Goal: Task Accomplishment & Management: Manage account settings

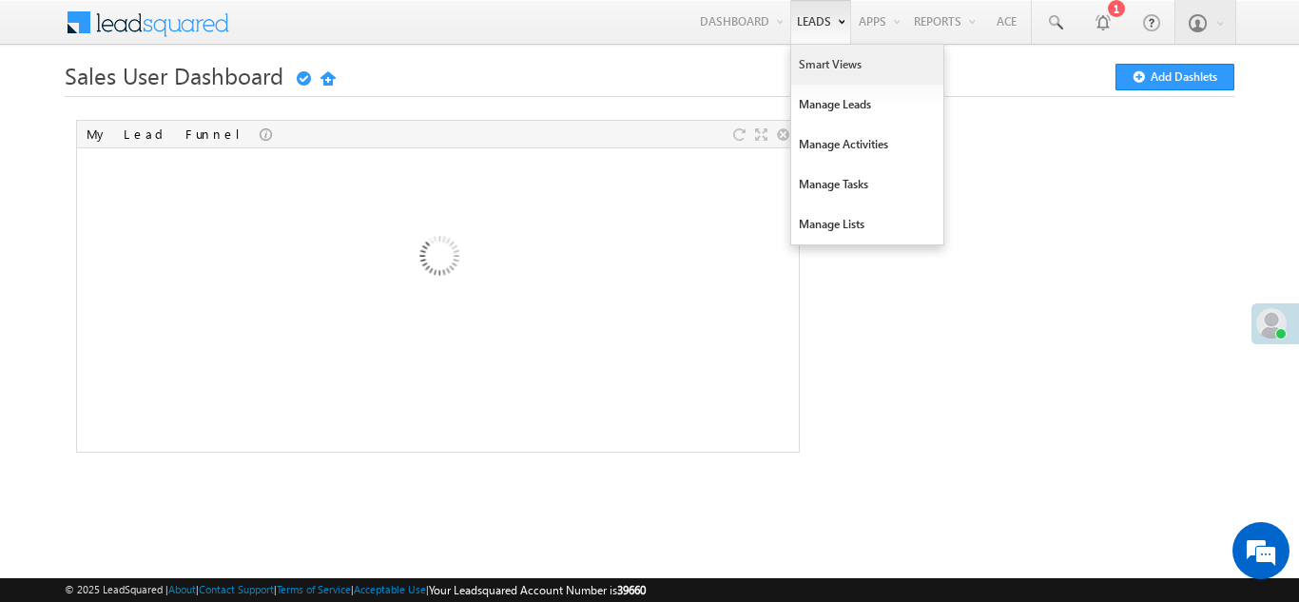
click at [827, 66] on link "Smart Views" at bounding box center [867, 65] width 152 height 40
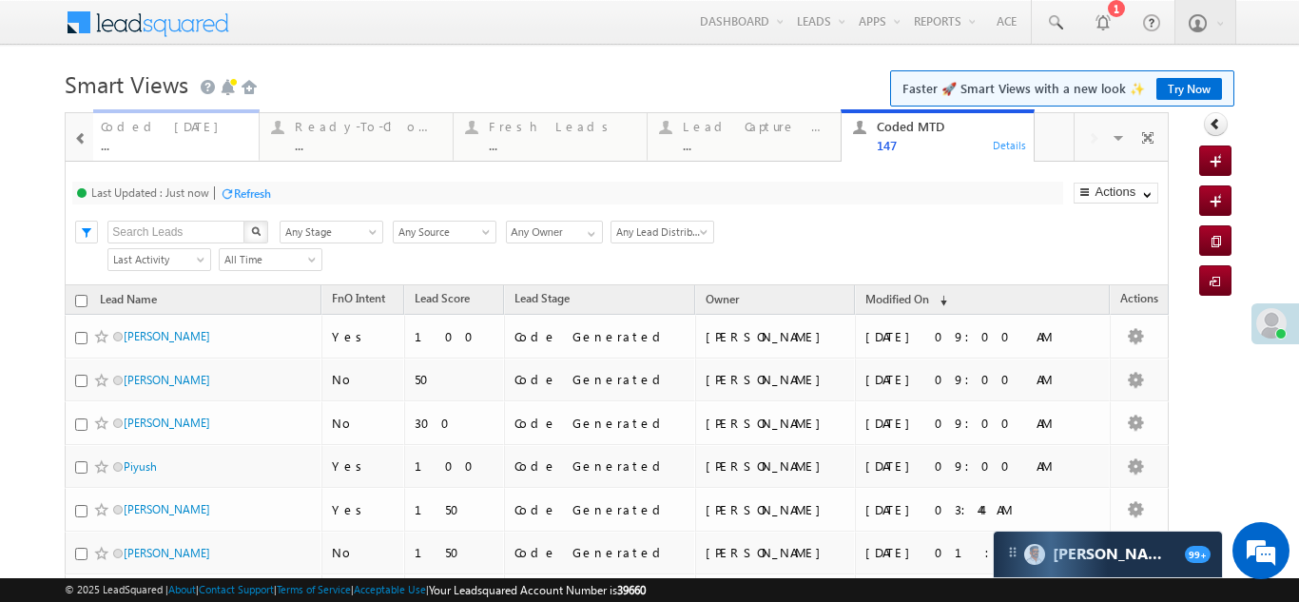
click at [139, 132] on div "Coded Today" at bounding box center [174, 126] width 146 height 15
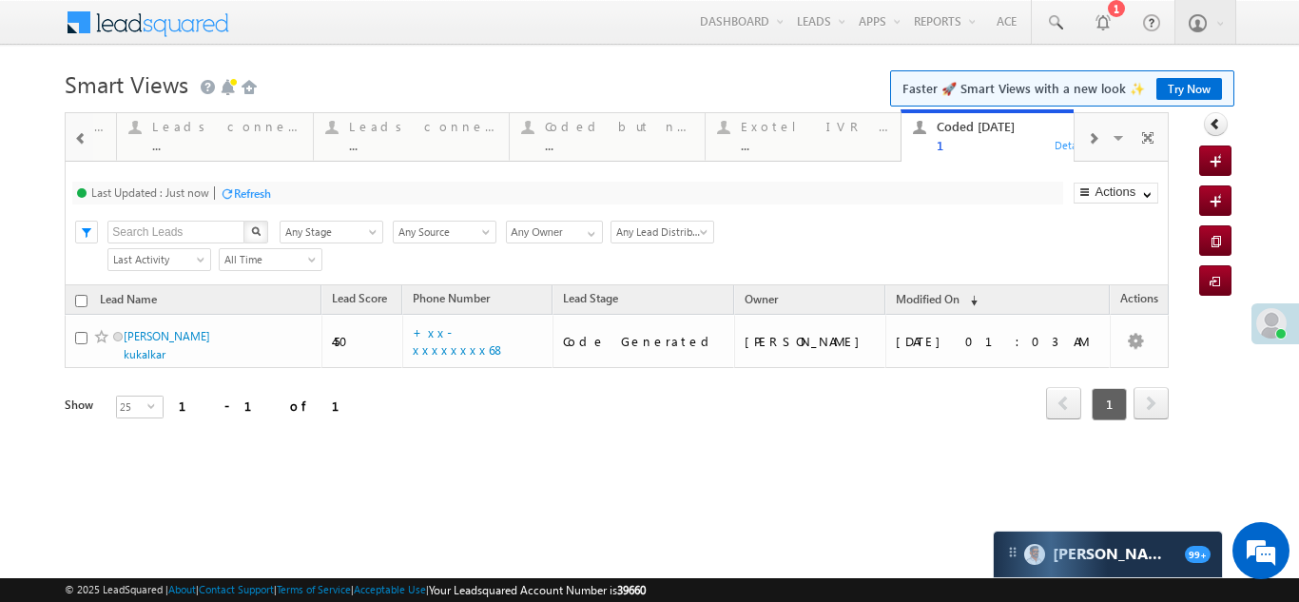
click at [80, 140] on span at bounding box center [80, 138] width 13 height 15
click at [1094, 135] on span at bounding box center [1092, 138] width 11 height 15
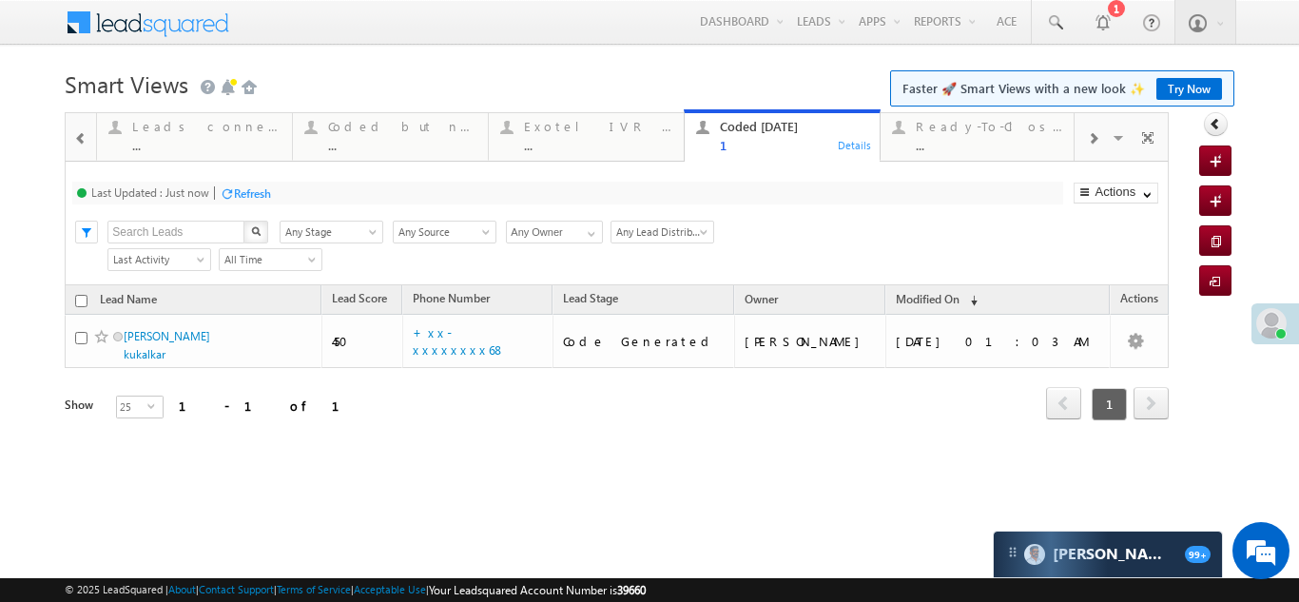
click at [1094, 135] on span at bounding box center [1092, 138] width 11 height 15
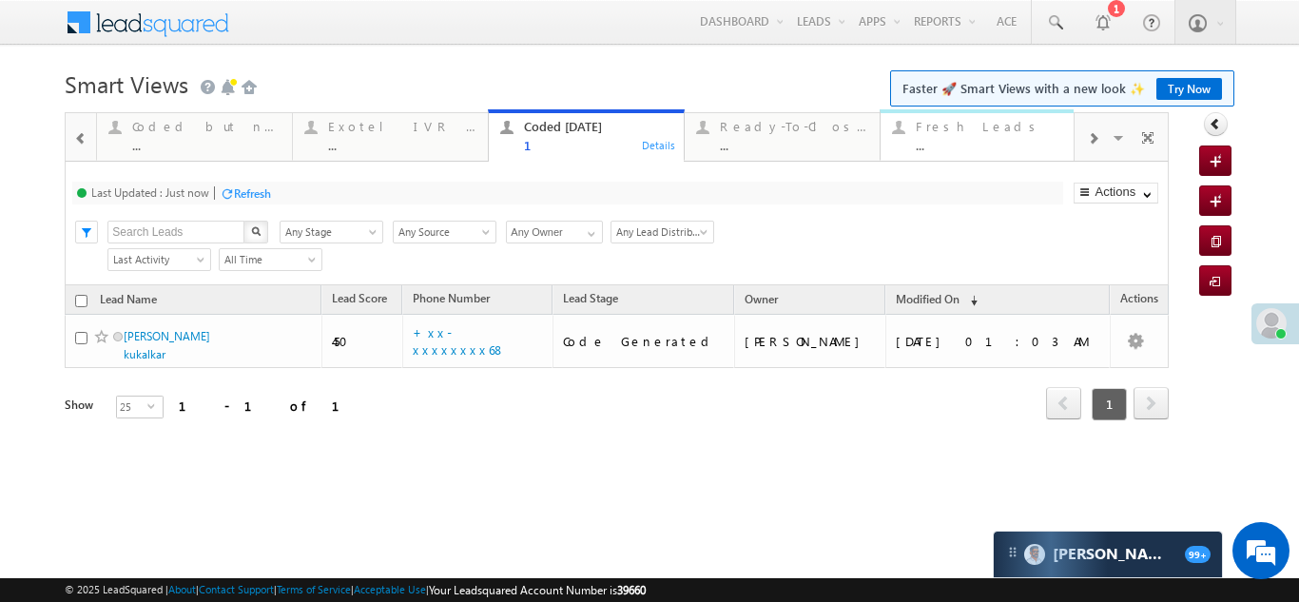
click at [945, 132] on div "Fresh Leads" at bounding box center [990, 126] width 148 height 15
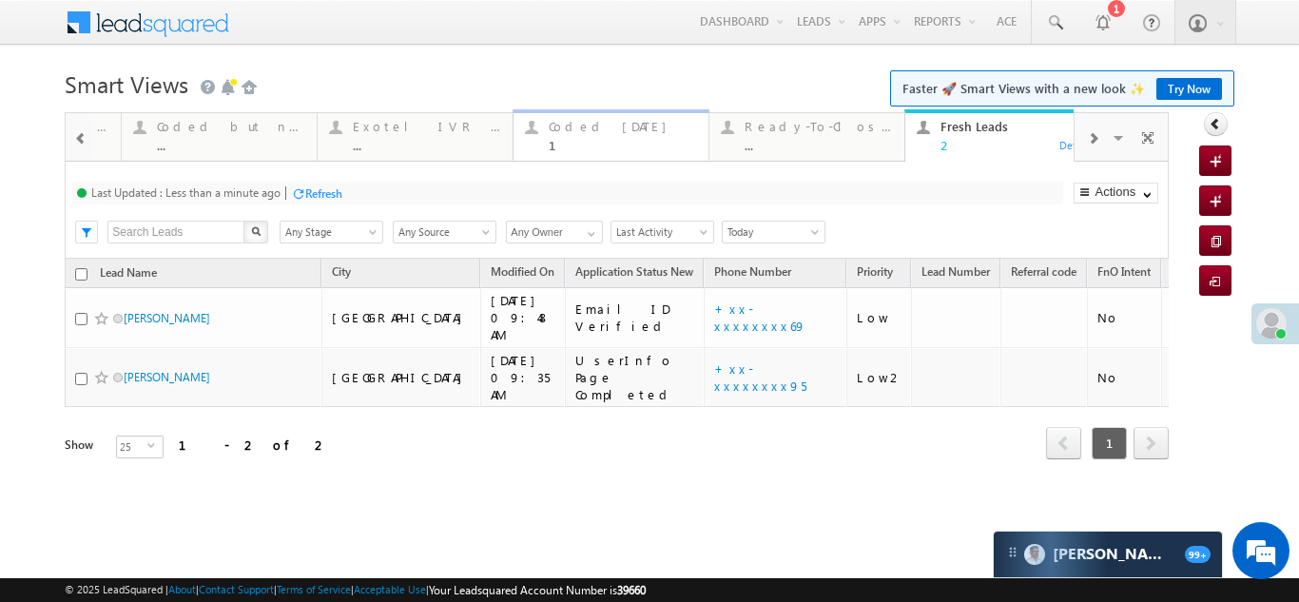
click at [584, 126] on div "Coded [DATE]" at bounding box center [623, 126] width 148 height 15
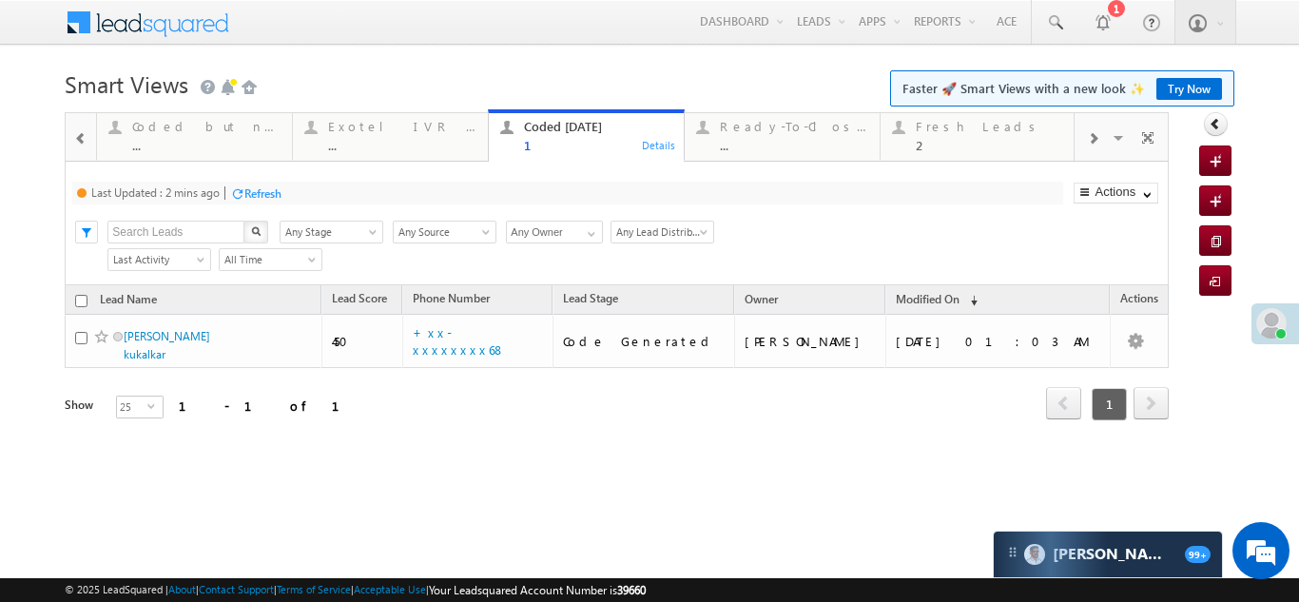
click at [263, 198] on div "Refresh" at bounding box center [262, 193] width 37 height 14
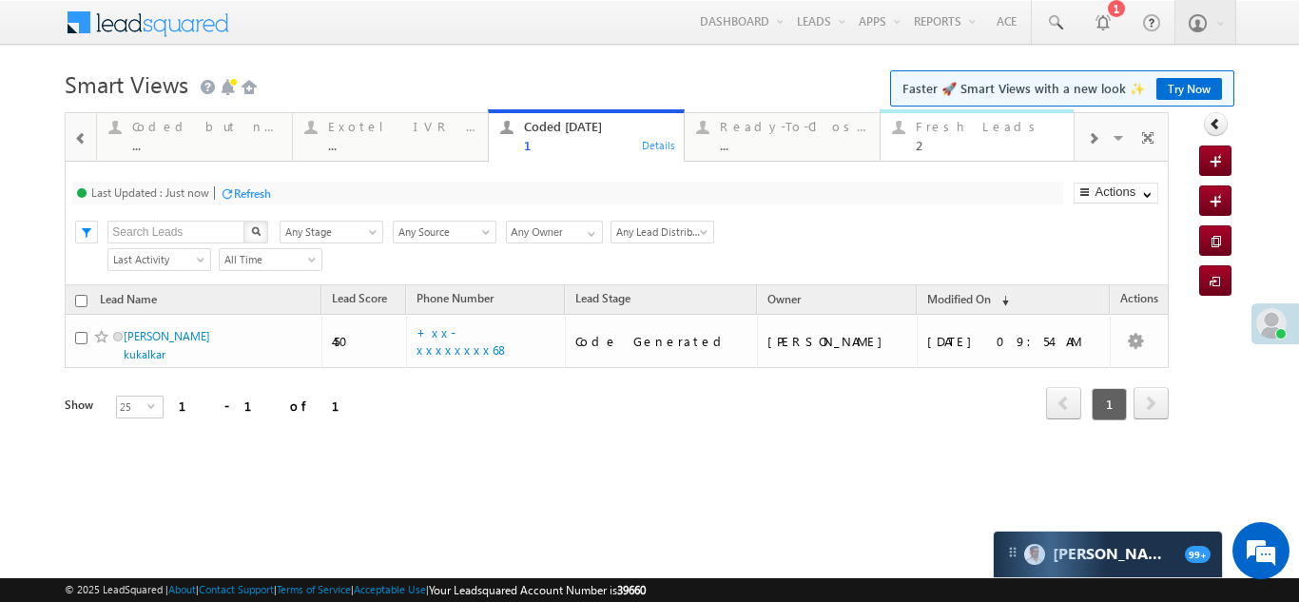
click at [963, 130] on div "Fresh Leads" at bounding box center [990, 126] width 148 height 15
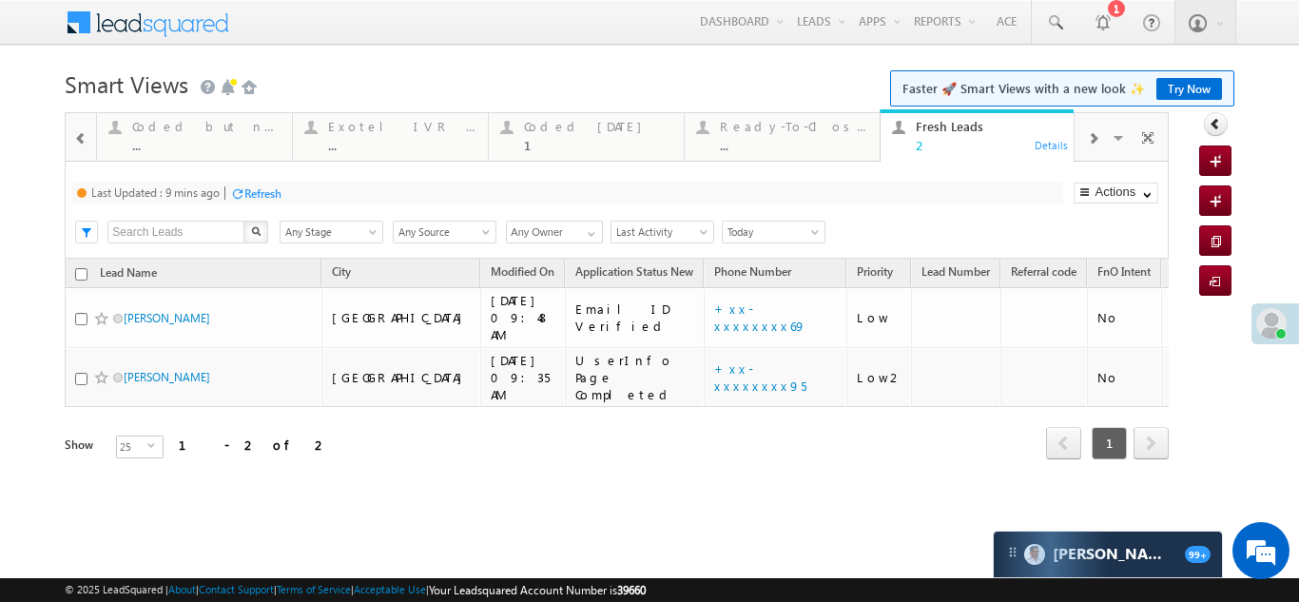
click at [263, 190] on div "Refresh" at bounding box center [262, 193] width 37 height 14
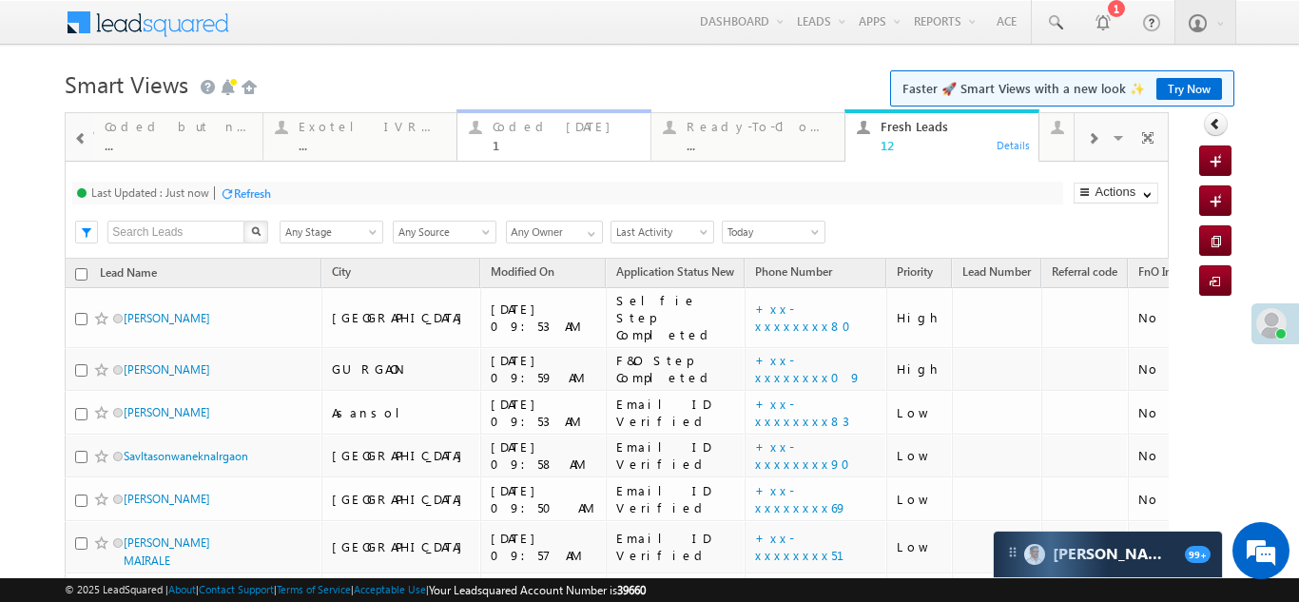
click at [521, 132] on div "Coded [DATE]" at bounding box center [566, 126] width 146 height 15
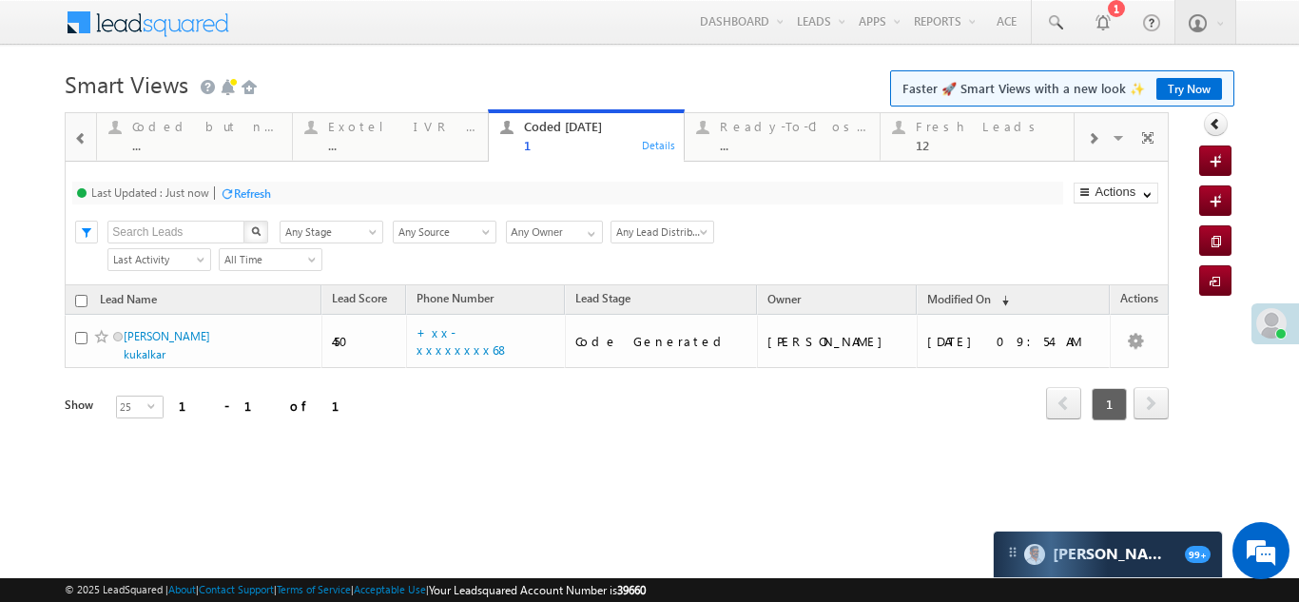
click at [256, 192] on div "Refresh" at bounding box center [252, 193] width 37 height 14
click at [944, 126] on div "Fresh Leads" at bounding box center [990, 126] width 148 height 15
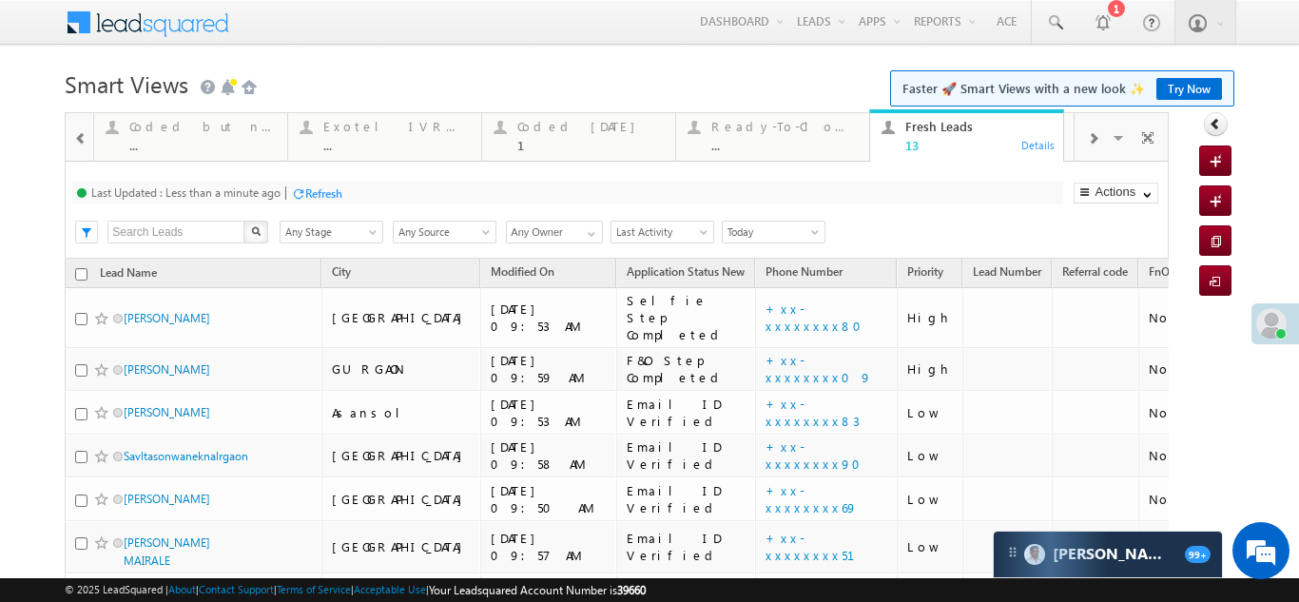
click at [328, 193] on div "Refresh" at bounding box center [323, 193] width 37 height 14
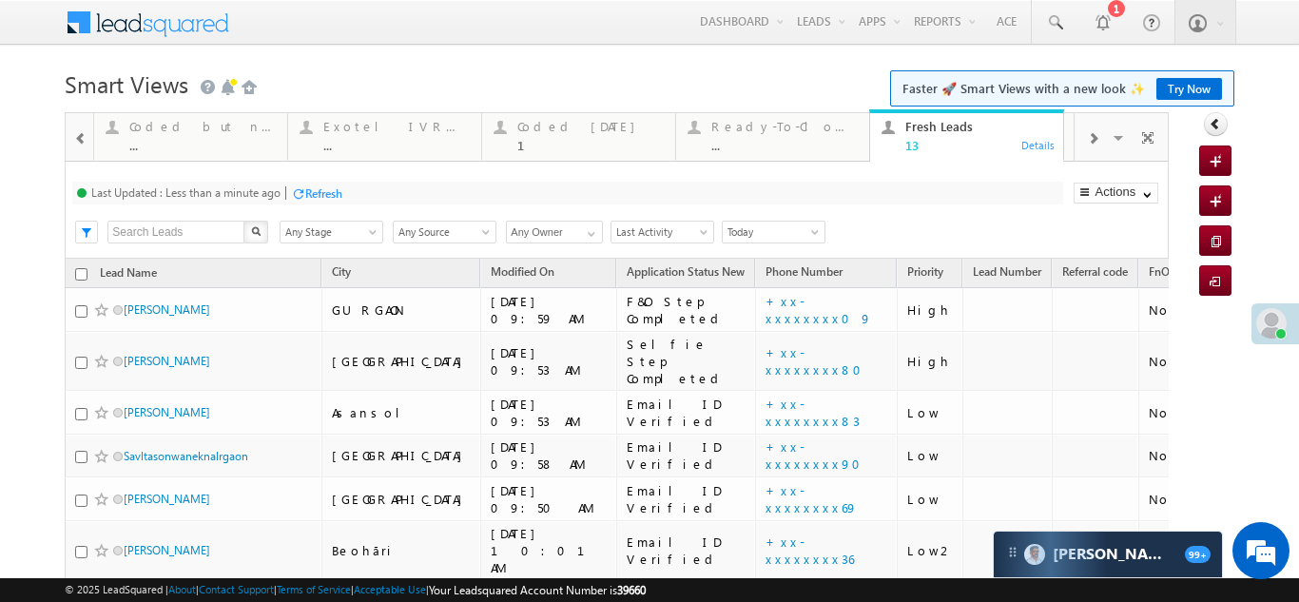
click at [319, 190] on div "Refresh" at bounding box center [323, 193] width 37 height 14
click at [563, 129] on div "Coded [DATE]" at bounding box center [590, 126] width 146 height 15
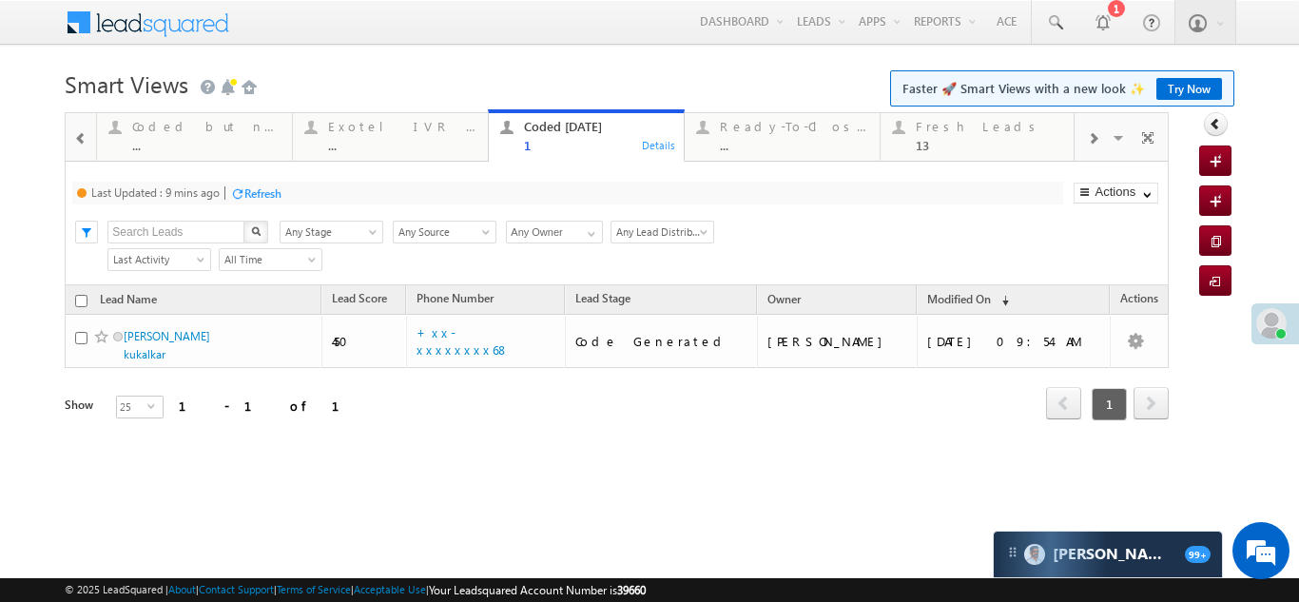
click at [263, 194] on div "Refresh" at bounding box center [262, 193] width 37 height 14
click at [248, 192] on div "Refresh" at bounding box center [252, 193] width 37 height 14
click at [257, 194] on div "Refresh" at bounding box center [252, 193] width 37 height 14
click at [238, 190] on div "Refresh" at bounding box center [252, 193] width 37 height 14
click at [959, 125] on div "Fresh Leads" at bounding box center [990, 126] width 148 height 15
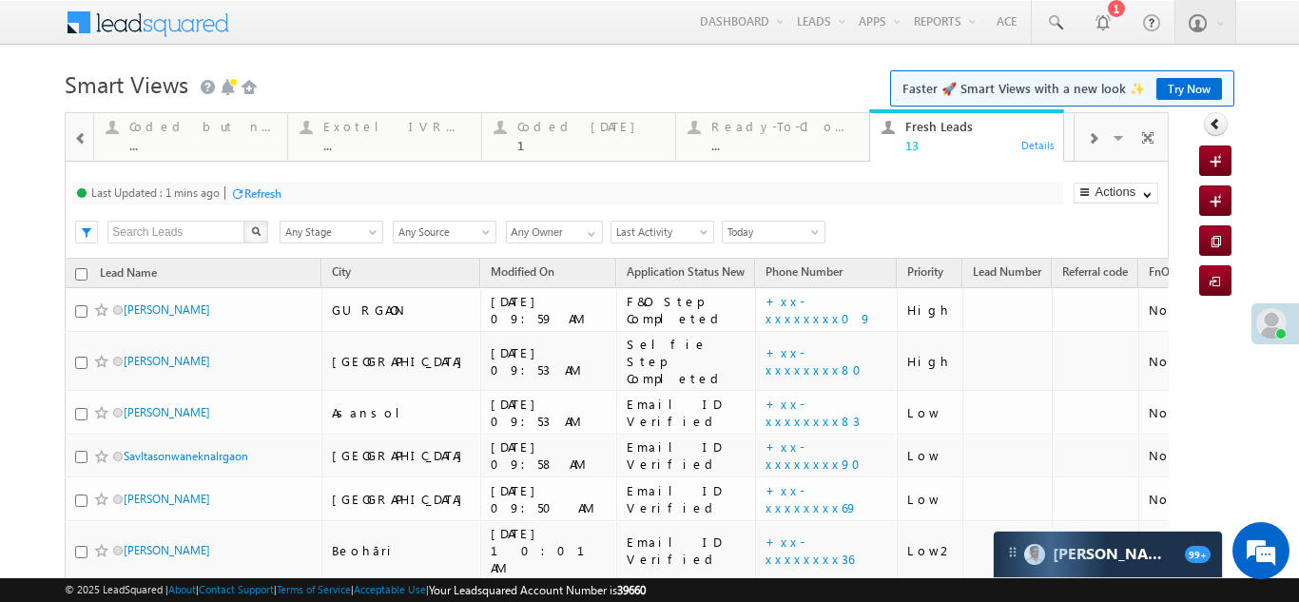
click at [264, 191] on div "Refresh" at bounding box center [262, 193] width 37 height 14
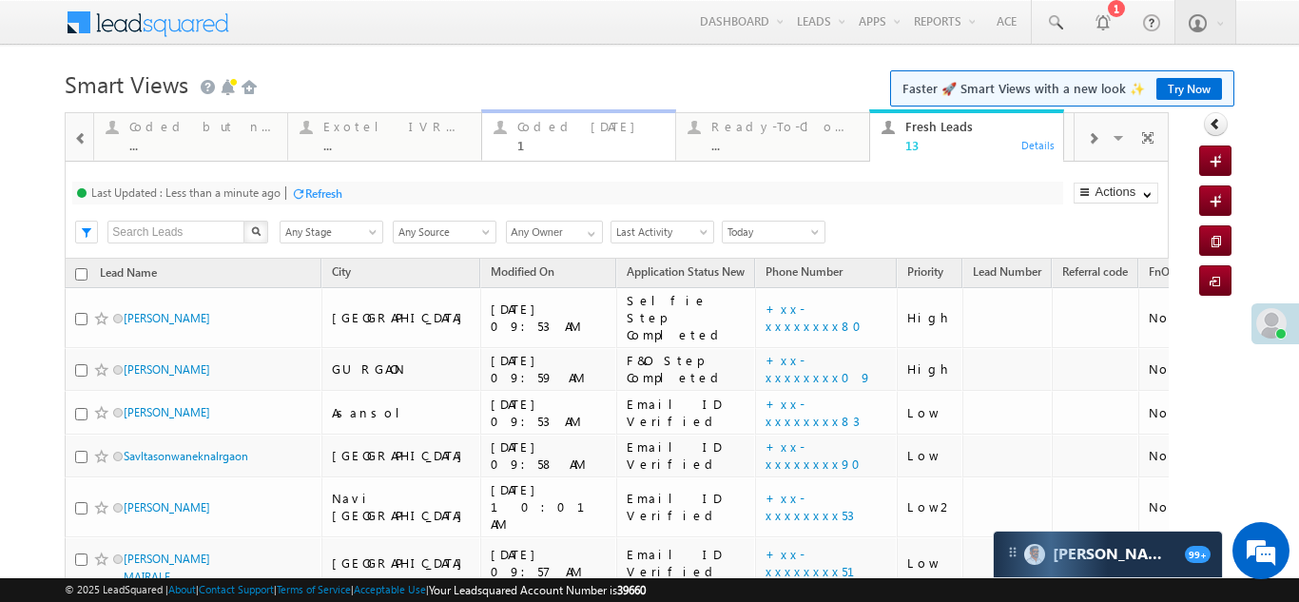
click at [556, 130] on div "Coded [DATE]" at bounding box center [590, 126] width 146 height 15
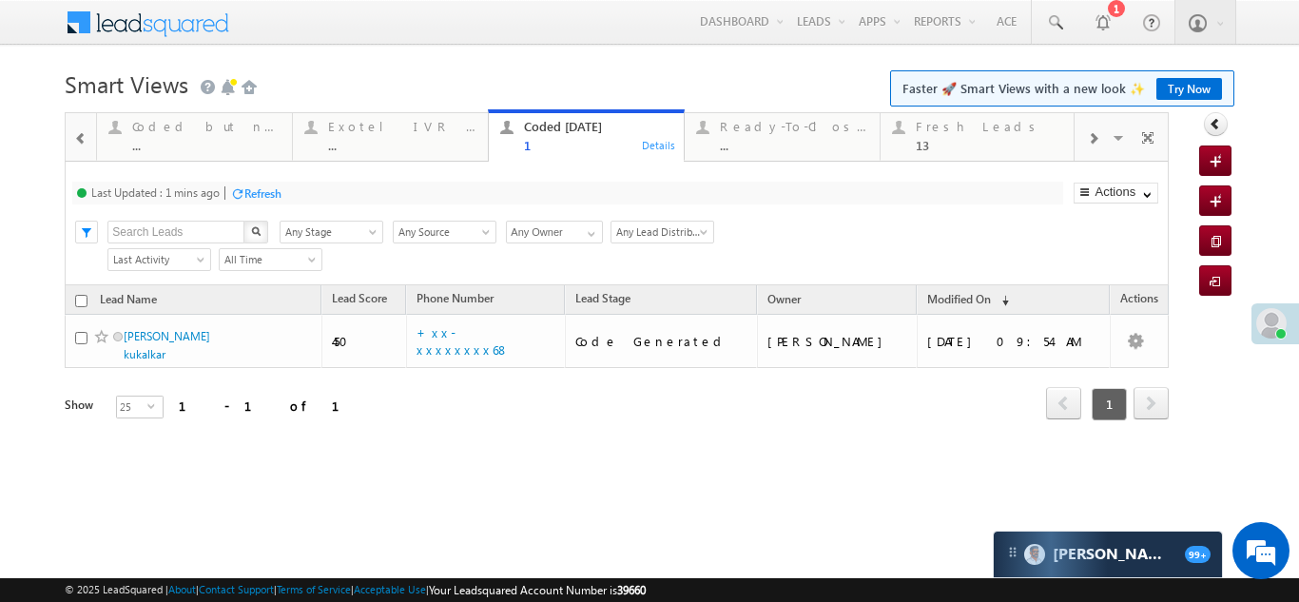
click at [275, 194] on div "Refresh" at bounding box center [262, 193] width 37 height 14
click at [941, 125] on div "Fresh Leads" at bounding box center [990, 126] width 148 height 15
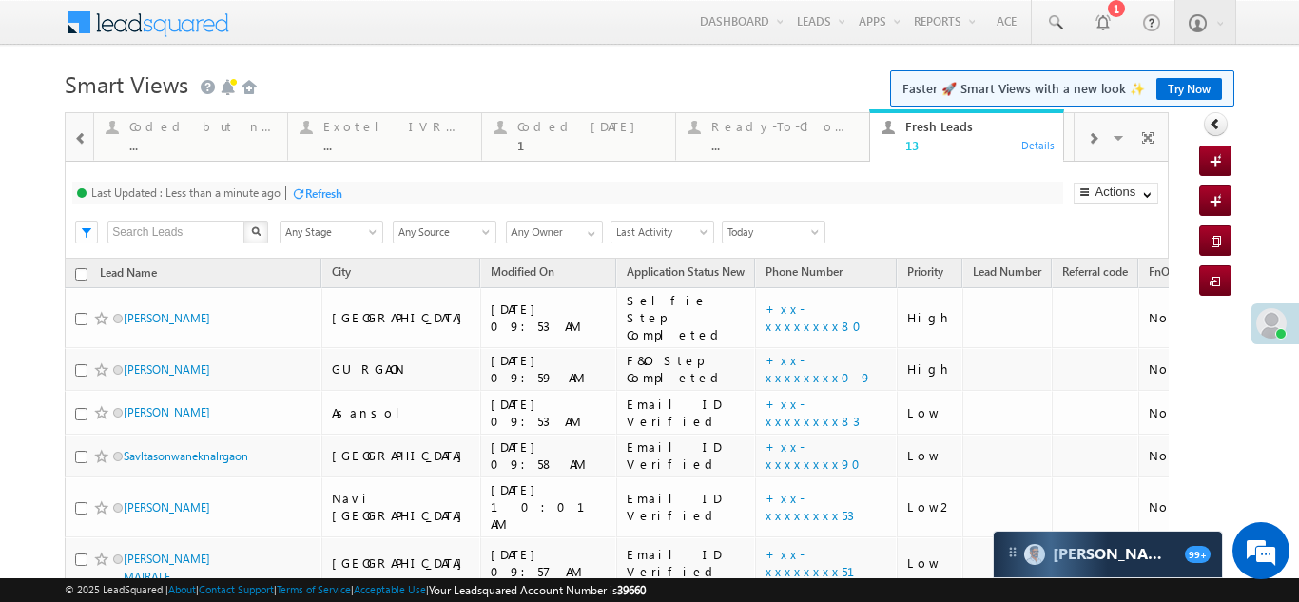
click at [342, 191] on div "Refresh" at bounding box center [323, 193] width 37 height 14
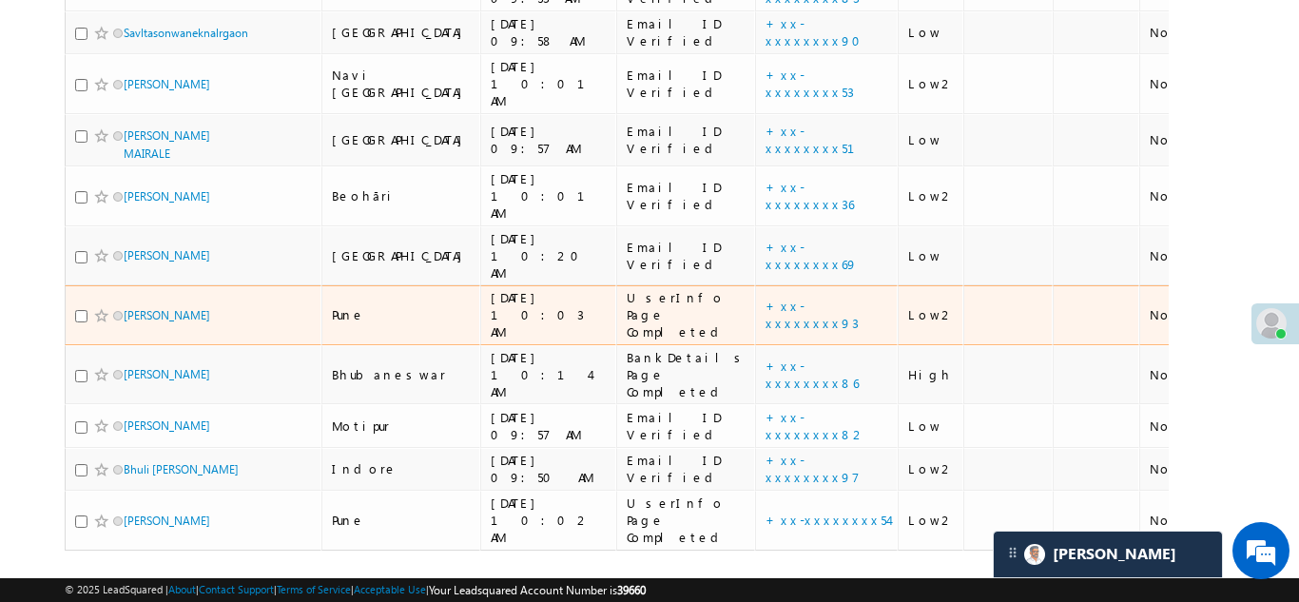
scroll to position [43, 0]
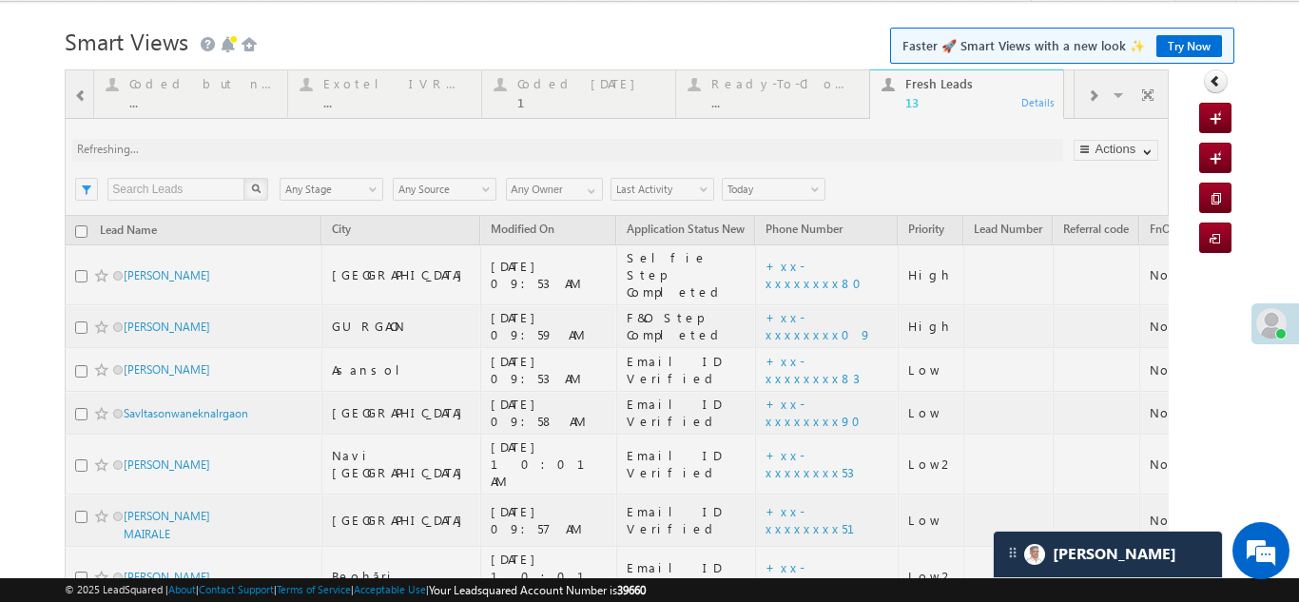
drag, startPoint x: 541, startPoint y: 86, endPoint x: 548, endPoint y: 104, distance: 19.3
click at [541, 86] on div at bounding box center [617, 552] width 1104 height 966
click at [548, 93] on div at bounding box center [617, 522] width 1104 height 907
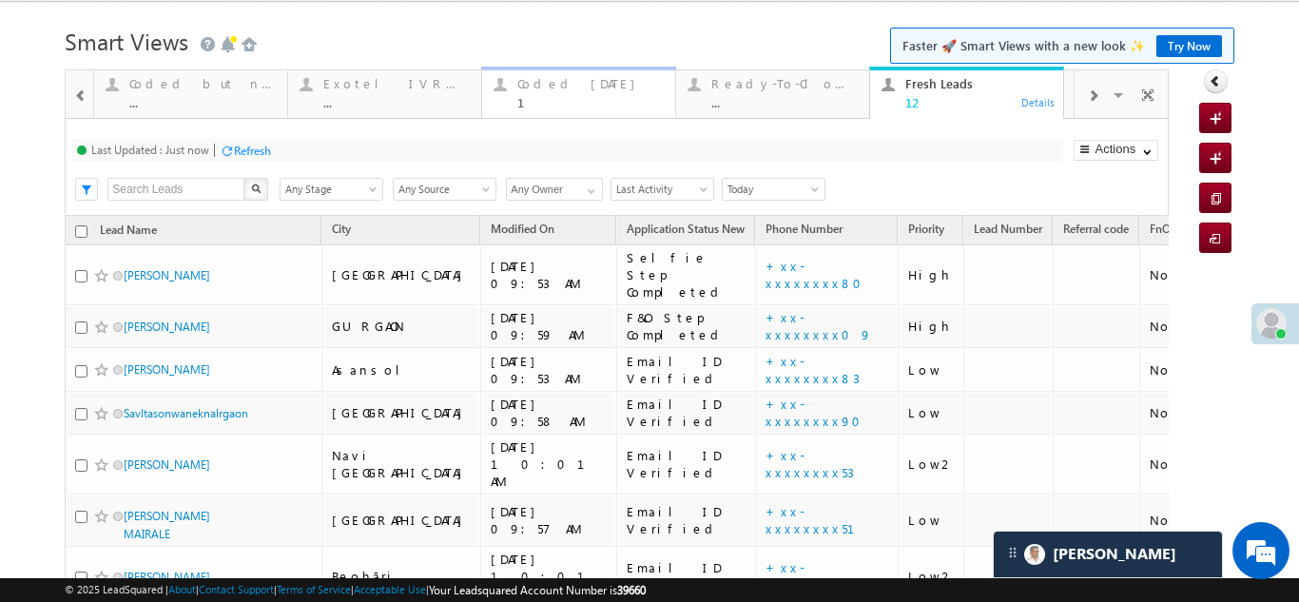
click at [547, 89] on div "Coded [DATE]" at bounding box center [590, 83] width 146 height 15
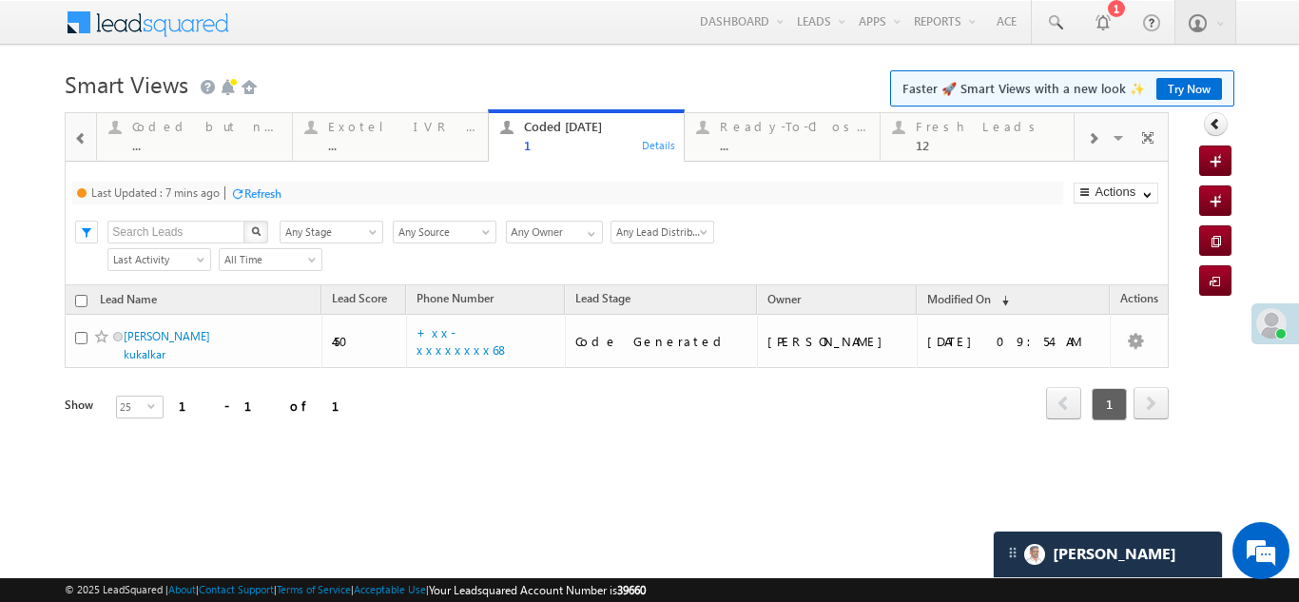
click at [268, 197] on div "Refresh" at bounding box center [262, 193] width 37 height 14
click at [948, 132] on div "Fresh Leads" at bounding box center [990, 126] width 148 height 15
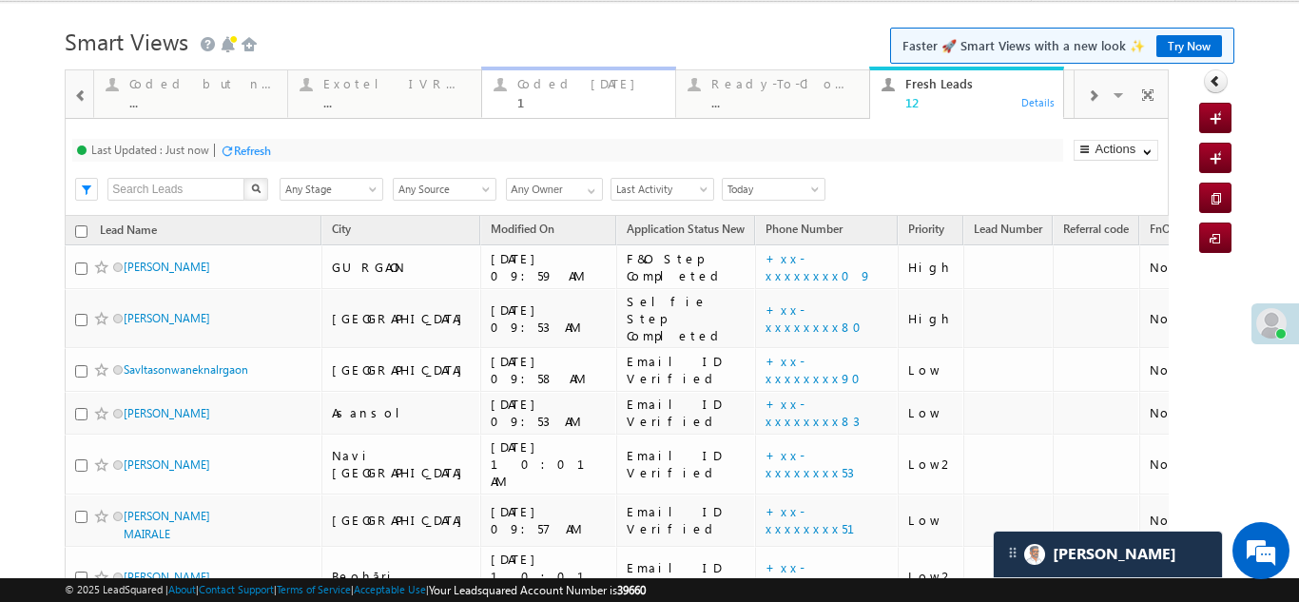
click at [566, 88] on div "Coded [DATE]" at bounding box center [590, 83] width 146 height 15
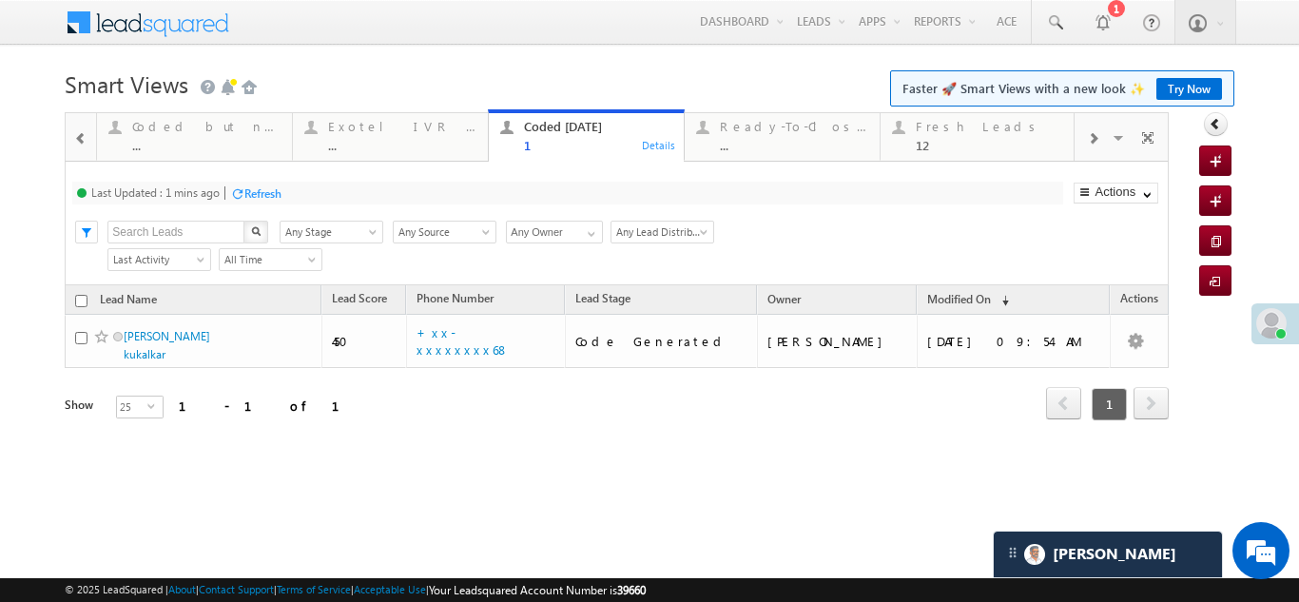
click at [266, 190] on div "Refresh" at bounding box center [262, 193] width 37 height 14
click at [939, 136] on div "Fresh Leads 12" at bounding box center [990, 133] width 148 height 37
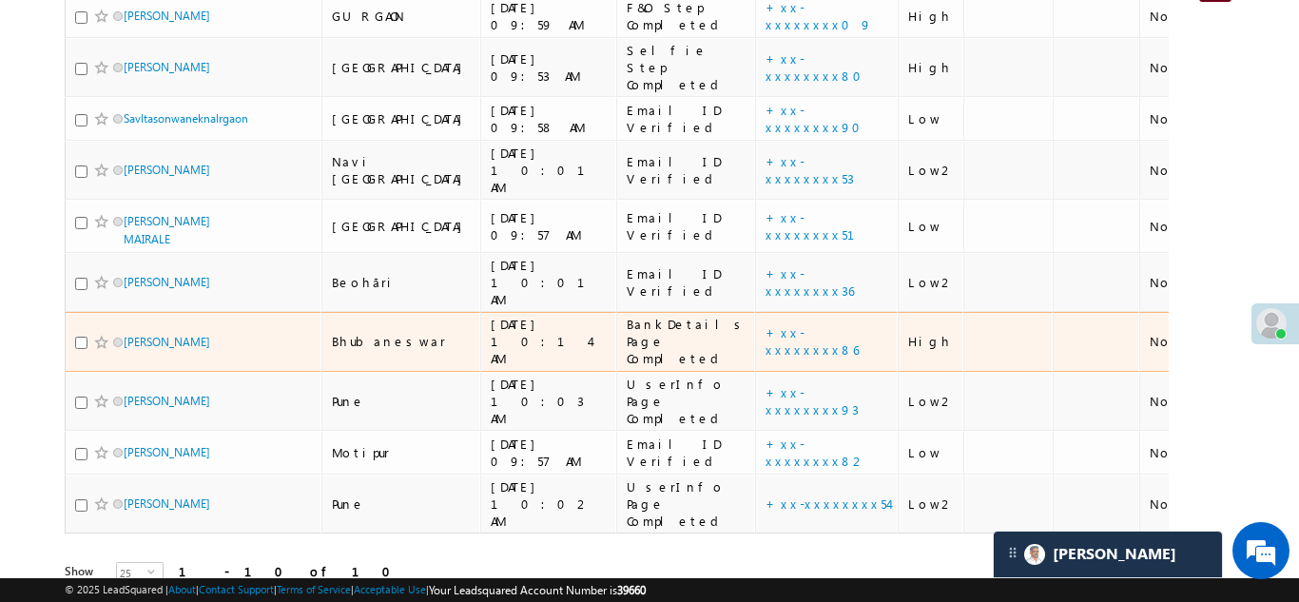
scroll to position [0, 0]
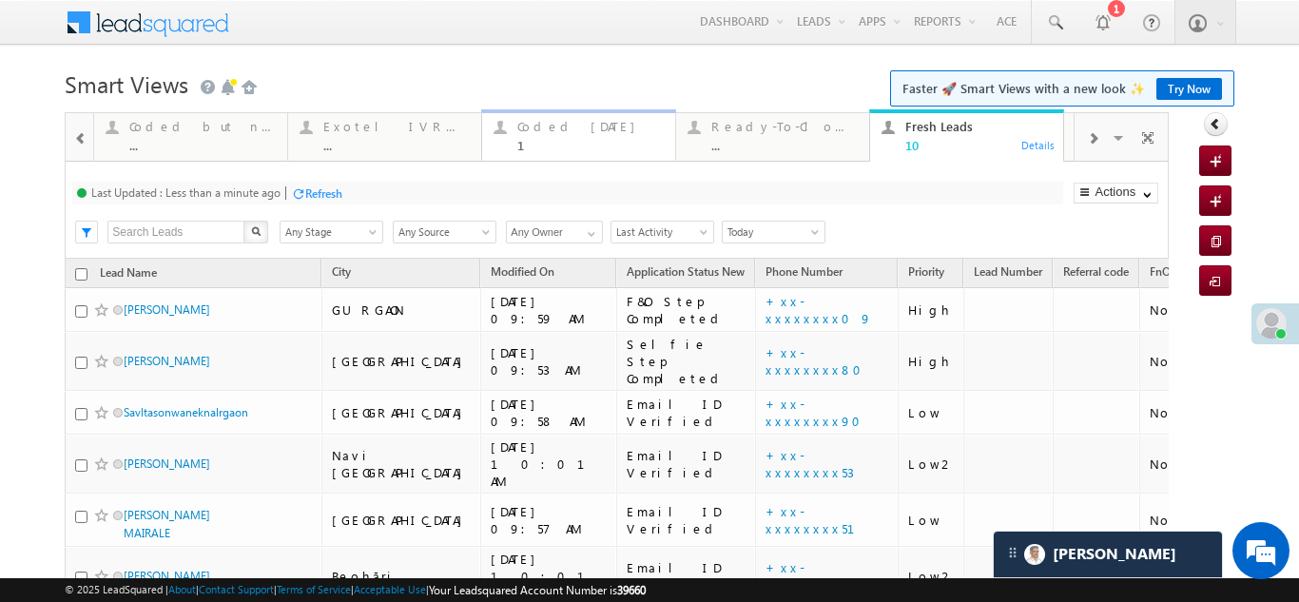
click at [558, 127] on div "Coded [DATE]" at bounding box center [590, 126] width 146 height 15
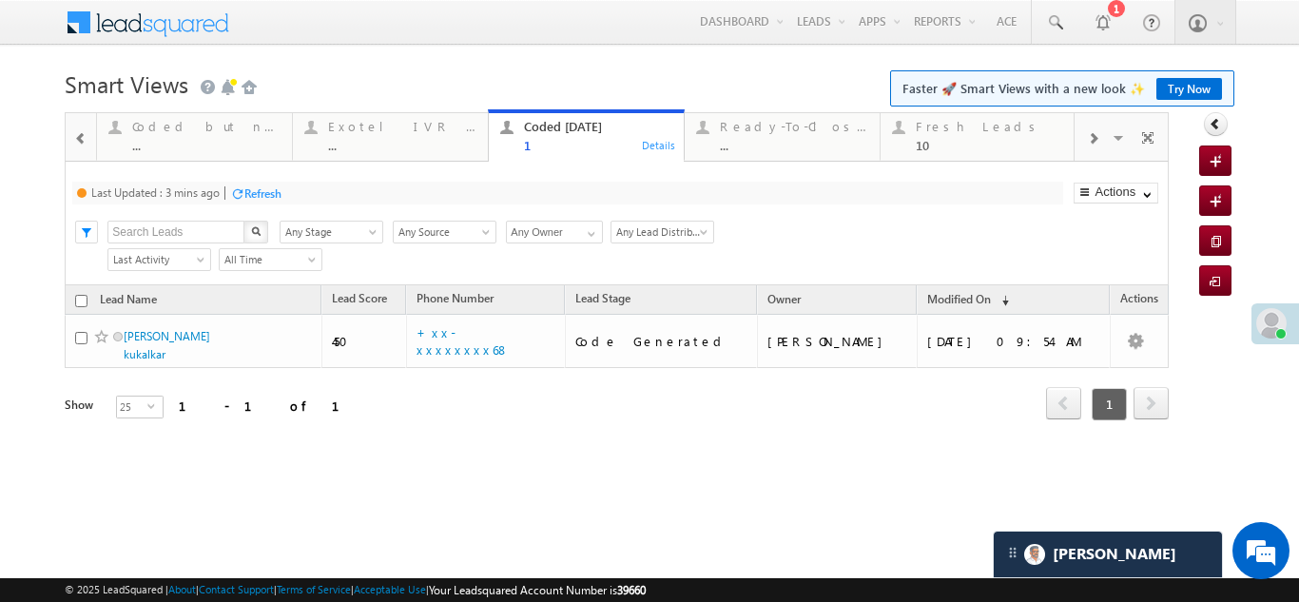
click at [263, 196] on div "Refresh" at bounding box center [262, 193] width 37 height 14
click at [944, 133] on div "Fresh Leads" at bounding box center [990, 126] width 148 height 15
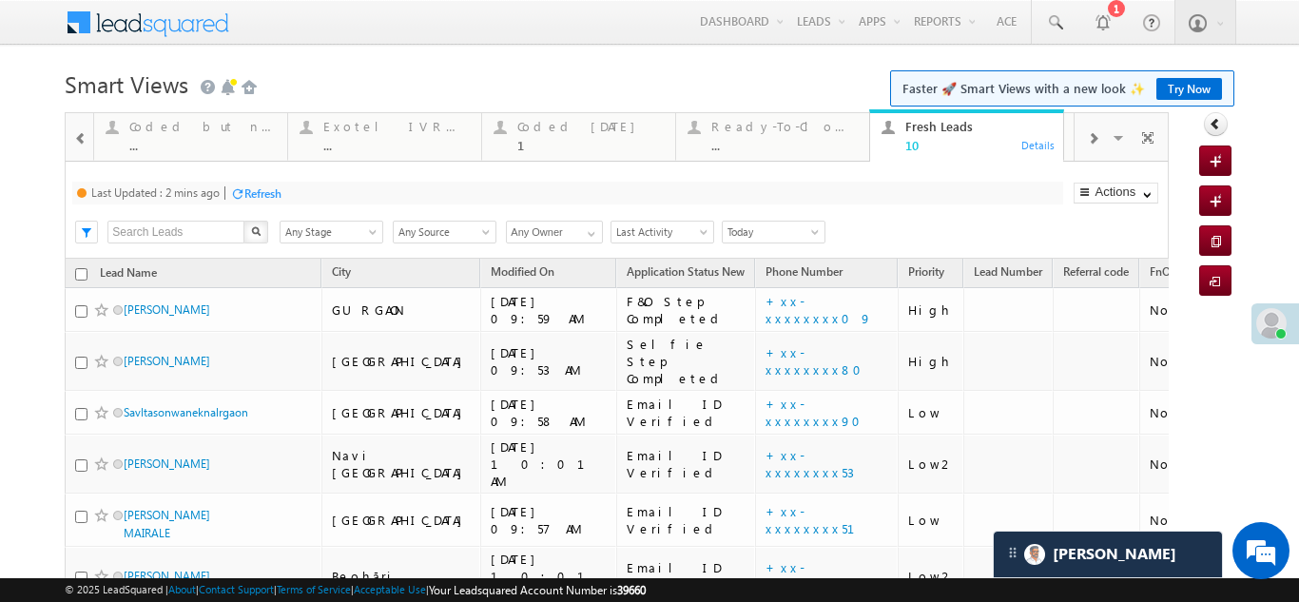
click at [256, 193] on div "Refresh" at bounding box center [262, 193] width 37 height 14
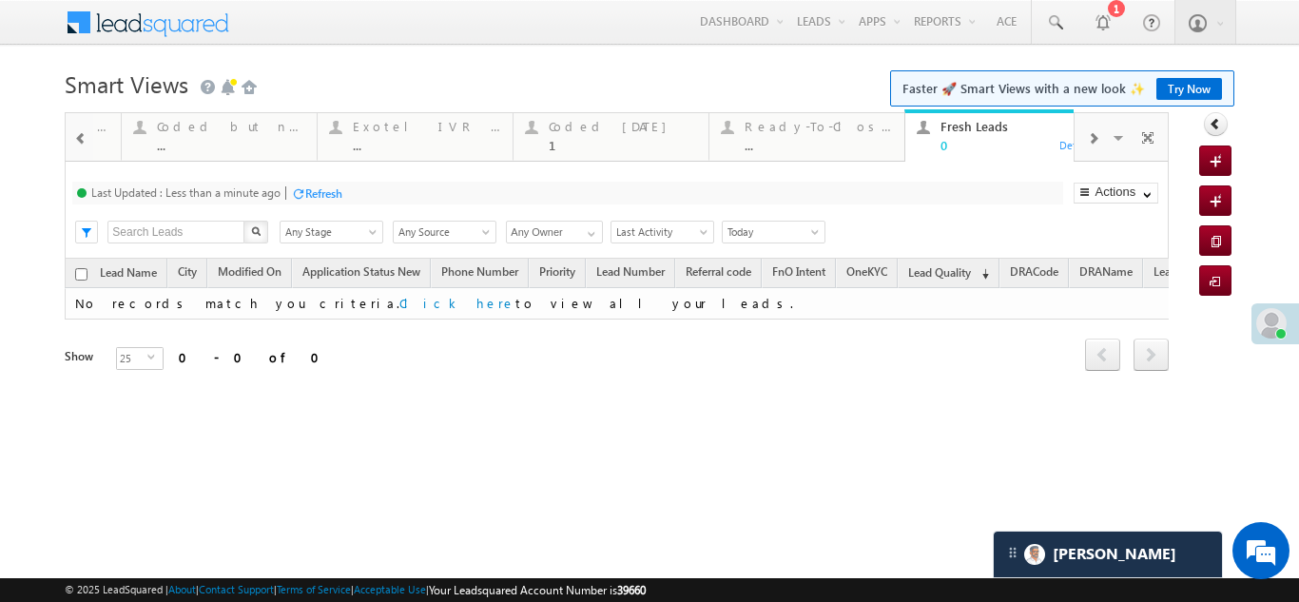
click at [325, 194] on div "Refresh" at bounding box center [323, 193] width 37 height 14
click at [336, 195] on div "Refresh" at bounding box center [323, 193] width 37 height 14
click at [336, 189] on div "Refresh" at bounding box center [323, 193] width 37 height 14
click at [248, 191] on div "Refresh" at bounding box center [252, 193] width 37 height 14
click at [334, 198] on div "Refresh" at bounding box center [323, 193] width 37 height 14
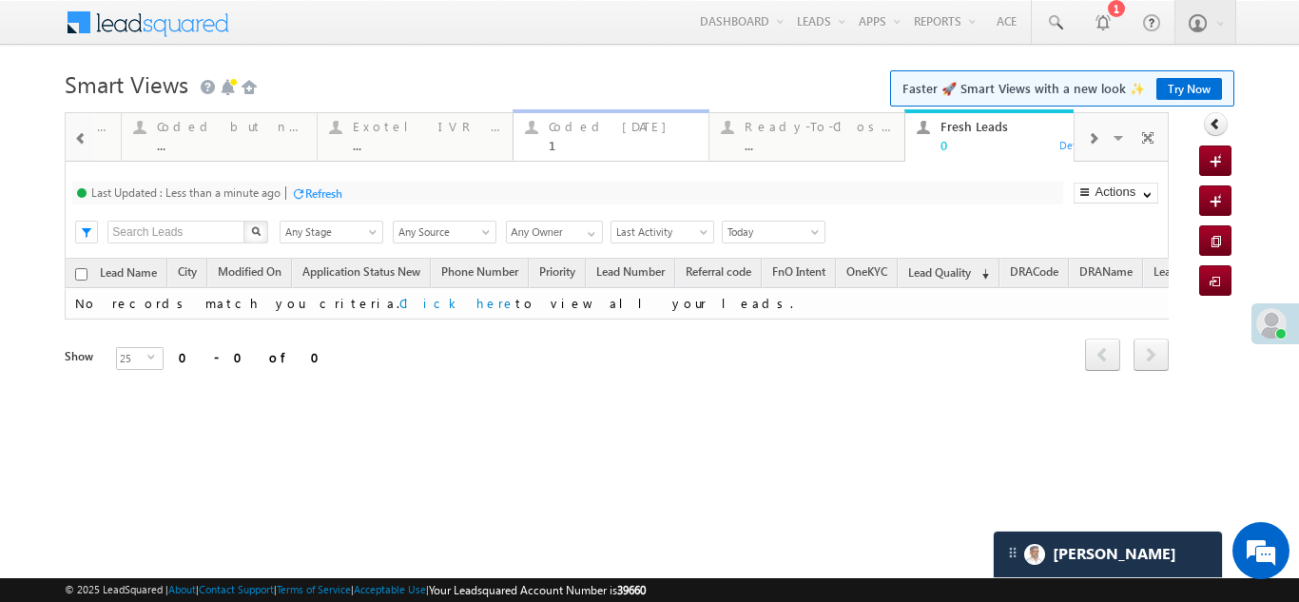
click at [560, 122] on div "Coded [DATE]" at bounding box center [623, 126] width 148 height 15
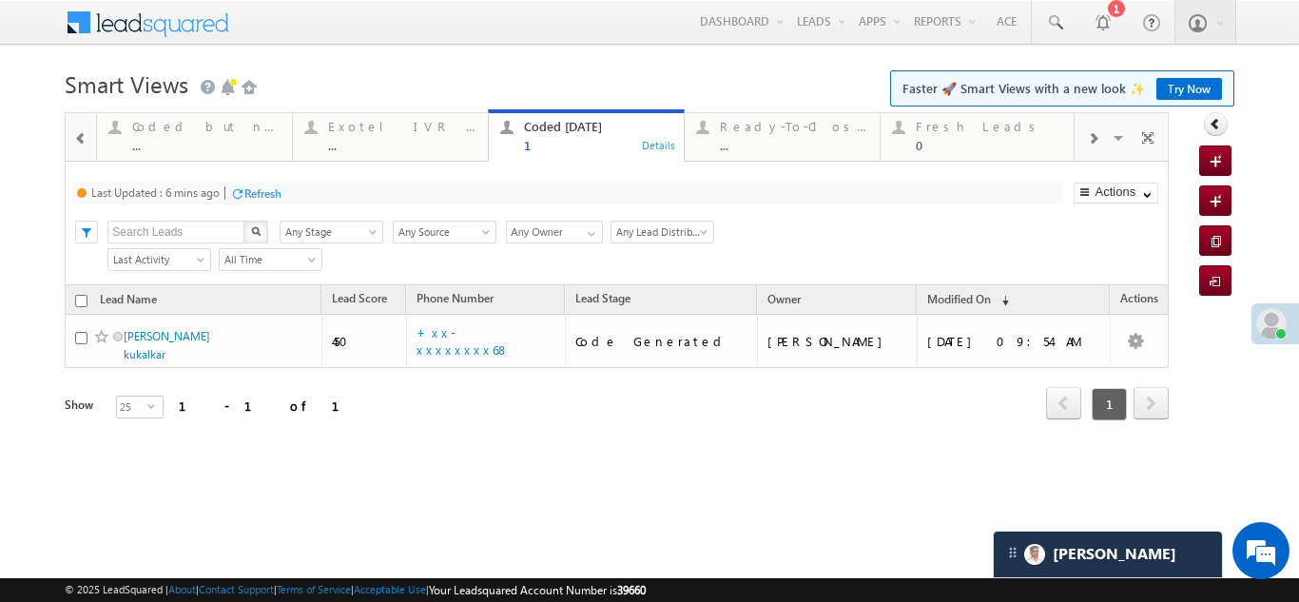
click at [265, 186] on div "Refresh" at bounding box center [262, 193] width 37 height 14
click at [939, 130] on div "Fresh Leads" at bounding box center [990, 126] width 148 height 15
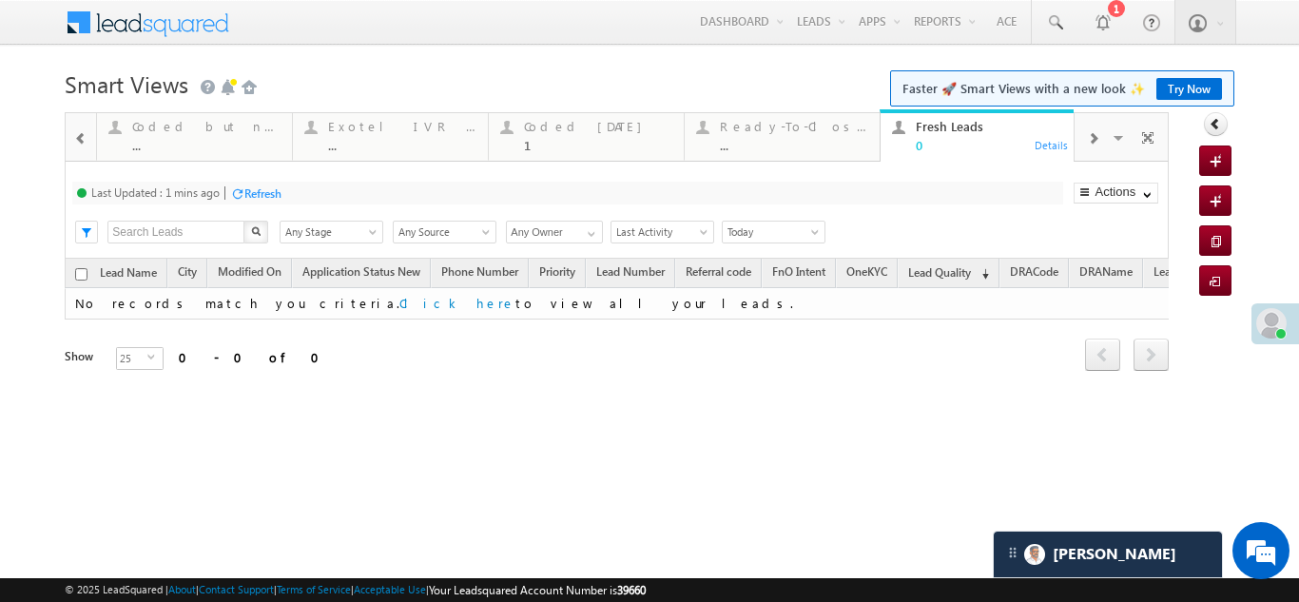
click at [259, 188] on div "Refresh" at bounding box center [262, 193] width 37 height 14
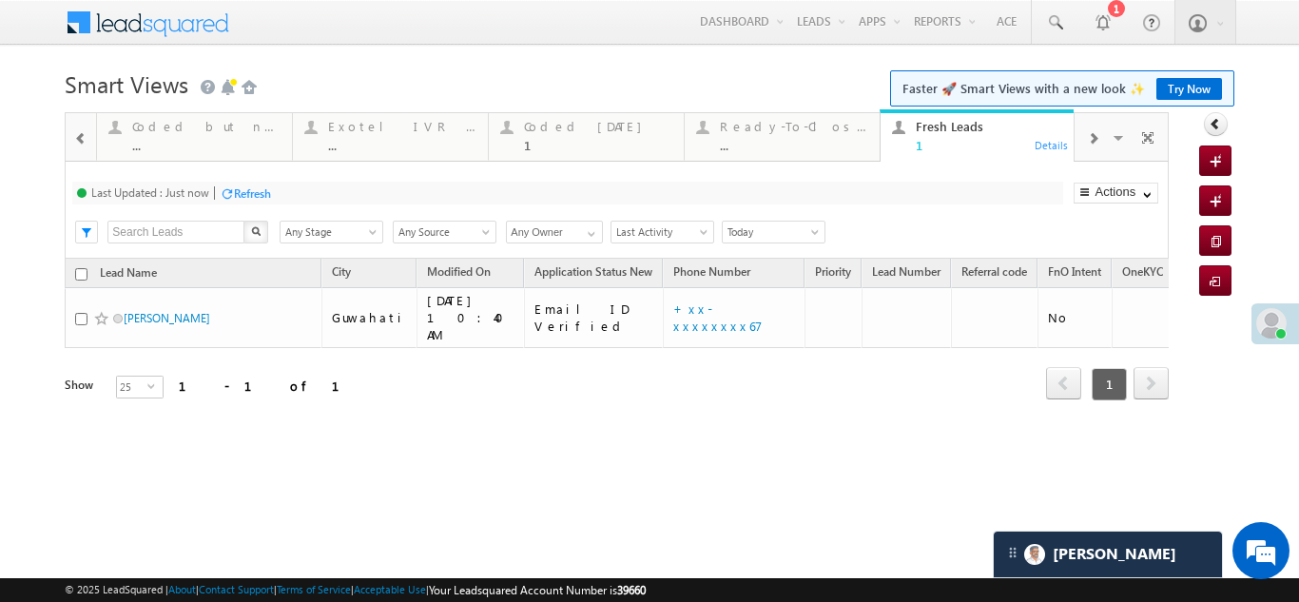
click at [263, 193] on div "Refresh" at bounding box center [252, 193] width 37 height 14
click at [565, 134] on div "Coded Today 1" at bounding box center [598, 133] width 148 height 37
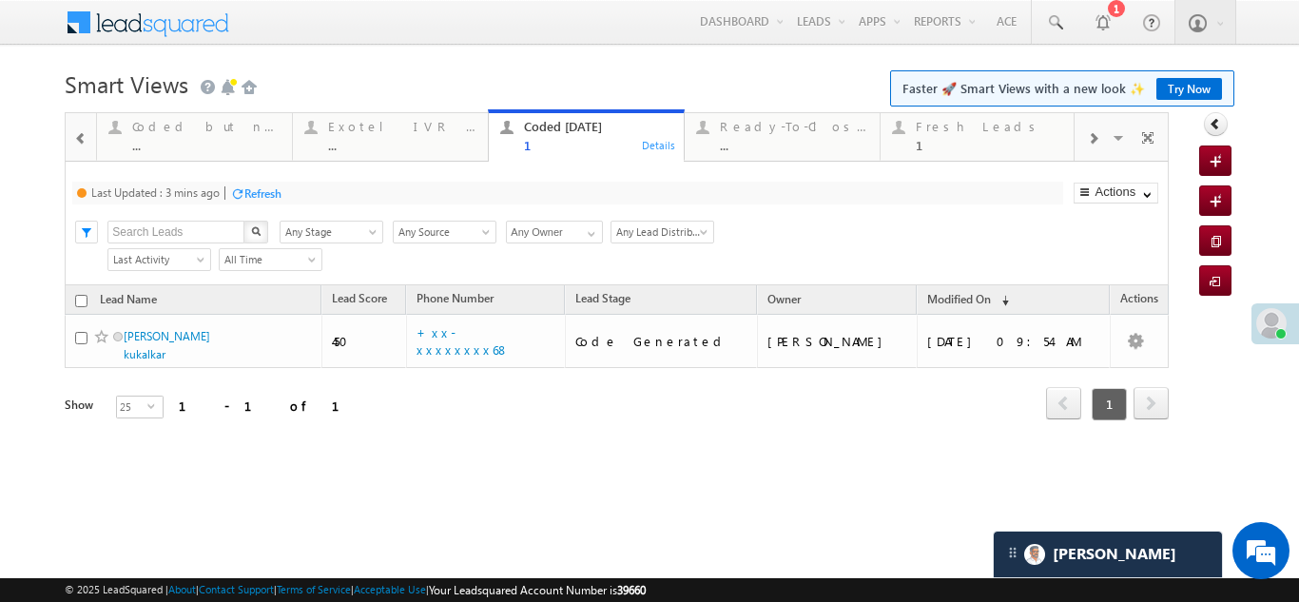
click at [261, 186] on div "Refresh" at bounding box center [262, 193] width 37 height 14
click at [252, 195] on div "Refresh" at bounding box center [252, 193] width 37 height 14
click at [333, 188] on div "Refresh" at bounding box center [323, 193] width 37 height 14
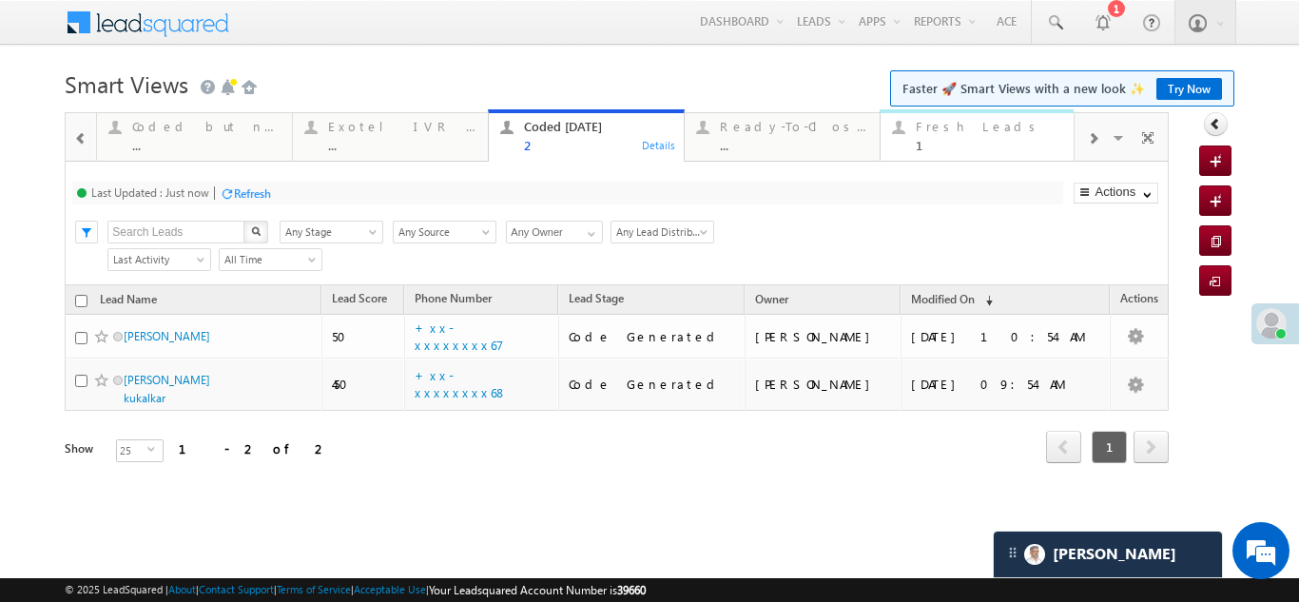
click at [953, 133] on div "Fresh Leads" at bounding box center [990, 126] width 148 height 15
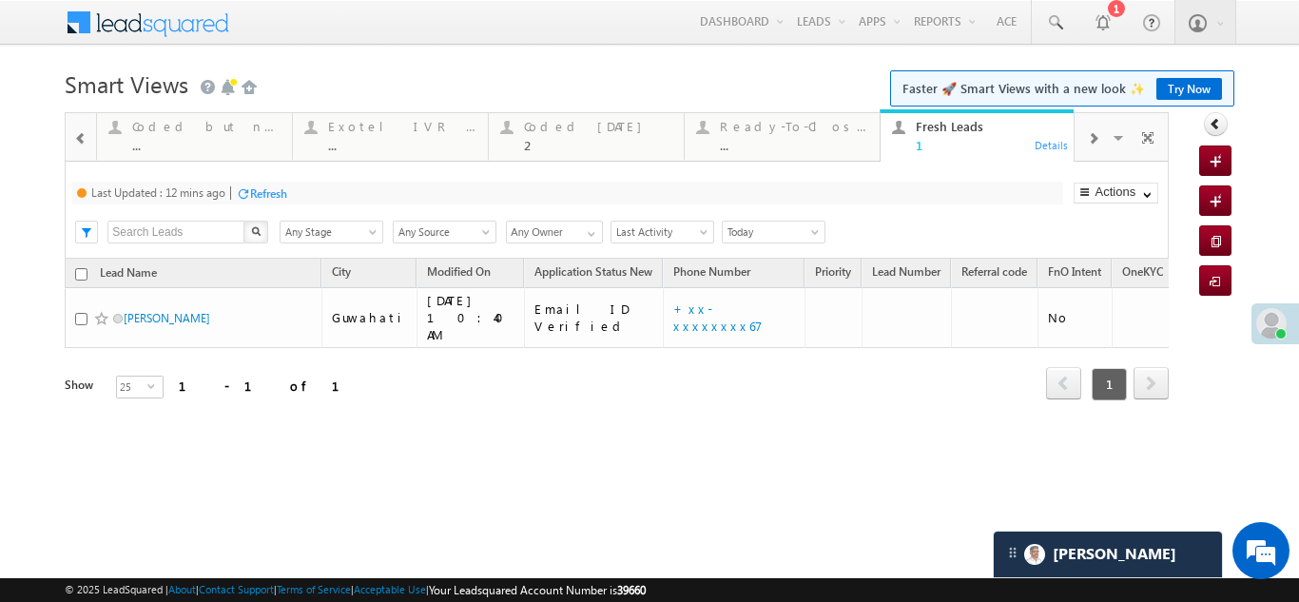
click at [266, 196] on div "Refresh" at bounding box center [268, 193] width 37 height 14
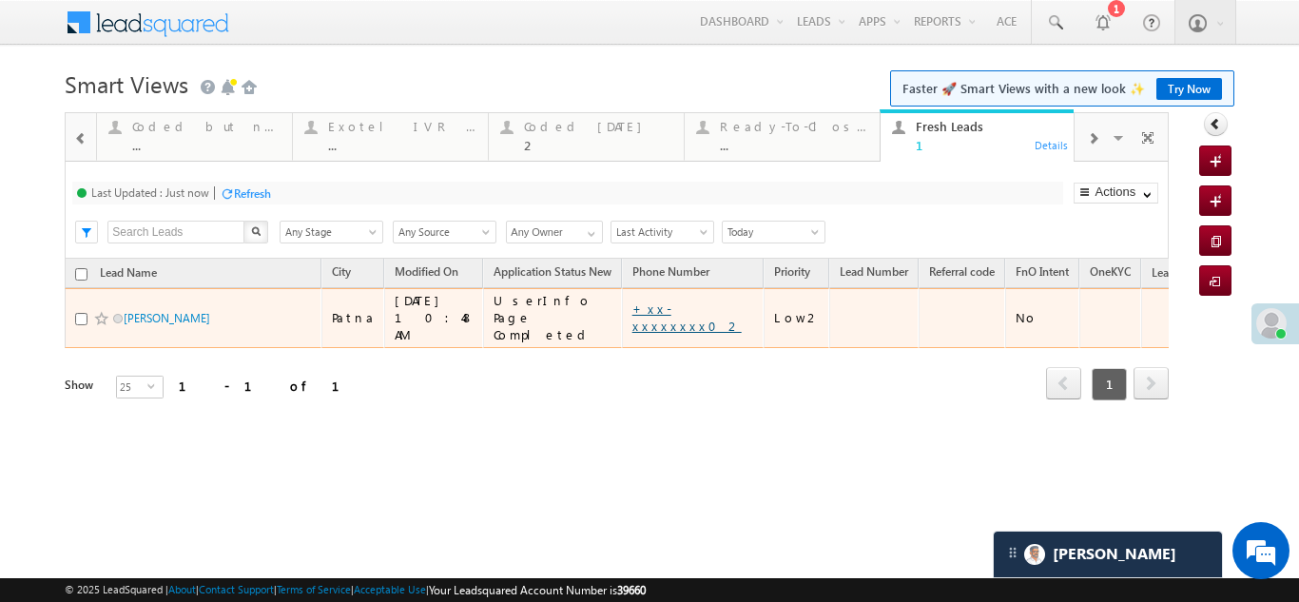
click at [666, 304] on link "+xx-xxxxxxxx02" at bounding box center [686, 317] width 109 height 33
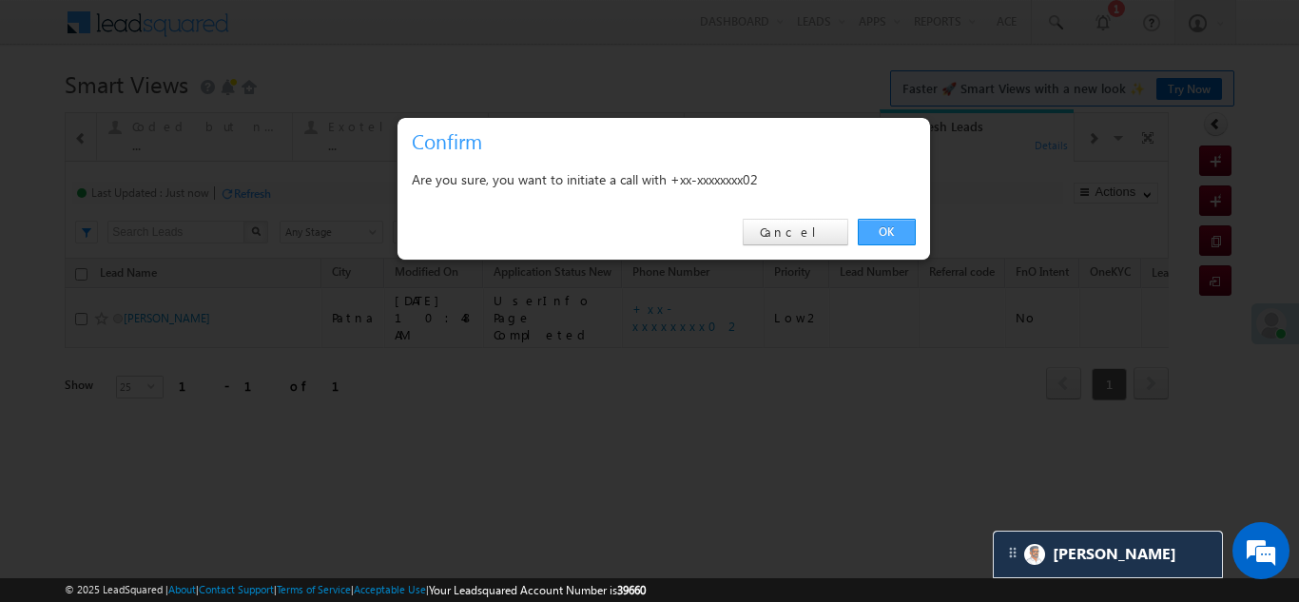
click at [889, 232] on link "OK" at bounding box center [887, 232] width 58 height 27
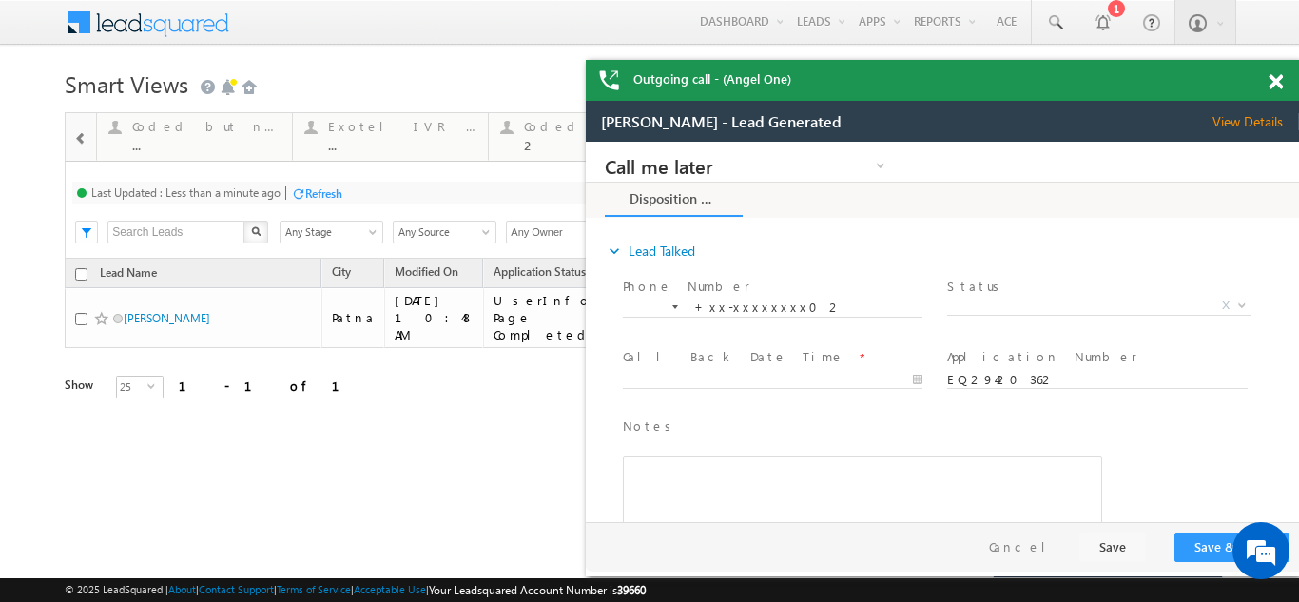
click at [1275, 87] on span at bounding box center [1276, 82] width 14 height 16
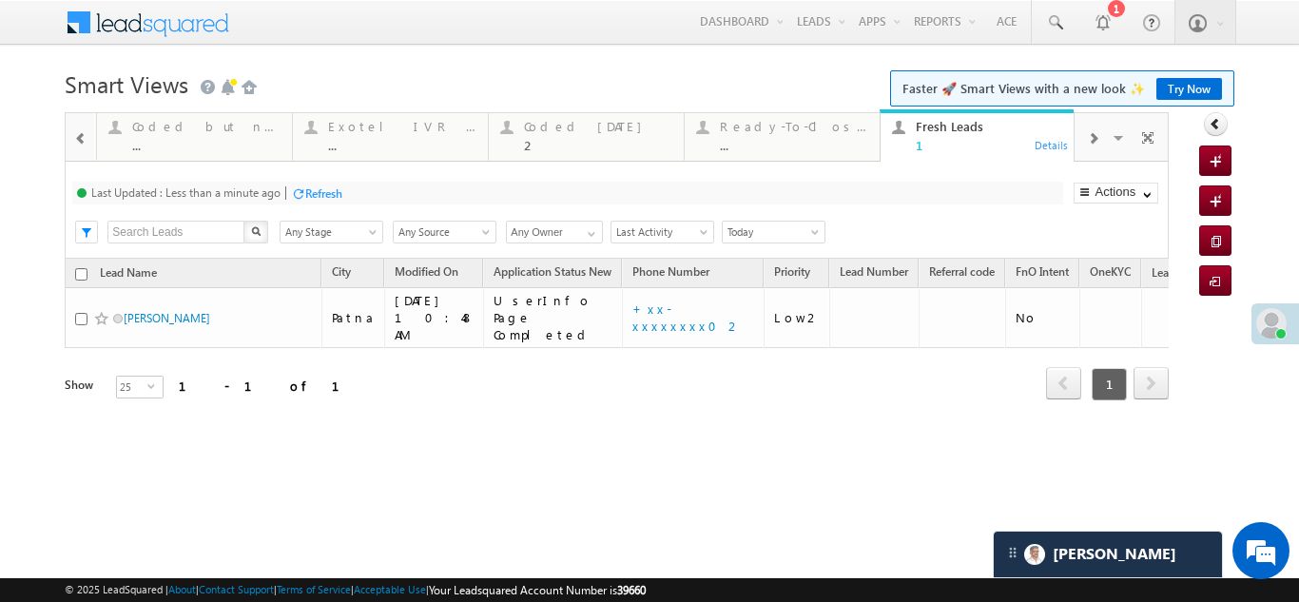
click at [330, 186] on div "Refresh" at bounding box center [323, 193] width 37 height 14
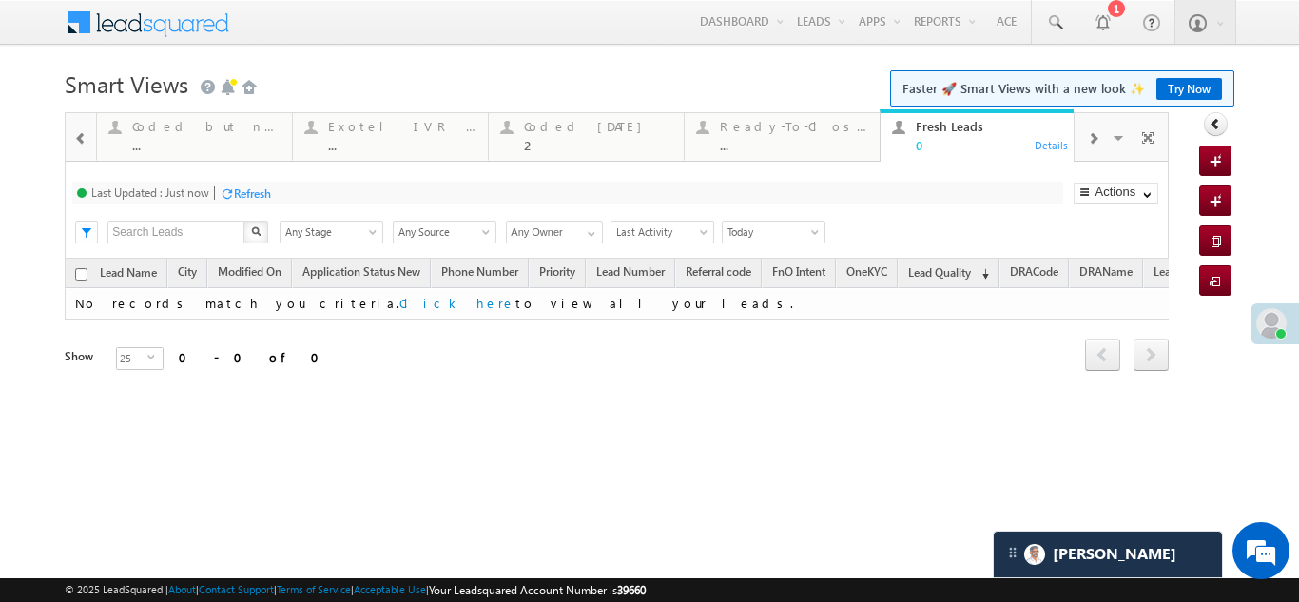
click at [1093, 139] on span at bounding box center [1092, 138] width 11 height 15
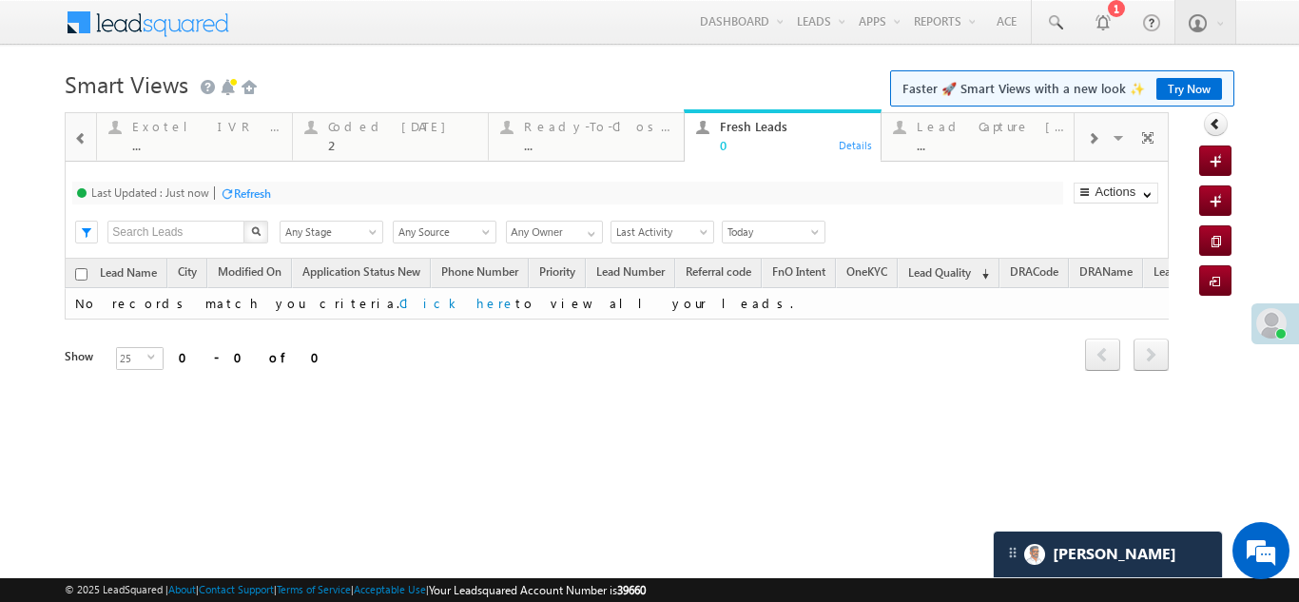
click at [1093, 139] on span at bounding box center [1092, 138] width 11 height 15
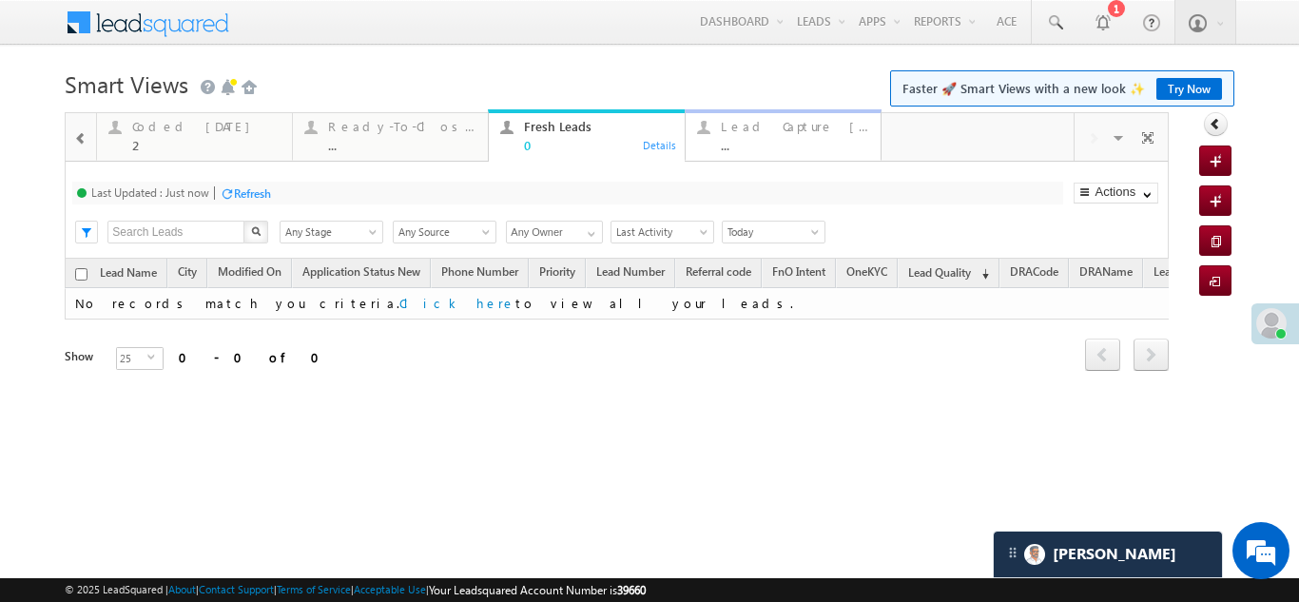
click at [797, 144] on div "..." at bounding box center [795, 145] width 148 height 14
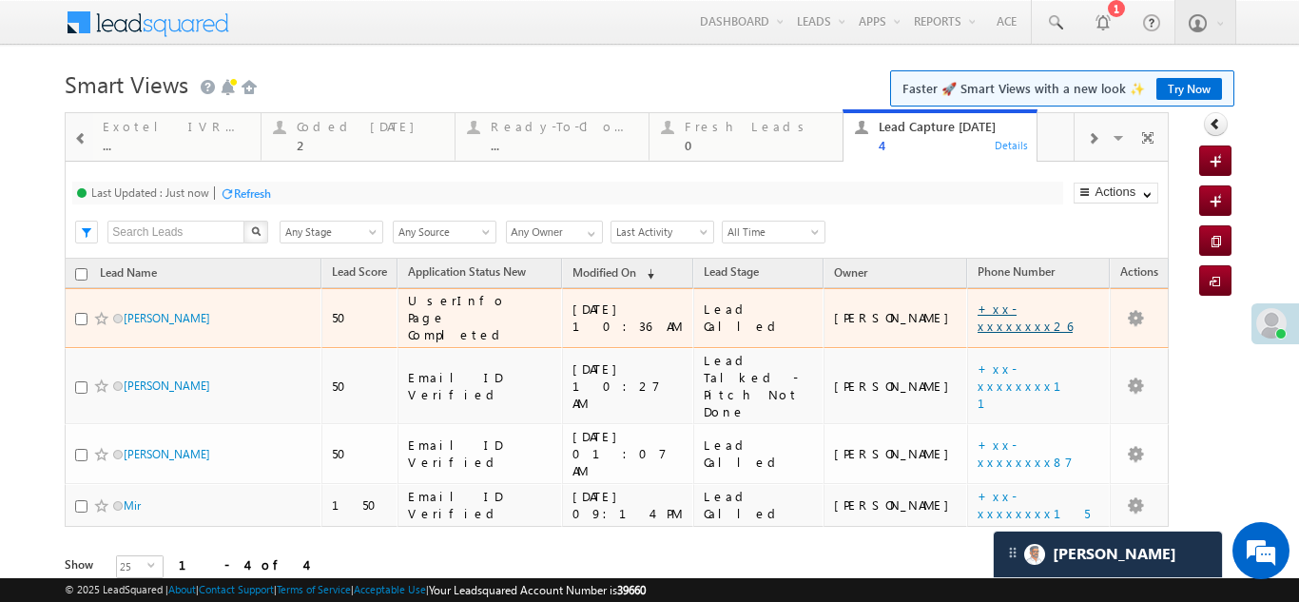
click at [1003, 314] on link "+xx-xxxxxxxx26" at bounding box center [1025, 317] width 95 height 33
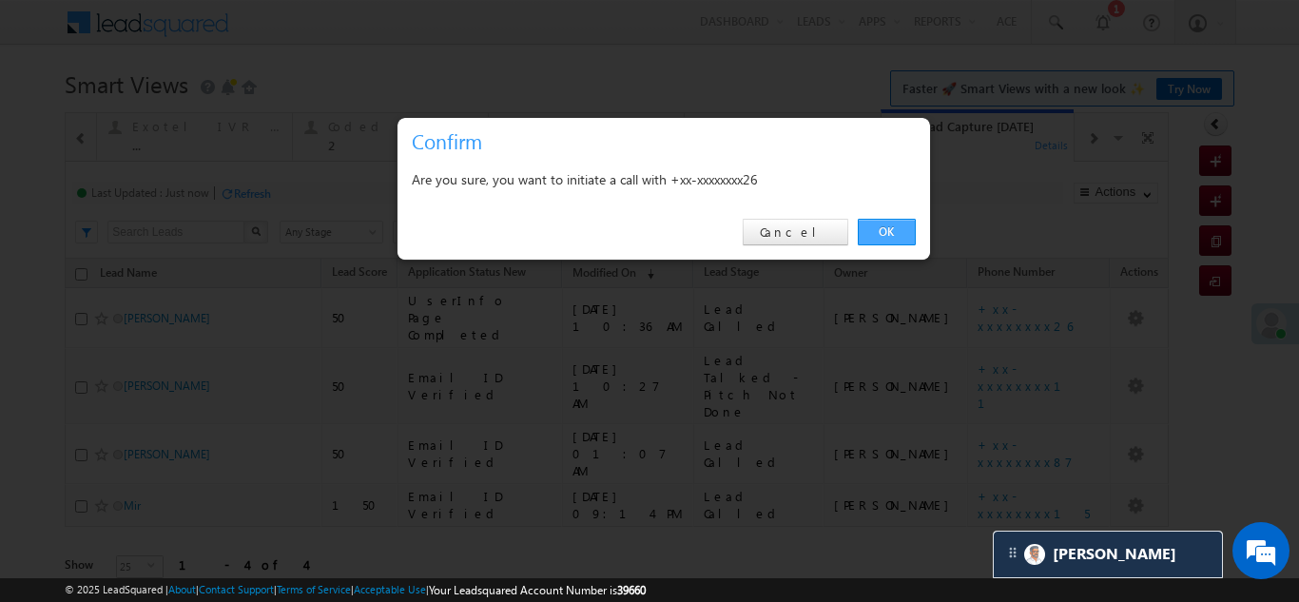
click at [893, 227] on link "OK" at bounding box center [887, 232] width 58 height 27
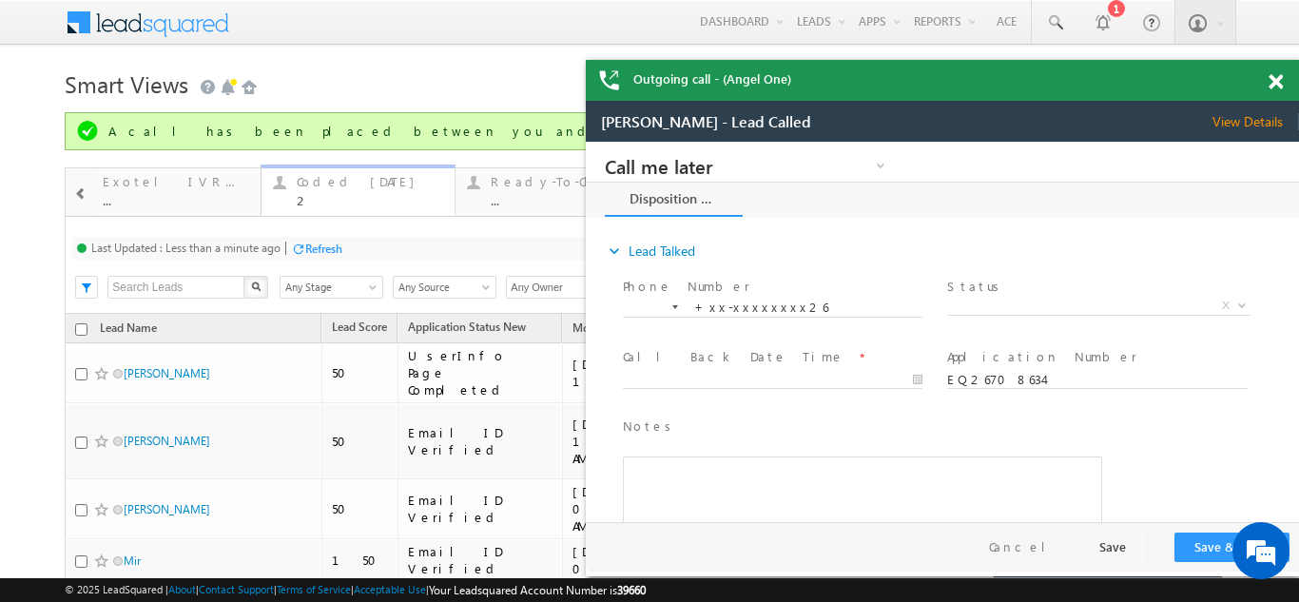
click at [316, 179] on div "Coded [DATE]" at bounding box center [370, 181] width 146 height 15
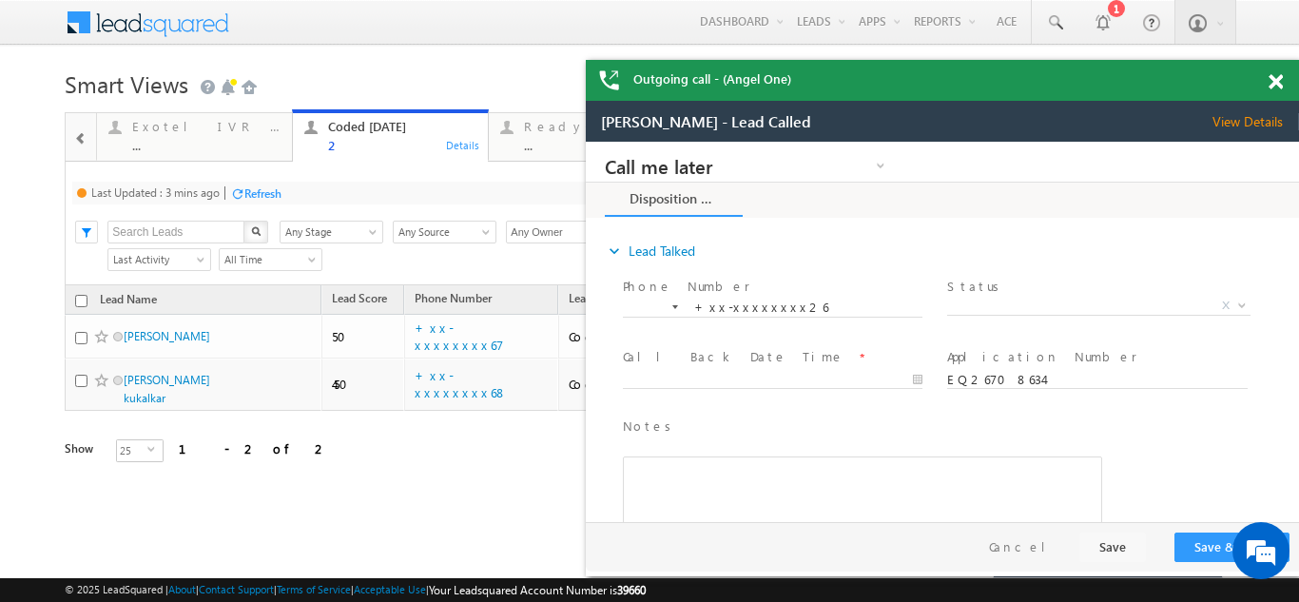
click at [282, 188] on div "Refresh" at bounding box center [262, 193] width 37 height 14
click at [1274, 81] on span at bounding box center [1276, 82] width 14 height 16
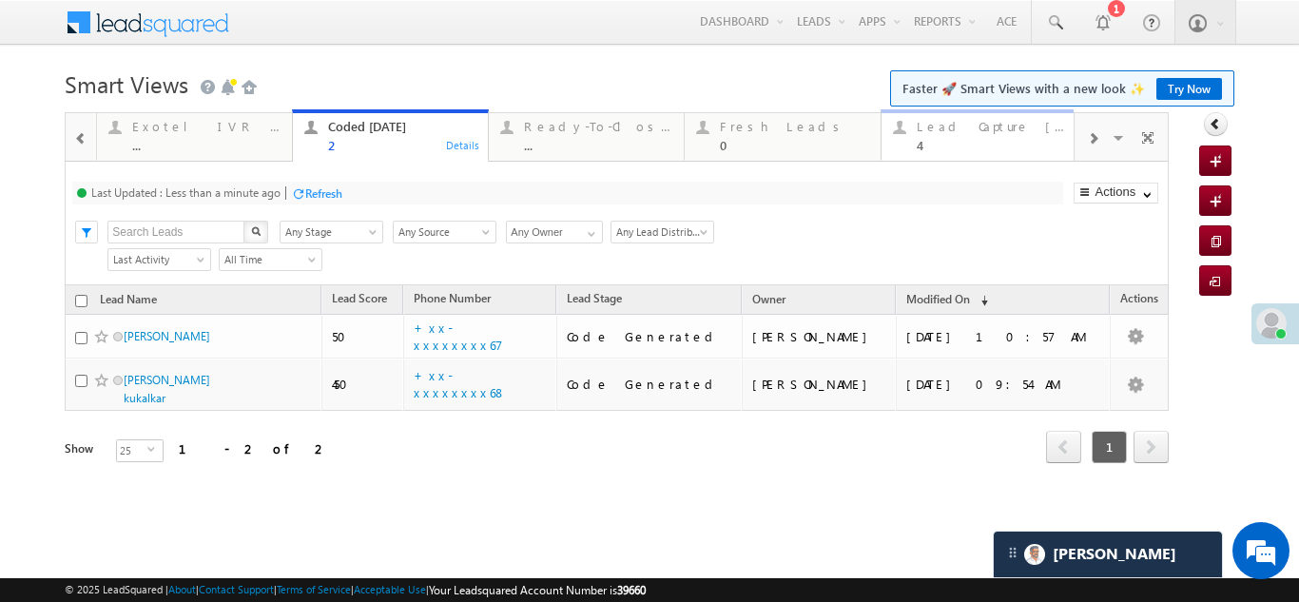
click at [969, 136] on div "Lead Capture Today 4" at bounding box center [991, 133] width 148 height 37
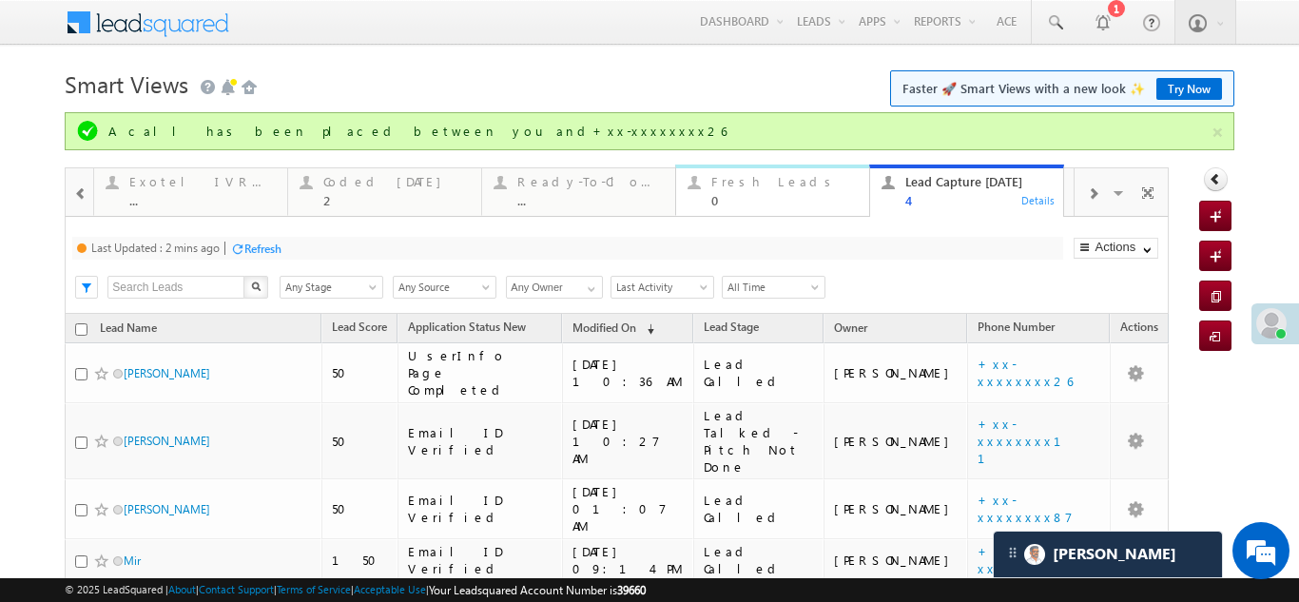
click at [744, 190] on div "Fresh Leads 0" at bounding box center [784, 188] width 146 height 37
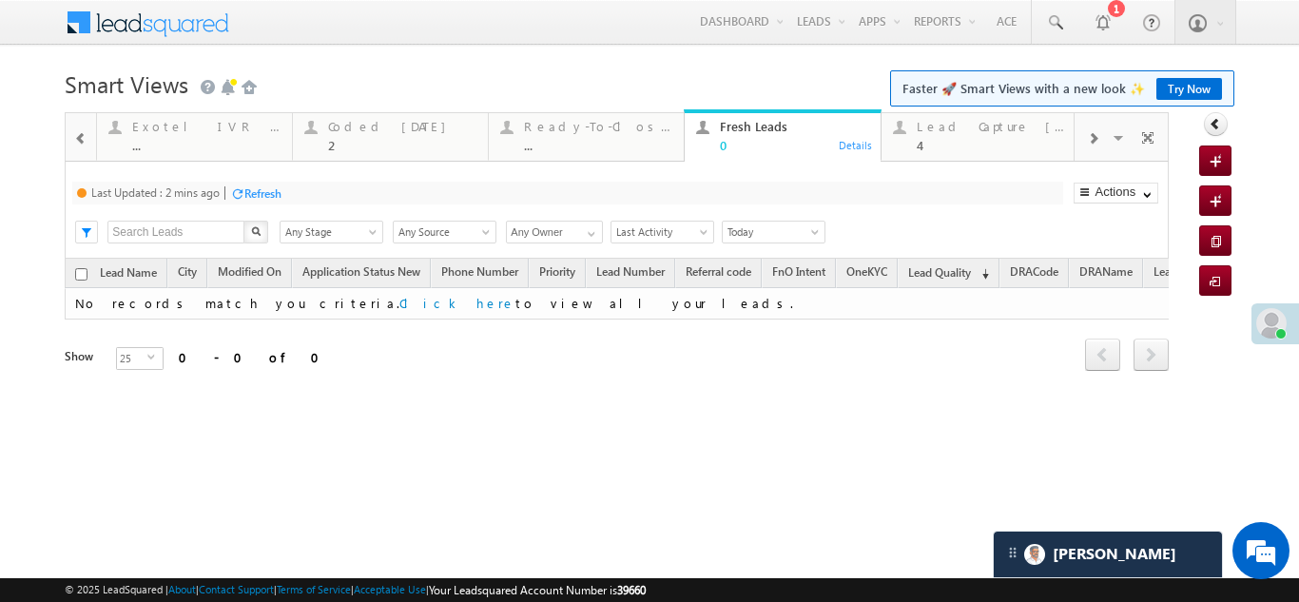
click at [263, 190] on div "Refresh" at bounding box center [262, 193] width 37 height 14
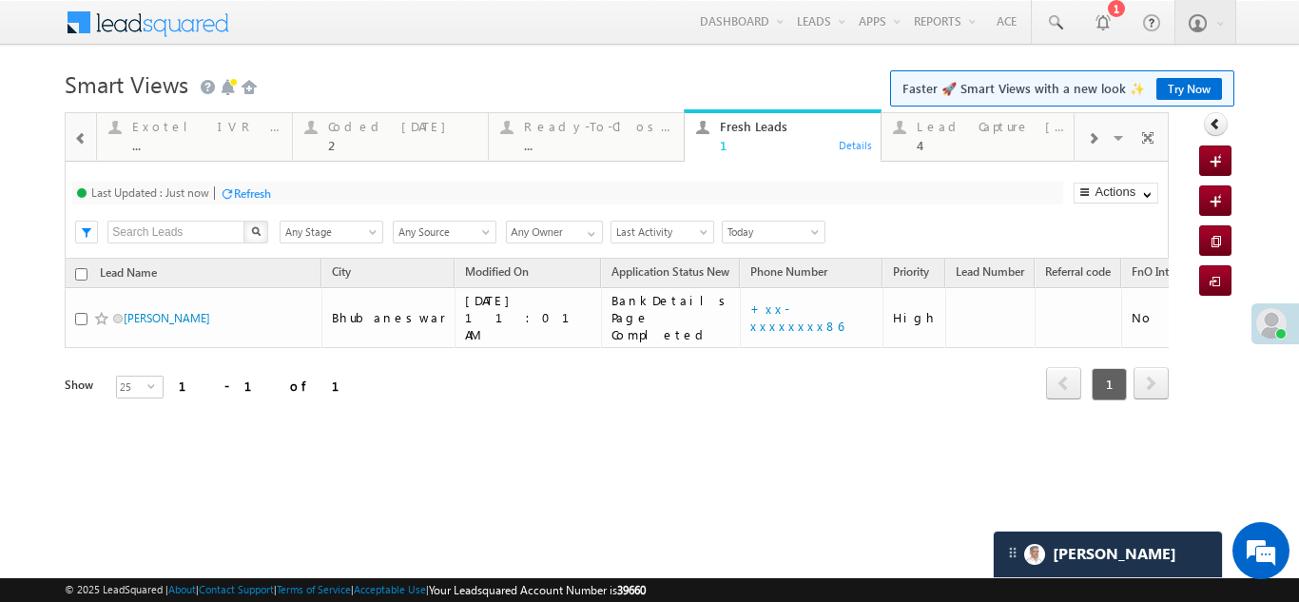
click at [258, 186] on div "Refresh" at bounding box center [252, 193] width 37 height 14
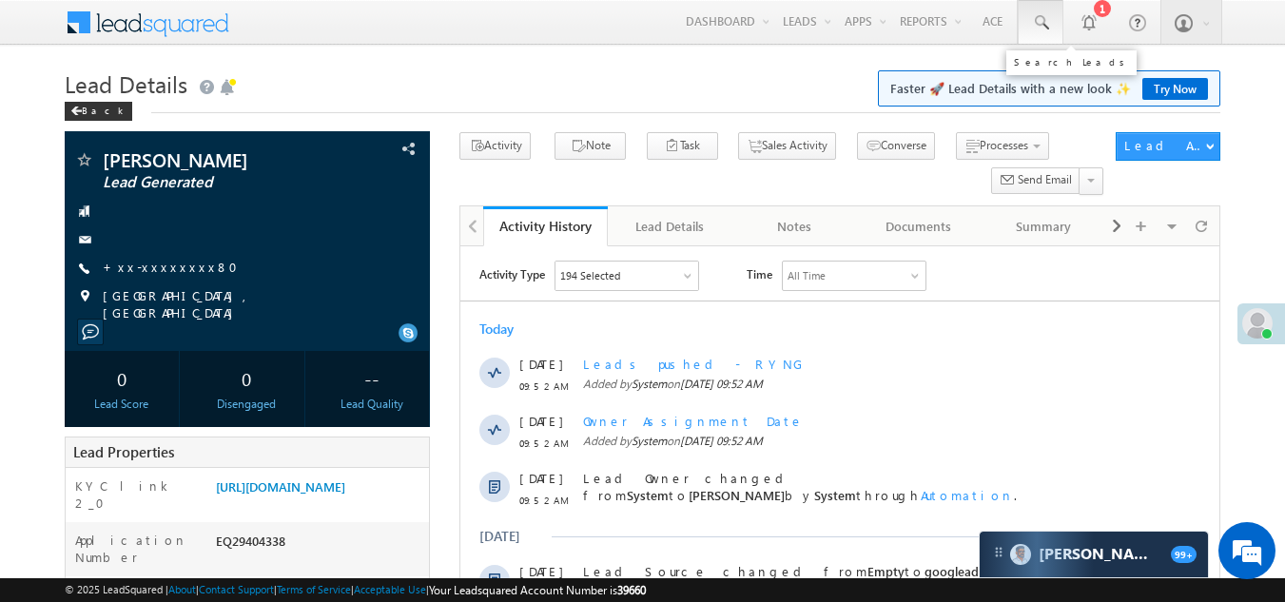
click at [1039, 22] on span at bounding box center [1040, 22] width 19 height 19
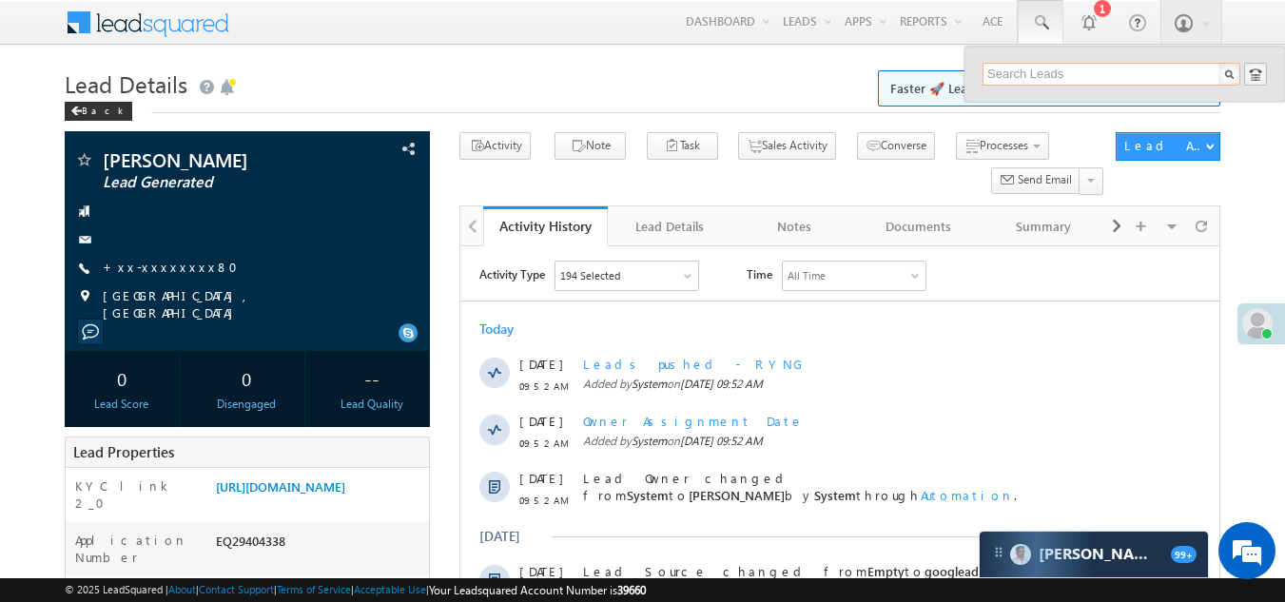
paste input "EQ29415061"
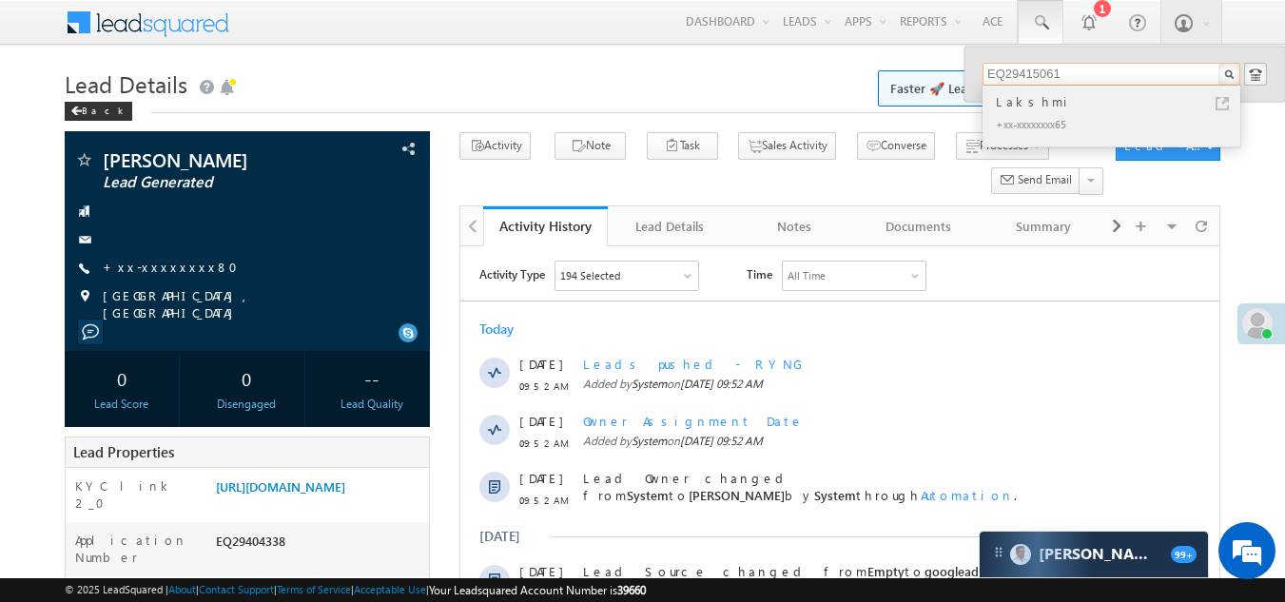
type input "EQ29415061"
click at [1020, 102] on div "Lakshmi" at bounding box center [1119, 101] width 255 height 21
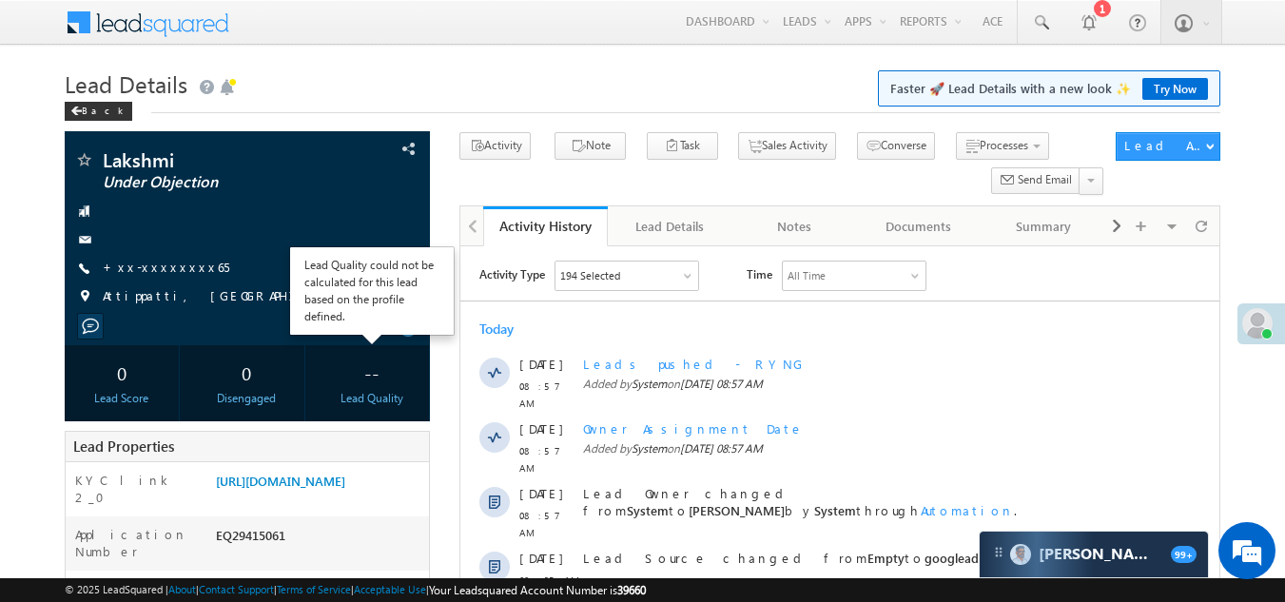
scroll to position [190, 0]
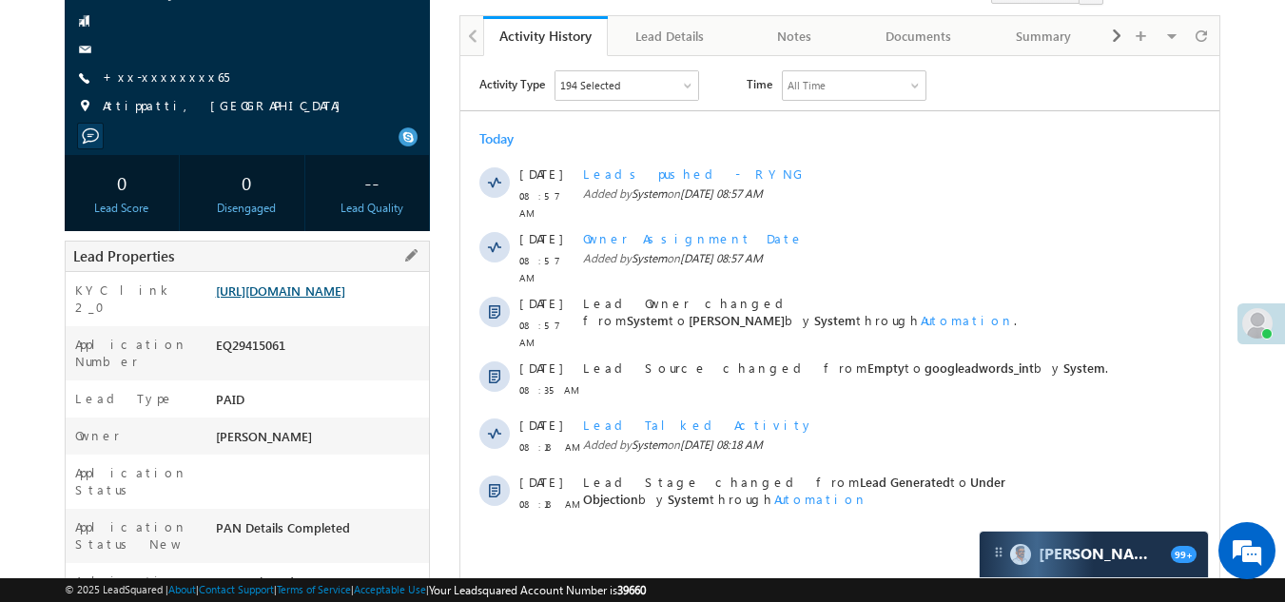
click at [322, 299] on link "https://angelbroking1-pk3em7sa.customui-test.leadsquared.com?leadId=3cfbaba1-a5…" at bounding box center [280, 290] width 129 height 16
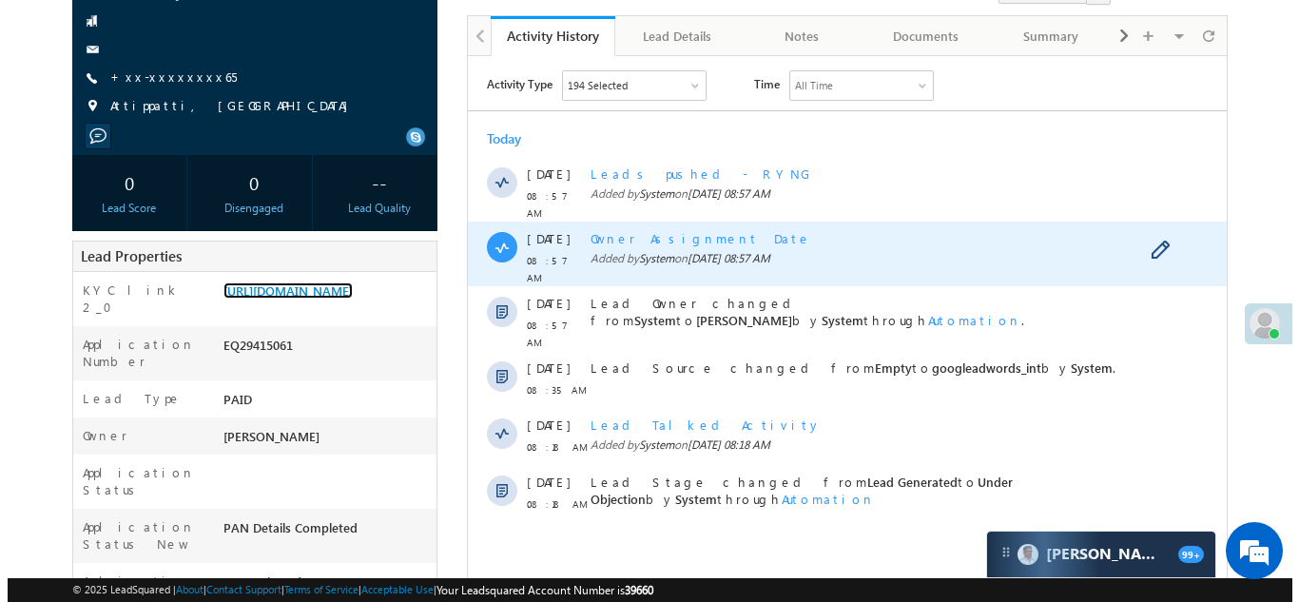
scroll to position [0, 0]
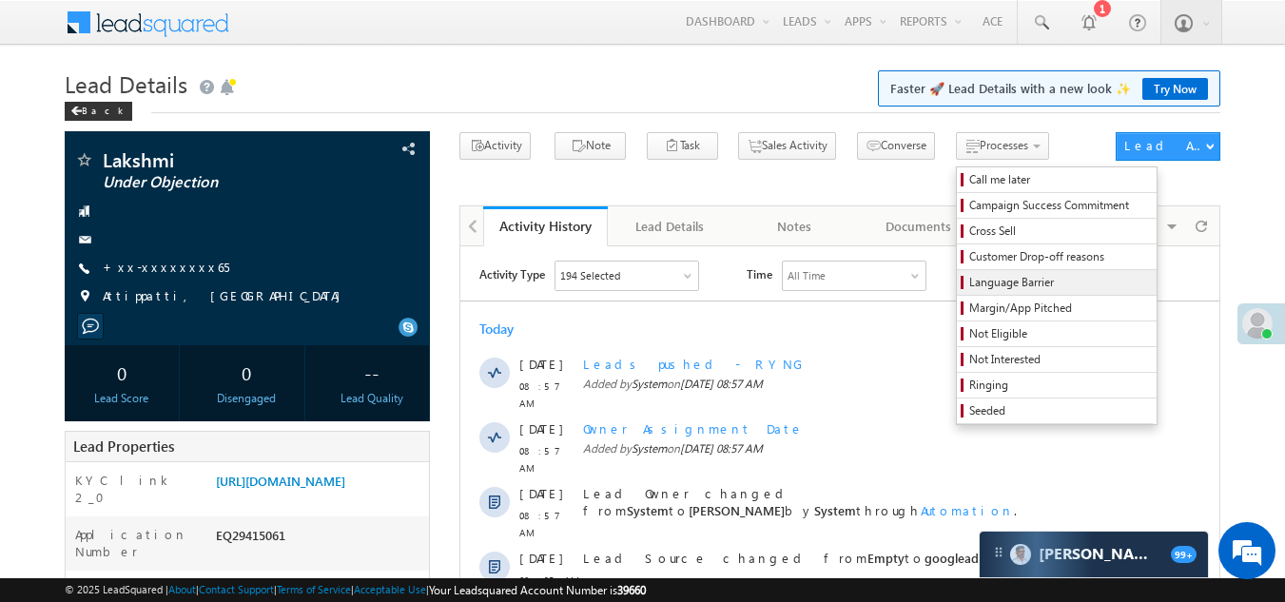
click at [969, 281] on span "Language Barrier" at bounding box center [1059, 282] width 181 height 17
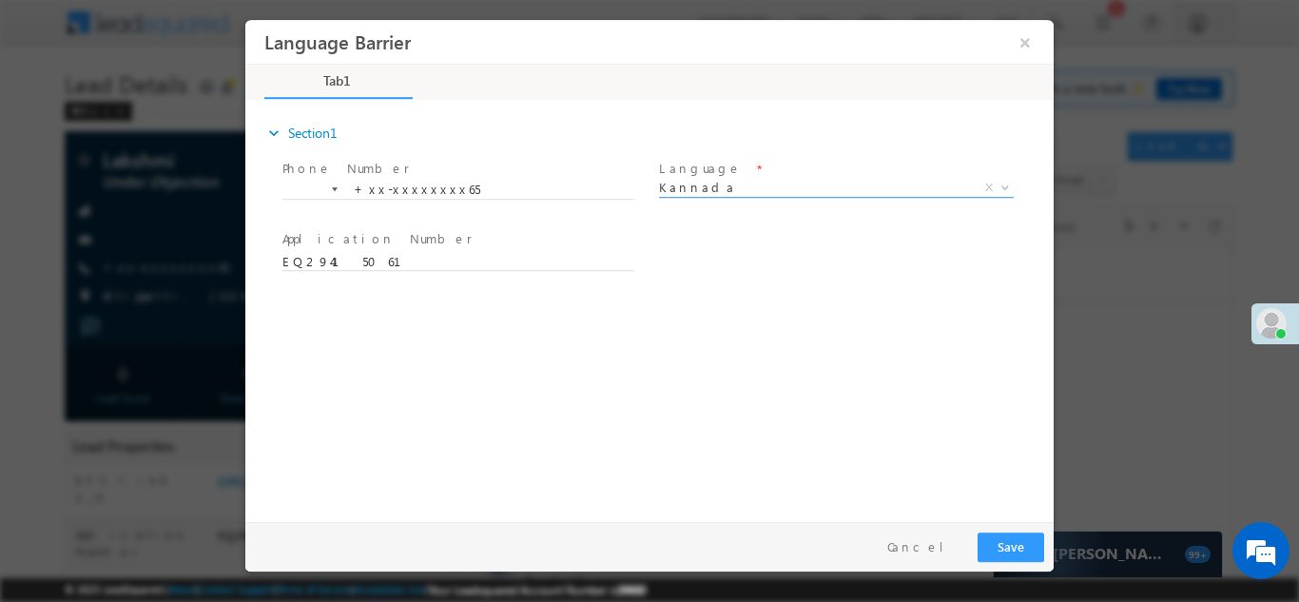
click at [741, 188] on span "Kannada" at bounding box center [813, 186] width 309 height 17
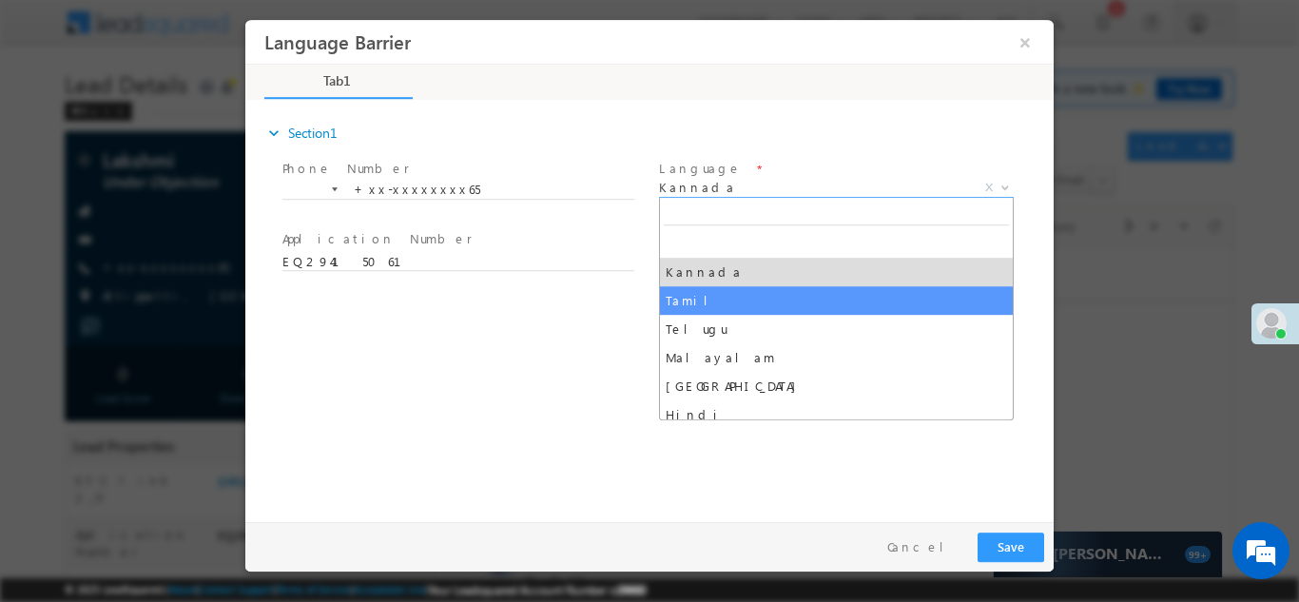
select select "Tamil"
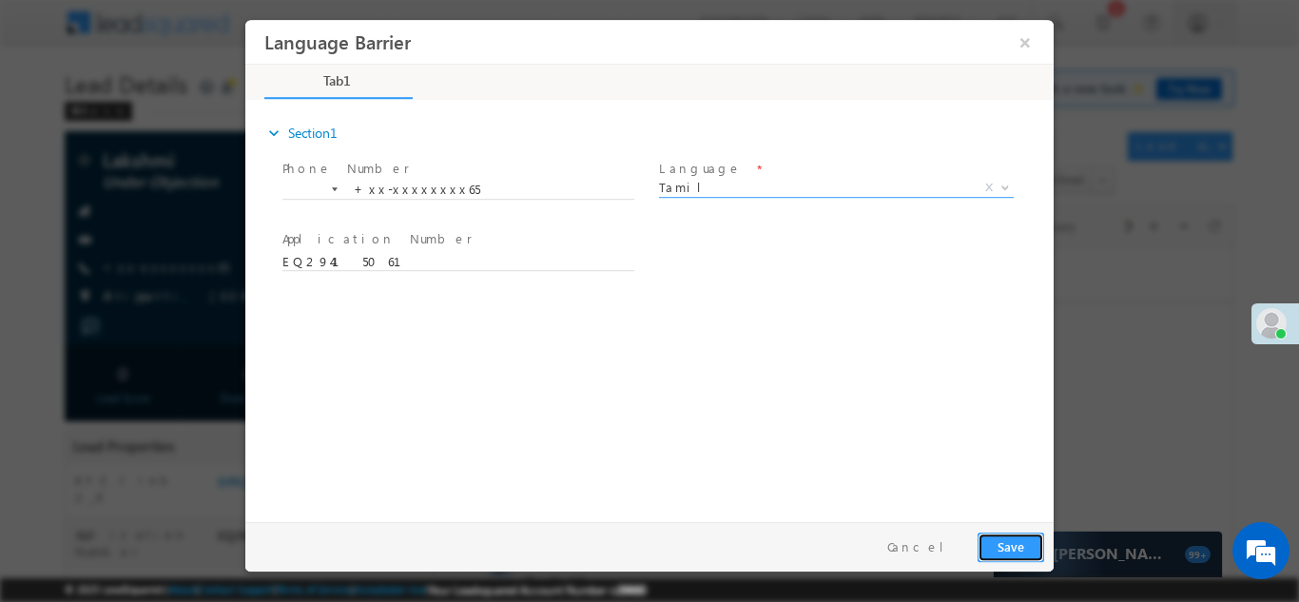
click at [1006, 535] on button "Save" at bounding box center [1011, 546] width 67 height 29
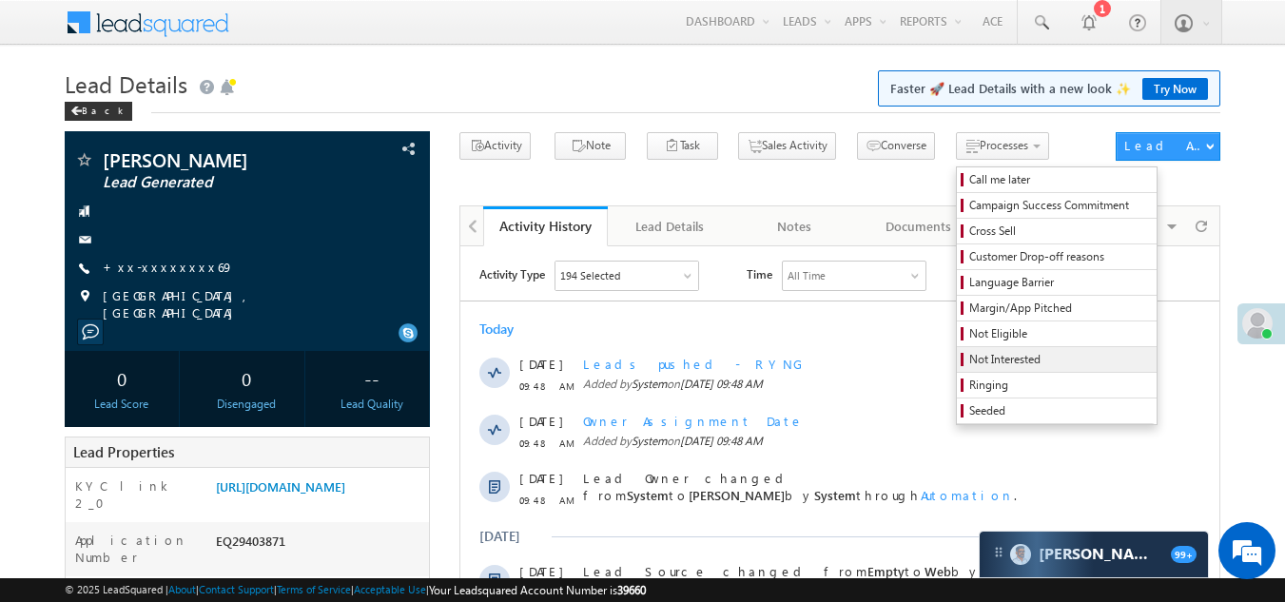
click at [969, 358] on span "Not Interested" at bounding box center [1059, 359] width 181 height 17
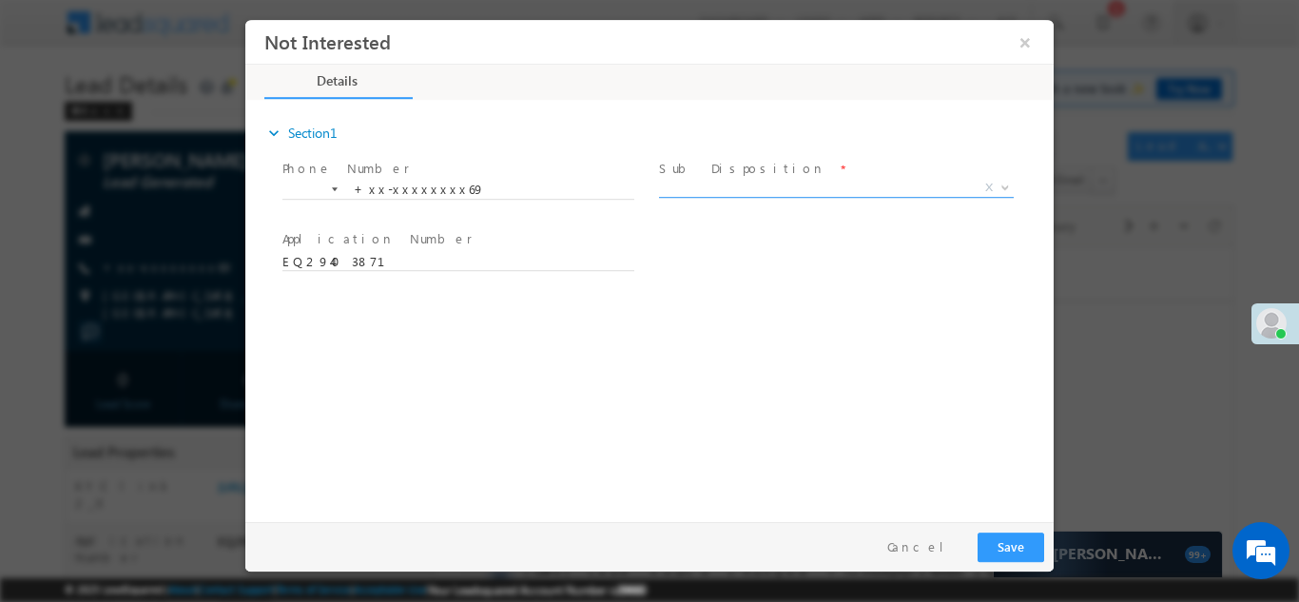
click at [731, 182] on span "X" at bounding box center [836, 187] width 355 height 19
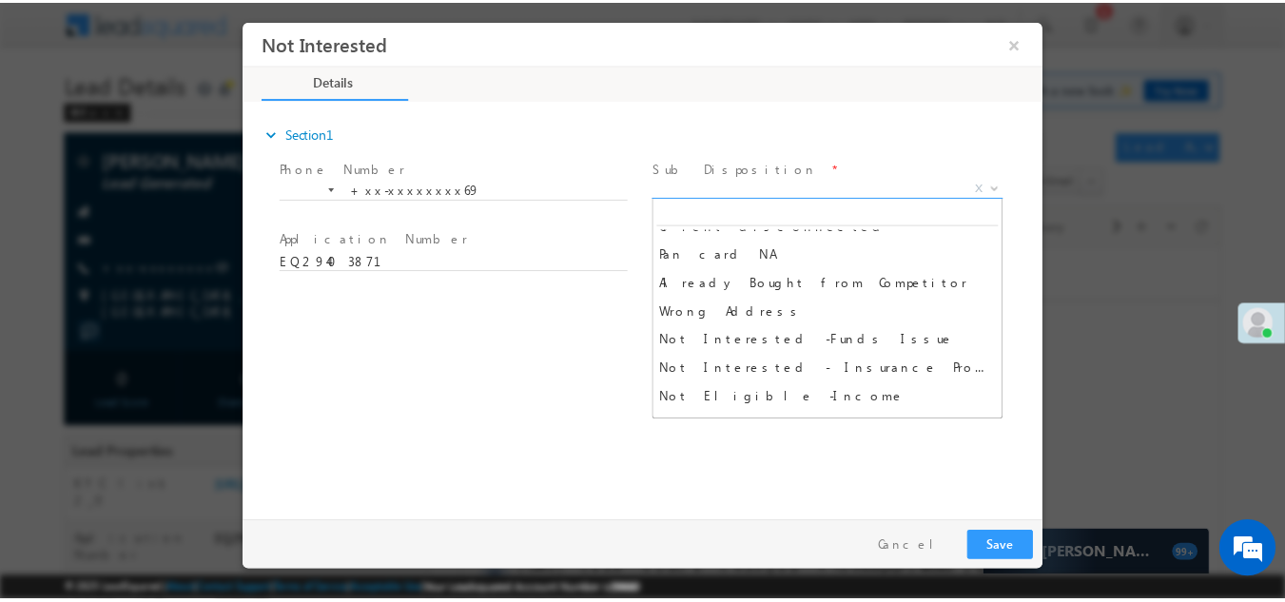
scroll to position [380, 0]
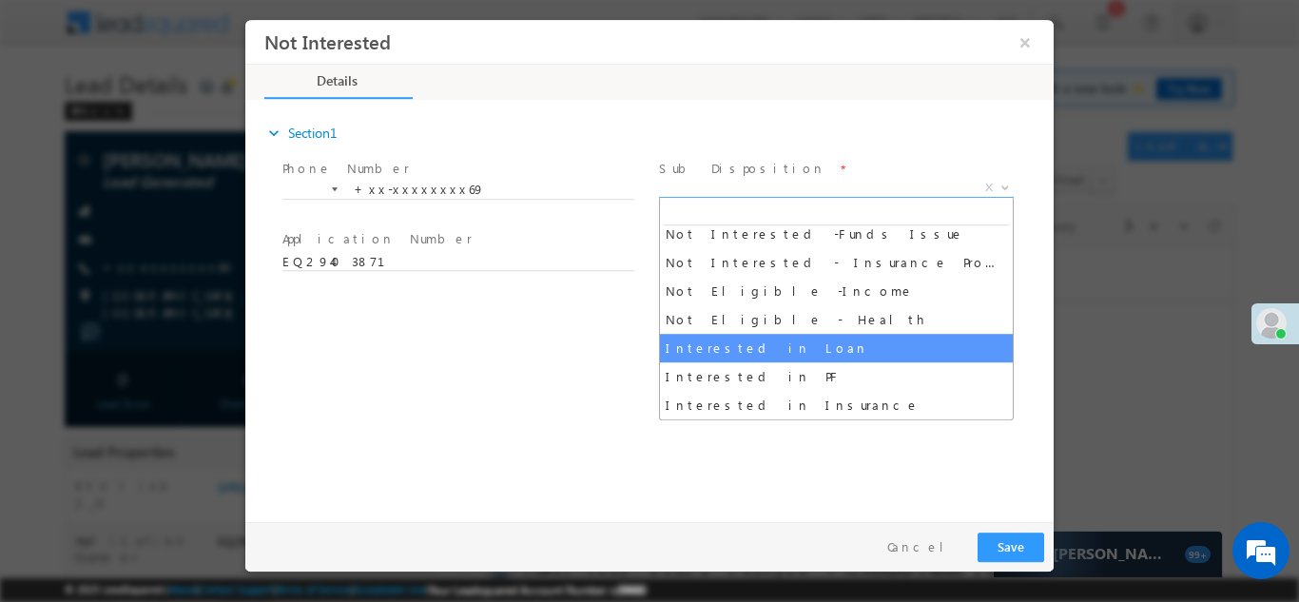
select select "Interested in Loan"
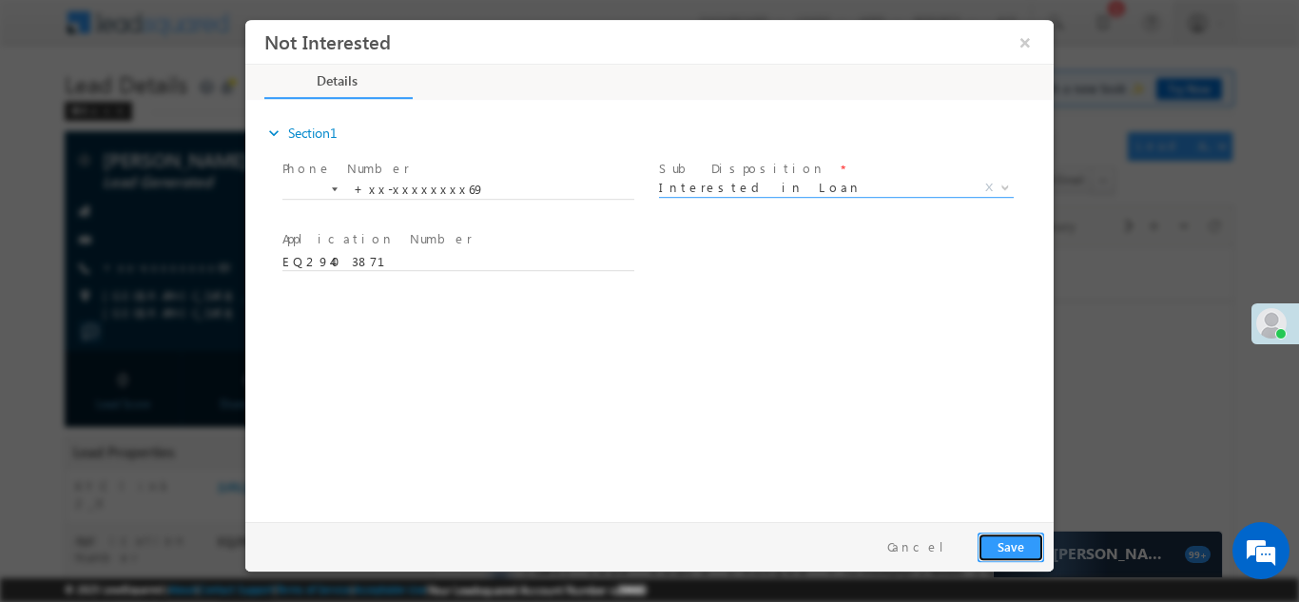
click at [1017, 544] on button "Save" at bounding box center [1011, 546] width 67 height 29
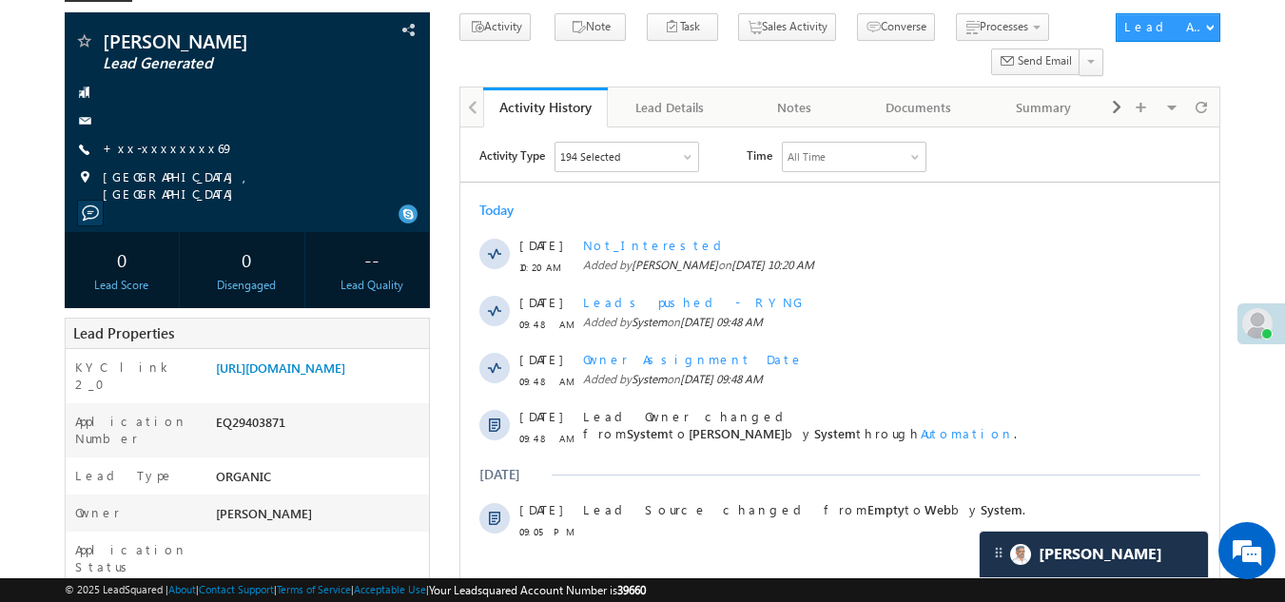
scroll to position [0, 0]
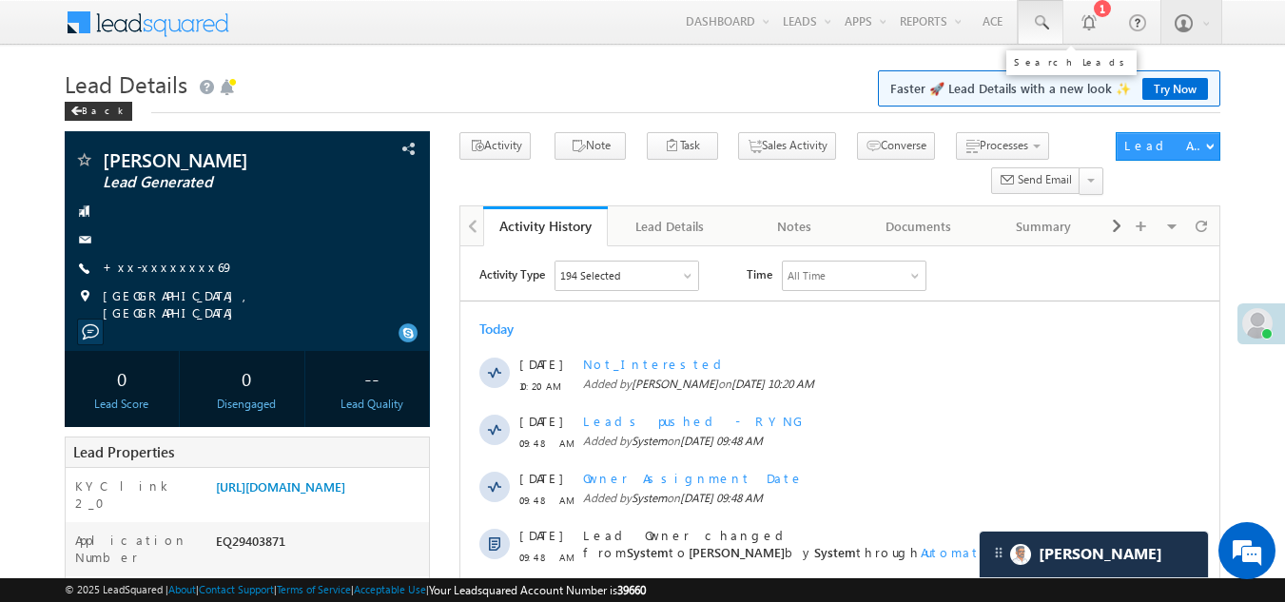
click at [1041, 19] on span at bounding box center [1040, 22] width 19 height 19
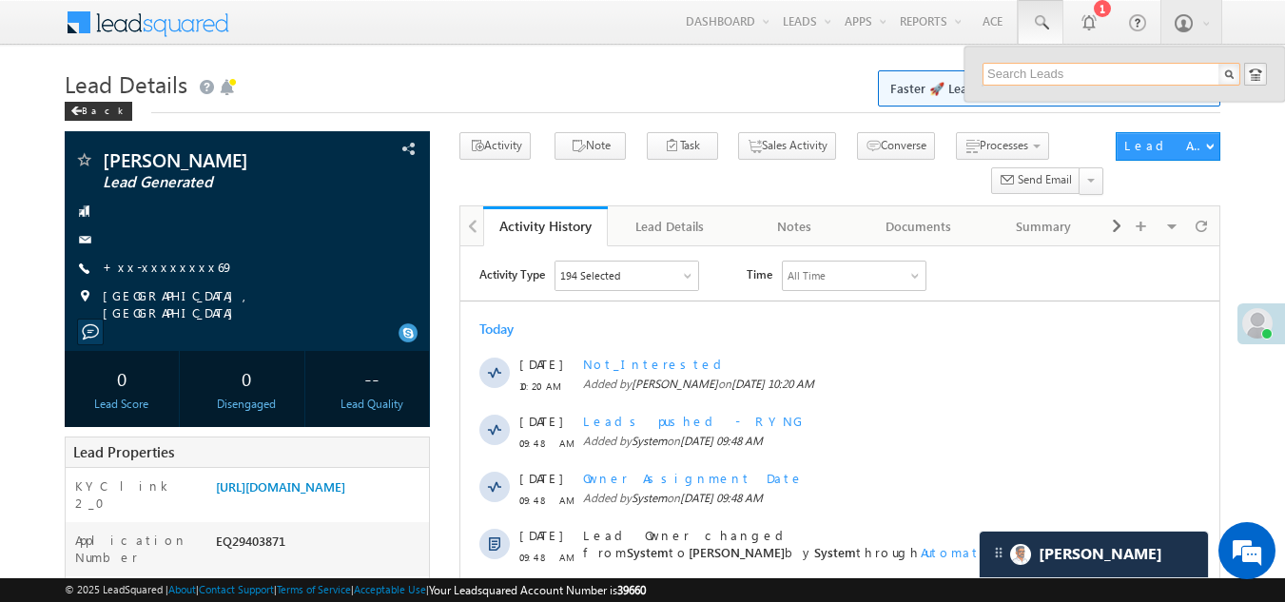
paste input "6002568067"
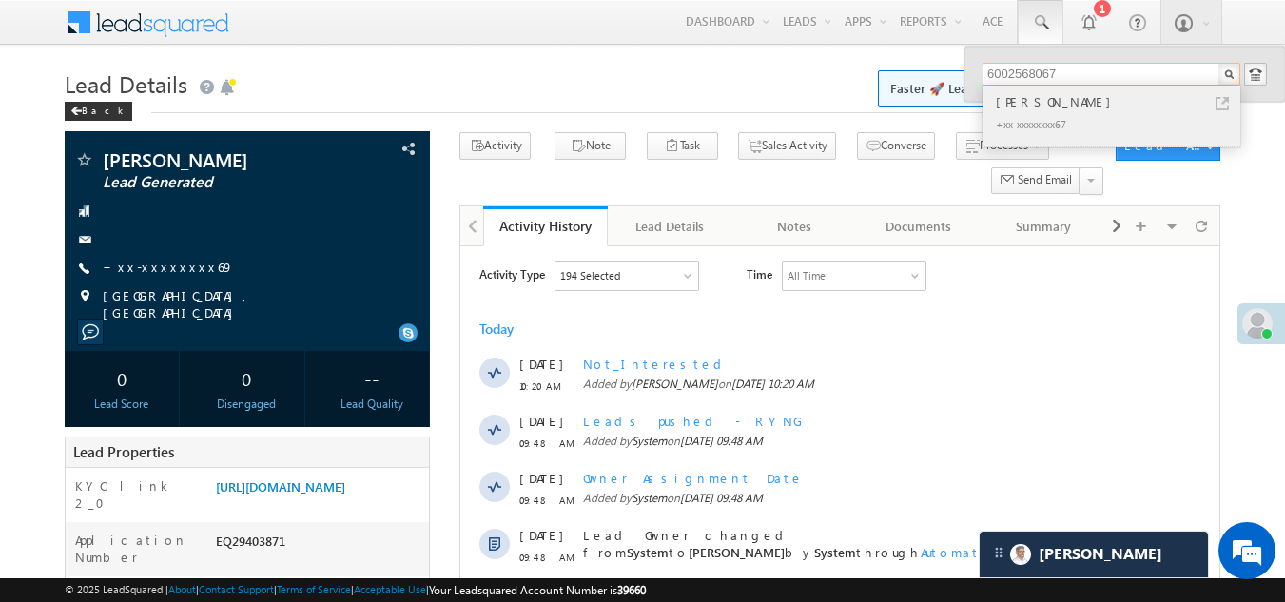
type input "6002568067"
click at [1024, 123] on div "+xx-xxxxxxxx67" at bounding box center [1119, 123] width 255 height 23
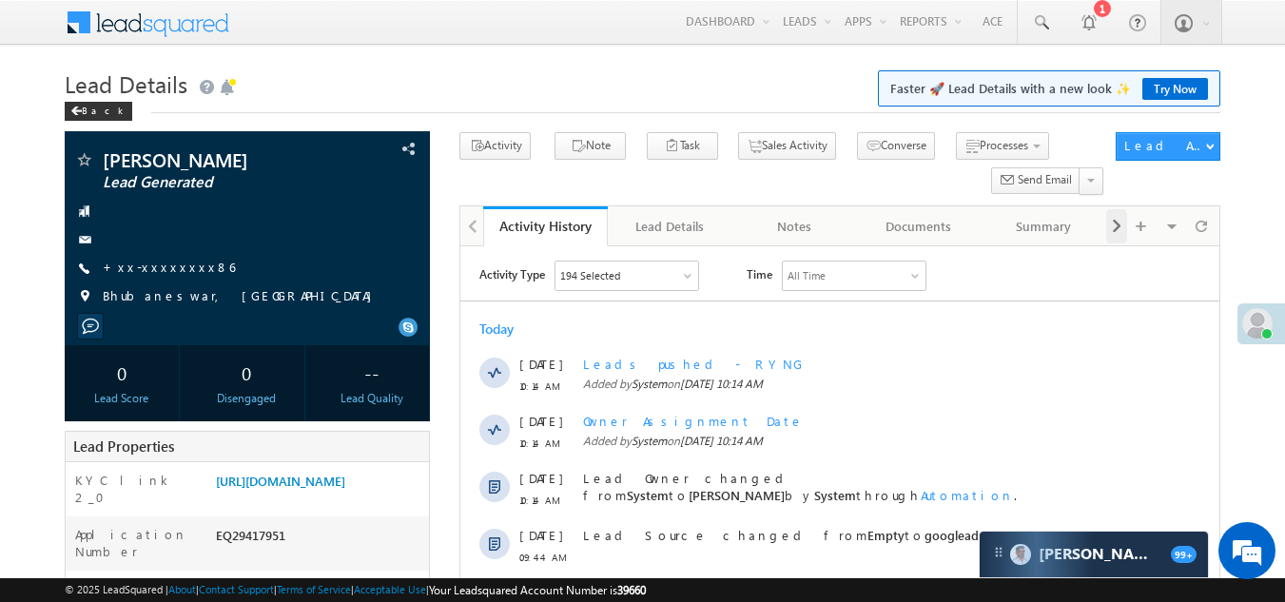
click at [1116, 226] on span at bounding box center [1116, 226] width 11 height 34
click at [1115, 226] on span at bounding box center [1116, 226] width 11 height 34
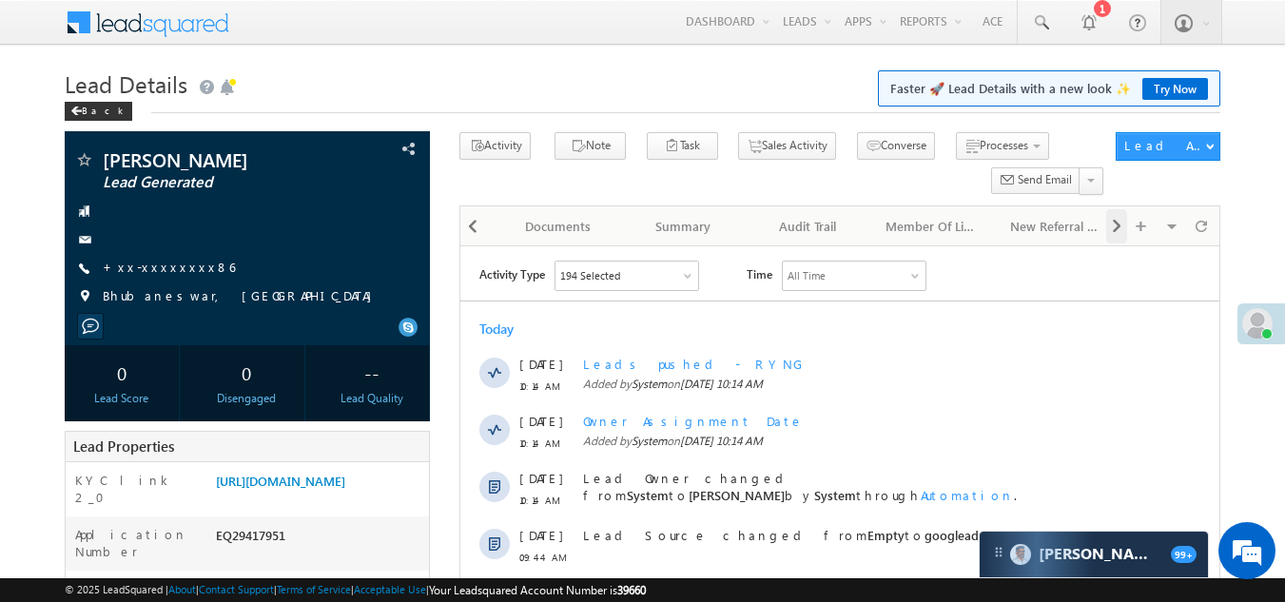
click at [1114, 226] on span at bounding box center [1116, 226] width 11 height 34
click at [903, 232] on div "New Referral Leads" at bounding box center [918, 226] width 92 height 23
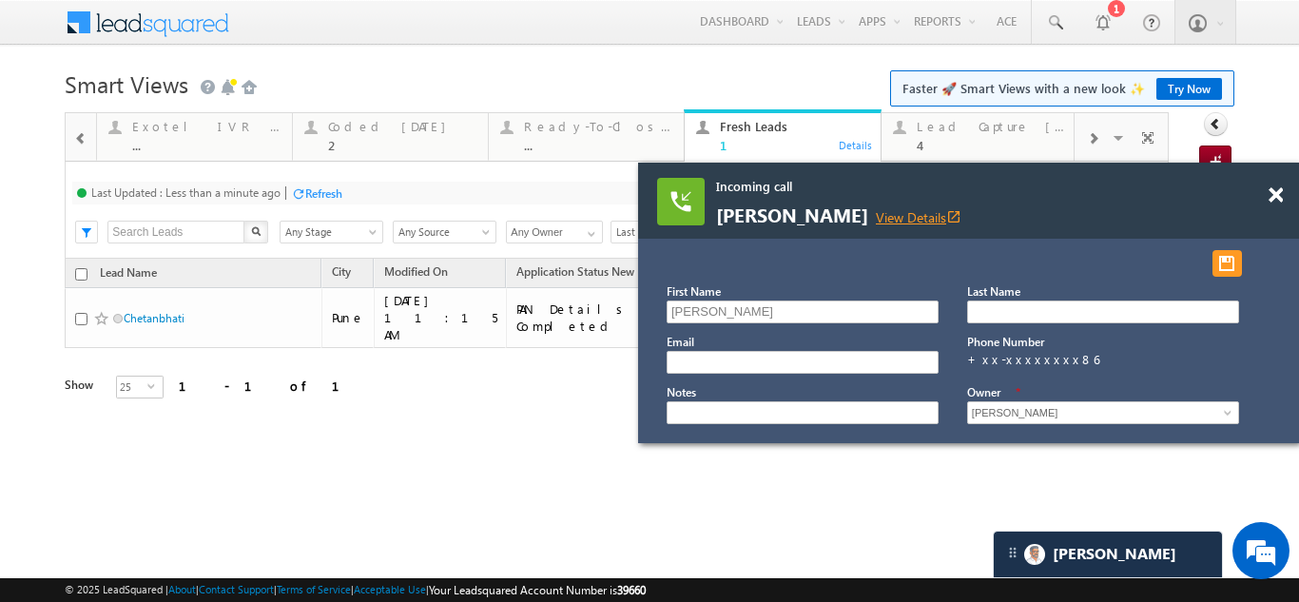
click at [908, 217] on link "View Details open_in_new" at bounding box center [919, 217] width 86 height 18
click at [1275, 197] on span at bounding box center [1276, 195] width 14 height 16
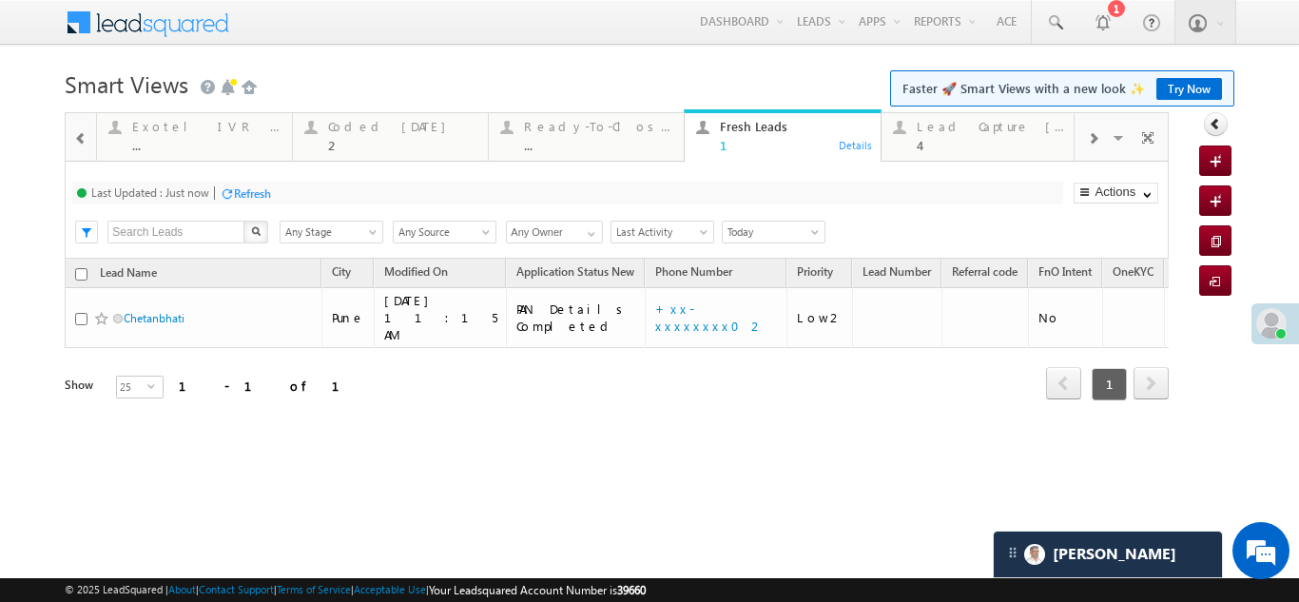
click at [251, 186] on div "Refresh" at bounding box center [252, 193] width 37 height 14
click at [988, 126] on div "Lead Capture [DATE]" at bounding box center [991, 126] width 148 height 15
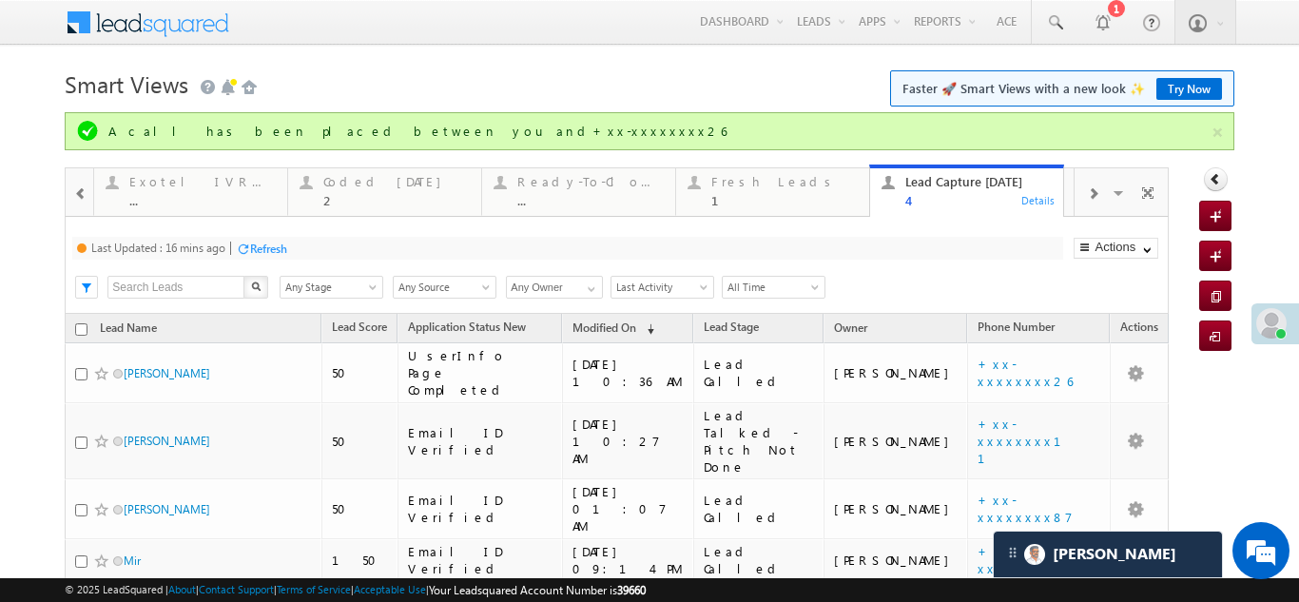
click at [266, 248] on div "Refresh" at bounding box center [268, 249] width 37 height 14
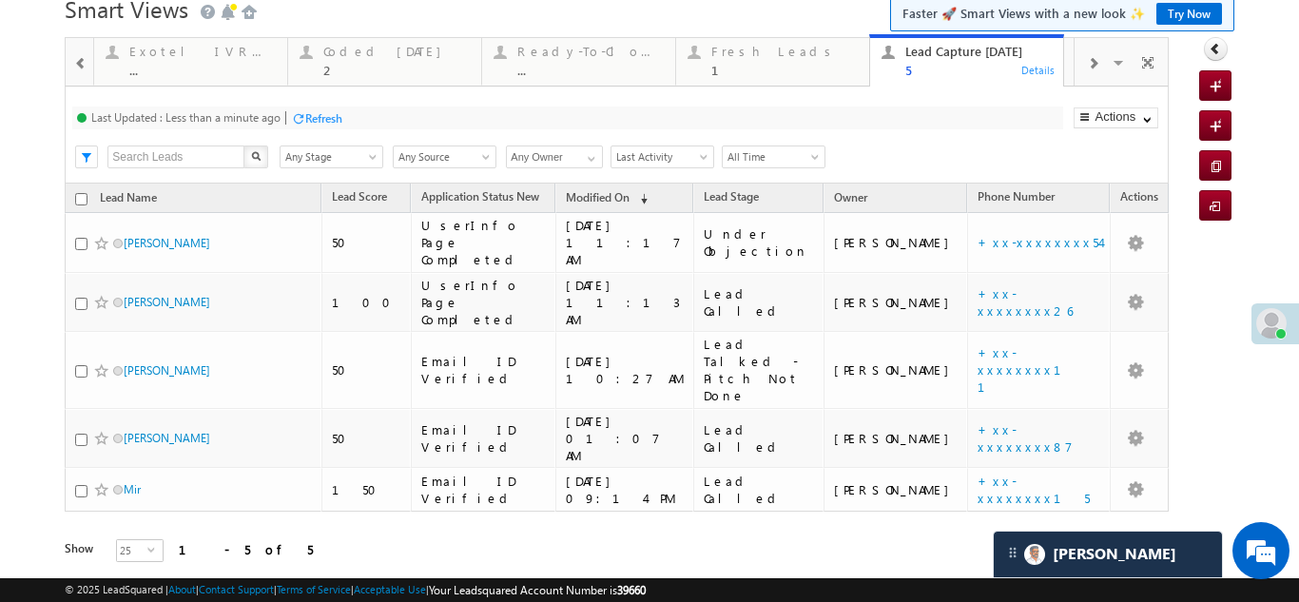
scroll to position [63, 0]
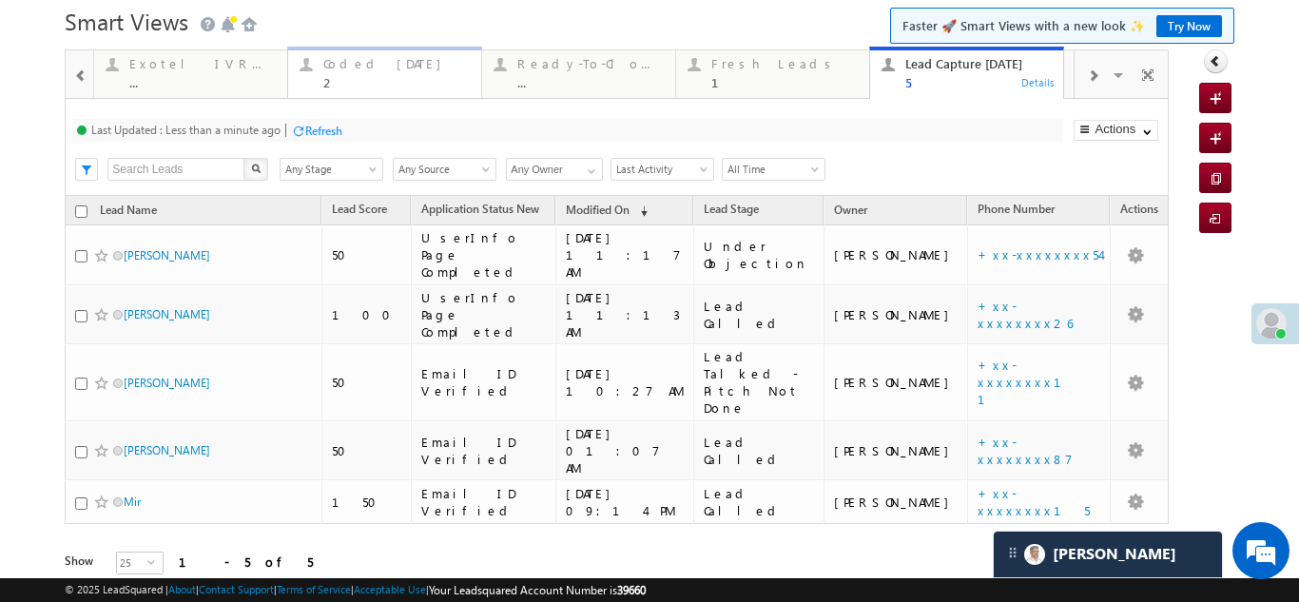
click at [359, 70] on div "Coded [DATE]" at bounding box center [396, 63] width 146 height 15
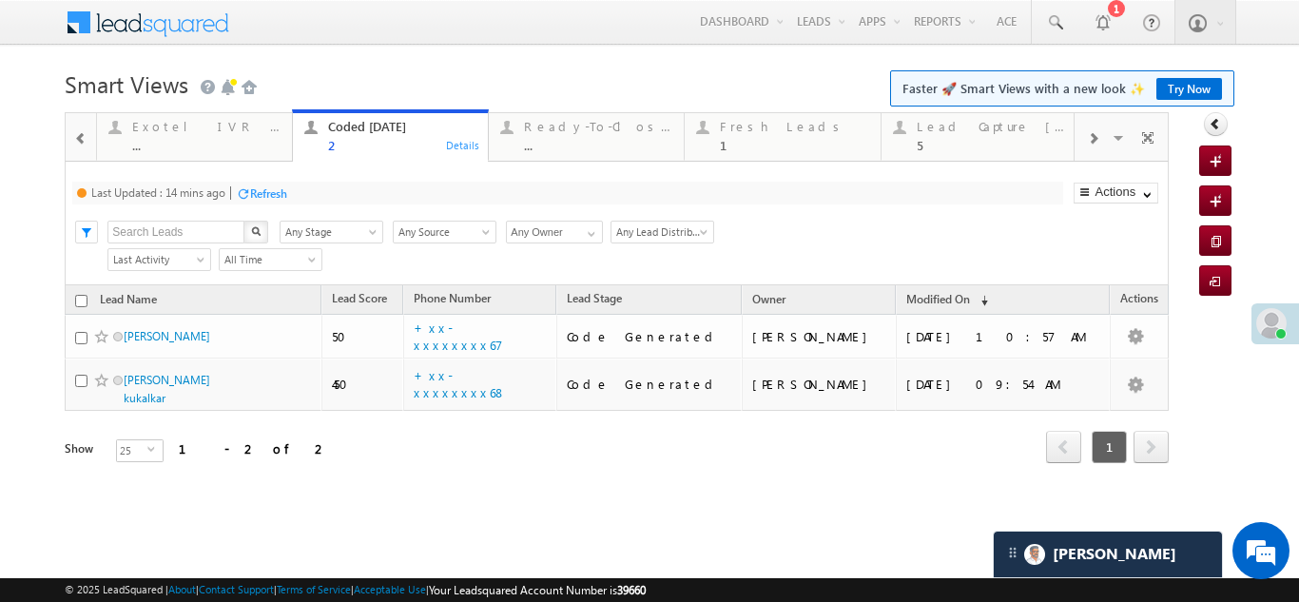
click at [276, 195] on div "Refresh" at bounding box center [268, 193] width 37 height 14
click at [257, 195] on div "Refresh" at bounding box center [252, 193] width 37 height 14
click at [745, 135] on div "Fresh Leads 1" at bounding box center [794, 133] width 148 height 37
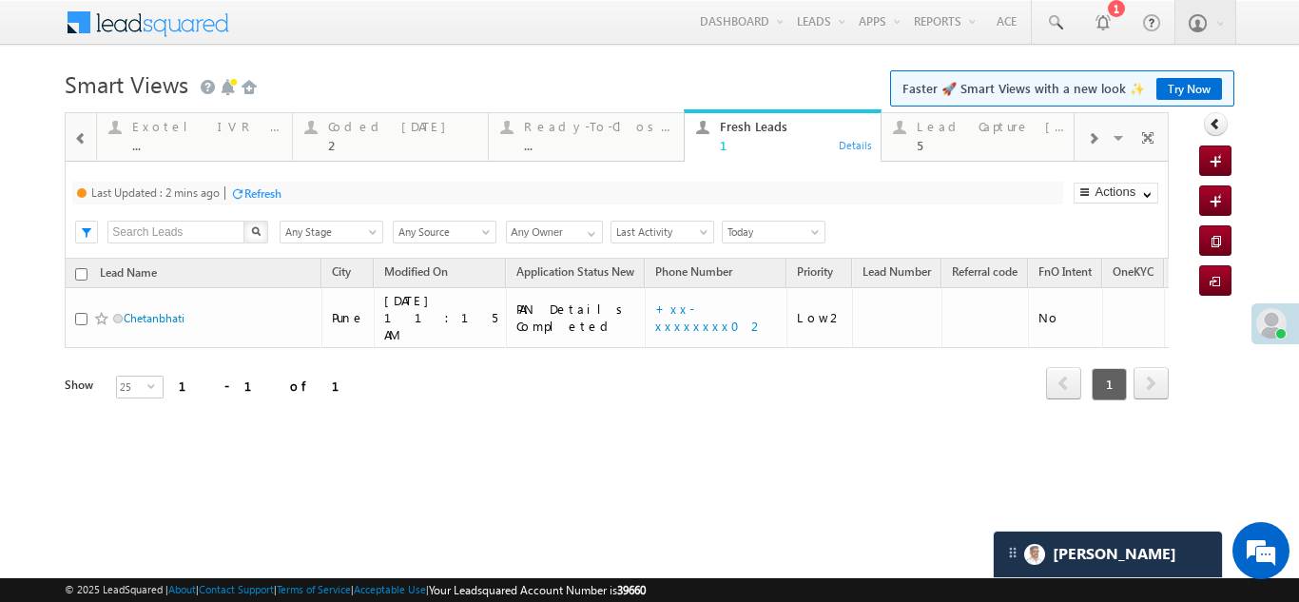
click at [265, 195] on div "Refresh" at bounding box center [262, 193] width 37 height 14
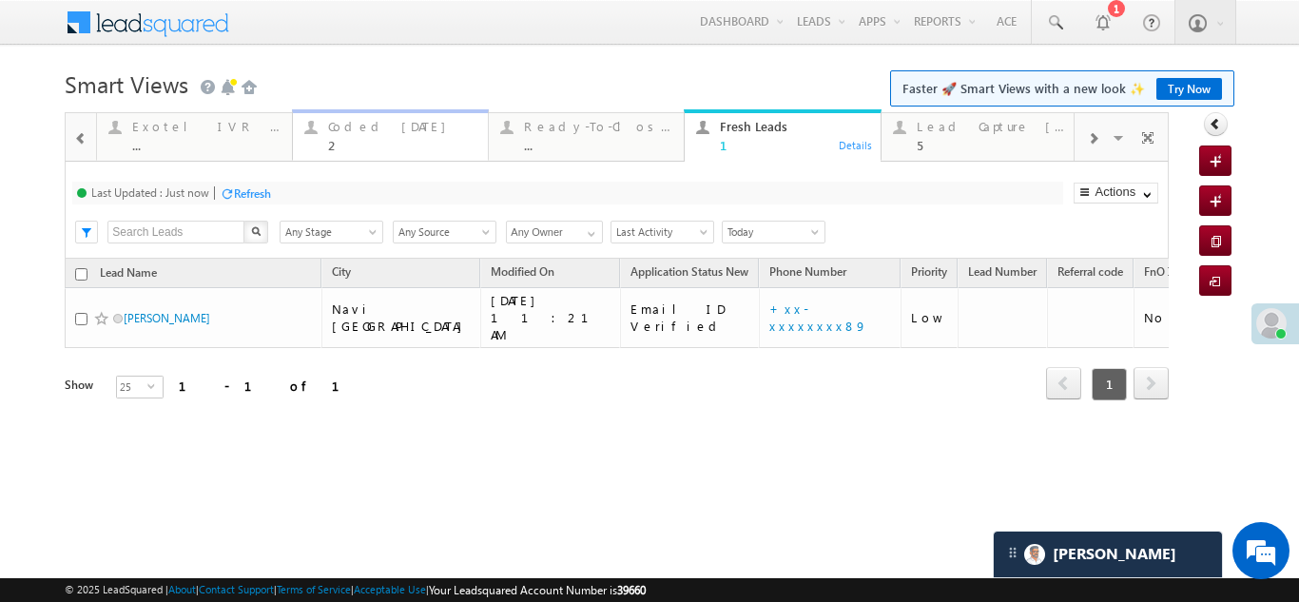
click at [361, 128] on div "Coded [DATE]" at bounding box center [402, 126] width 148 height 15
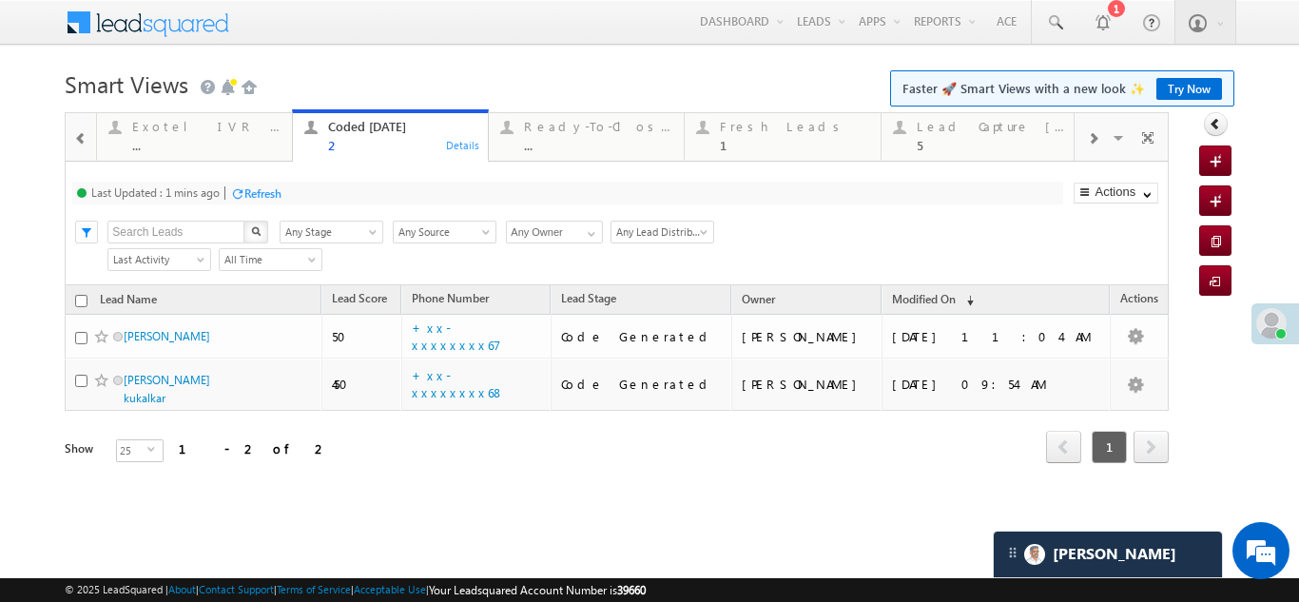
click at [261, 191] on div "Refresh" at bounding box center [262, 193] width 37 height 14
click at [971, 131] on div "Lead Capture [DATE]" at bounding box center [991, 126] width 148 height 15
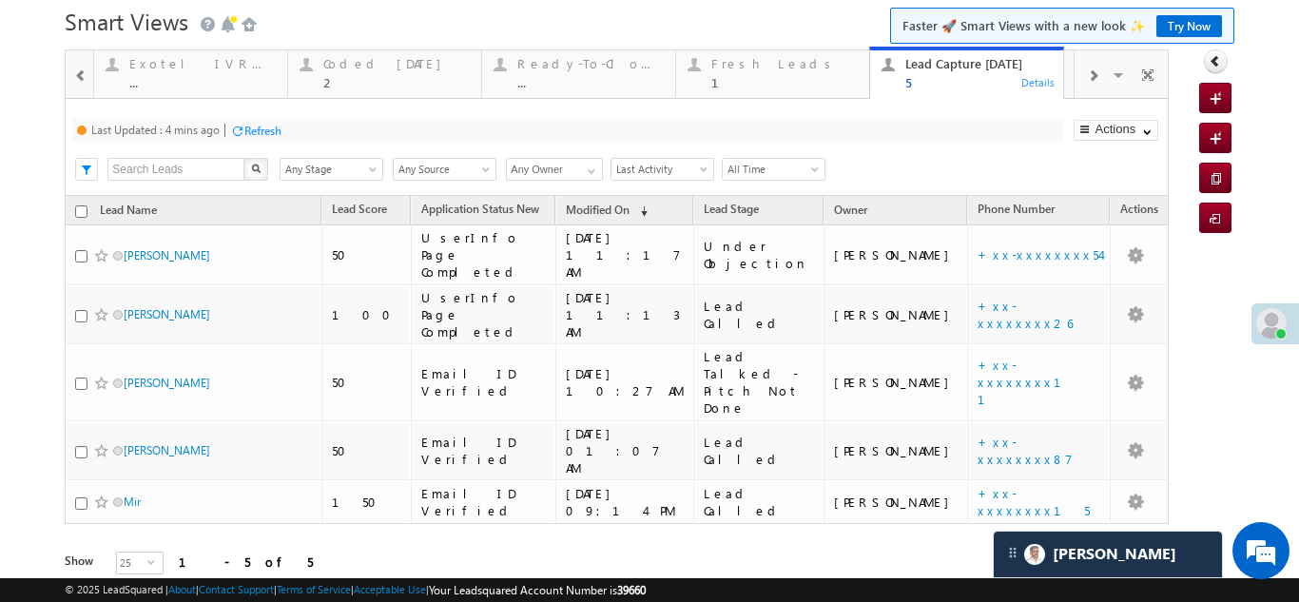
click at [251, 134] on div "Refresh" at bounding box center [262, 131] width 37 height 14
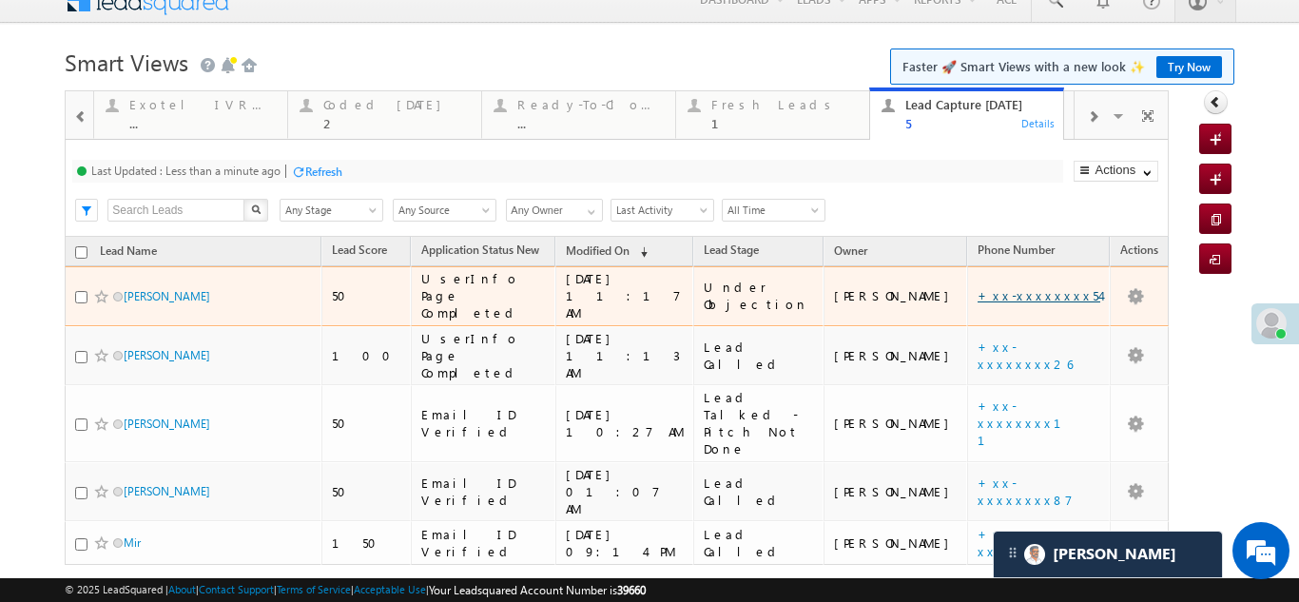
scroll to position [0, 0]
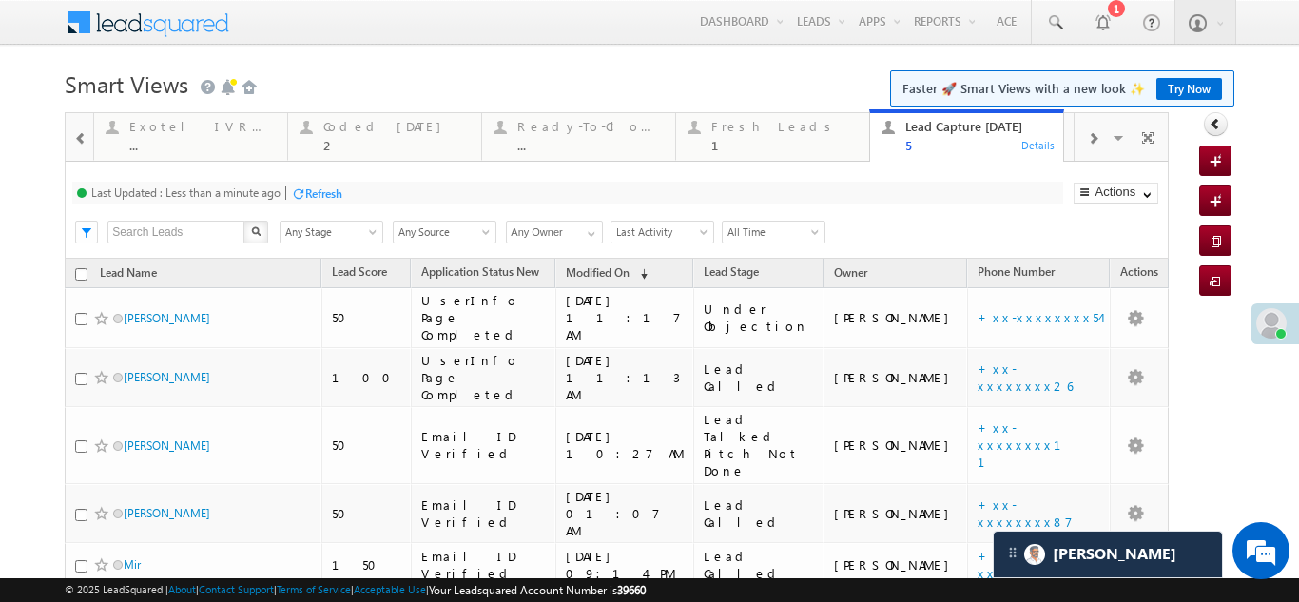
click at [323, 195] on div "Refresh" at bounding box center [323, 193] width 37 height 14
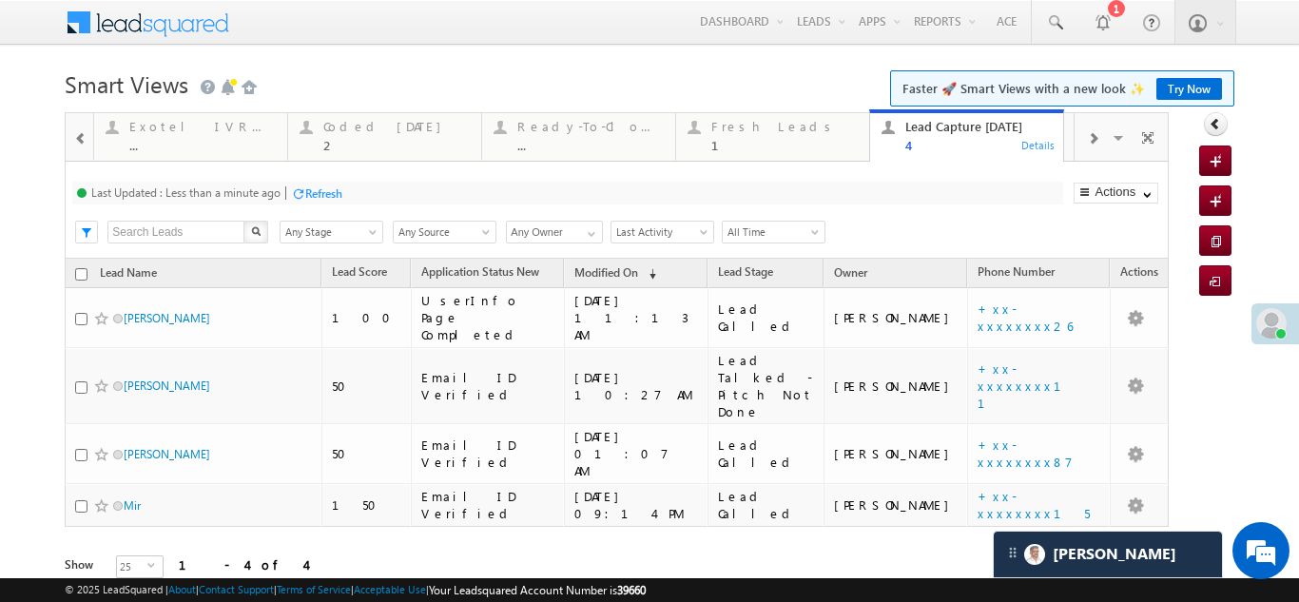
click at [329, 198] on div "Refresh" at bounding box center [323, 193] width 37 height 14
click at [746, 130] on div "Fresh Leads" at bounding box center [784, 126] width 146 height 15
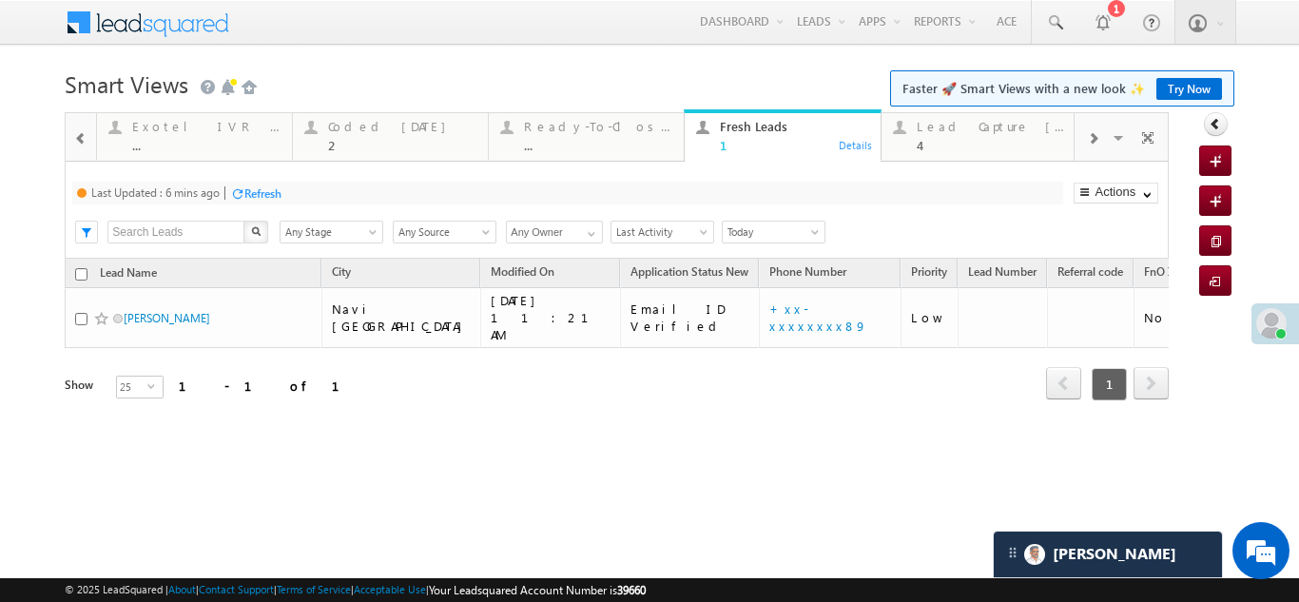
click at [268, 192] on div "Refresh" at bounding box center [262, 193] width 37 height 14
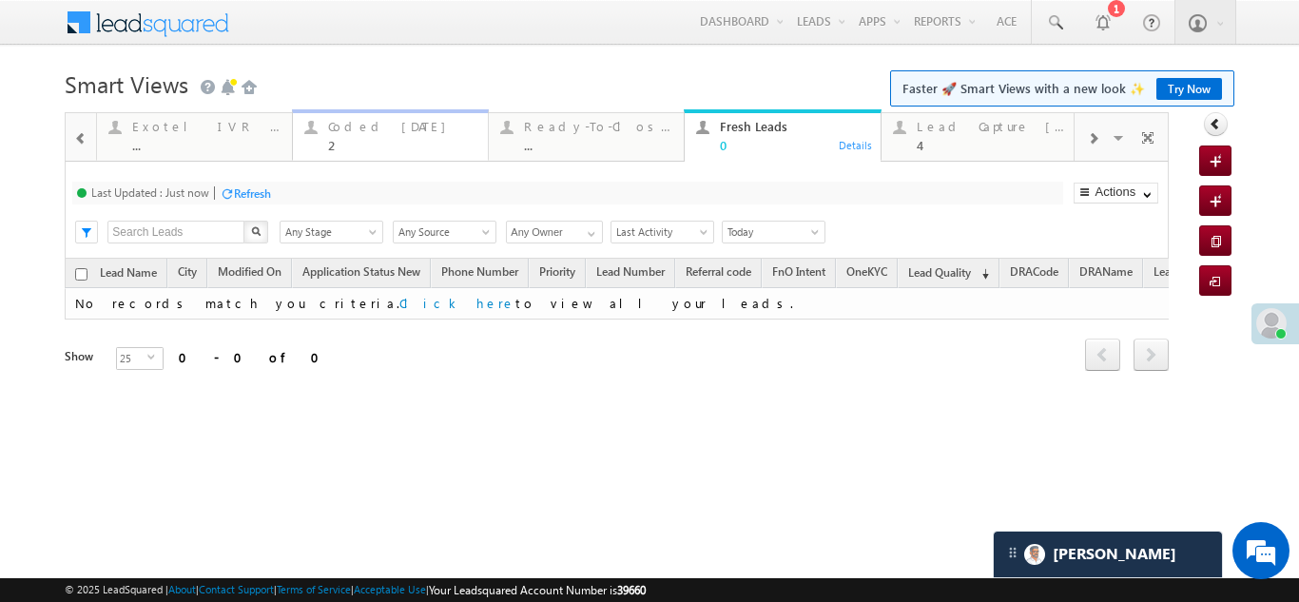
click at [372, 133] on div "Coded [DATE]" at bounding box center [402, 126] width 148 height 15
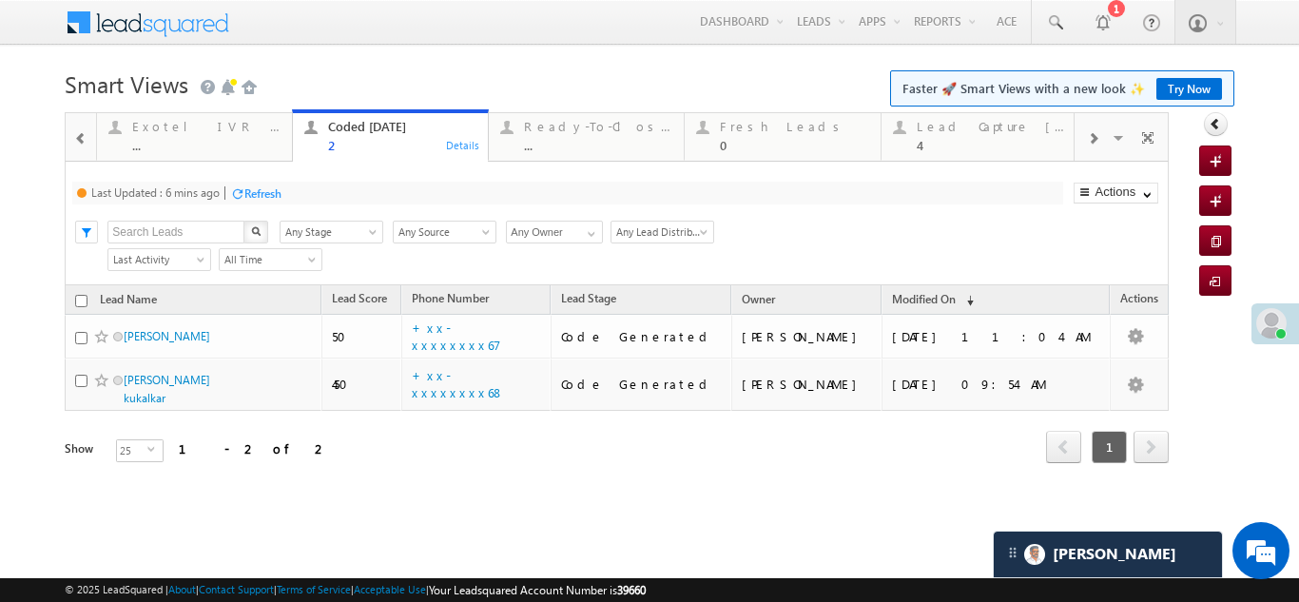
click at [257, 191] on div "Refresh" at bounding box center [262, 193] width 37 height 14
click at [81, 140] on span at bounding box center [80, 138] width 13 height 15
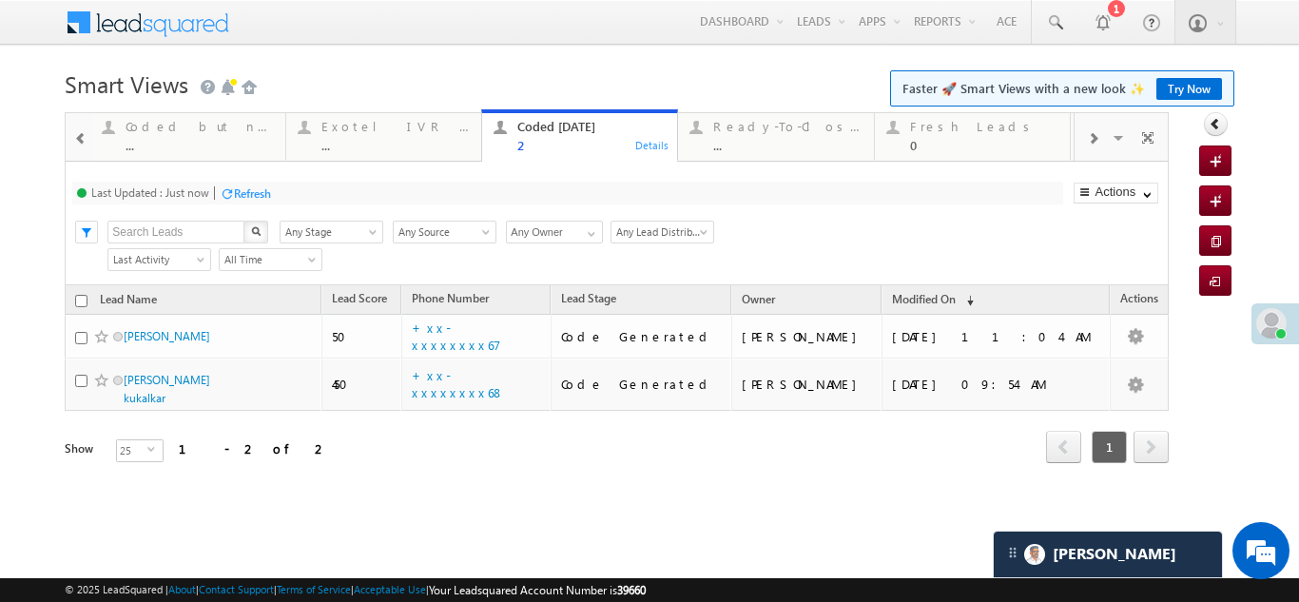
click at [81, 140] on span at bounding box center [80, 138] width 13 height 15
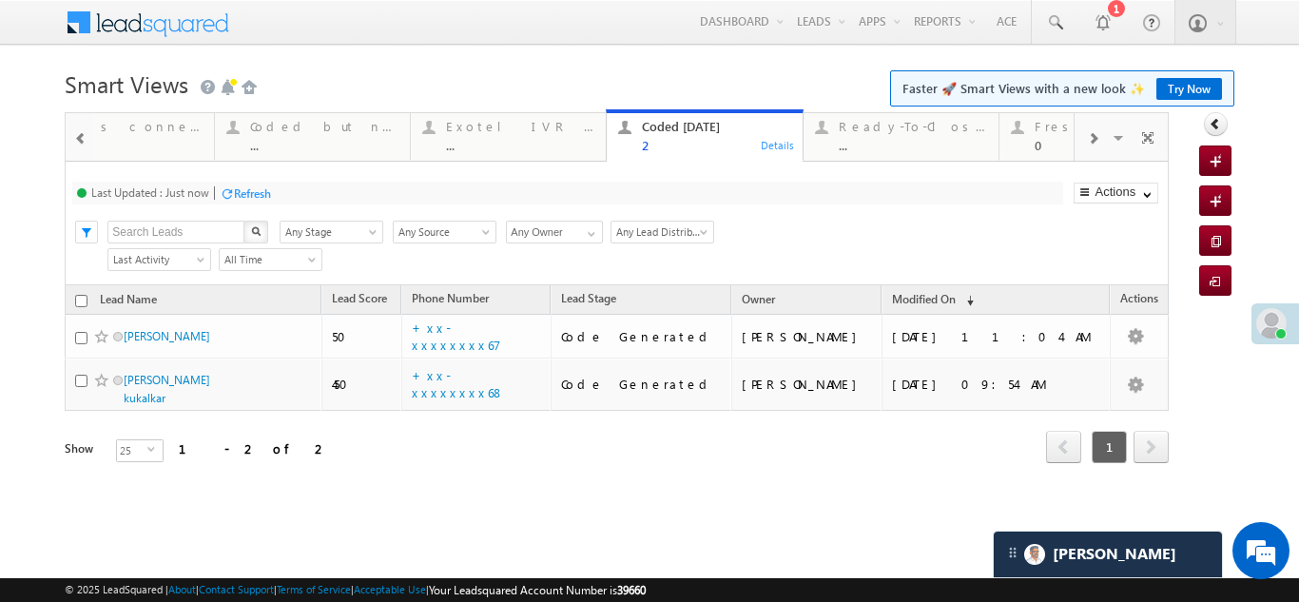
click at [81, 140] on span at bounding box center [80, 138] width 13 height 15
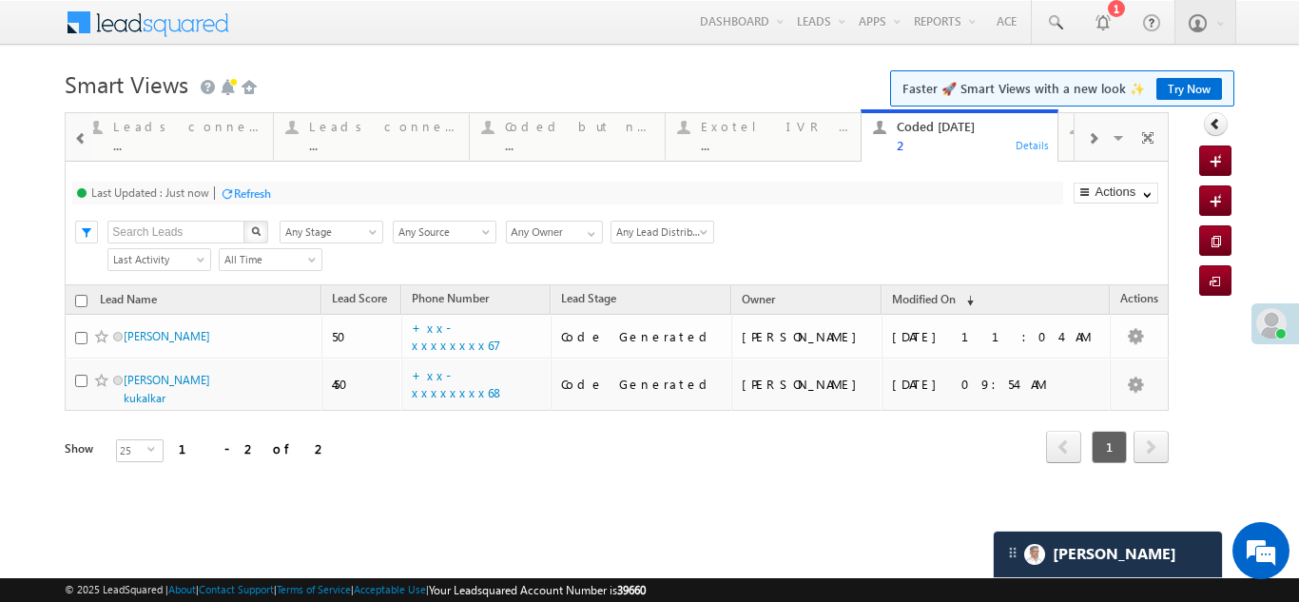
click at [81, 140] on span at bounding box center [80, 138] width 13 height 15
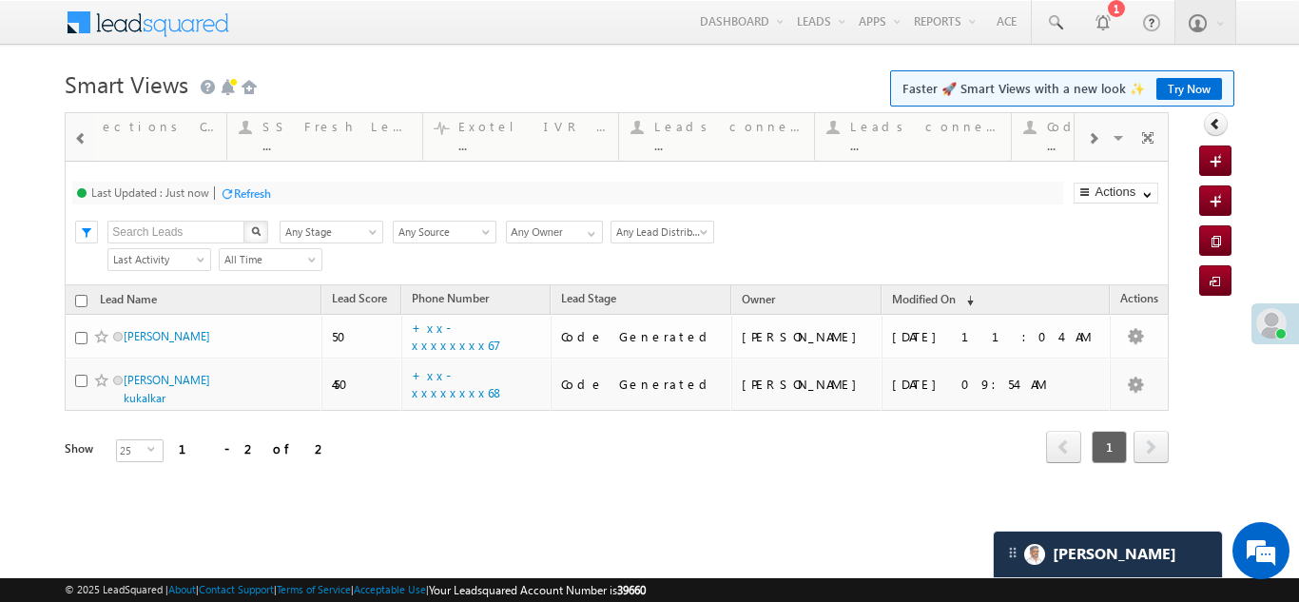
click at [81, 140] on span at bounding box center [80, 138] width 13 height 15
click at [82, 140] on span at bounding box center [80, 138] width 13 height 15
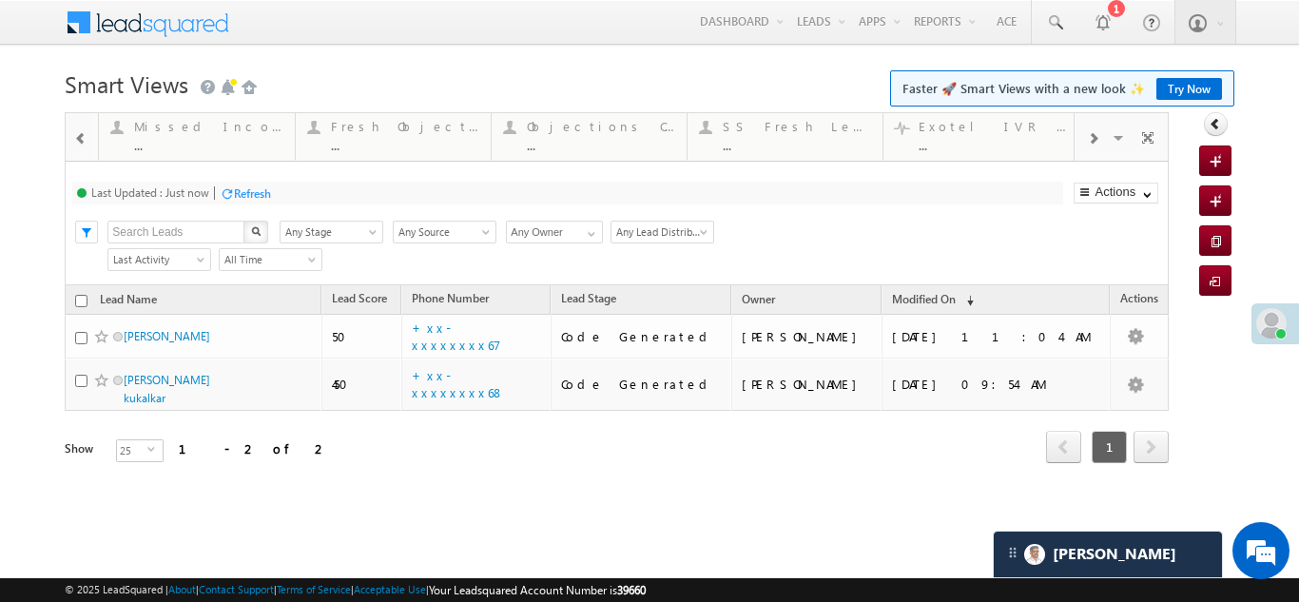
click at [82, 140] on span at bounding box center [80, 138] width 13 height 15
click at [82, 141] on span at bounding box center [80, 138] width 13 height 15
click at [83, 142] on span at bounding box center [80, 138] width 13 height 15
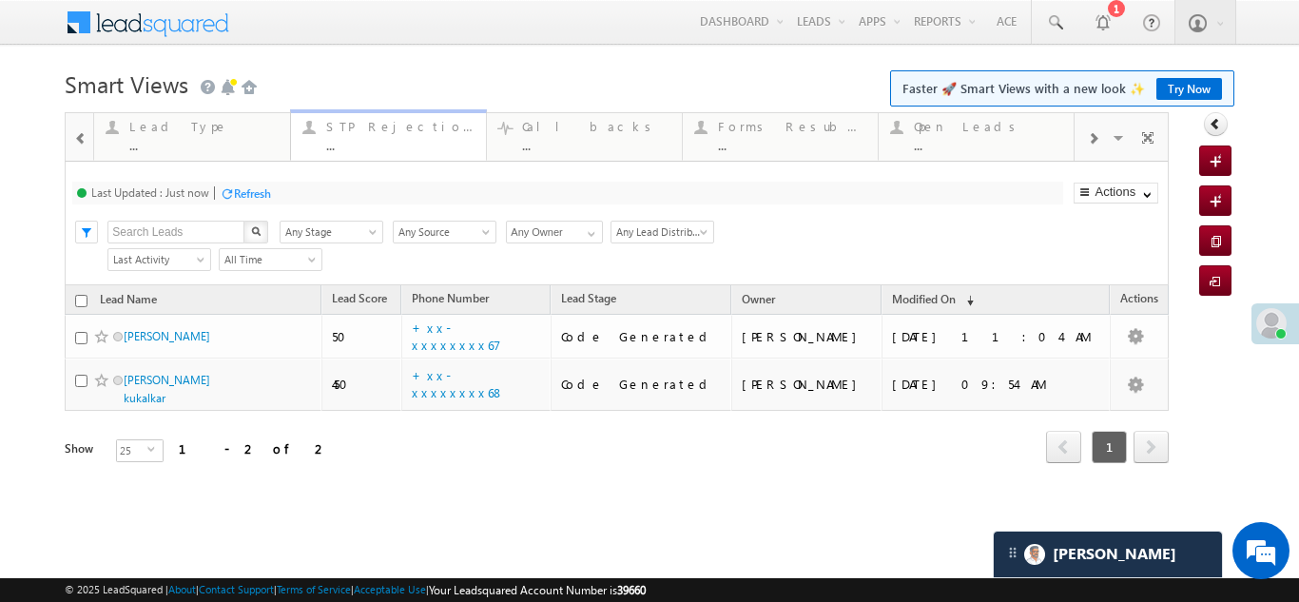
click at [374, 130] on div "STP Rejection Reason" at bounding box center [400, 126] width 148 height 15
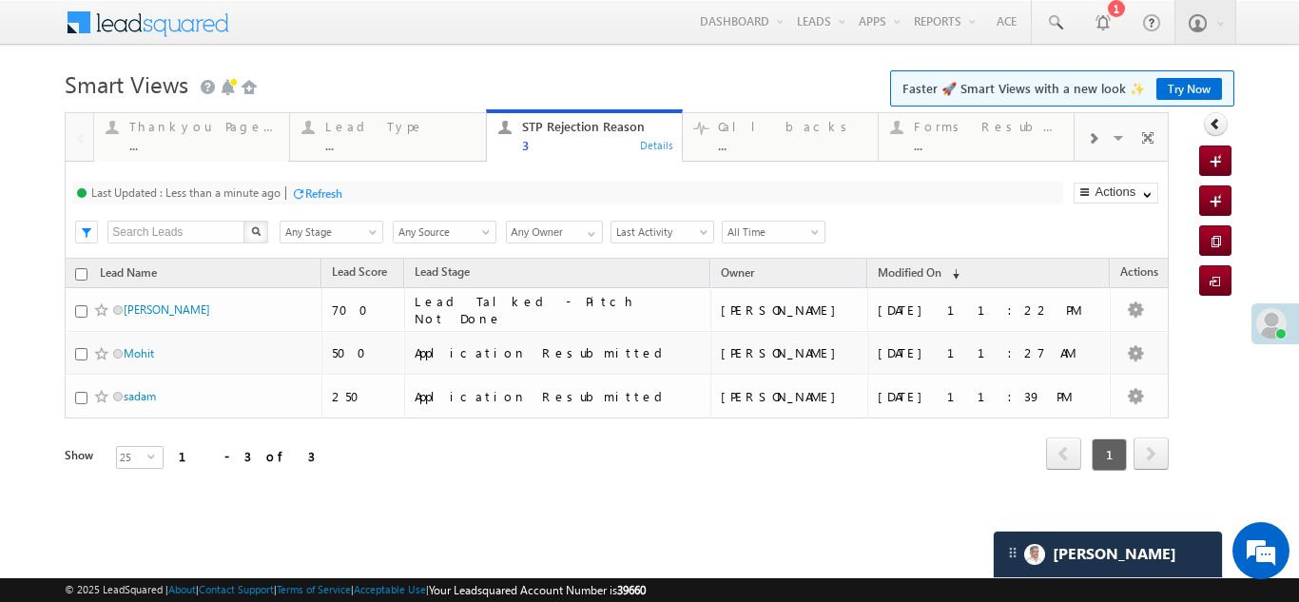
click at [1098, 139] on span at bounding box center [1092, 138] width 11 height 15
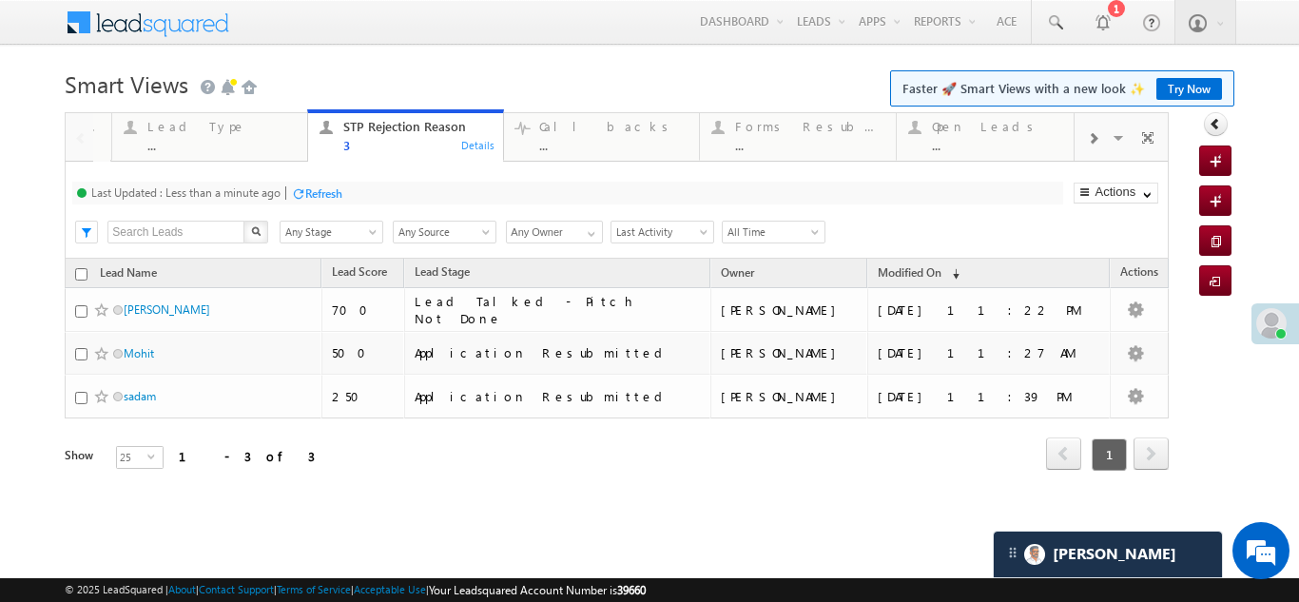
click at [1097, 139] on span at bounding box center [1092, 138] width 11 height 15
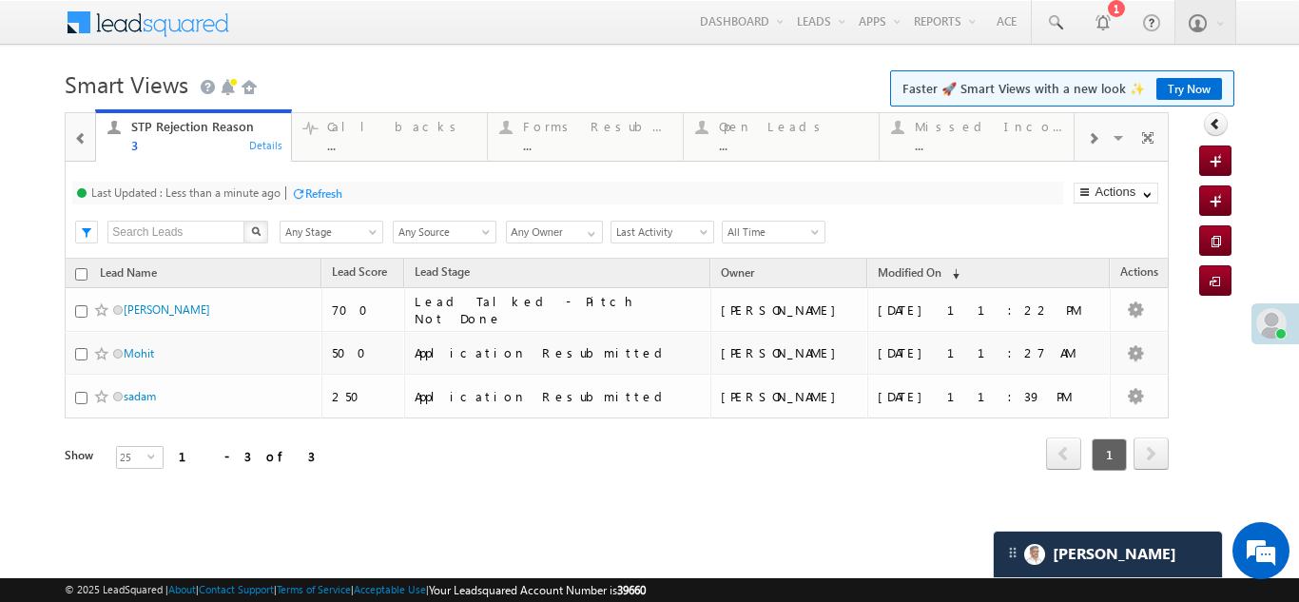
click at [1096, 139] on span at bounding box center [1092, 138] width 11 height 15
click at [1095, 139] on span at bounding box center [1092, 138] width 11 height 15
click at [1094, 139] on span at bounding box center [1092, 138] width 11 height 15
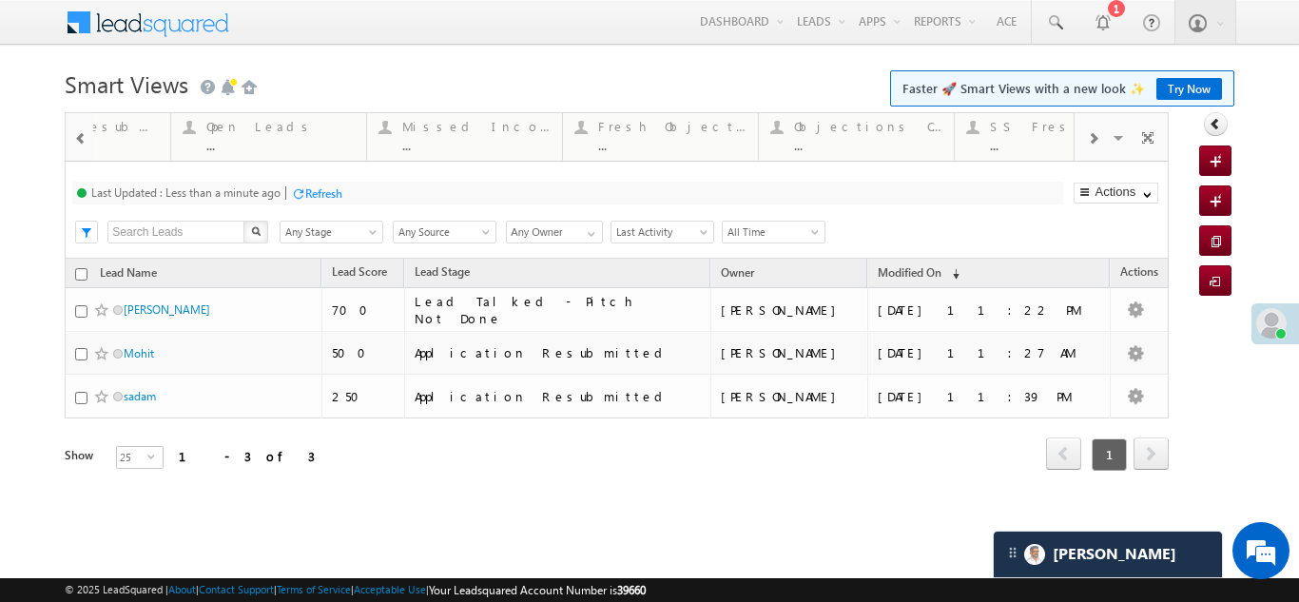
click at [1093, 139] on span at bounding box center [1092, 138] width 11 height 15
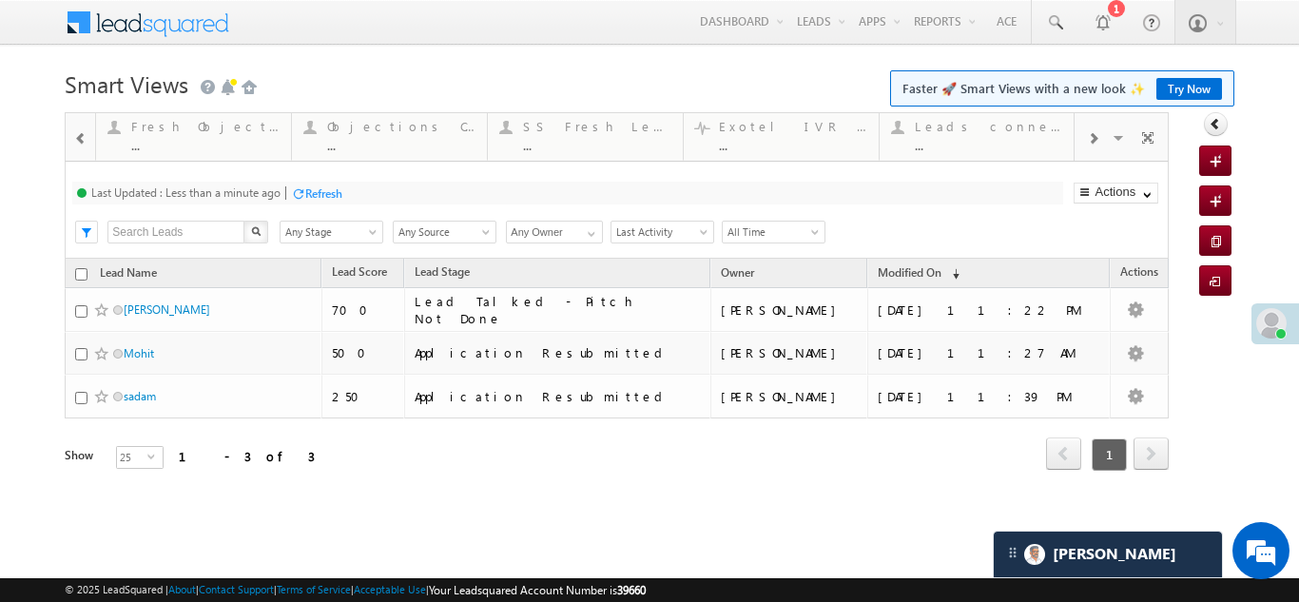
click at [1093, 139] on span at bounding box center [1092, 138] width 11 height 15
click at [1097, 131] on span at bounding box center [1092, 138] width 11 height 15
click at [1092, 133] on span at bounding box center [1092, 138] width 11 height 15
click at [1088, 137] on span at bounding box center [1092, 138] width 11 height 15
click at [1089, 138] on span at bounding box center [1092, 138] width 11 height 15
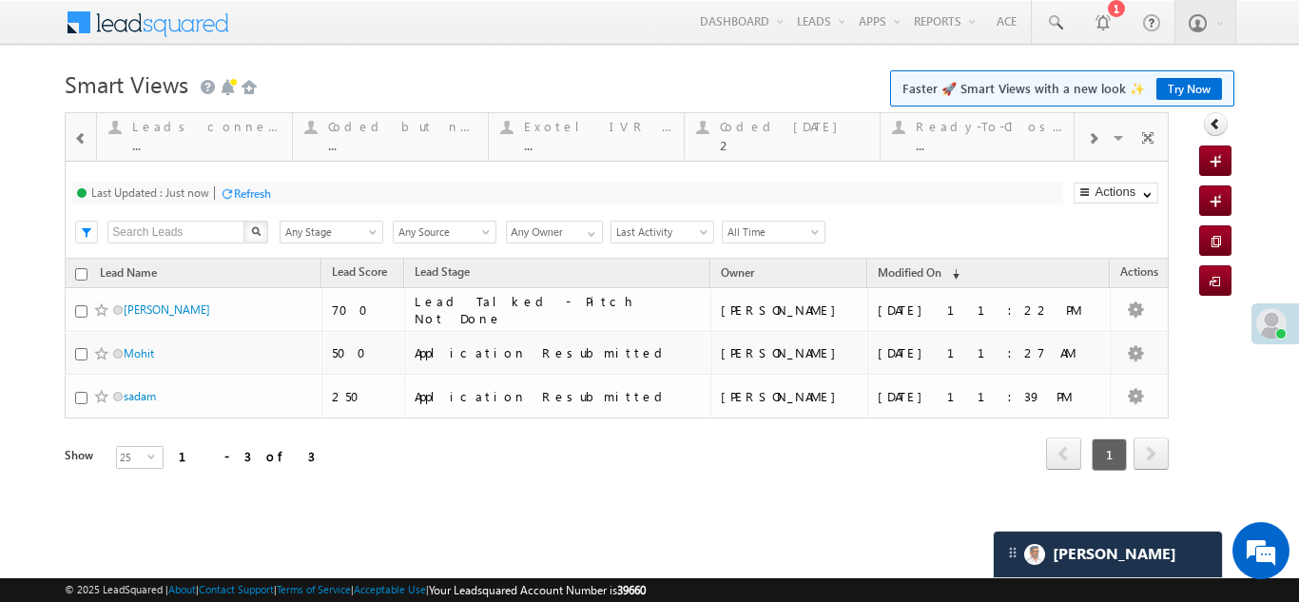
click at [1093, 137] on span at bounding box center [1092, 138] width 11 height 15
click at [1093, 140] on span at bounding box center [1092, 138] width 11 height 15
click at [761, 123] on div "Fresh Leads" at bounding box center [794, 126] width 148 height 15
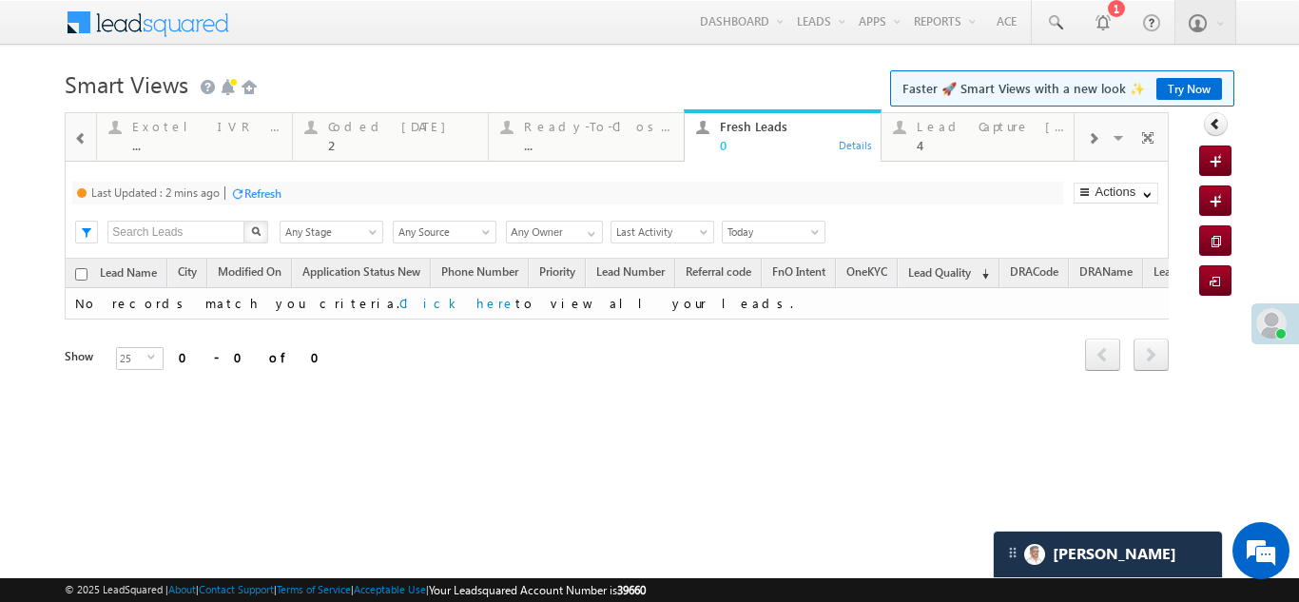
click at [269, 196] on div "Refresh" at bounding box center [262, 193] width 37 height 14
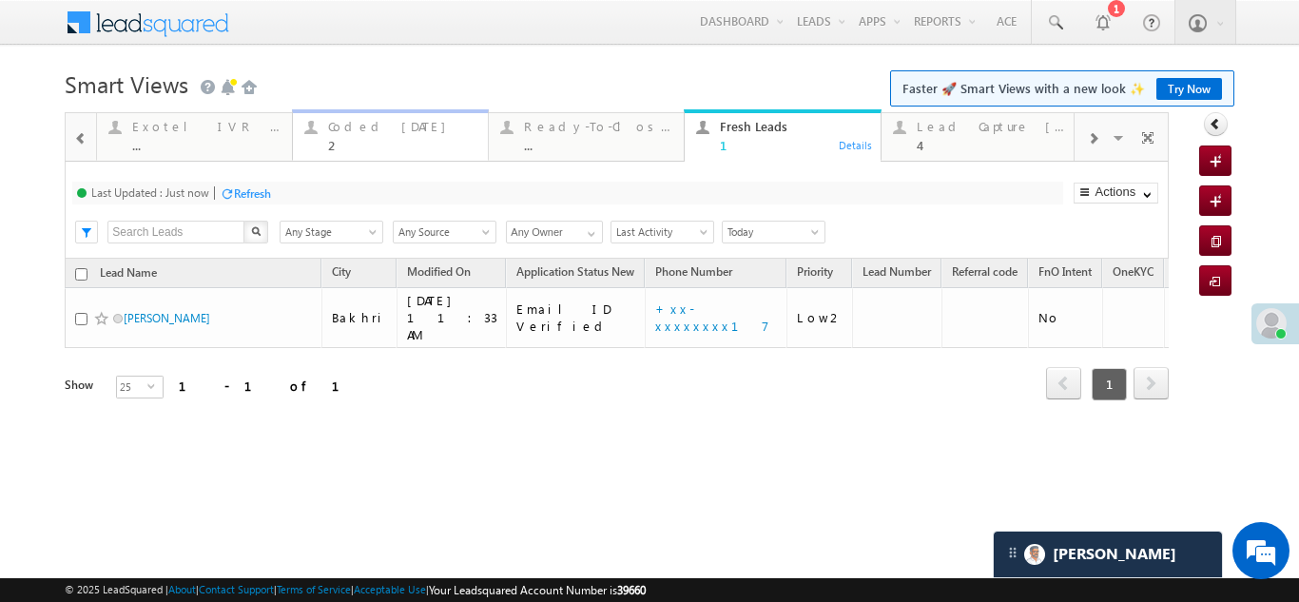
click at [386, 133] on div "Coded [DATE]" at bounding box center [402, 126] width 148 height 15
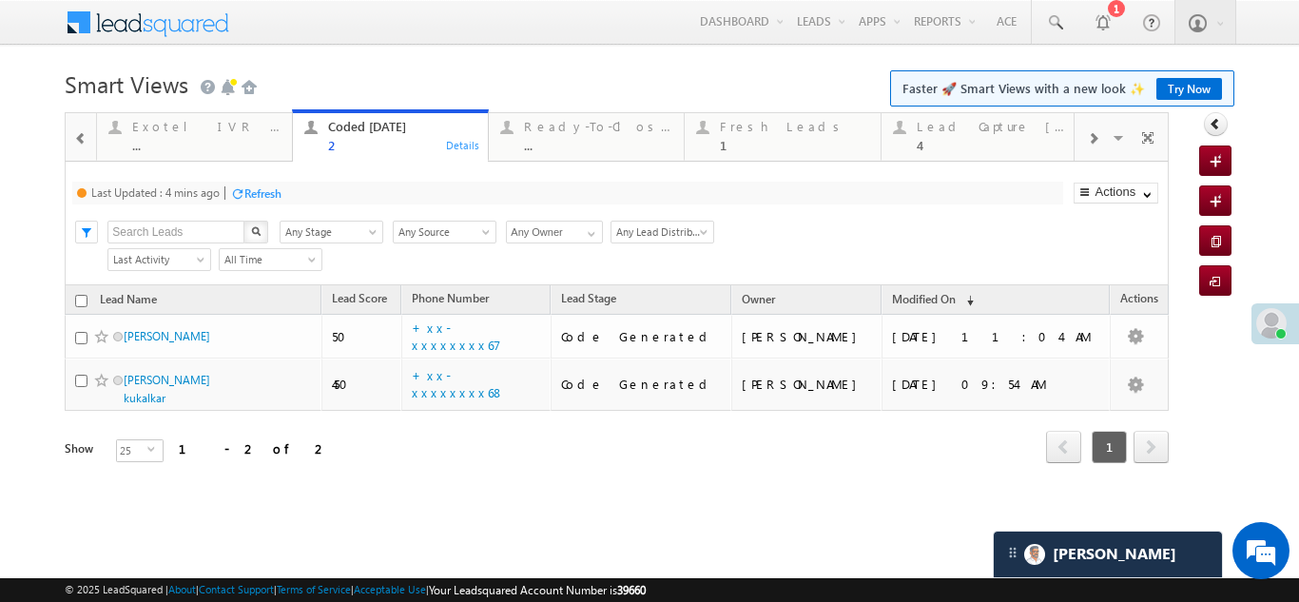
click at [262, 192] on div "Refresh" at bounding box center [262, 193] width 37 height 14
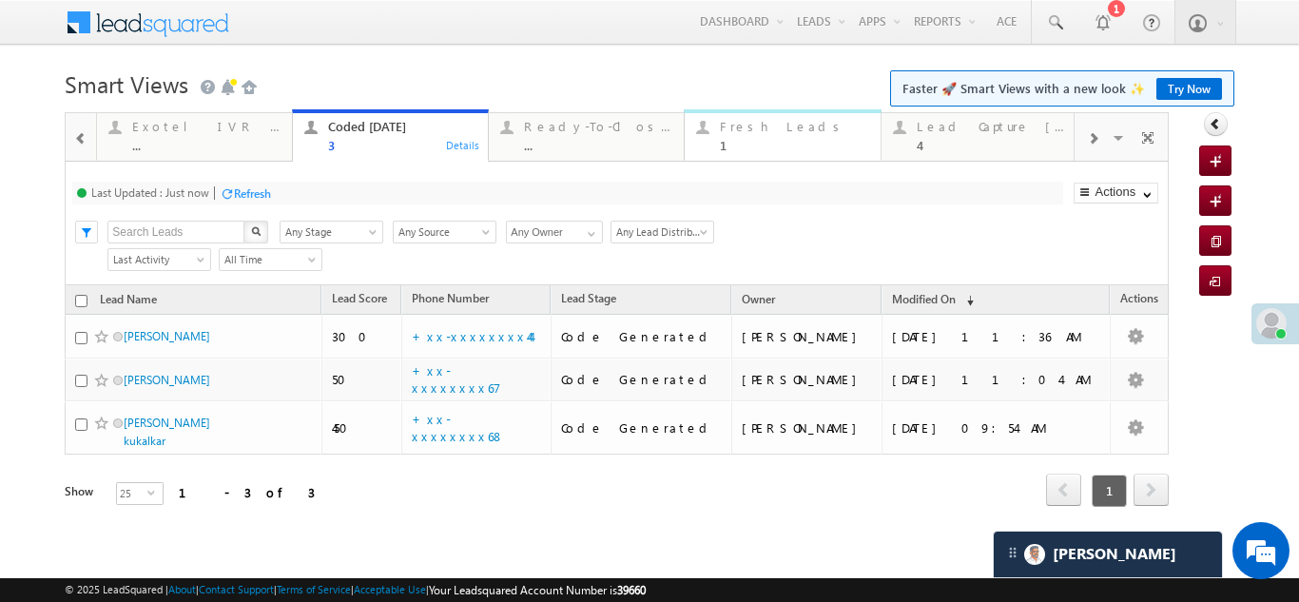
click at [763, 131] on div "Fresh Leads" at bounding box center [794, 126] width 148 height 15
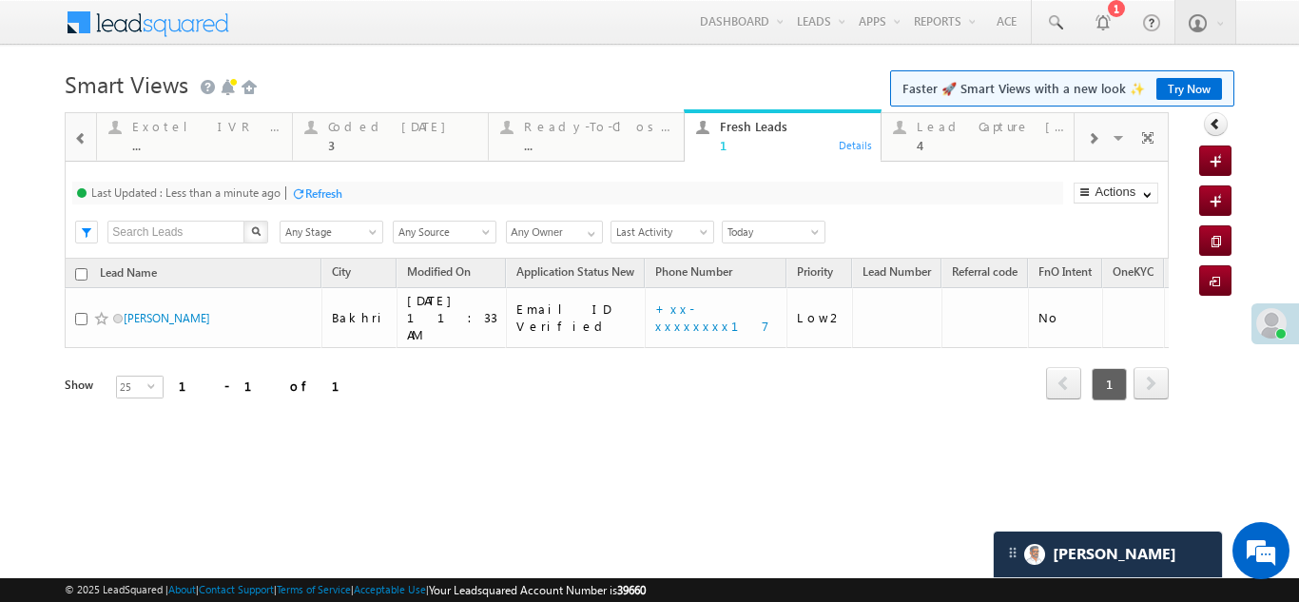
click at [329, 190] on div "Refresh" at bounding box center [323, 193] width 37 height 14
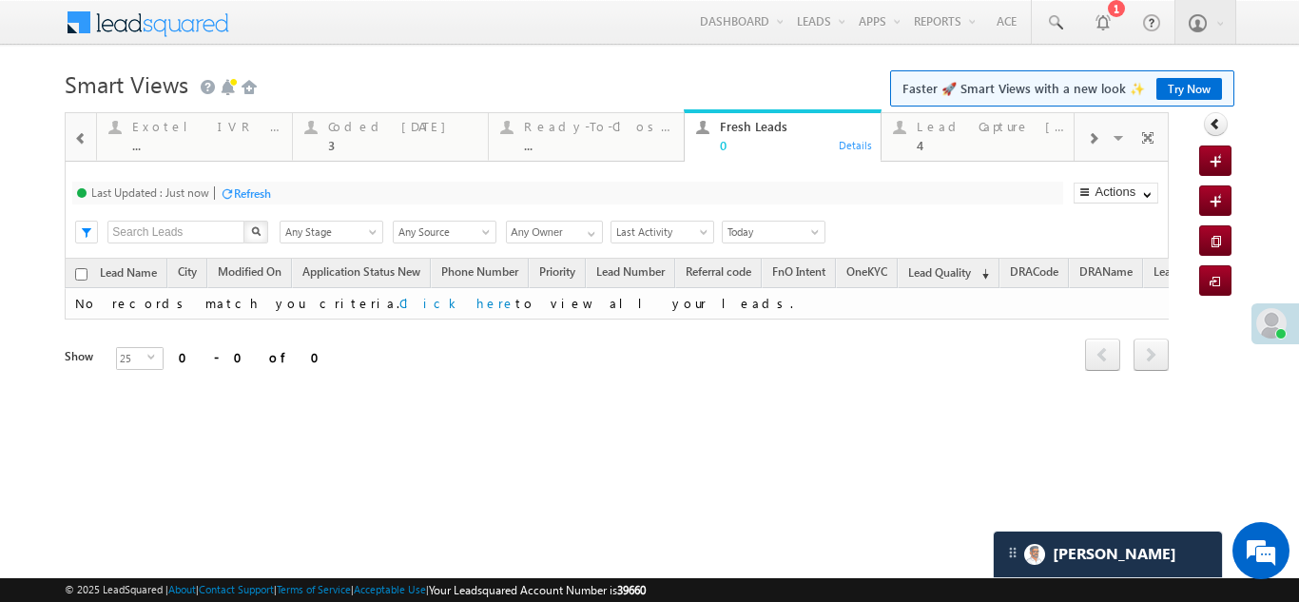
click at [258, 191] on div "Refresh" at bounding box center [252, 193] width 37 height 14
click at [371, 131] on div "Coded [DATE]" at bounding box center [402, 126] width 148 height 15
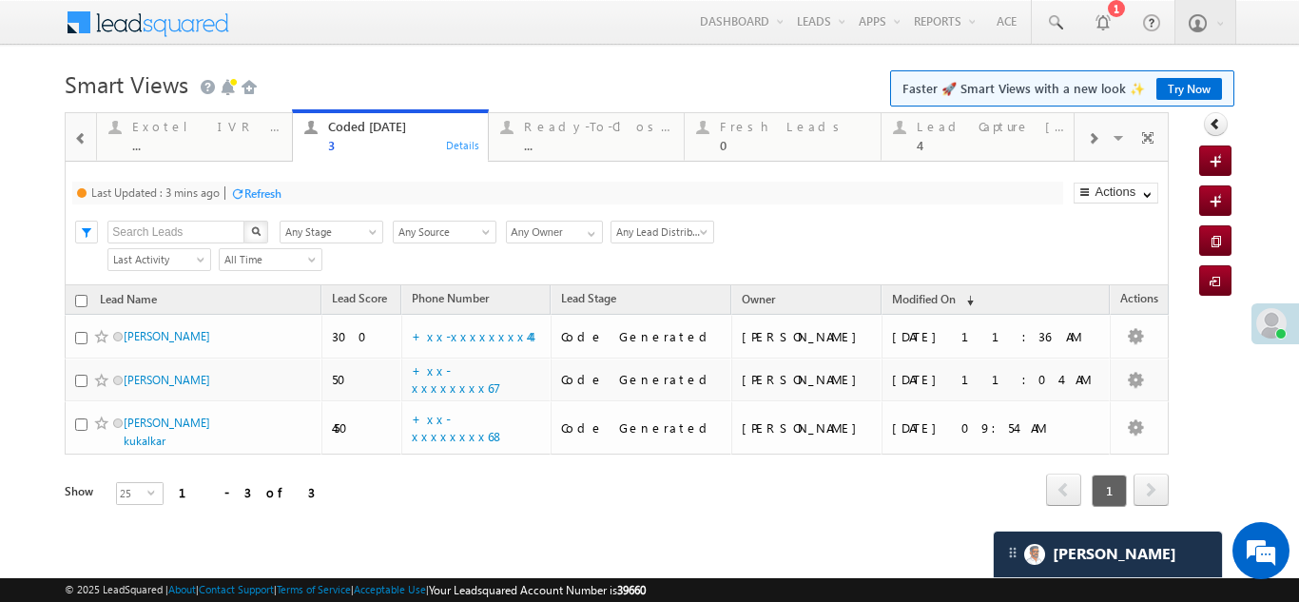
click at [261, 190] on div "Refresh" at bounding box center [262, 193] width 37 height 14
click at [982, 128] on div "Lead Capture [DATE]" at bounding box center [991, 126] width 148 height 15
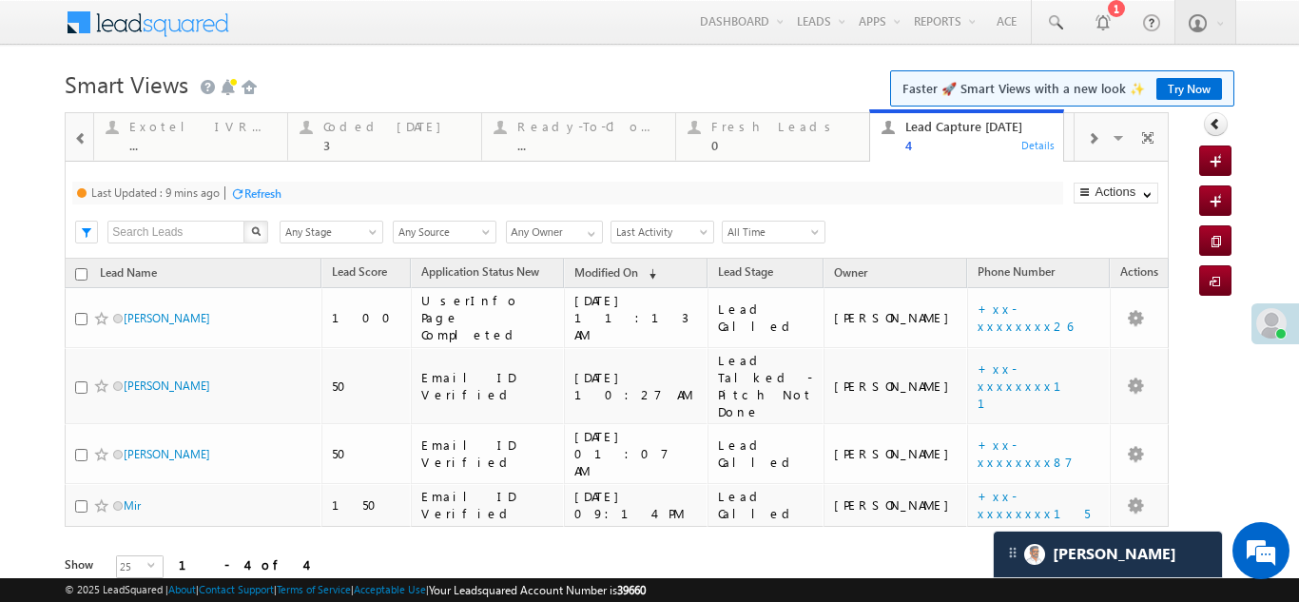
click at [265, 192] on div "Refresh" at bounding box center [262, 193] width 37 height 14
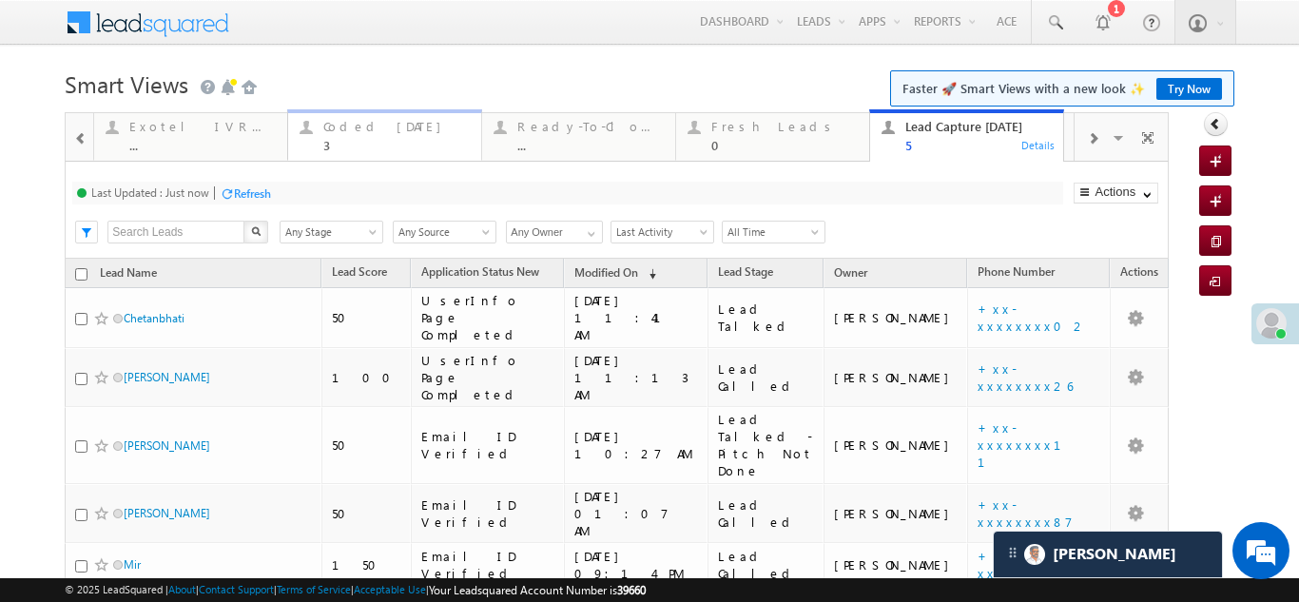
click at [364, 121] on div "Coded [DATE]" at bounding box center [396, 126] width 146 height 15
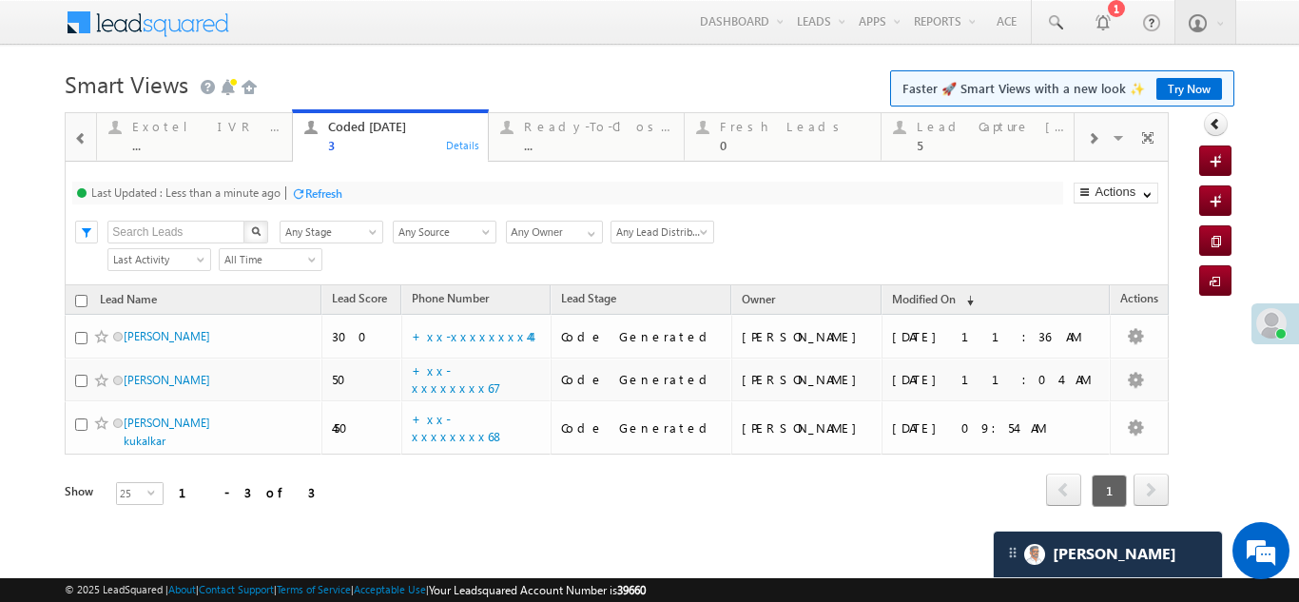
click at [322, 193] on div "Refresh" at bounding box center [323, 193] width 37 height 14
click at [950, 135] on div "Lead Capture [DATE] 5" at bounding box center [991, 133] width 148 height 37
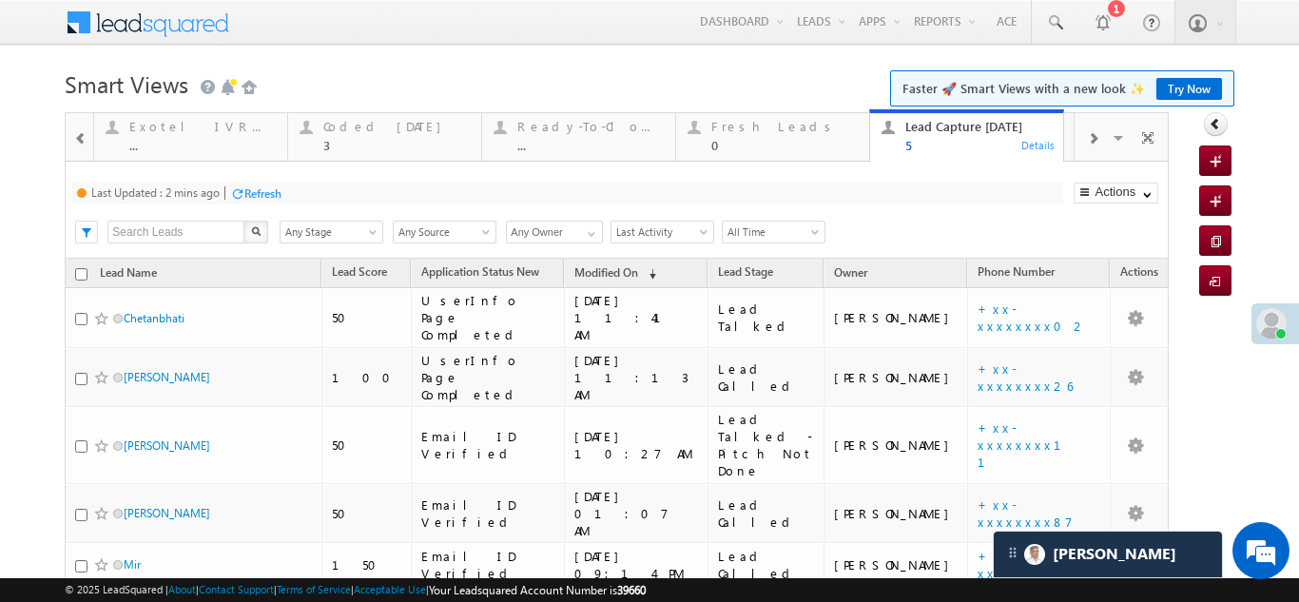
click at [275, 195] on div "Refresh" at bounding box center [262, 193] width 37 height 14
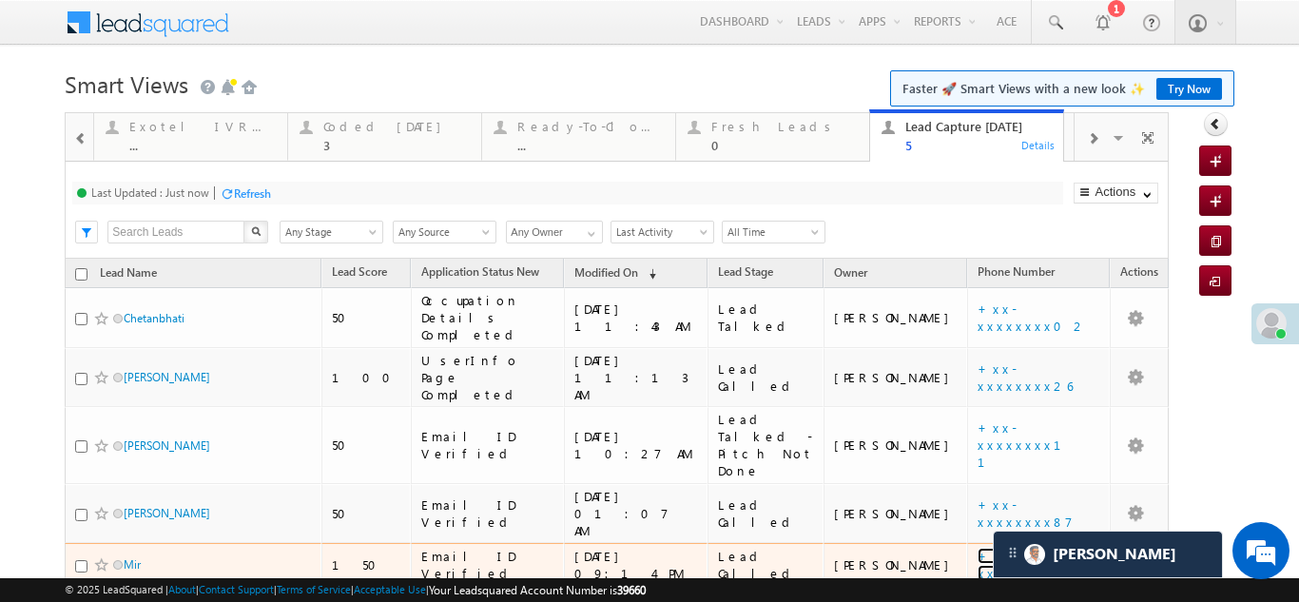
click at [1024, 548] on link "+xx-xxxxxxxx15" at bounding box center [1034, 564] width 112 height 33
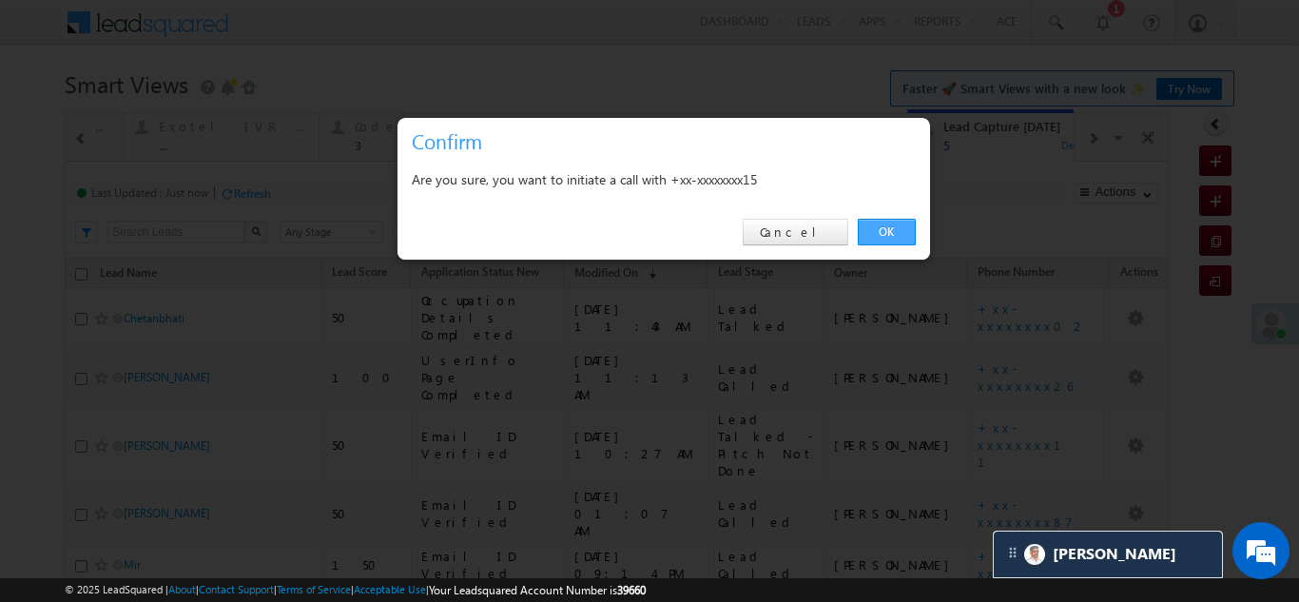
click at [899, 232] on link "OK" at bounding box center [887, 232] width 58 height 27
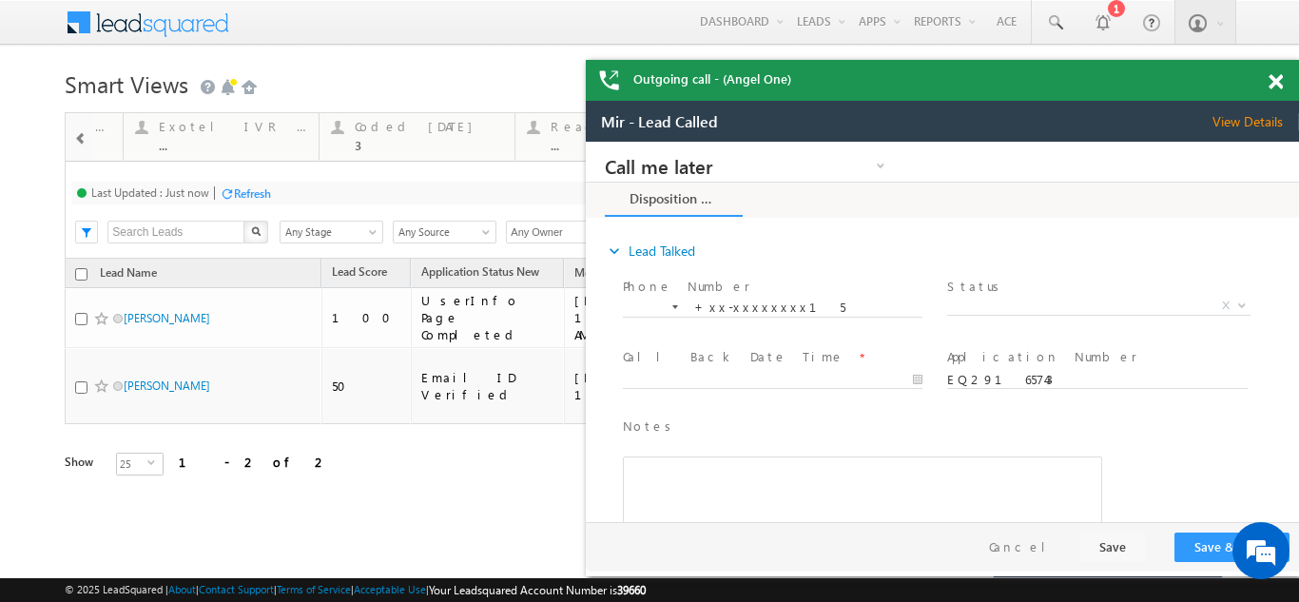
click at [1274, 83] on span at bounding box center [1276, 82] width 14 height 16
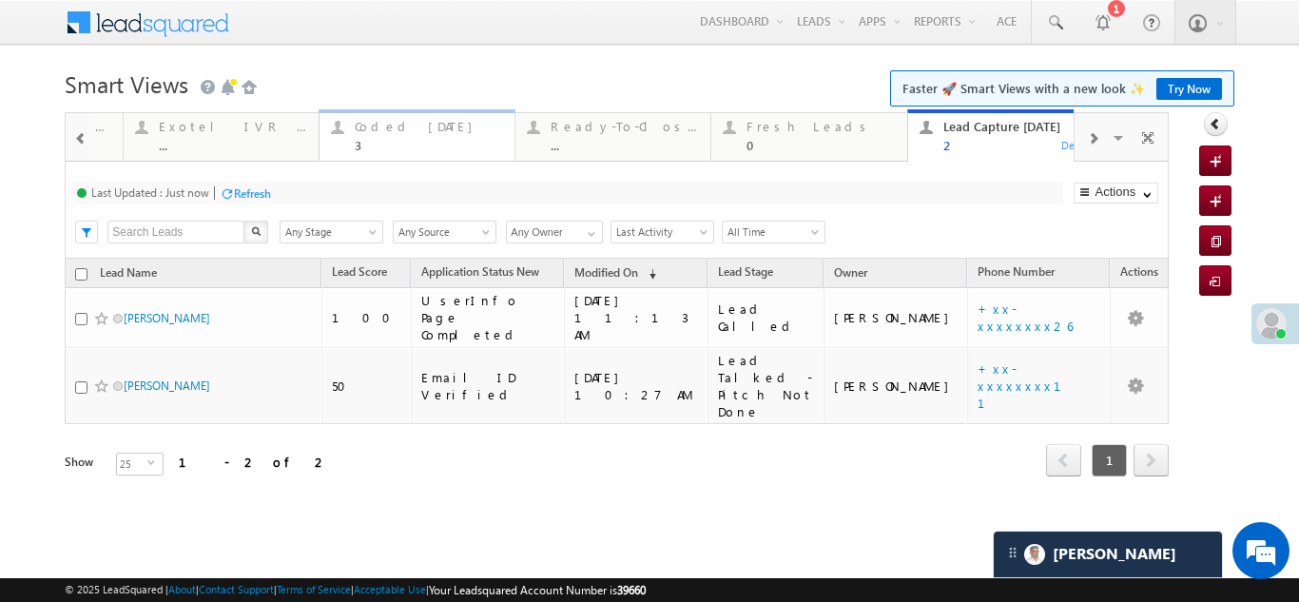
click at [386, 140] on div "3" at bounding box center [429, 145] width 148 height 14
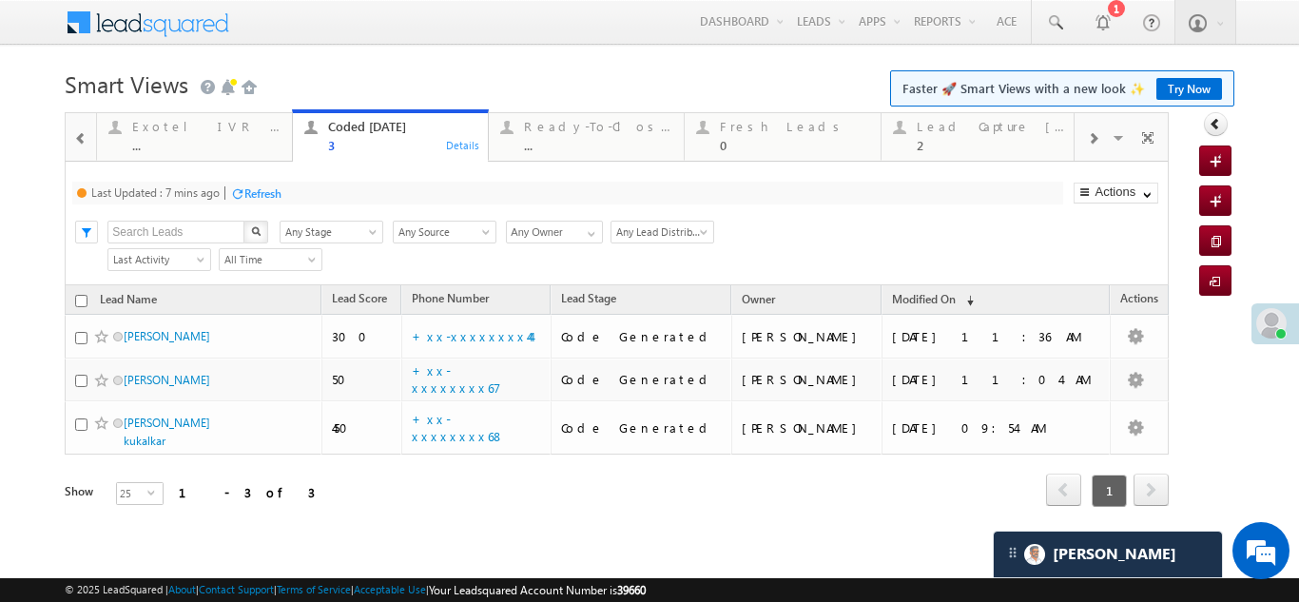
click at [266, 193] on div "Refresh" at bounding box center [262, 193] width 37 height 14
click at [952, 129] on div "Lead Capture [DATE]" at bounding box center [991, 126] width 148 height 15
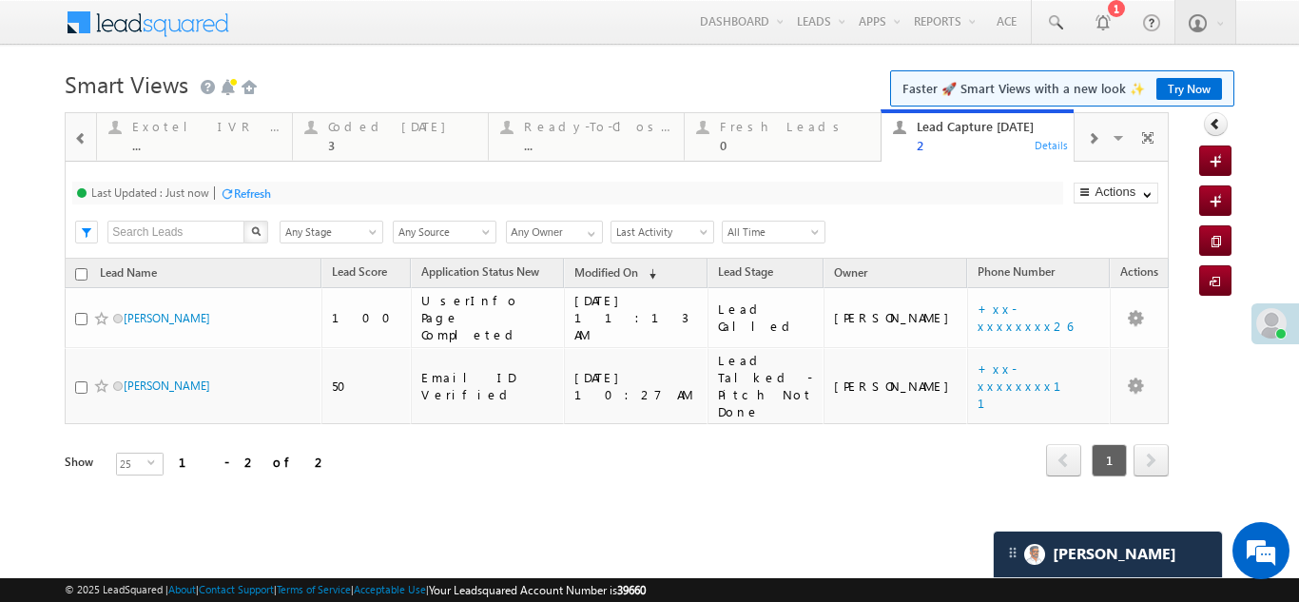
click at [256, 191] on div "Refresh" at bounding box center [252, 193] width 37 height 14
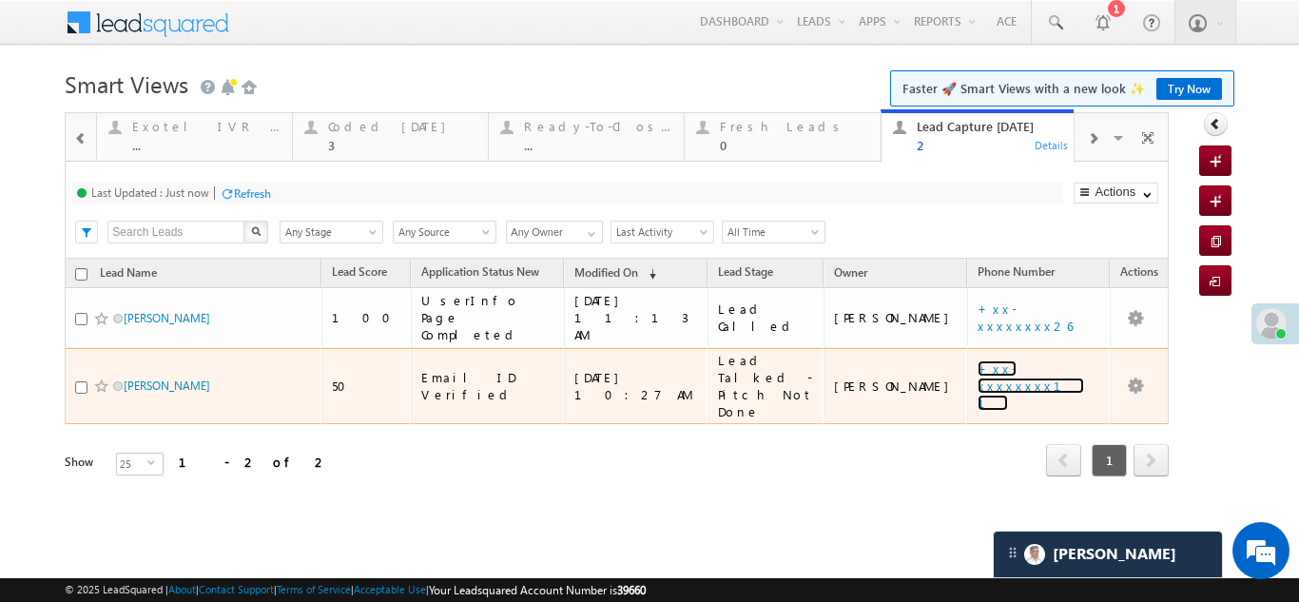
click at [1004, 360] on link "+xx-xxxxxxxx11" at bounding box center [1031, 385] width 107 height 50
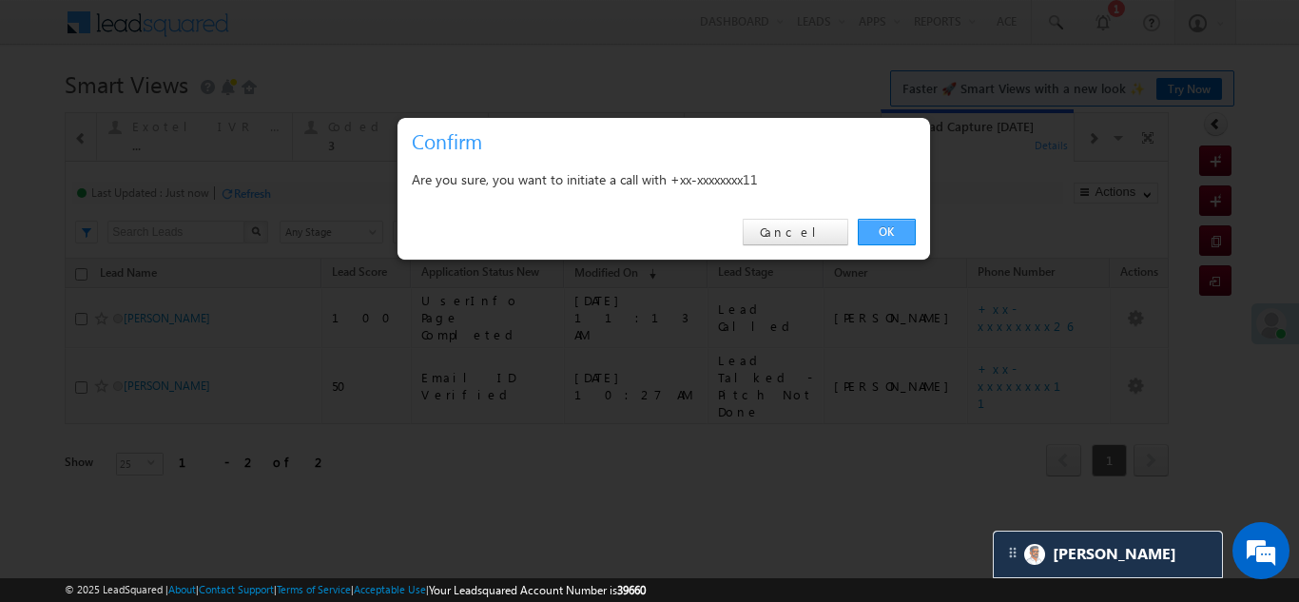
click at [895, 226] on link "OK" at bounding box center [887, 232] width 58 height 27
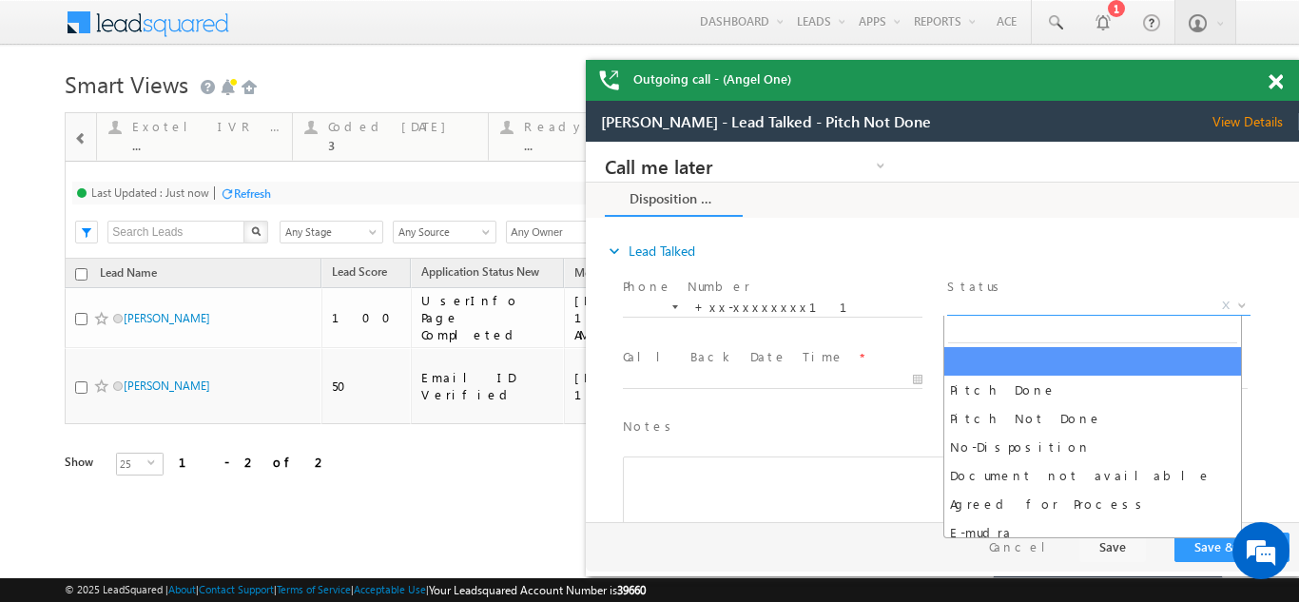
click at [1019, 307] on span "X" at bounding box center [1098, 306] width 302 height 19
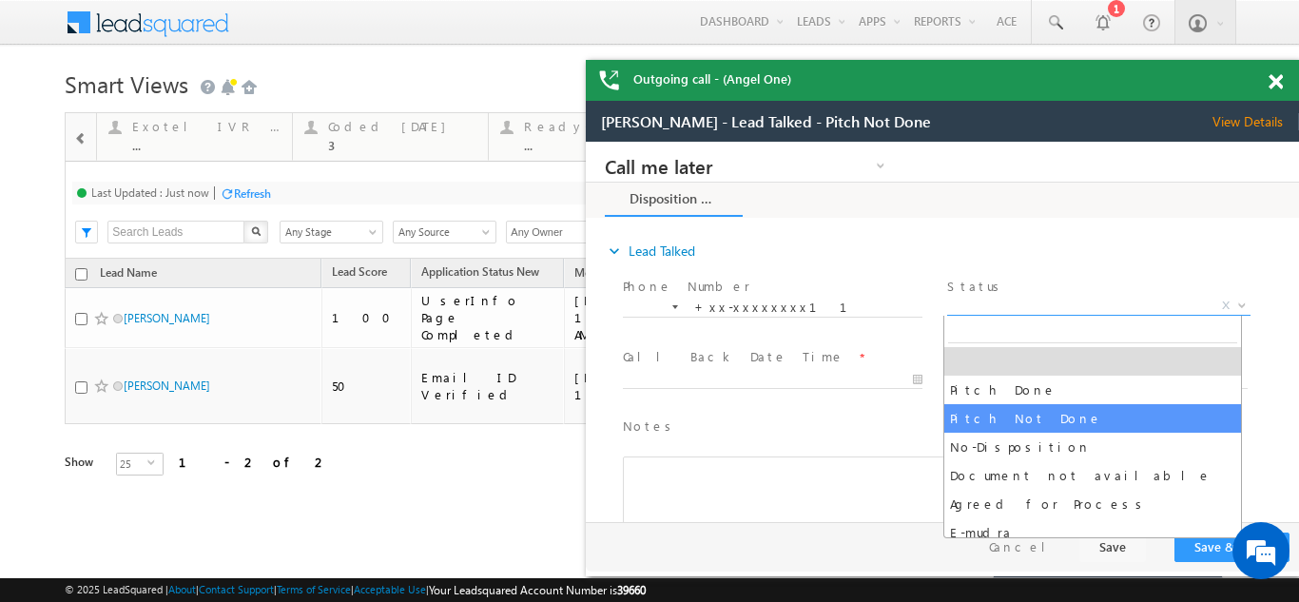
select select "Pitch Not Done"
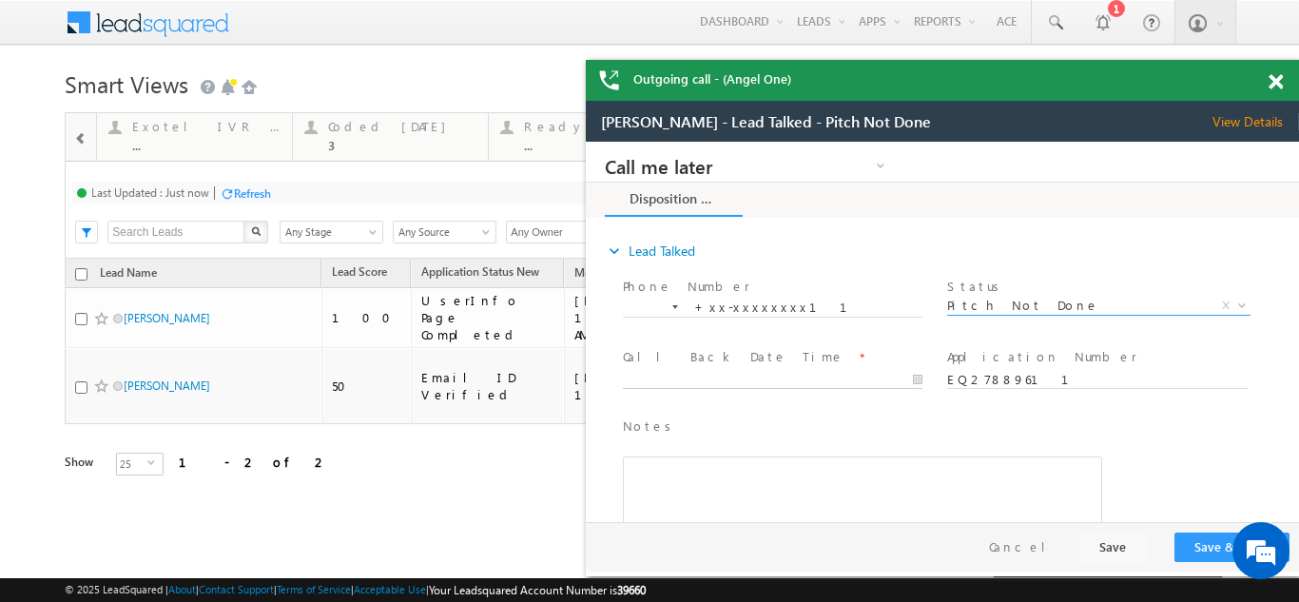
type input "[DATE] 11:53 AM"
click at [677, 379] on input "[DATE] 11:53 AM" at bounding box center [773, 380] width 300 height 19
click at [1203, 545] on button "Save & Close" at bounding box center [1232, 547] width 115 height 29
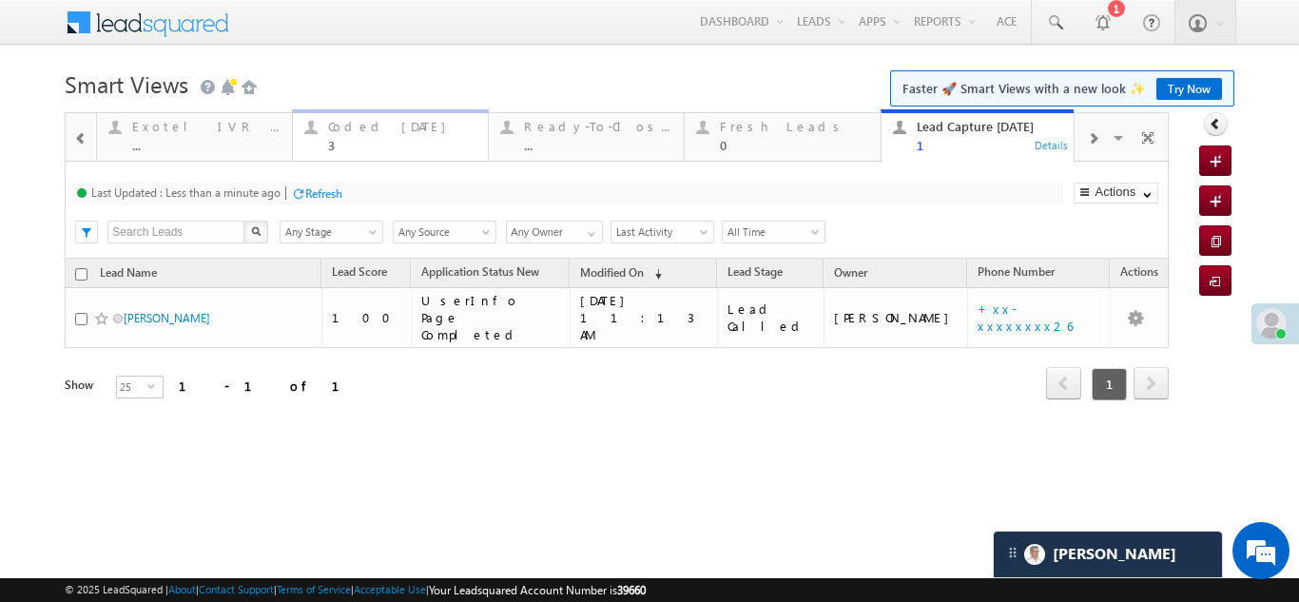
click at [373, 124] on div "Coded [DATE]" at bounding box center [402, 126] width 148 height 15
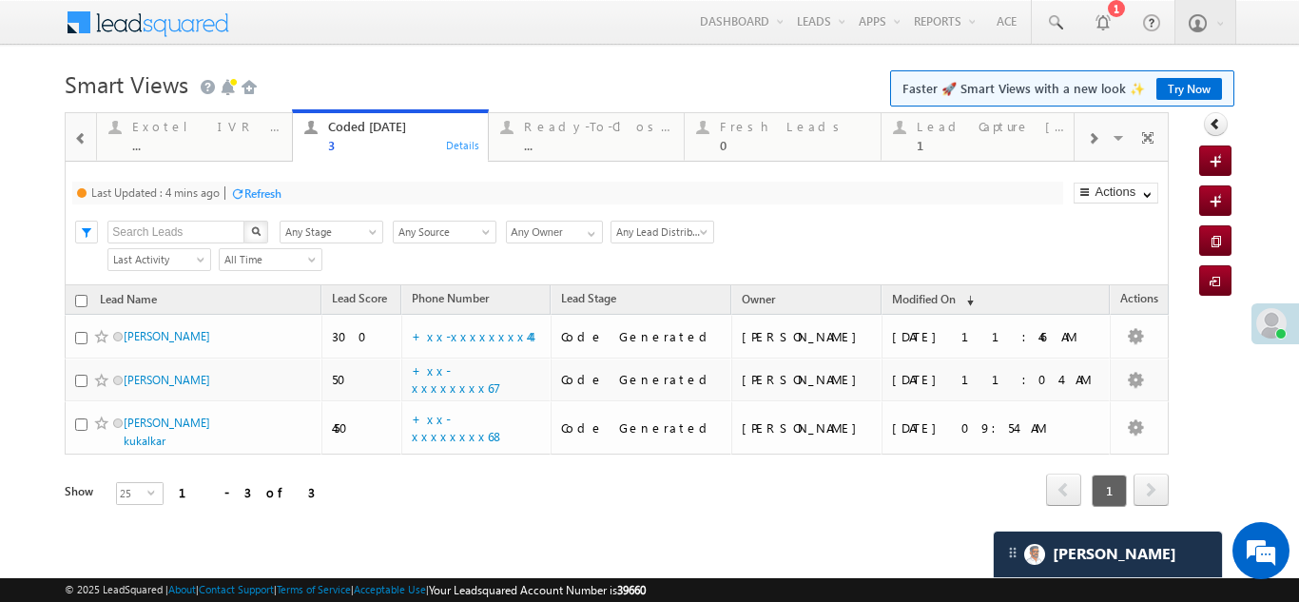
click at [268, 191] on div "Refresh" at bounding box center [262, 193] width 37 height 14
click at [320, 196] on div "Refresh" at bounding box center [323, 193] width 37 height 14
click at [969, 134] on div "Lead Capture [DATE] 1" at bounding box center [991, 133] width 148 height 37
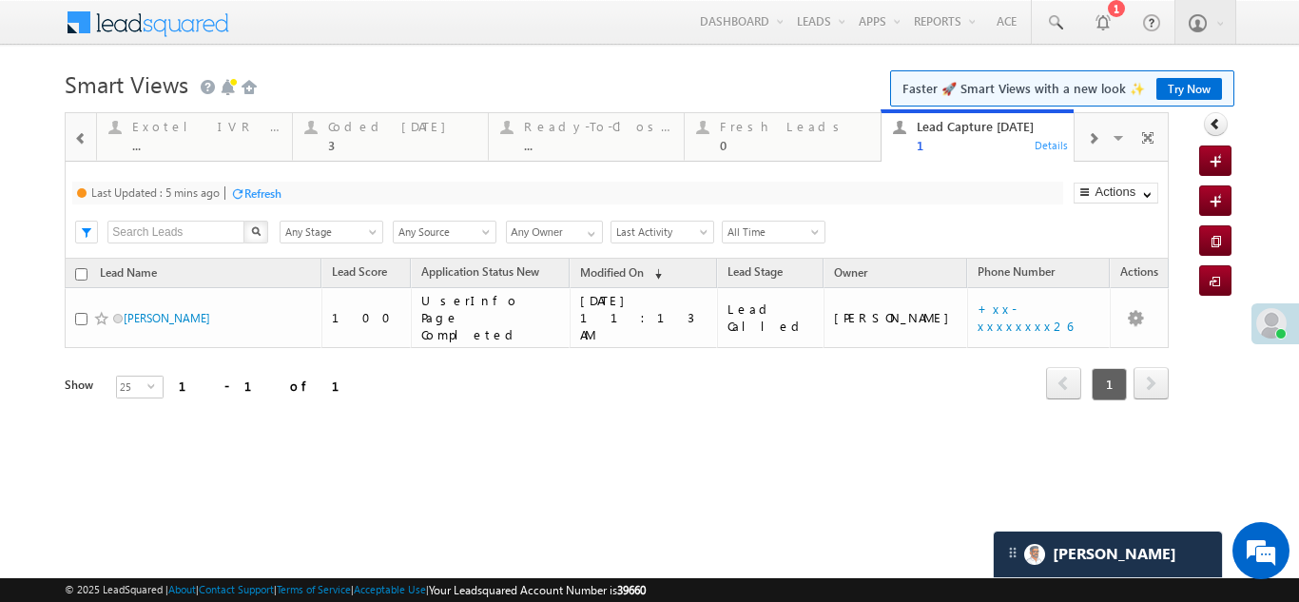
click at [263, 192] on div "Refresh" at bounding box center [262, 193] width 37 height 14
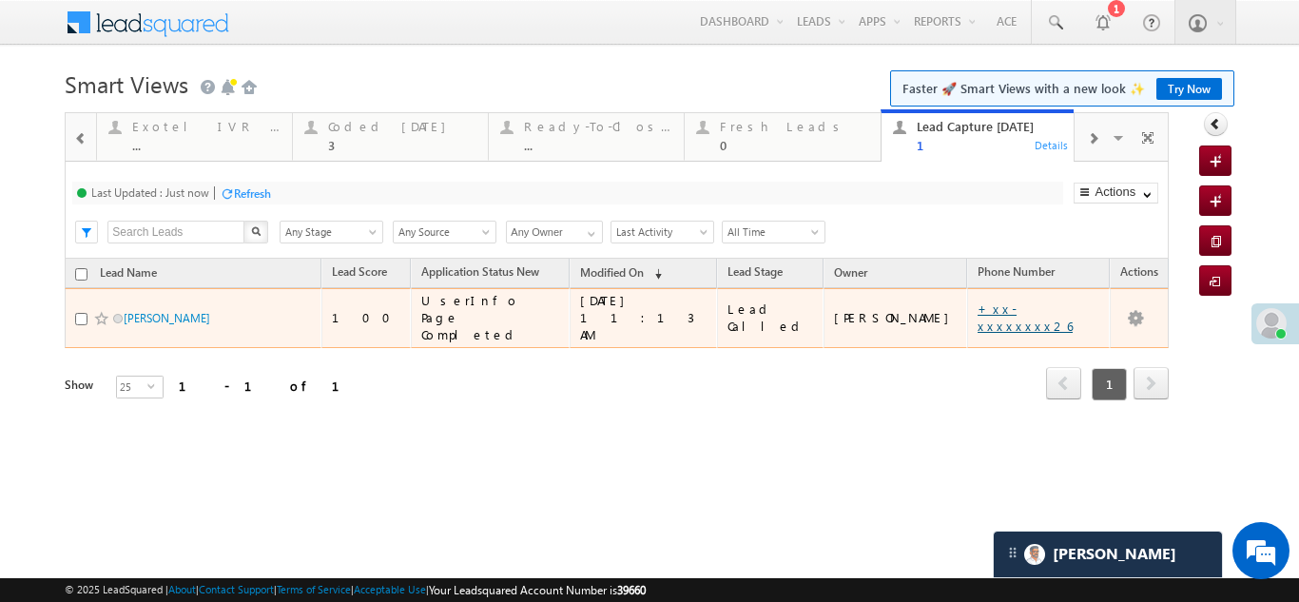
click at [992, 306] on link "+xx-xxxxxxxx26" at bounding box center [1025, 317] width 95 height 33
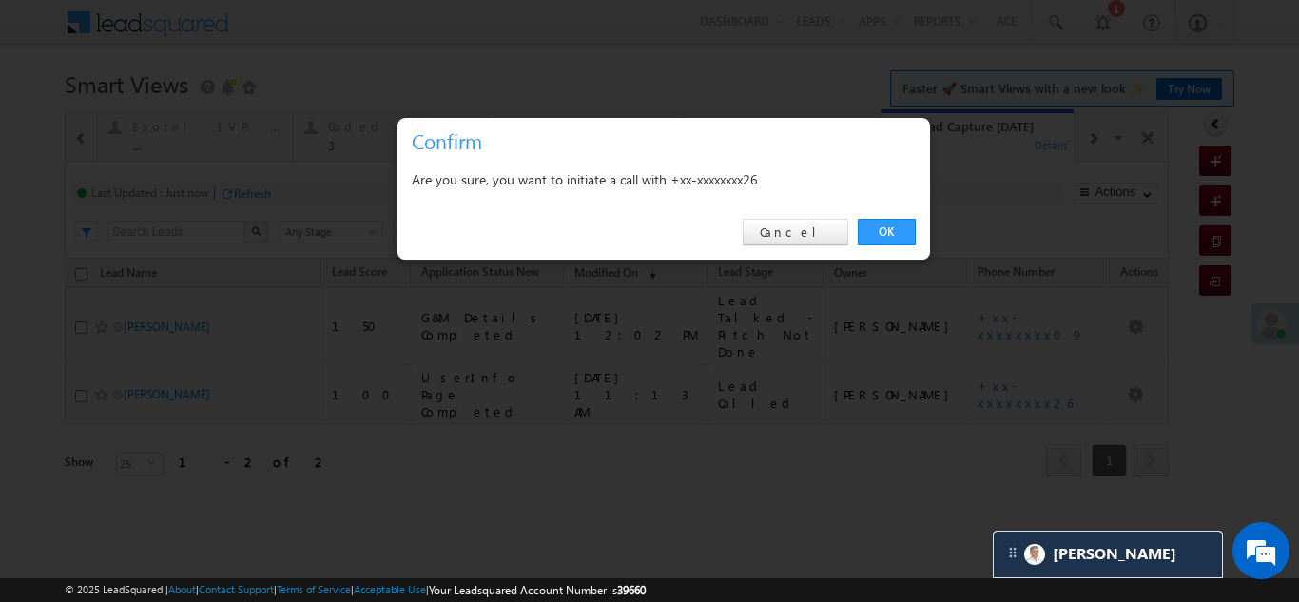
click at [876, 232] on link "OK" at bounding box center [887, 232] width 58 height 27
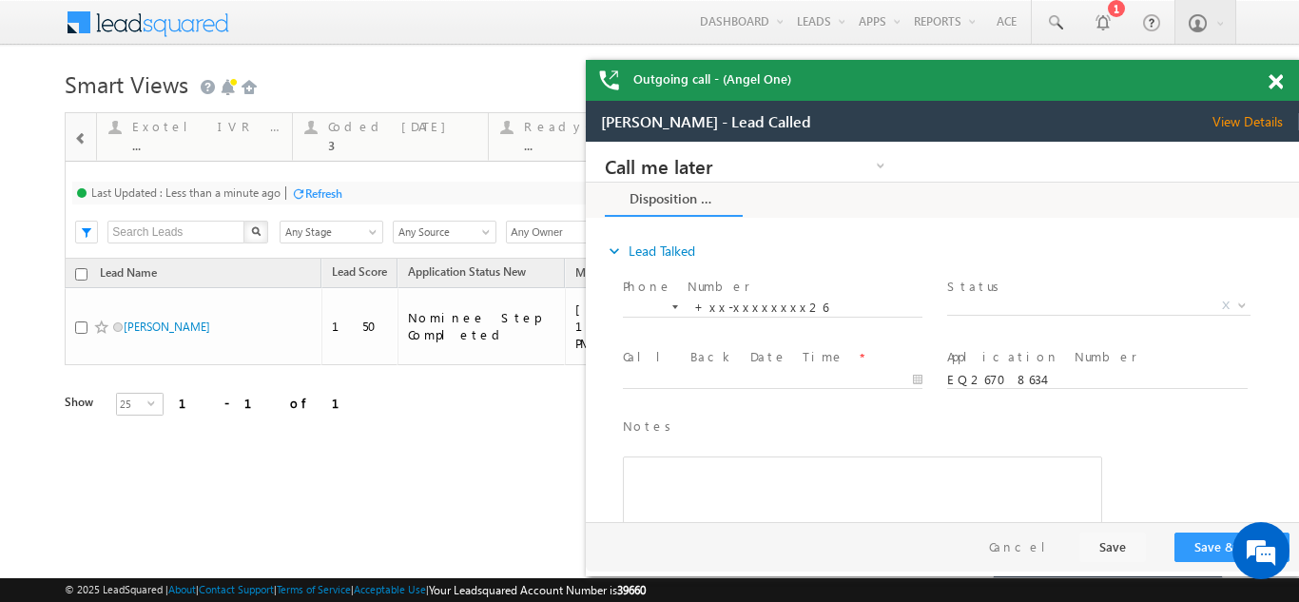
click at [1270, 84] on span at bounding box center [1276, 82] width 14 height 16
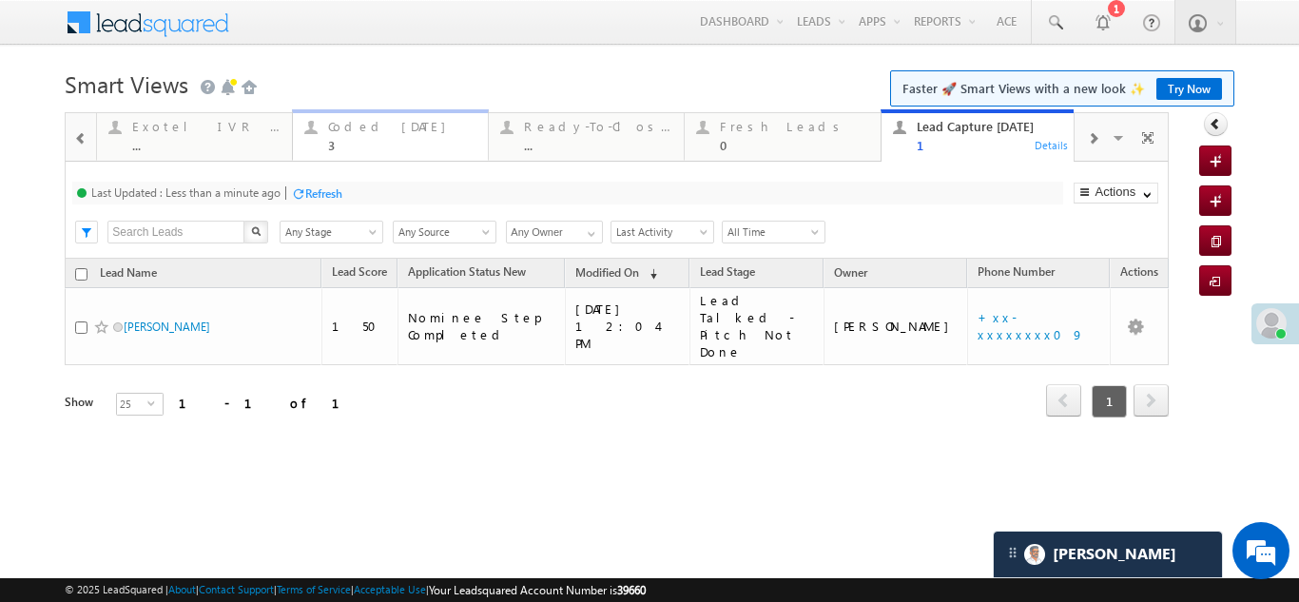
click at [383, 126] on div "Coded [DATE]" at bounding box center [402, 126] width 148 height 15
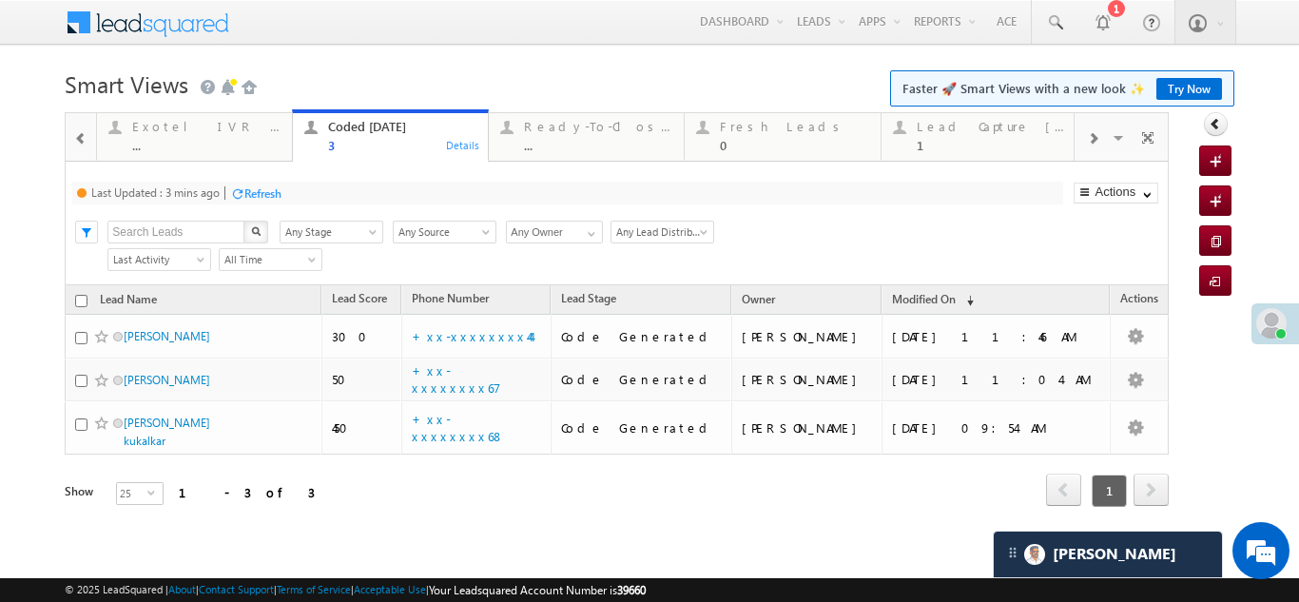
click at [261, 188] on div "Refresh" at bounding box center [262, 193] width 37 height 14
click at [771, 132] on div "Fresh Leads" at bounding box center [794, 126] width 148 height 15
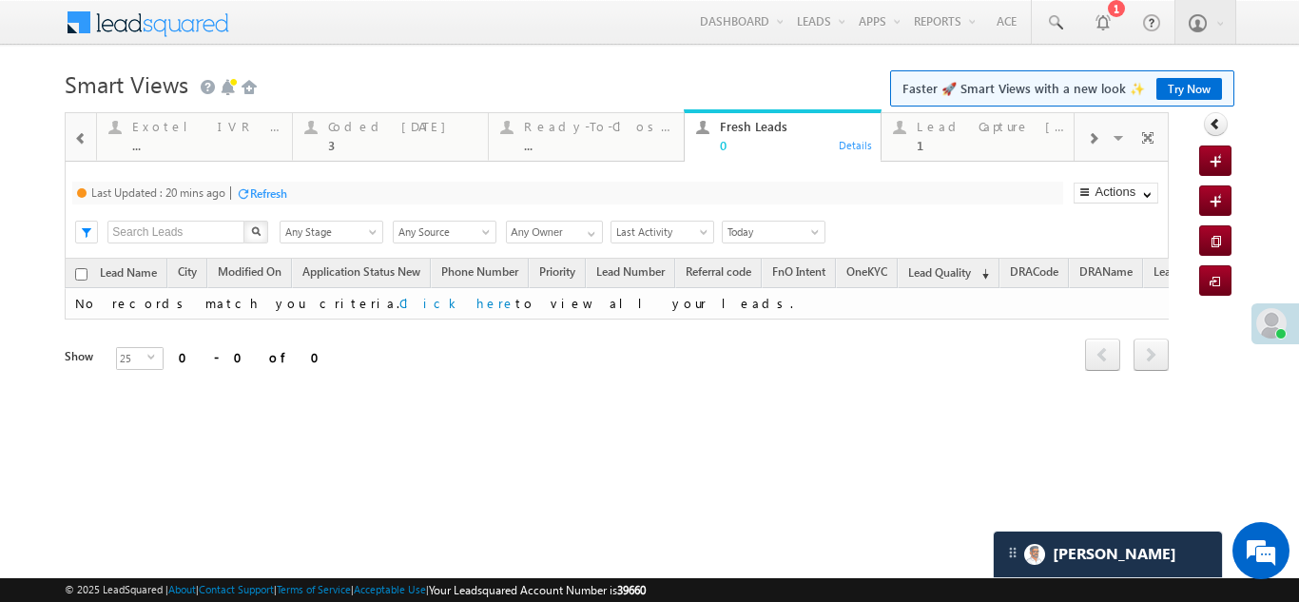
click at [268, 189] on div "Refresh" at bounding box center [268, 193] width 37 height 14
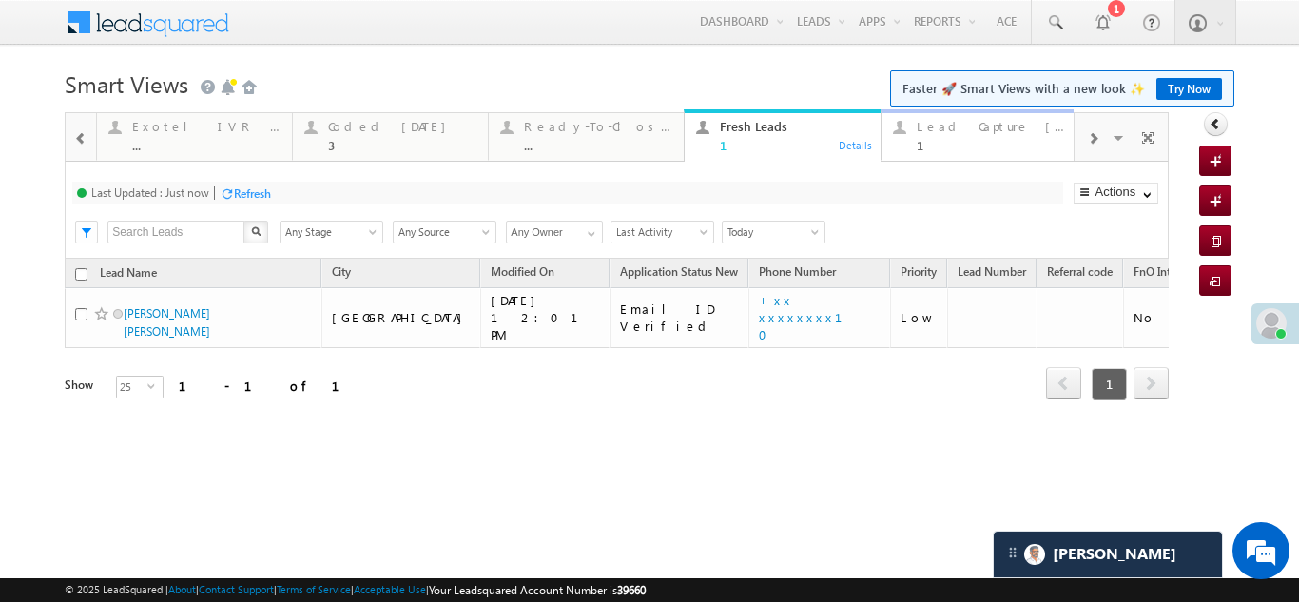
click at [965, 134] on div "Lead Capture [DATE] 1" at bounding box center [991, 133] width 148 height 37
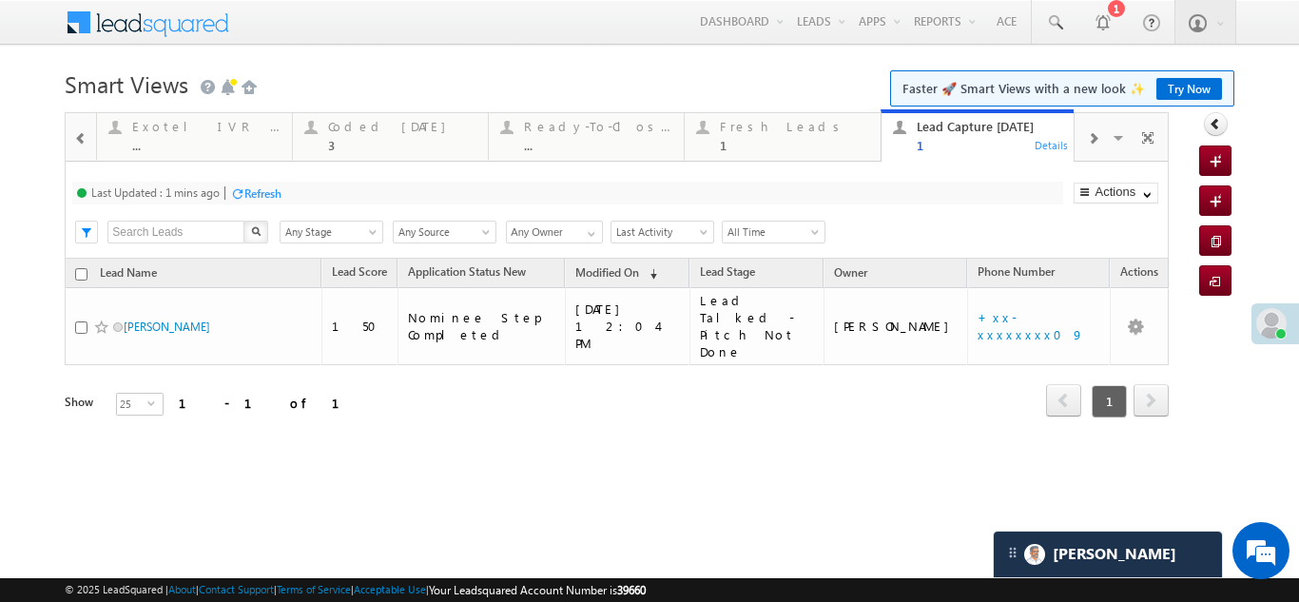
click at [260, 193] on div "Refresh" at bounding box center [262, 193] width 37 height 14
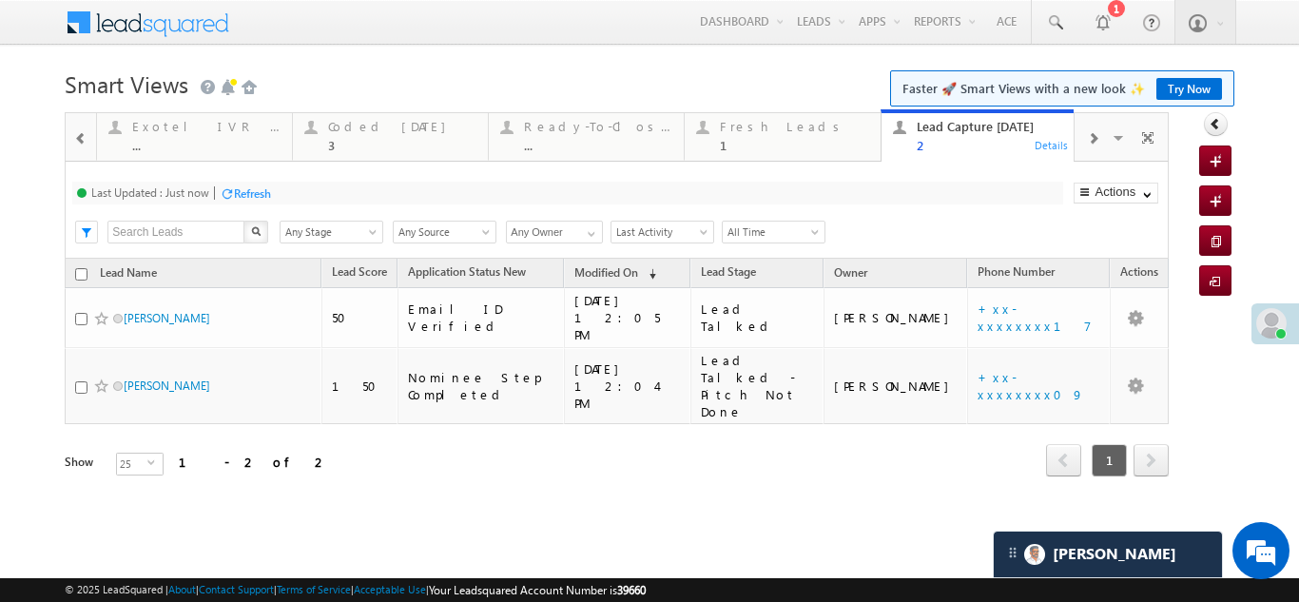
click at [255, 189] on div "Refresh" at bounding box center [252, 193] width 37 height 14
click at [791, 127] on div "Fresh Leads" at bounding box center [794, 126] width 148 height 15
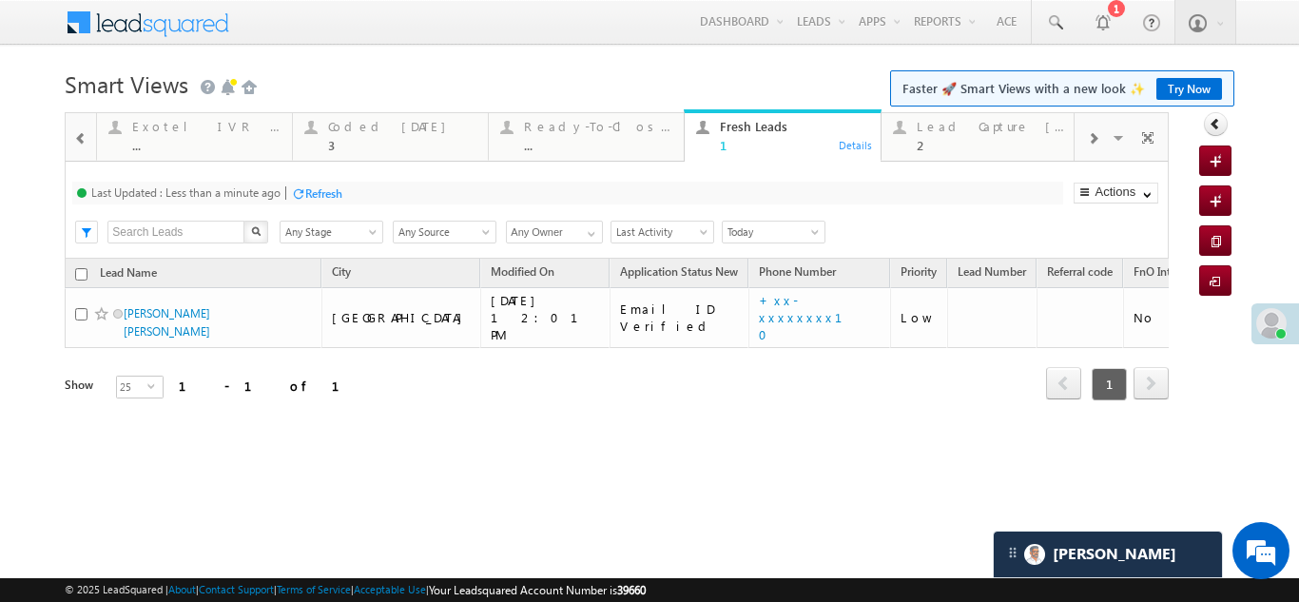
click at [319, 188] on div "Refresh" at bounding box center [323, 193] width 37 height 14
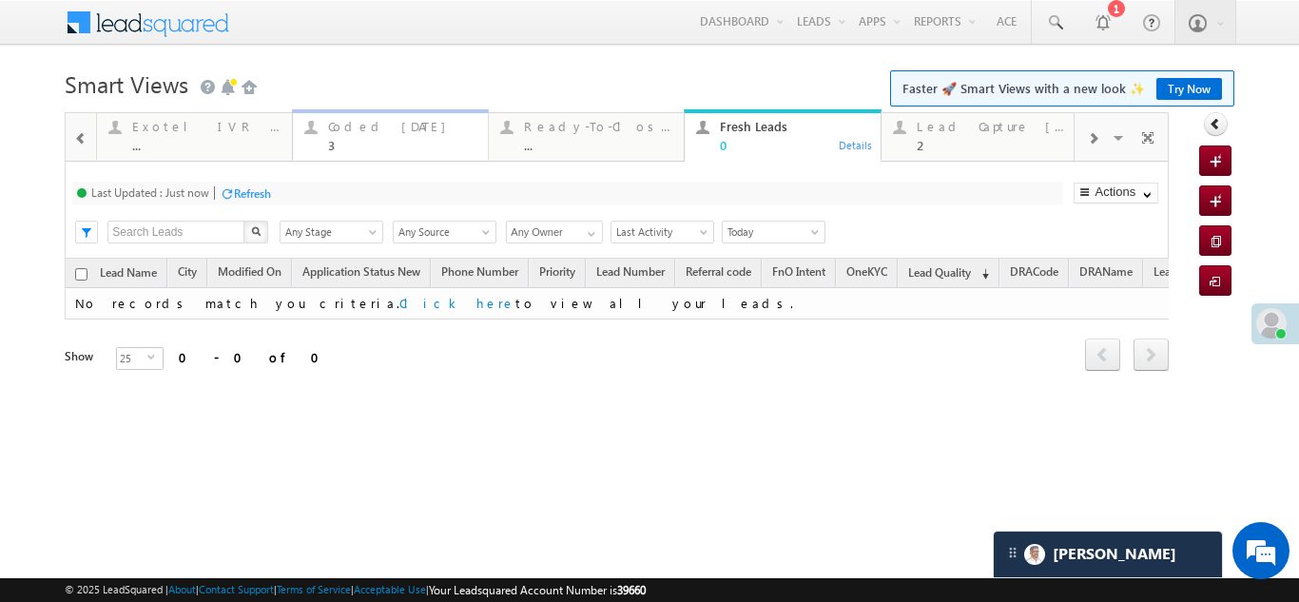
click at [362, 120] on div "Coded [DATE]" at bounding box center [402, 126] width 148 height 15
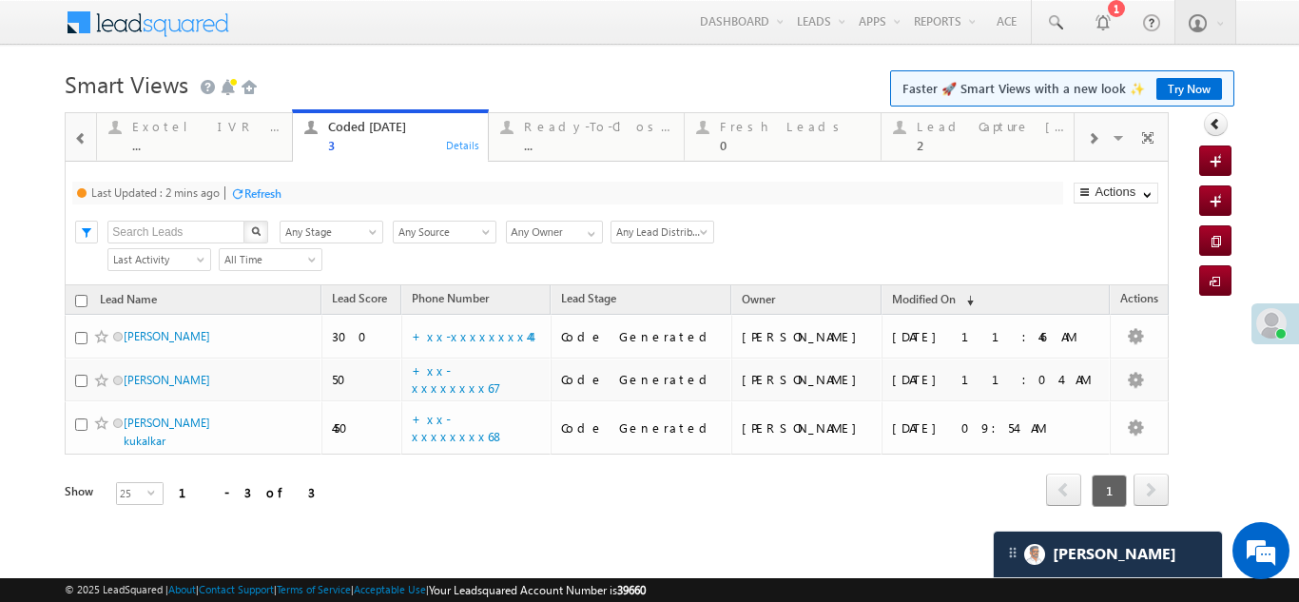
click at [273, 193] on div "Refresh" at bounding box center [262, 193] width 37 height 14
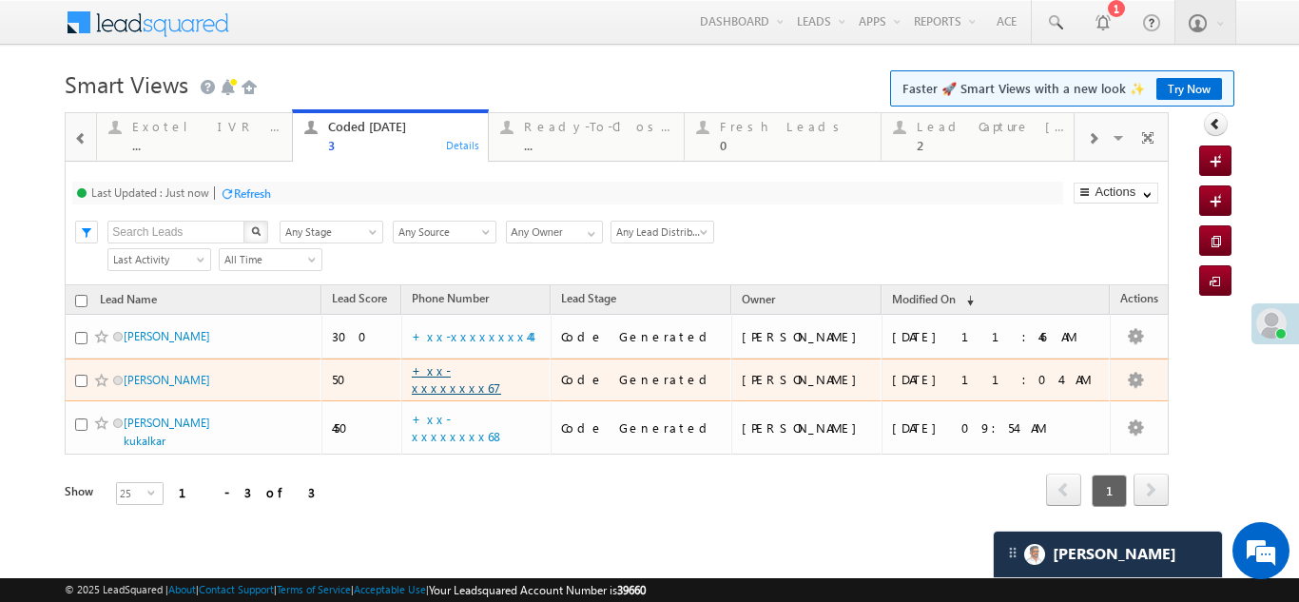
click at [493, 379] on link "+xx-xxxxxxxx67" at bounding box center [456, 378] width 89 height 33
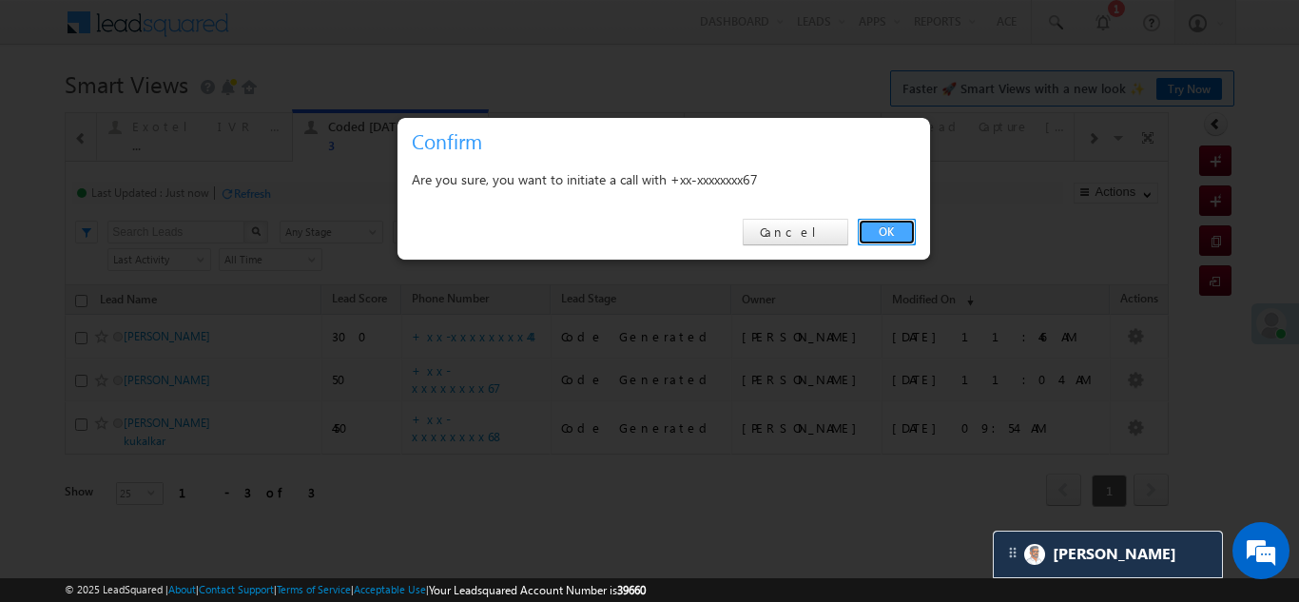
click at [889, 233] on link "OK" at bounding box center [887, 232] width 58 height 27
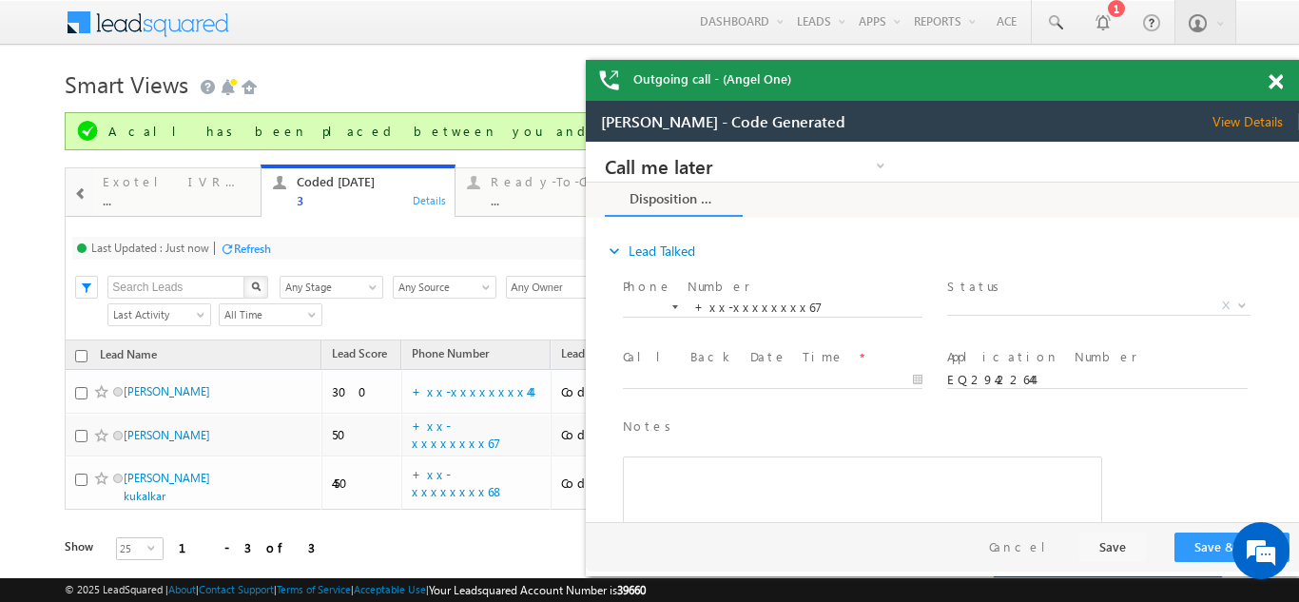
click at [1278, 84] on span at bounding box center [1276, 82] width 14 height 16
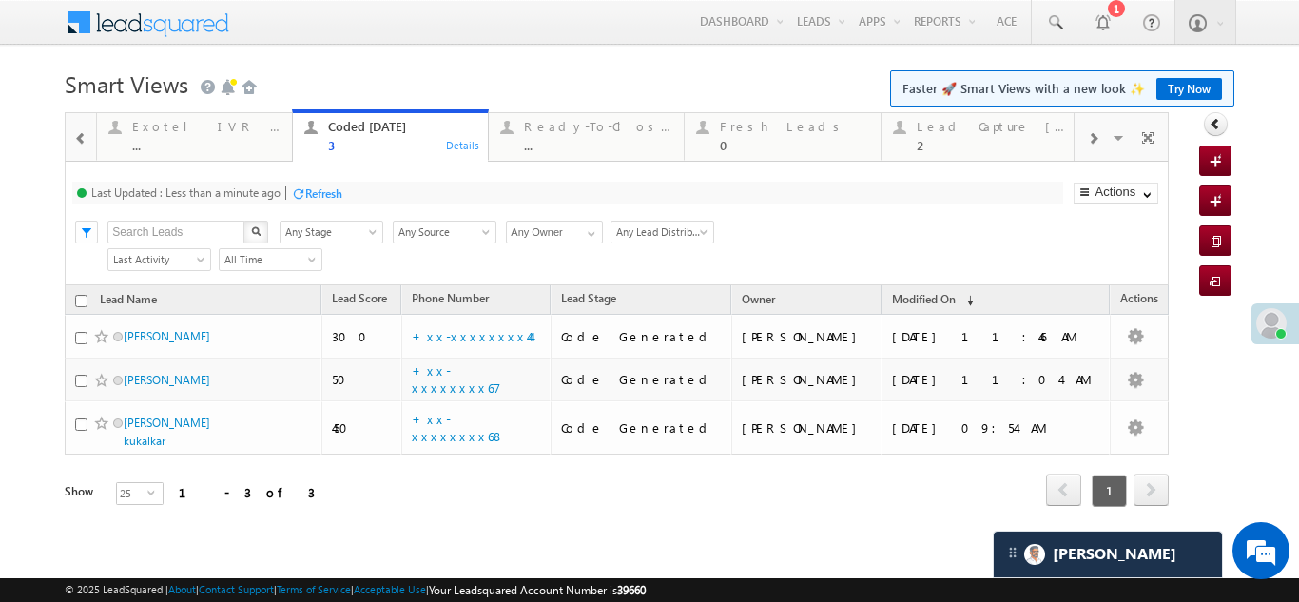
click at [317, 192] on div "Refresh" at bounding box center [323, 193] width 37 height 14
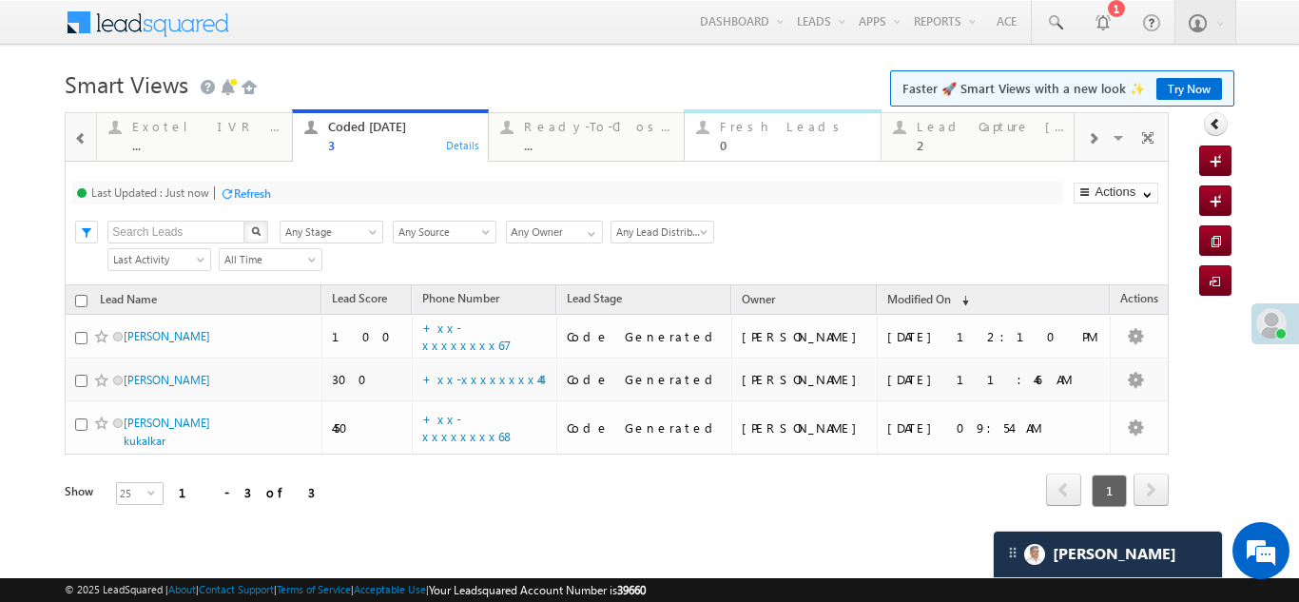
click at [746, 124] on div "Fresh Leads" at bounding box center [794, 126] width 148 height 15
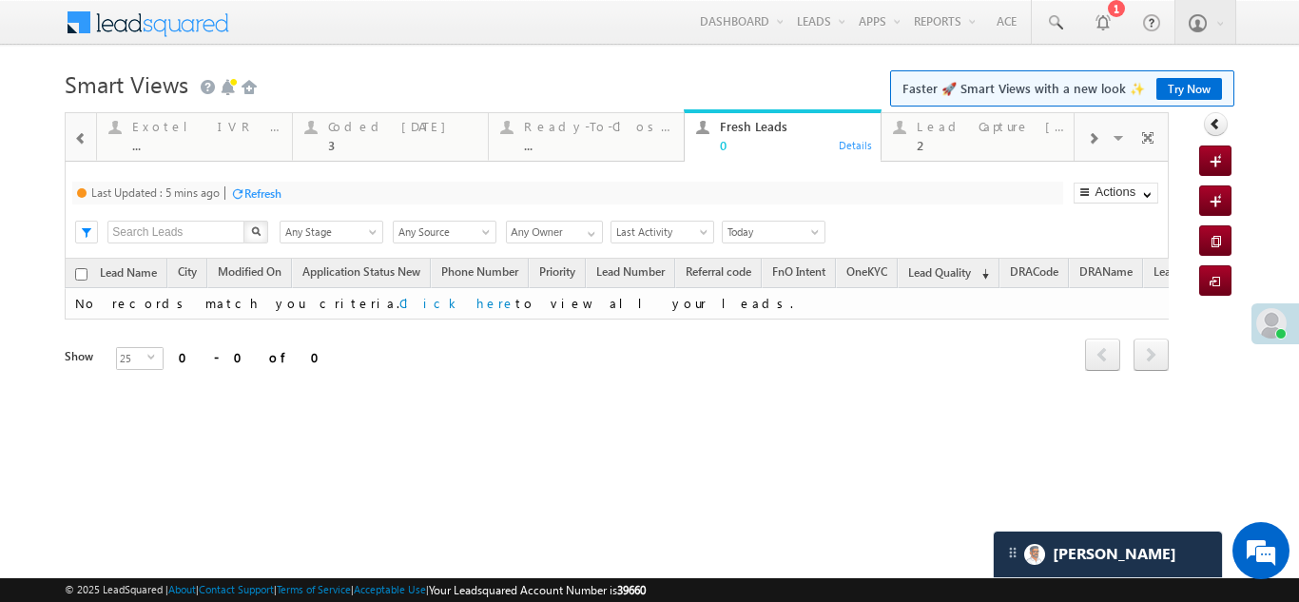
click at [270, 193] on div "Refresh" at bounding box center [262, 193] width 37 height 14
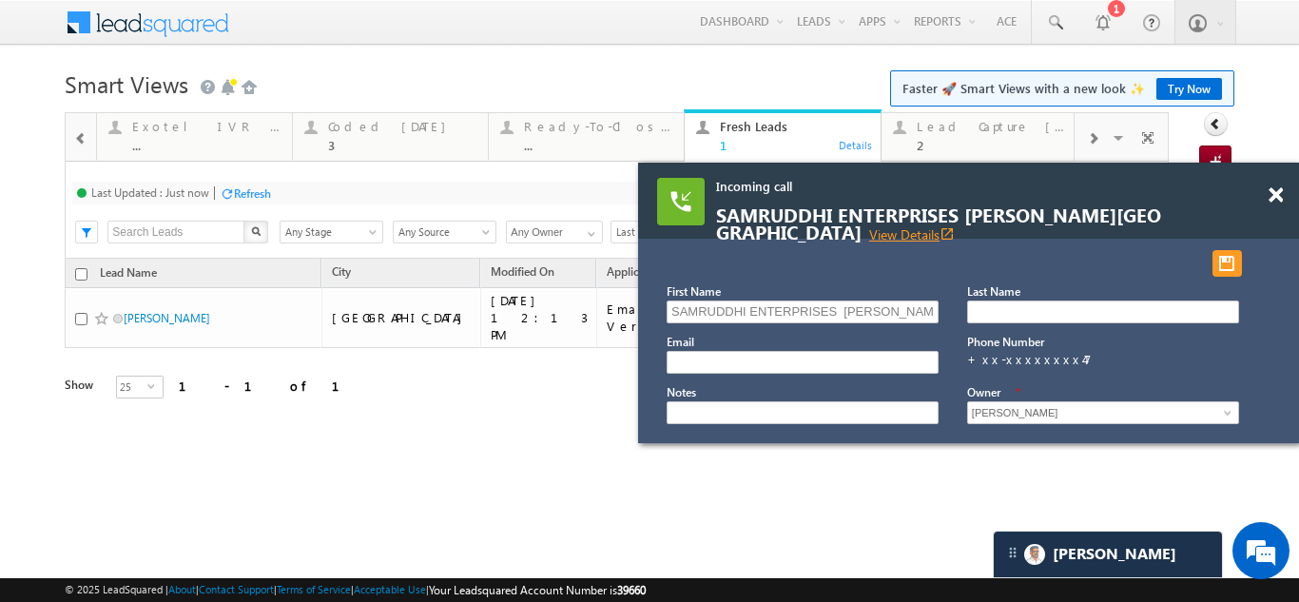
click at [869, 232] on link "View Details open_in_new" at bounding box center [912, 234] width 86 height 18
click at [1276, 196] on span at bounding box center [1276, 195] width 14 height 16
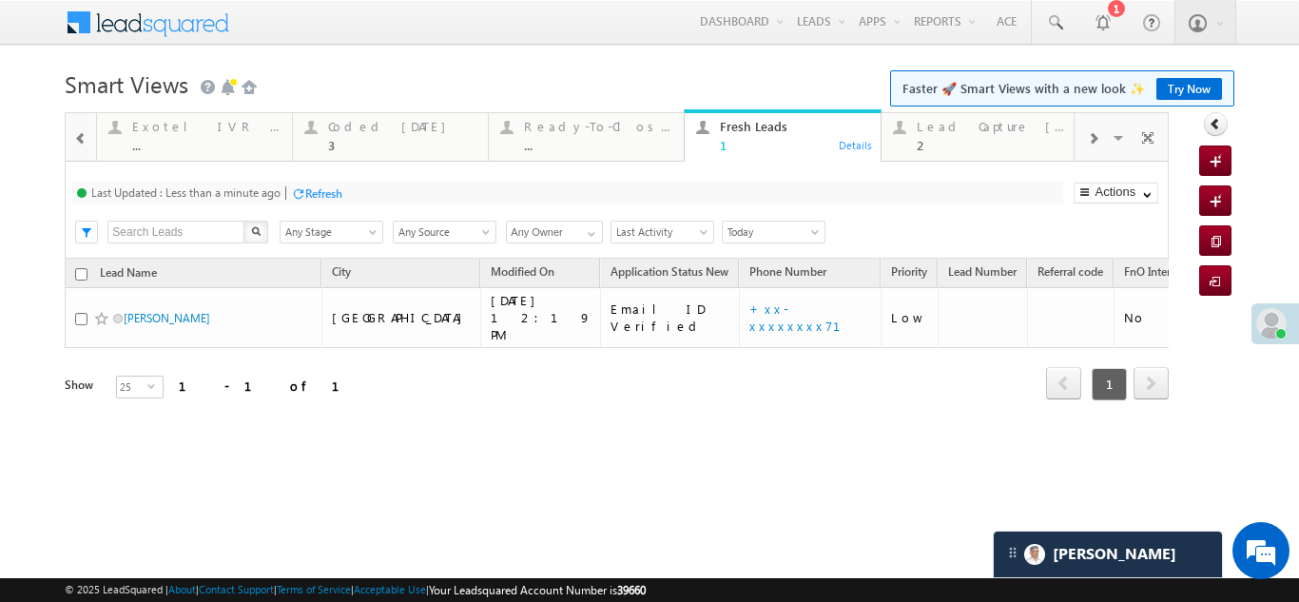
click at [323, 191] on div "Refresh" at bounding box center [323, 193] width 37 height 14
click at [947, 134] on div "Lead Capture [DATE] 2" at bounding box center [991, 133] width 148 height 37
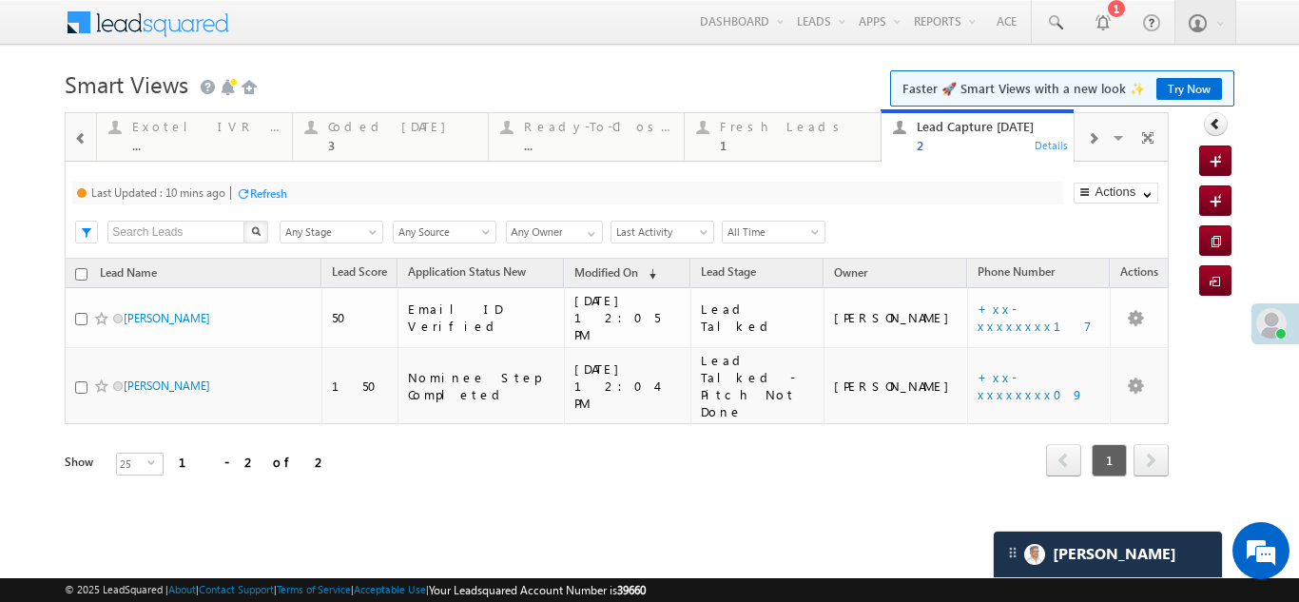
click at [271, 189] on div "Refresh" at bounding box center [268, 193] width 37 height 14
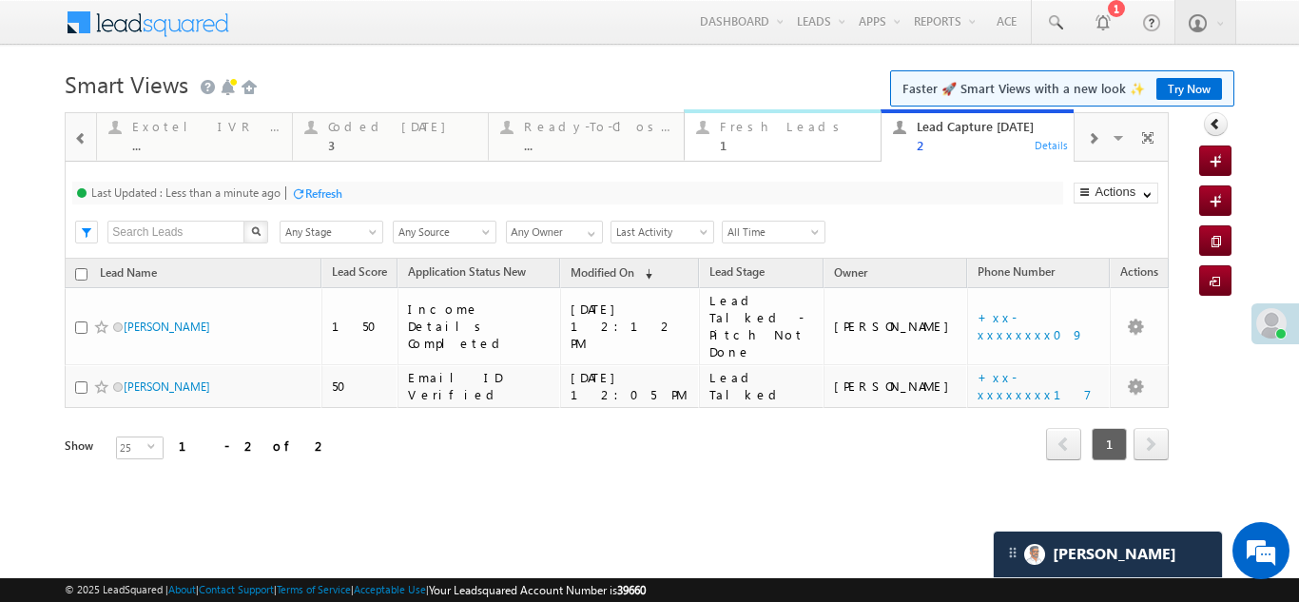
click at [751, 127] on div "Fresh Leads" at bounding box center [794, 126] width 148 height 15
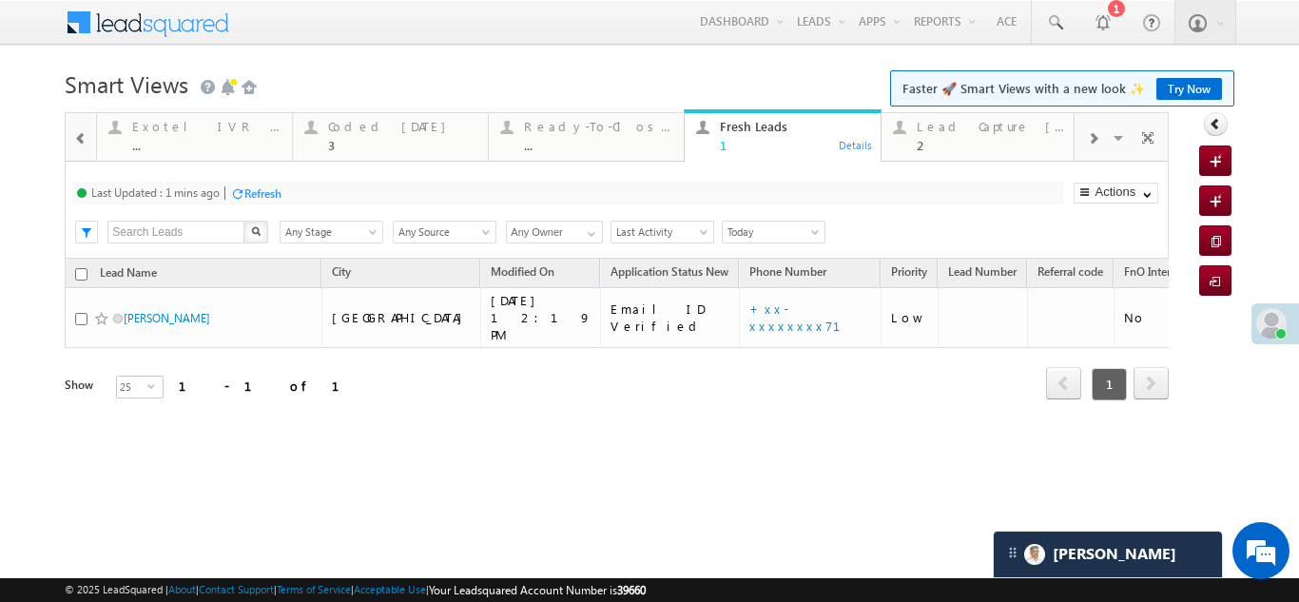
click at [265, 194] on div "Refresh" at bounding box center [262, 193] width 37 height 14
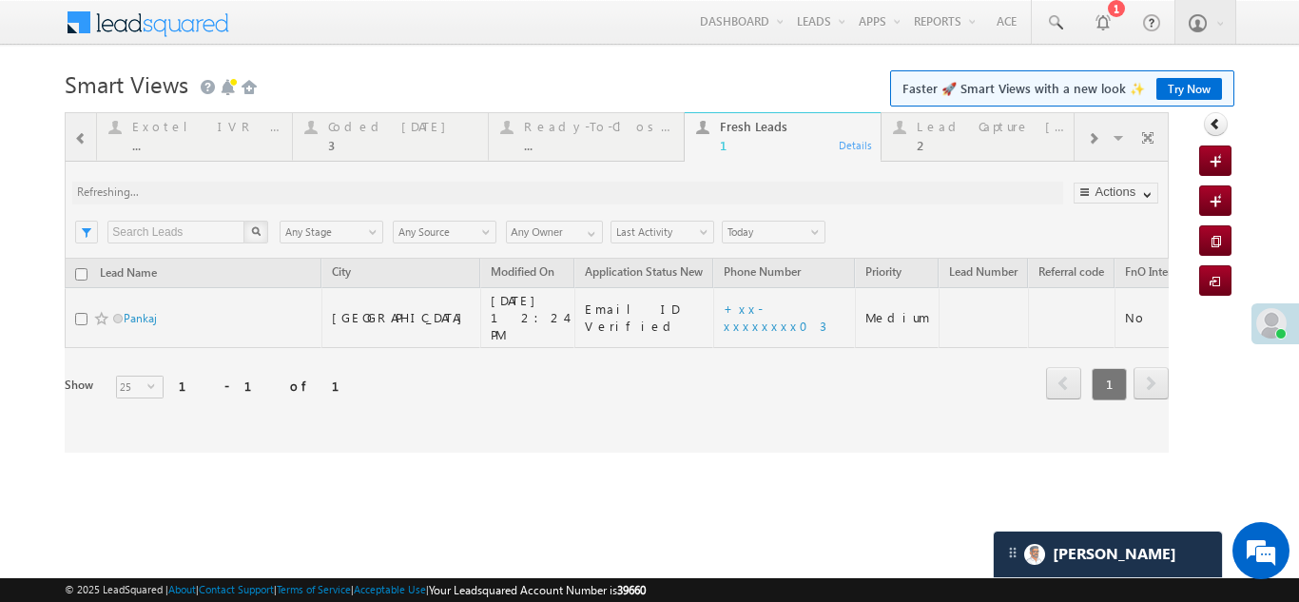
click at [955, 137] on div at bounding box center [617, 282] width 1104 height 341
click at [954, 130] on div at bounding box center [617, 282] width 1104 height 341
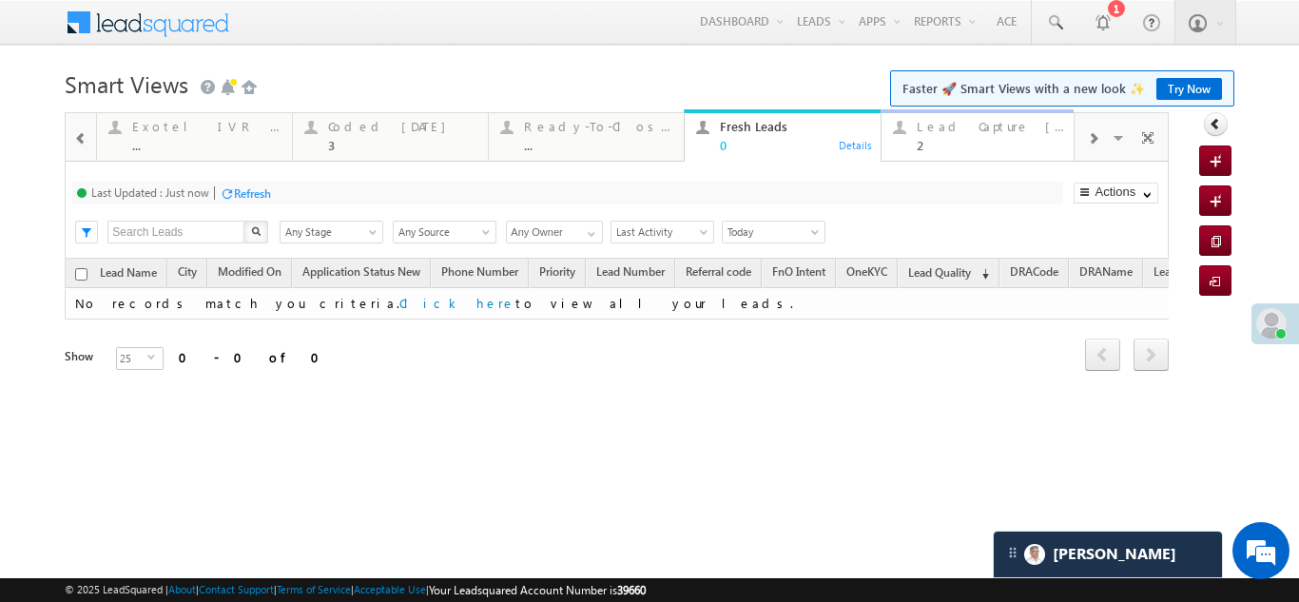
click at [967, 138] on div "2" at bounding box center [991, 145] width 148 height 14
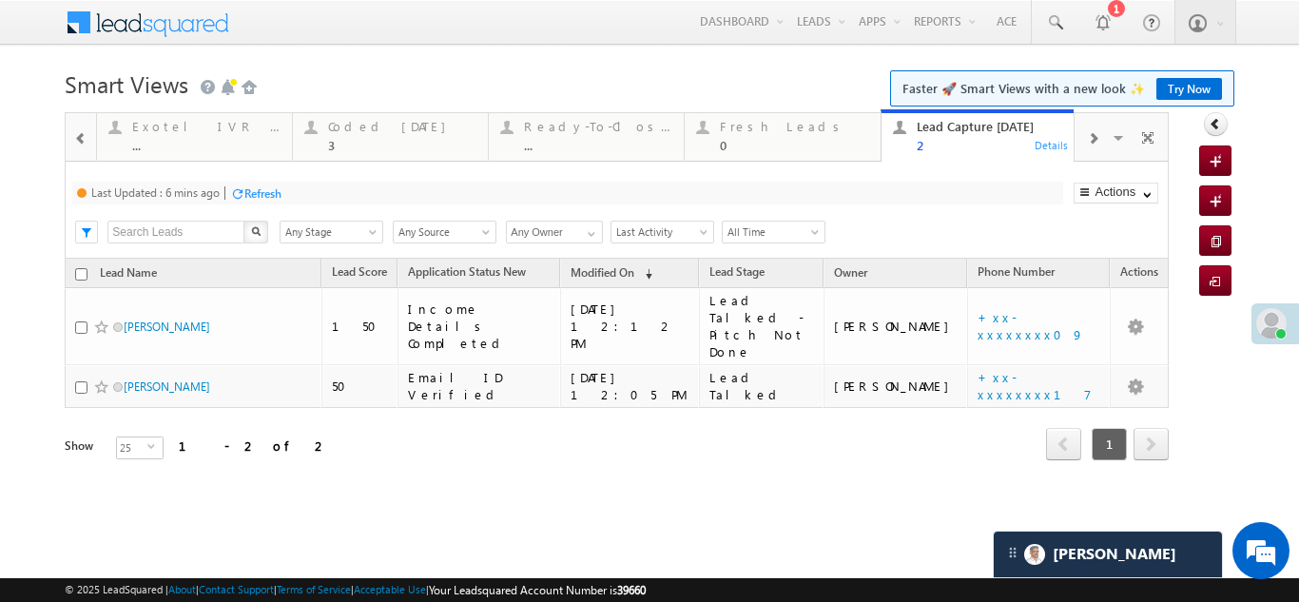
click at [261, 194] on div "Refresh" at bounding box center [262, 193] width 37 height 14
click at [258, 190] on div "Refresh" at bounding box center [252, 193] width 37 height 14
click at [745, 126] on div "Fresh Leads" at bounding box center [794, 126] width 148 height 15
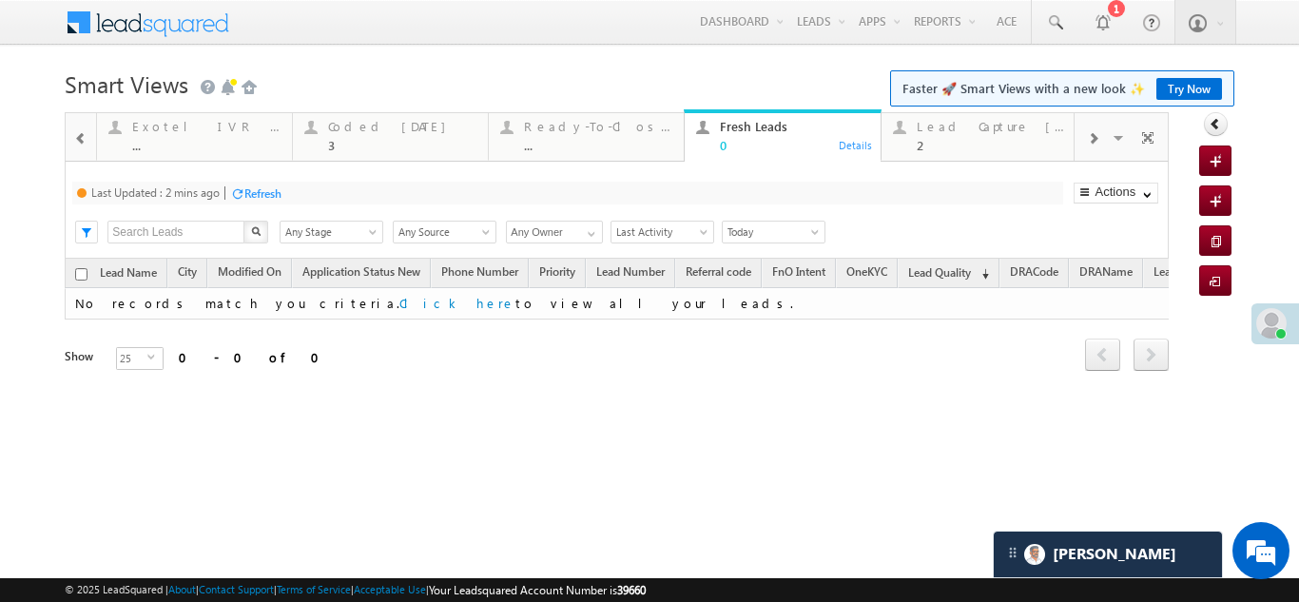
click at [255, 186] on div "Refresh" at bounding box center [262, 193] width 37 height 14
click at [970, 130] on div "Lead Capture [DATE]" at bounding box center [991, 126] width 148 height 15
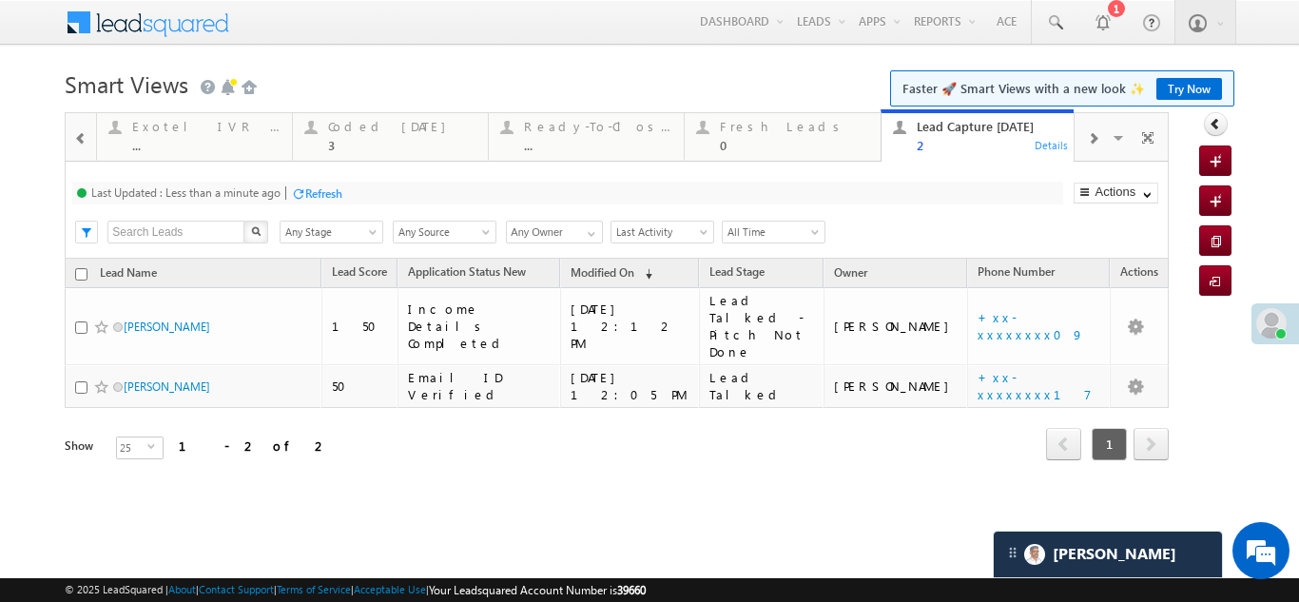
click at [333, 188] on div "Refresh" at bounding box center [323, 193] width 37 height 14
click at [261, 192] on div "Refresh" at bounding box center [252, 193] width 37 height 14
click at [357, 130] on div "Coded [DATE]" at bounding box center [402, 126] width 148 height 15
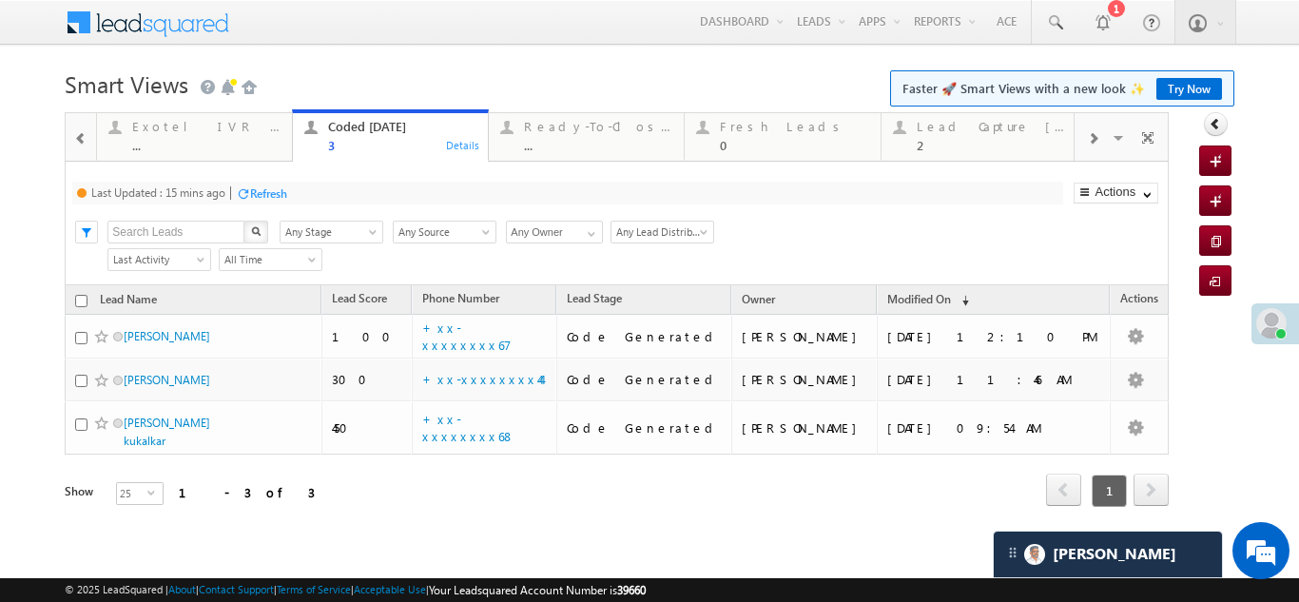
click at [275, 188] on div "Refresh" at bounding box center [268, 193] width 37 height 14
click at [969, 135] on div "Lead Capture [DATE] 2" at bounding box center [991, 133] width 148 height 37
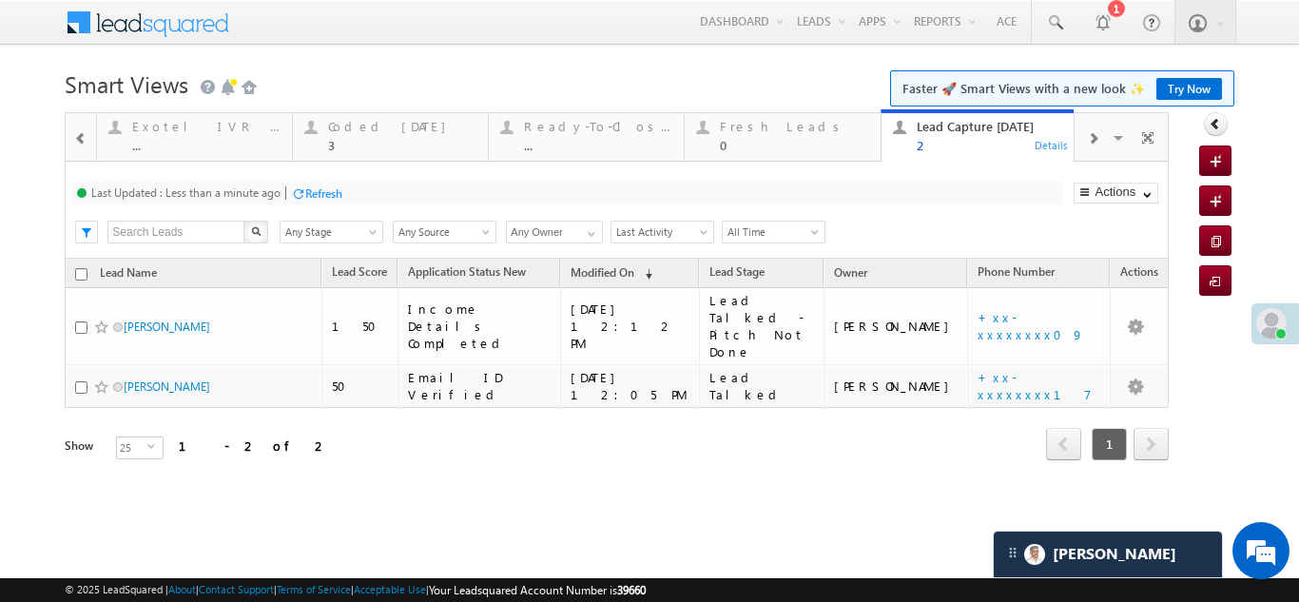
click at [323, 190] on div "Refresh" at bounding box center [323, 193] width 37 height 14
click at [379, 131] on div "Coded [DATE]" at bounding box center [402, 126] width 148 height 15
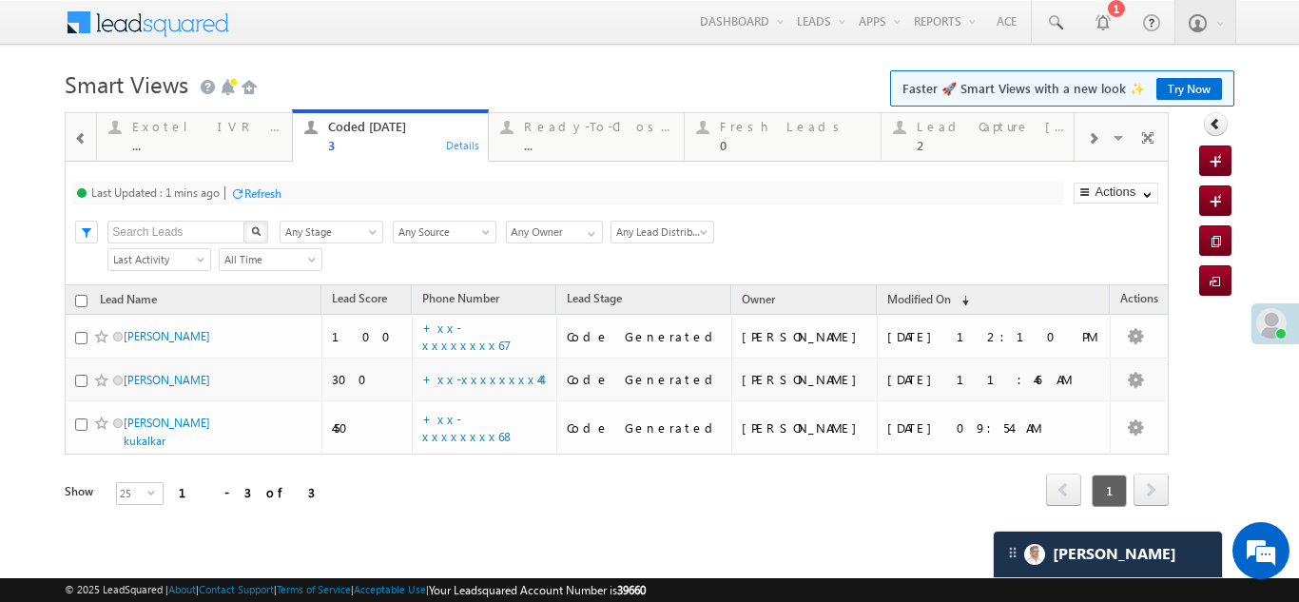
click at [262, 199] on div "Refresh" at bounding box center [262, 193] width 37 height 14
click at [944, 137] on div "Lead Capture [DATE] 2" at bounding box center [991, 133] width 148 height 37
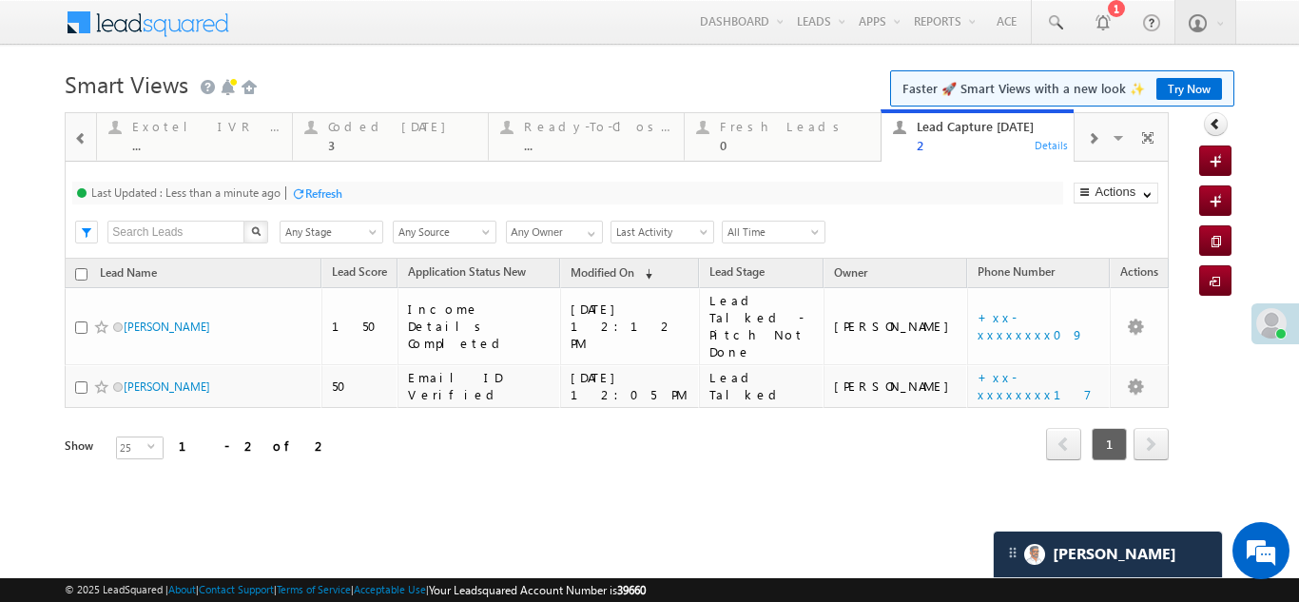
click at [323, 192] on div "Refresh" at bounding box center [323, 193] width 37 height 14
click at [242, 186] on div "Refresh" at bounding box center [252, 193] width 37 height 14
click at [362, 126] on div "Coded [DATE]" at bounding box center [402, 126] width 148 height 15
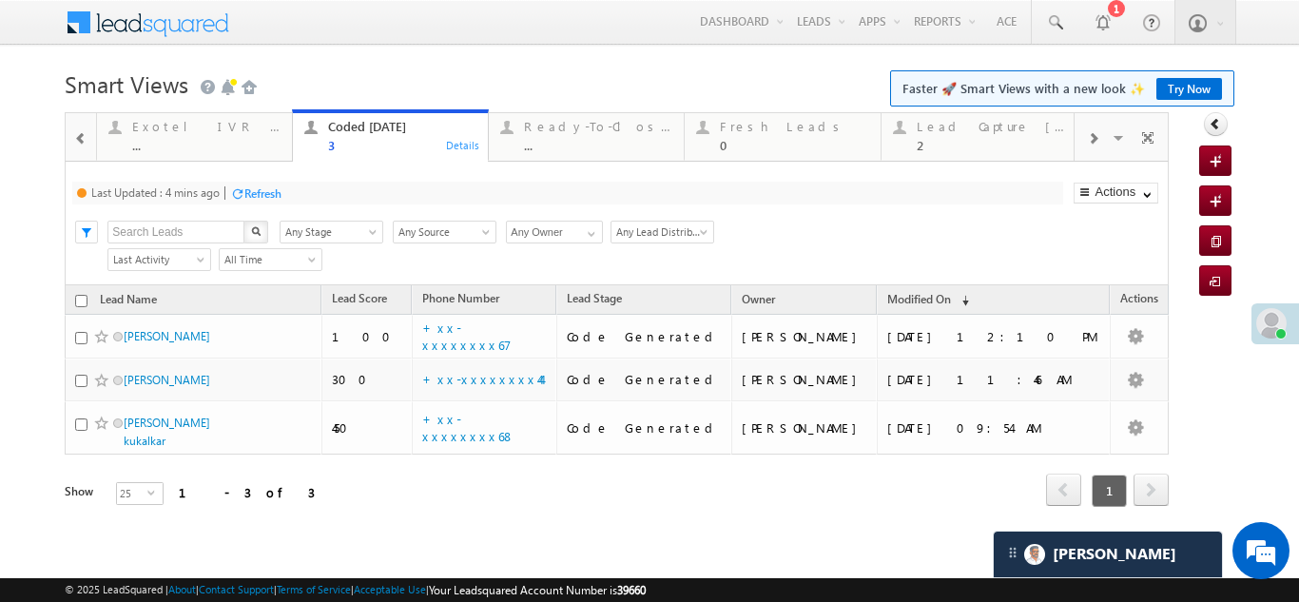
click at [280, 190] on div "Refresh" at bounding box center [262, 193] width 37 height 14
click at [755, 130] on div "Fresh Leads" at bounding box center [794, 126] width 148 height 15
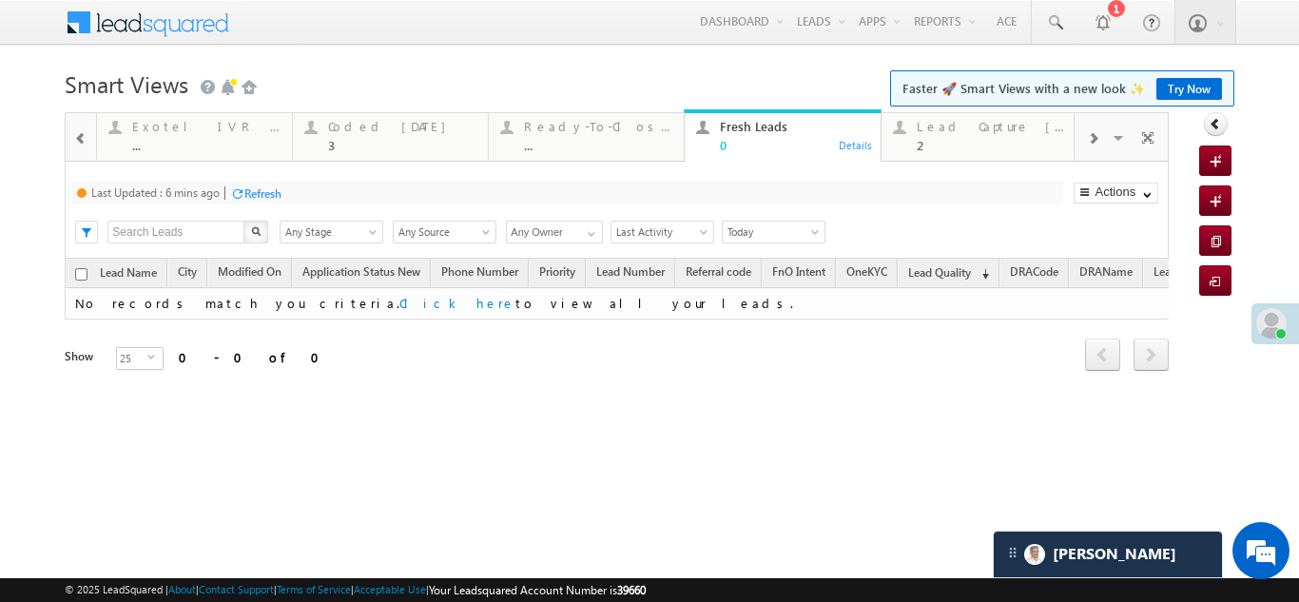
click at [261, 186] on div "Refresh" at bounding box center [262, 193] width 37 height 14
click at [356, 137] on div "Coded Today 3" at bounding box center [402, 133] width 148 height 37
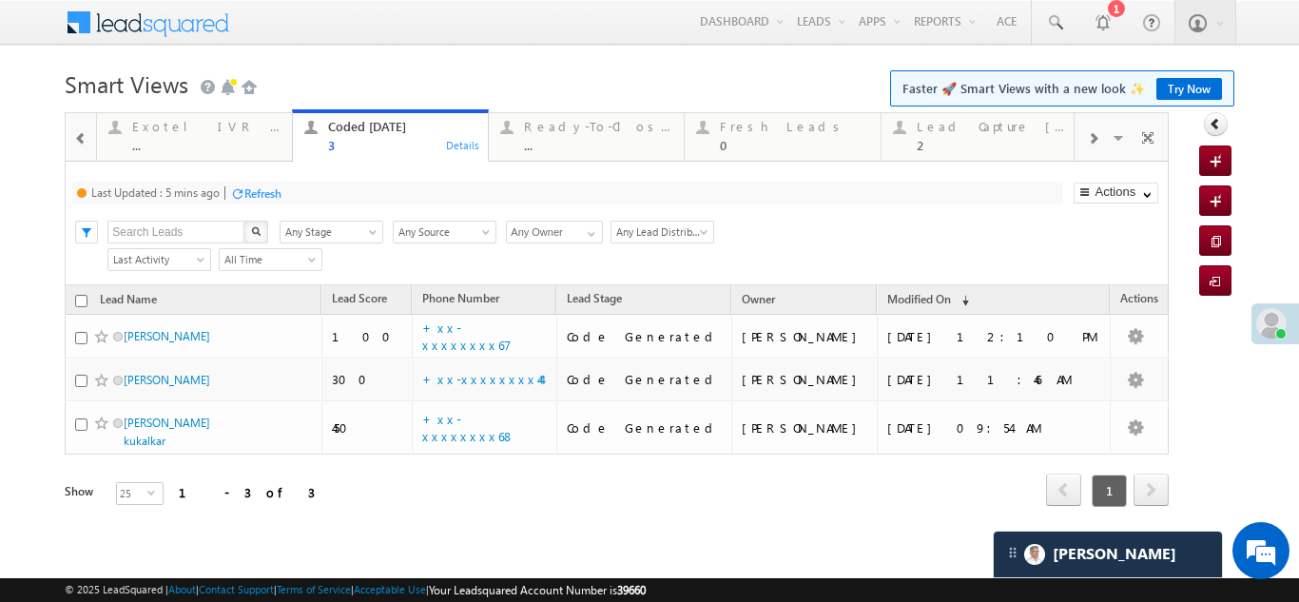
click at [272, 194] on div "Refresh" at bounding box center [262, 193] width 37 height 14
click at [977, 131] on div "Lead Capture [DATE]" at bounding box center [991, 126] width 148 height 15
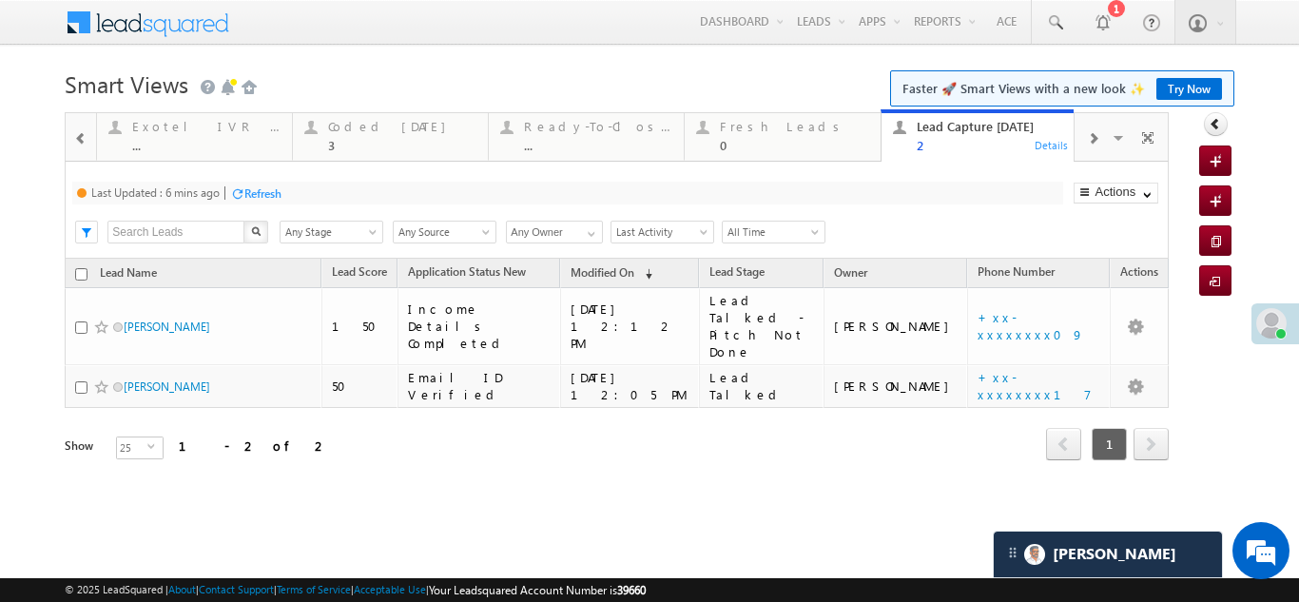
click at [271, 195] on div "Refresh" at bounding box center [262, 193] width 37 height 14
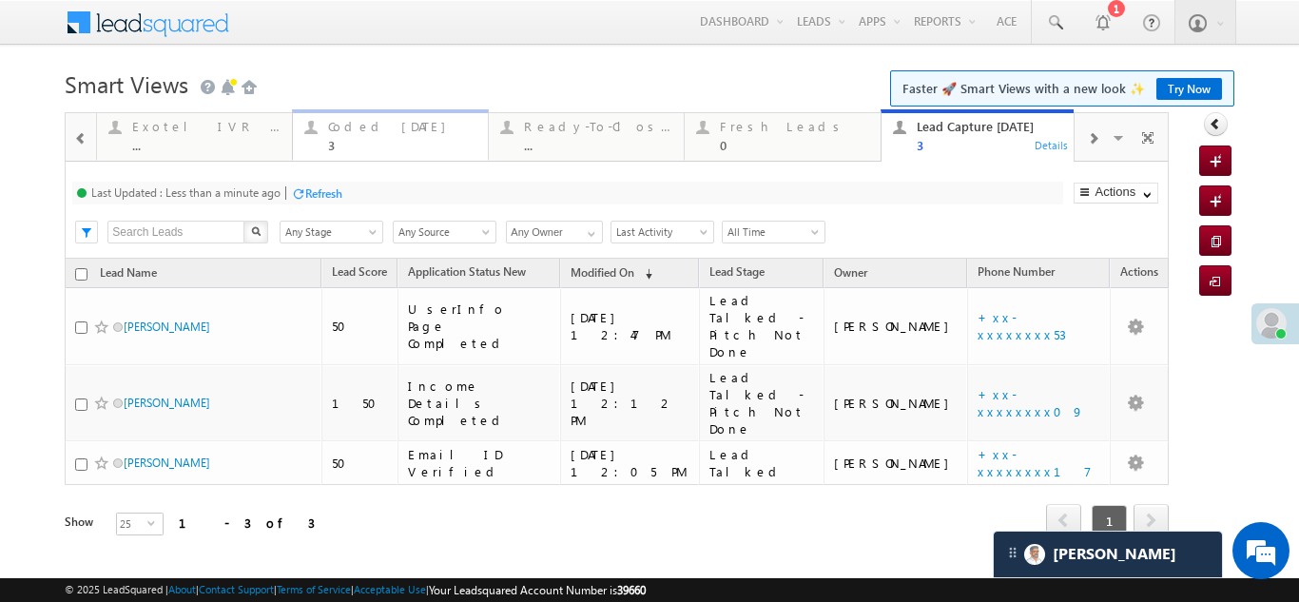
click at [341, 134] on div "Coded Today 3" at bounding box center [402, 133] width 148 height 37
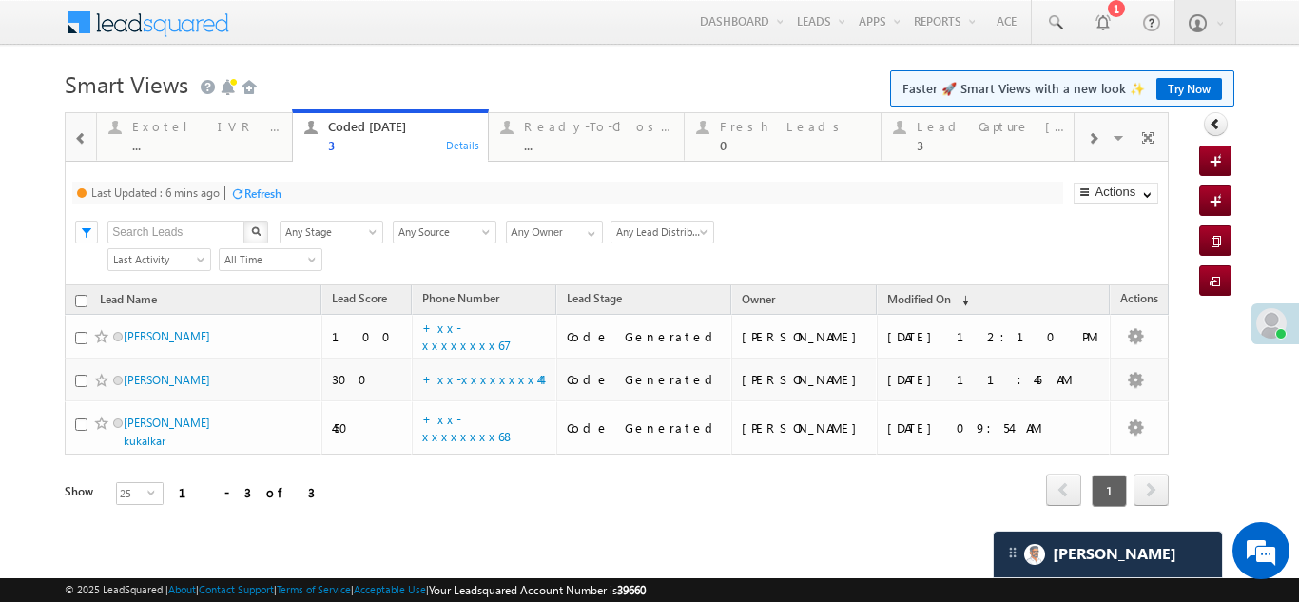
click at [260, 192] on div "Refresh" at bounding box center [262, 193] width 37 height 14
click at [745, 128] on div "Fresh Leads" at bounding box center [794, 126] width 148 height 15
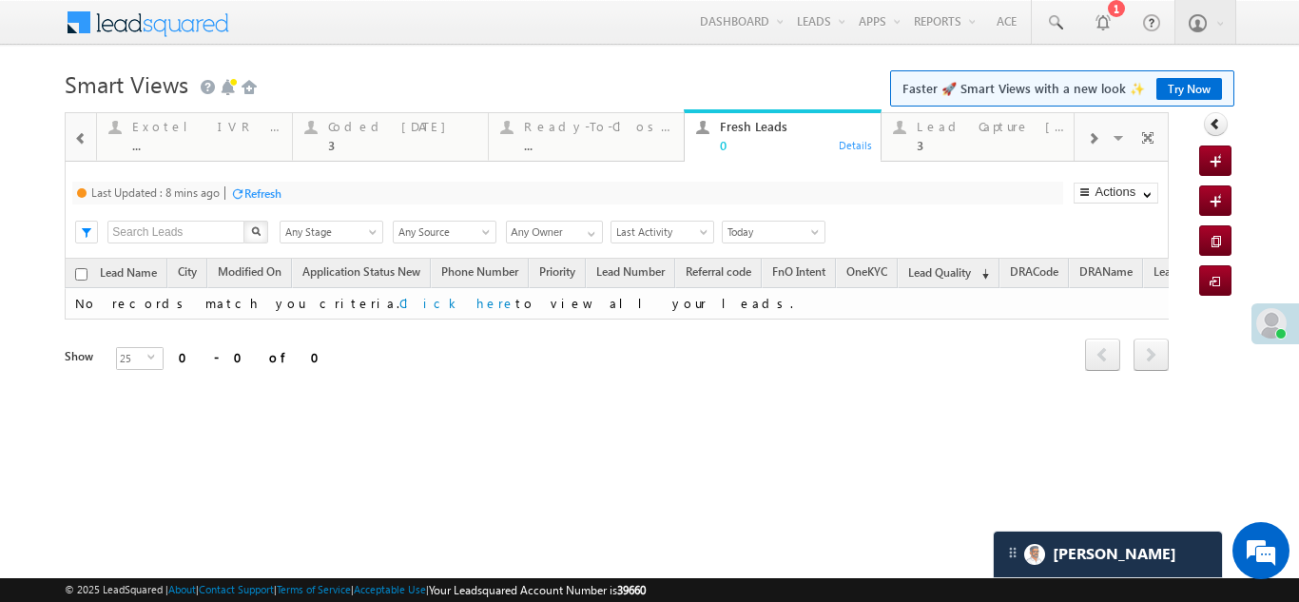
click at [265, 190] on div "Refresh" at bounding box center [262, 193] width 37 height 14
click at [238, 186] on div "Refresh" at bounding box center [252, 193] width 37 height 14
click at [373, 131] on div "Coded [DATE]" at bounding box center [402, 126] width 148 height 15
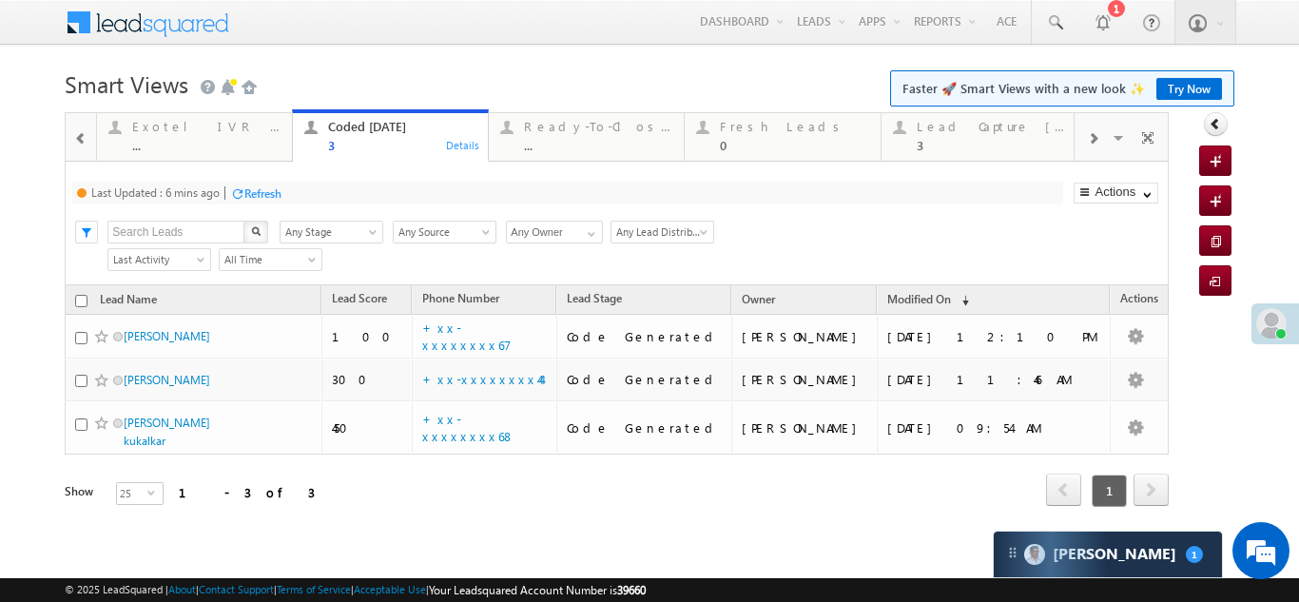
click at [263, 195] on div "Refresh" at bounding box center [262, 193] width 37 height 14
click at [336, 189] on div "Refresh" at bounding box center [323, 193] width 37 height 14
click at [338, 191] on div "Refresh" at bounding box center [323, 193] width 37 height 14
click at [330, 194] on div "Refresh" at bounding box center [323, 193] width 37 height 14
click at [989, 131] on div "Lead Capture [DATE]" at bounding box center [991, 126] width 148 height 15
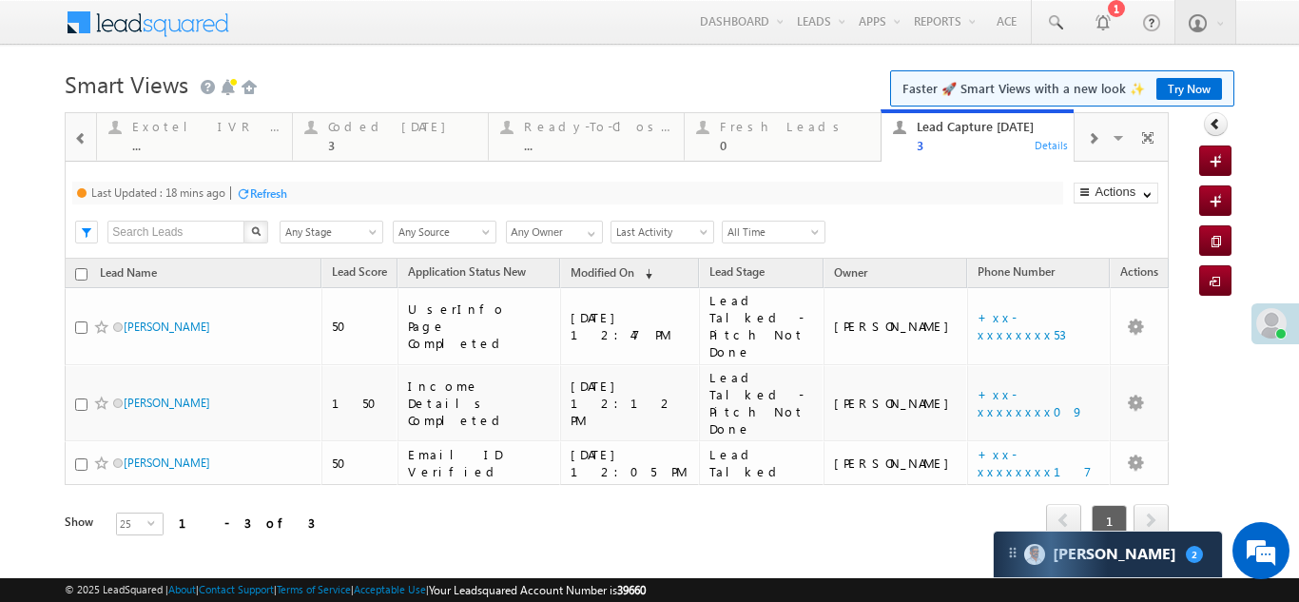
click at [281, 195] on div "Refresh" at bounding box center [268, 193] width 37 height 14
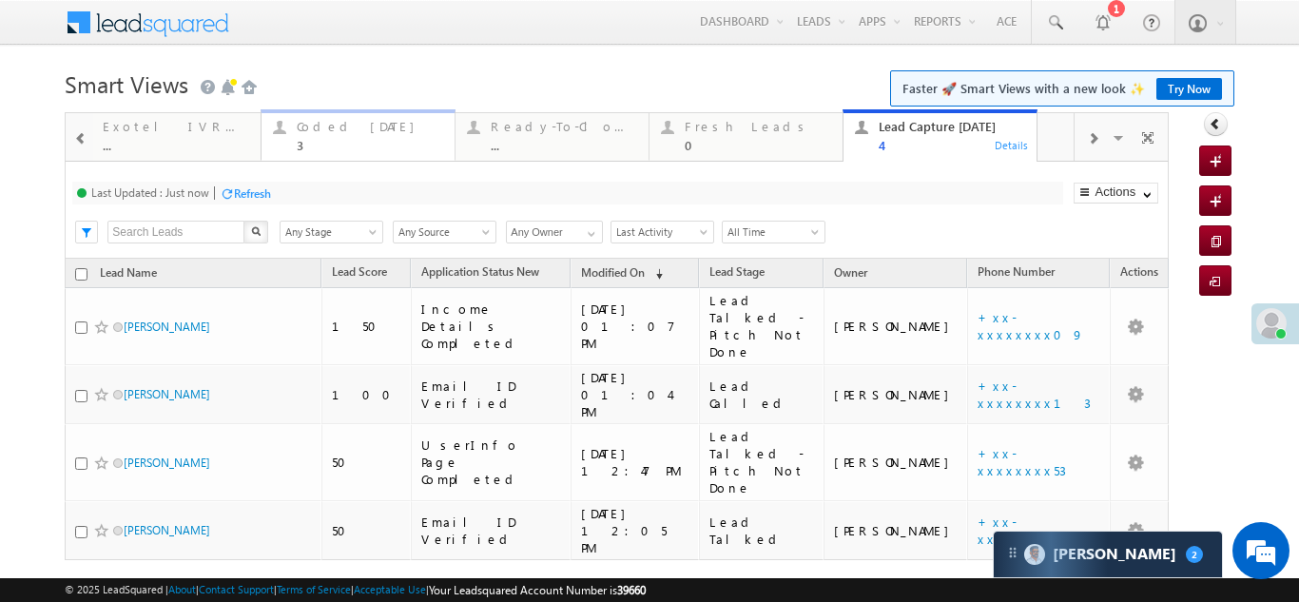
click at [335, 134] on div "Coded Today 3" at bounding box center [370, 133] width 146 height 37
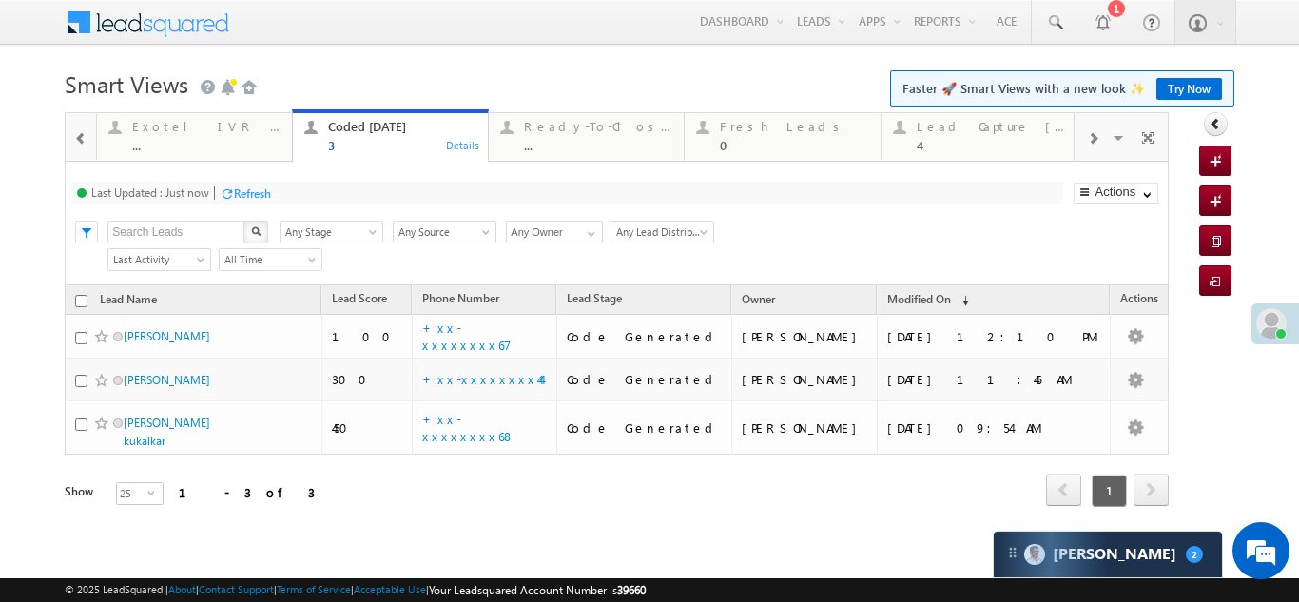
click at [257, 192] on div "Refresh" at bounding box center [252, 193] width 37 height 14
click at [967, 125] on div "Lead Capture [DATE]" at bounding box center [991, 126] width 148 height 15
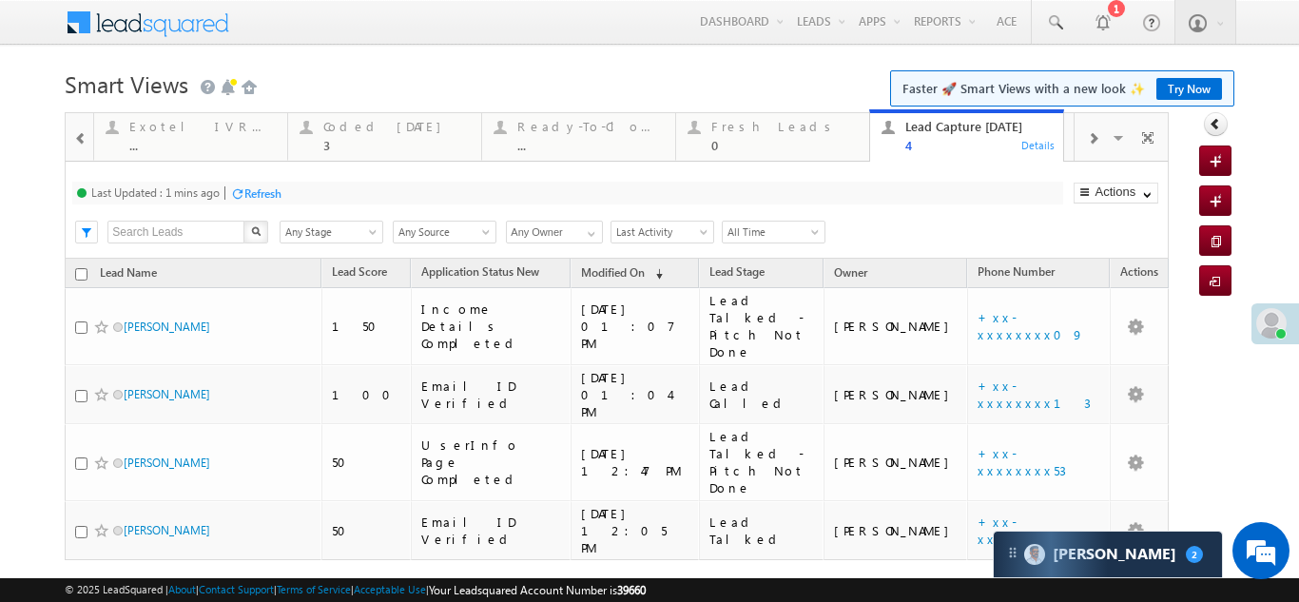
click at [266, 195] on div "Refresh" at bounding box center [262, 193] width 37 height 14
click at [318, 186] on div "Refresh" at bounding box center [323, 193] width 37 height 14
click at [748, 117] on div "Fresh Leads 0" at bounding box center [784, 133] width 146 height 37
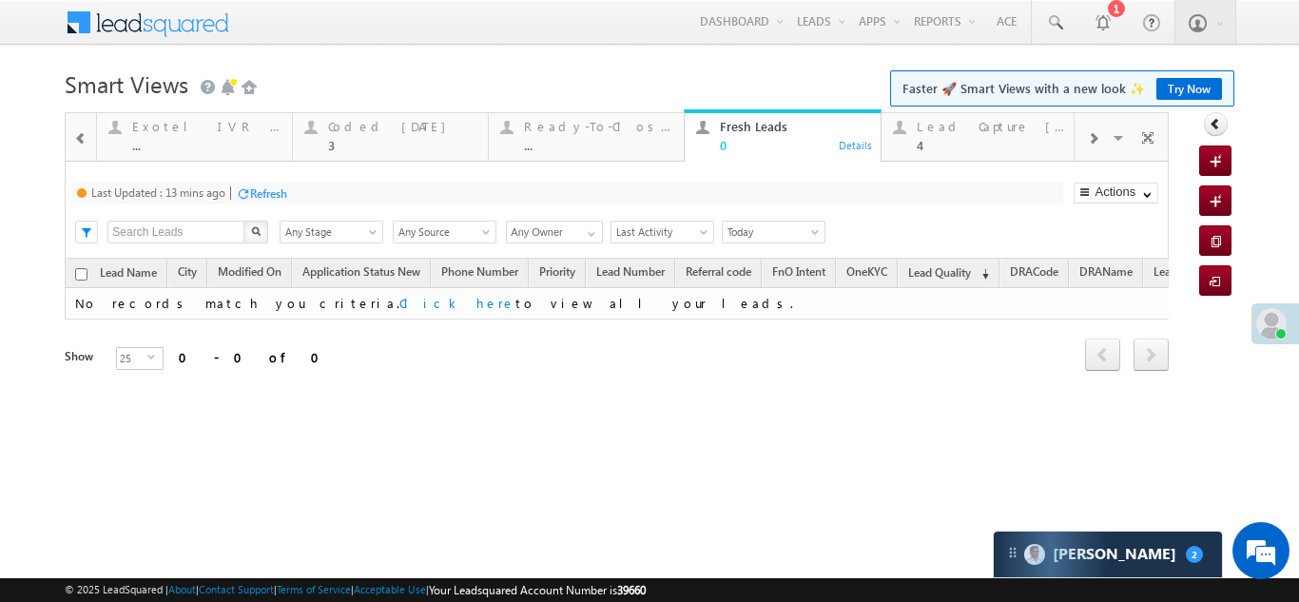
click at [269, 189] on div "Refresh" at bounding box center [268, 193] width 37 height 14
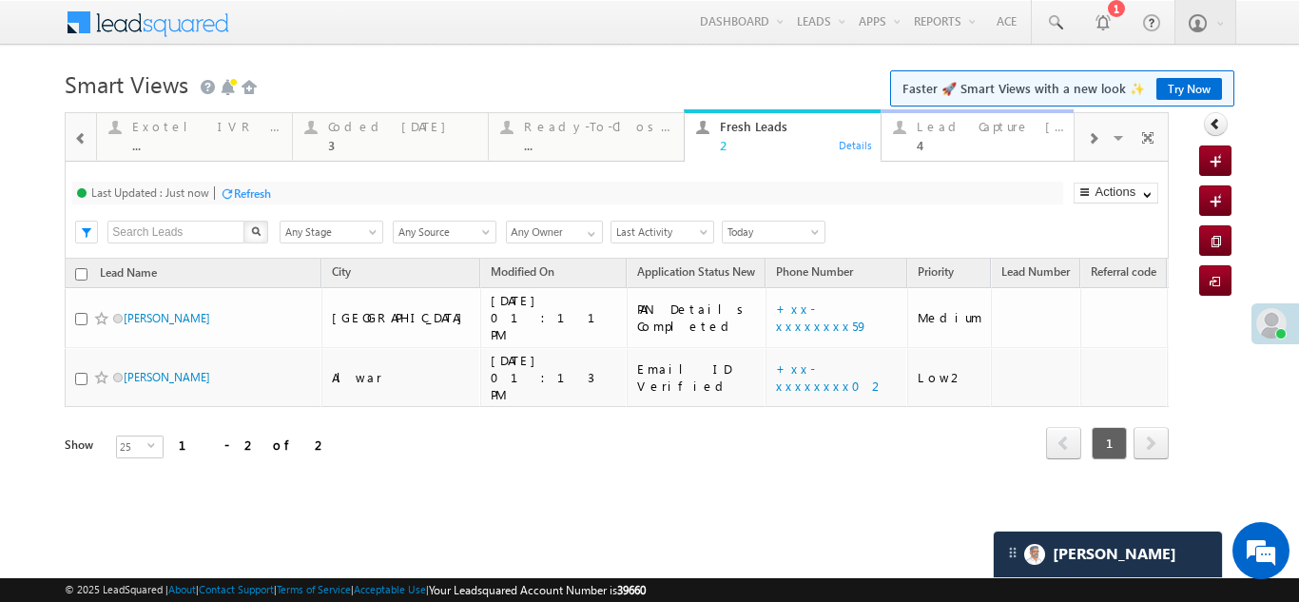
click at [942, 121] on div "Lead Capture [DATE]" at bounding box center [991, 126] width 148 height 15
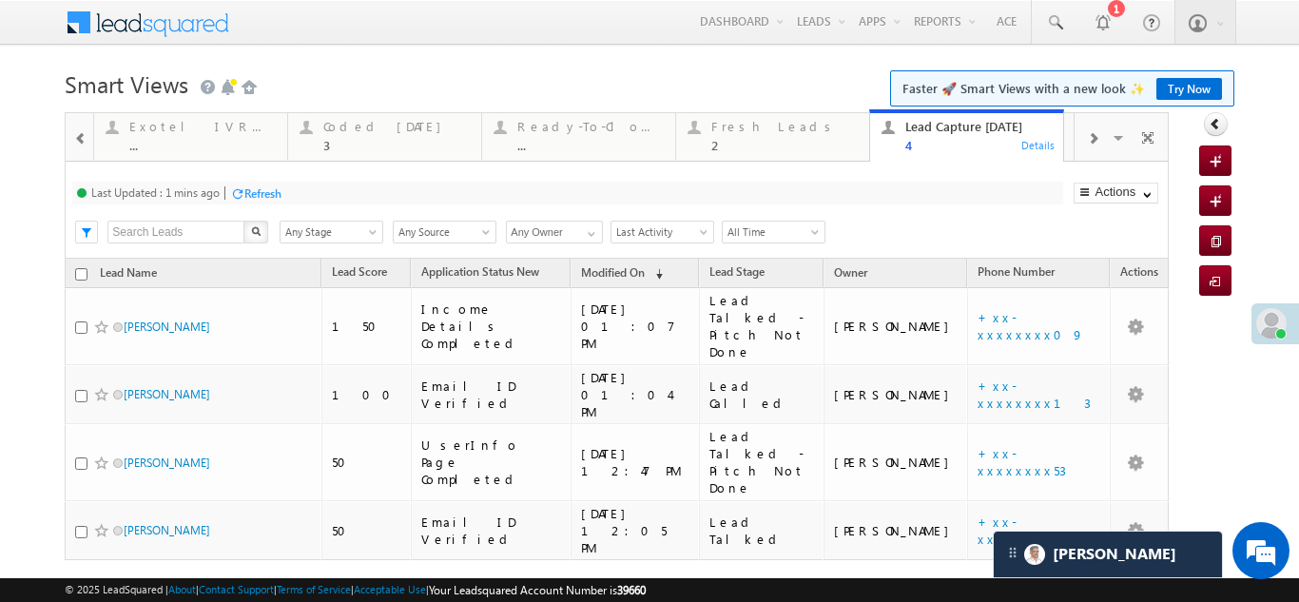
click at [273, 186] on div "Refresh" at bounding box center [262, 193] width 37 height 14
click at [311, 191] on div "Refresh" at bounding box center [323, 193] width 37 height 14
click at [376, 123] on div "Coded [DATE]" at bounding box center [396, 126] width 146 height 15
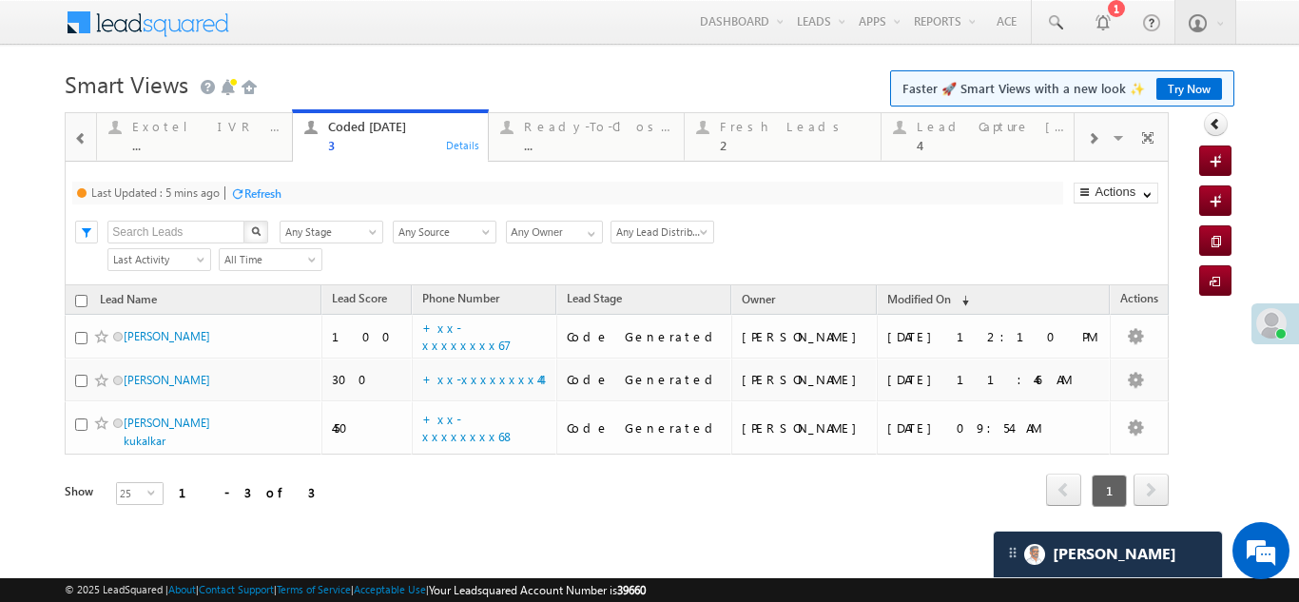
click at [273, 195] on div "Refresh" at bounding box center [262, 193] width 37 height 14
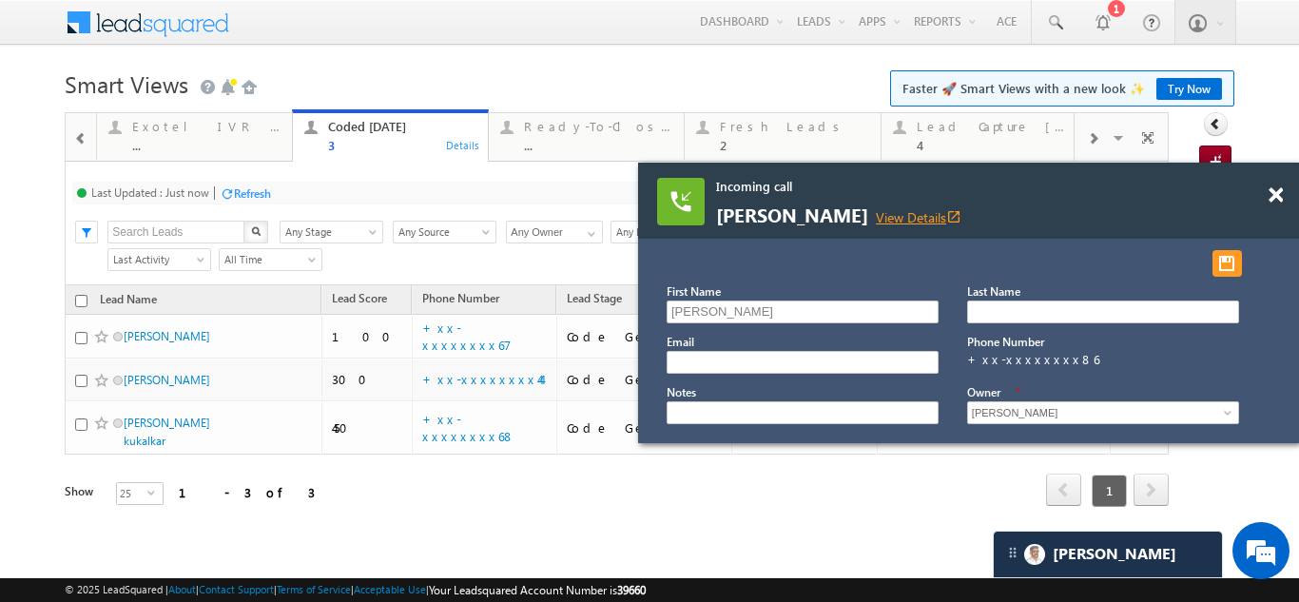
click at [905, 220] on link "View Details open_in_new" at bounding box center [919, 217] width 86 height 18
click at [1273, 197] on span at bounding box center [1276, 195] width 14 height 16
